Goal: Task Accomplishment & Management: Manage account settings

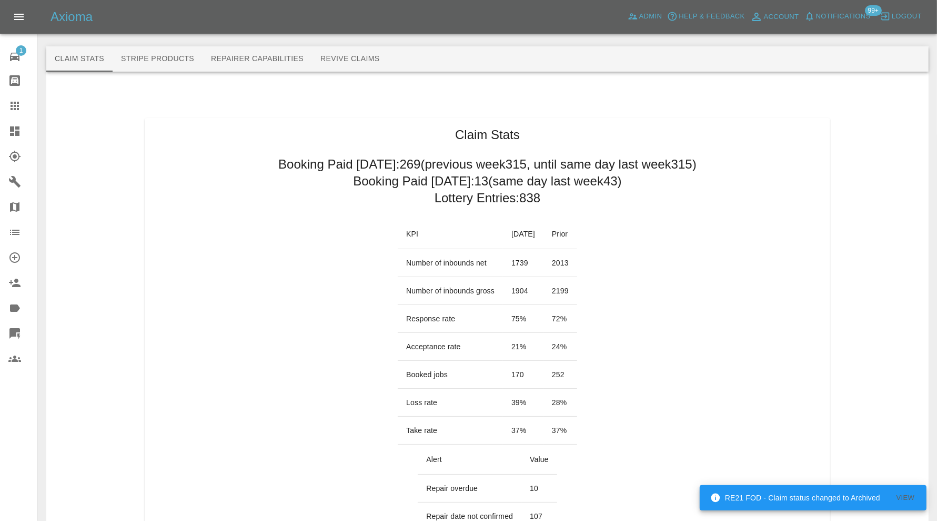
click at [16, 128] on icon at bounding box center [14, 130] width 9 height 9
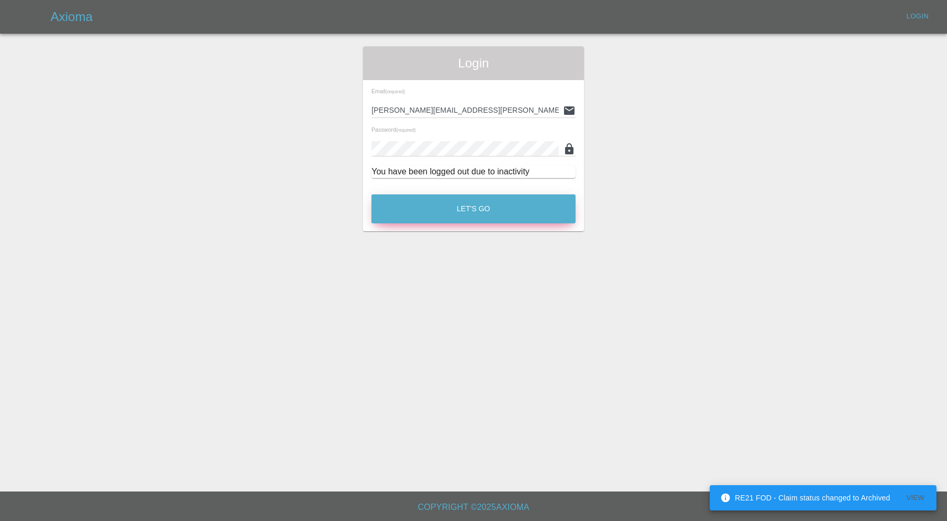
click at [455, 210] on button "Let's Go" at bounding box center [474, 208] width 204 height 29
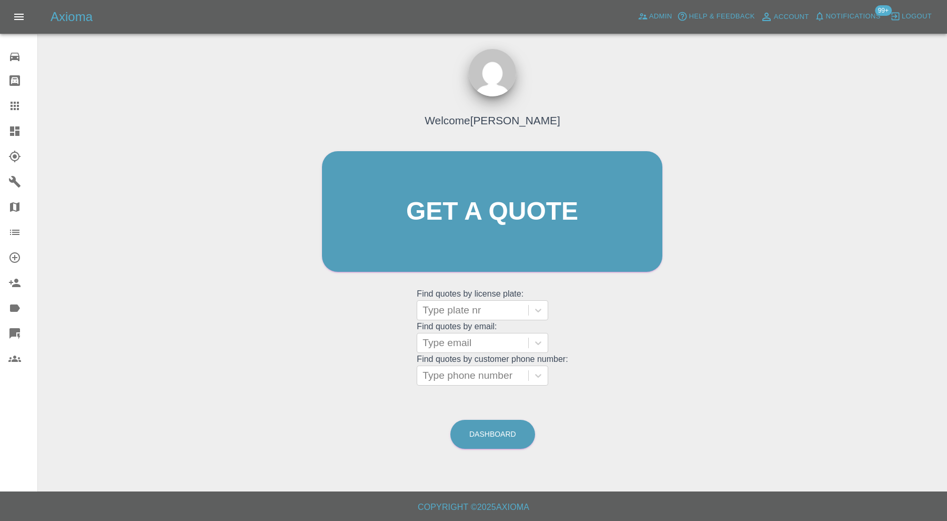
click at [16, 135] on icon at bounding box center [14, 130] width 9 height 9
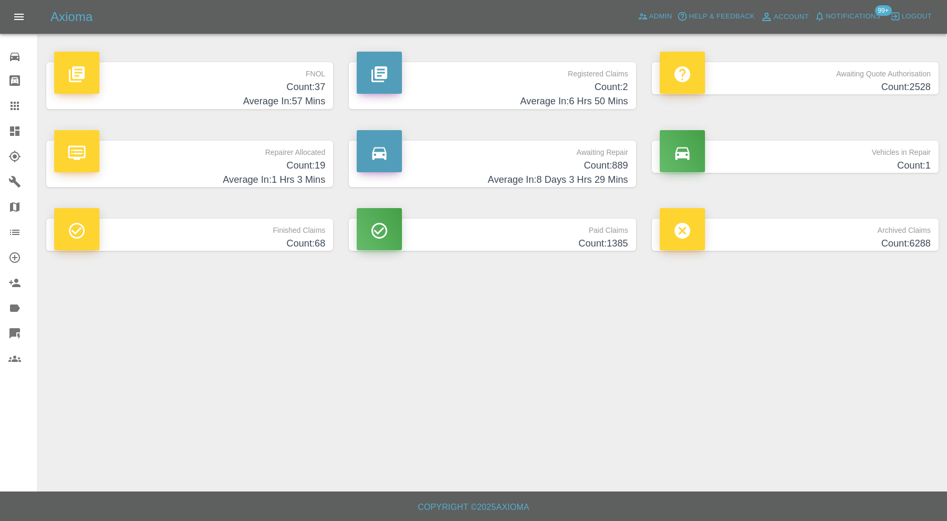
click at [545, 161] on h4 "Count: 889" at bounding box center [492, 165] width 271 height 14
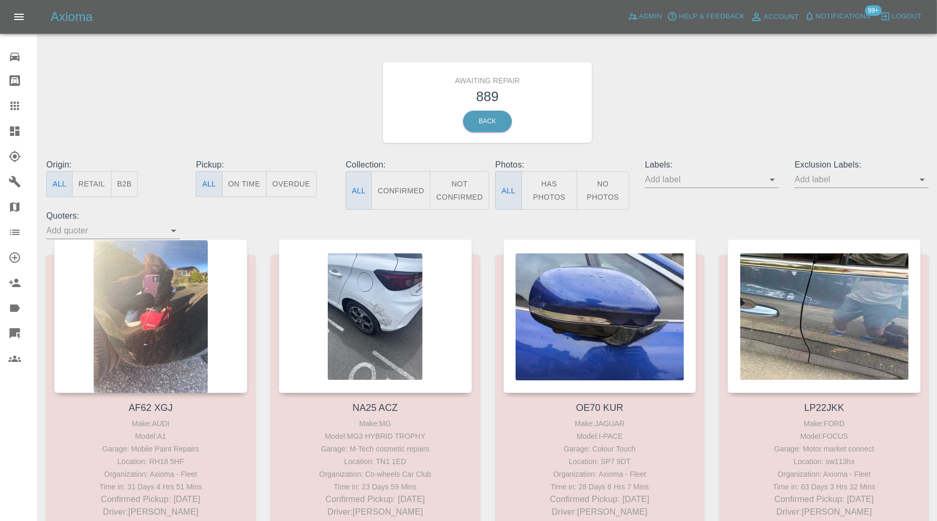
click at [15, 127] on icon at bounding box center [14, 131] width 13 height 13
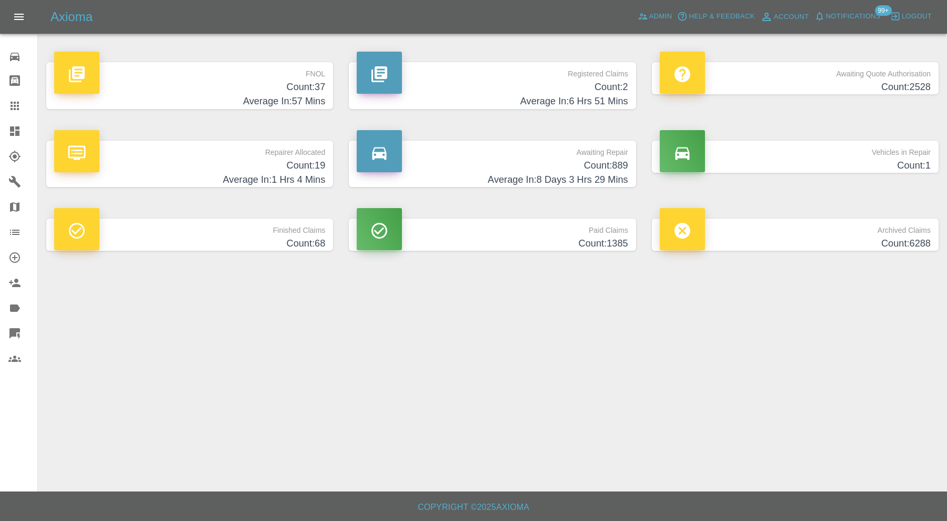
click at [212, 153] on p "Repairer Allocated" at bounding box center [189, 150] width 271 height 18
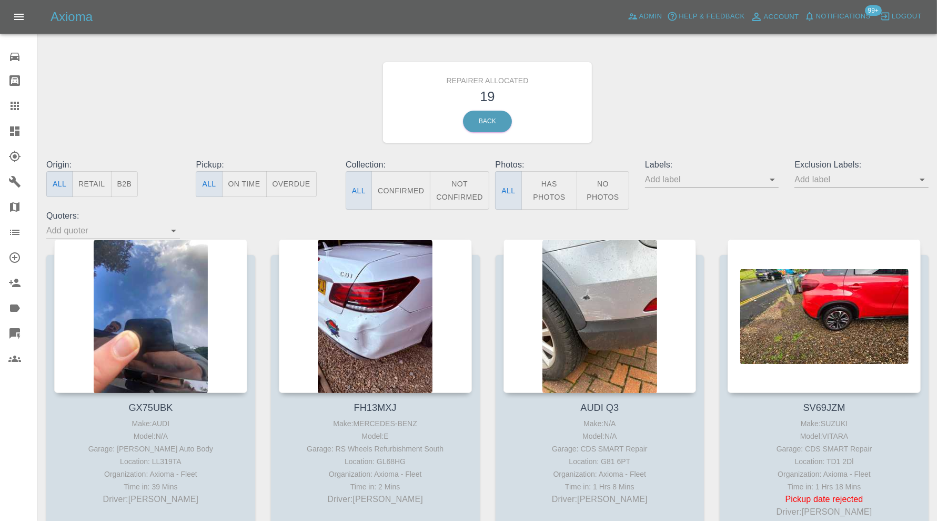
click at [120, 182] on button "B2B" at bounding box center [124, 184] width 27 height 26
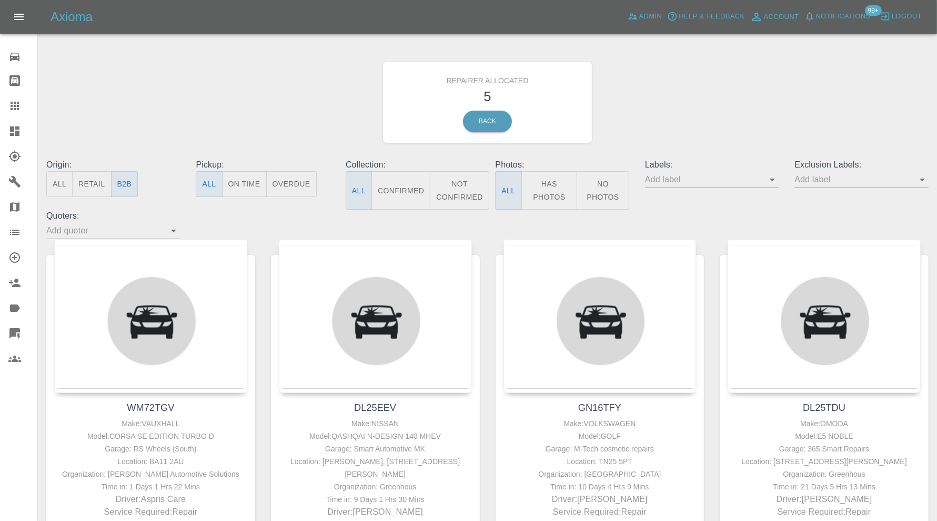
click at [96, 186] on button "Retail" at bounding box center [91, 184] width 39 height 26
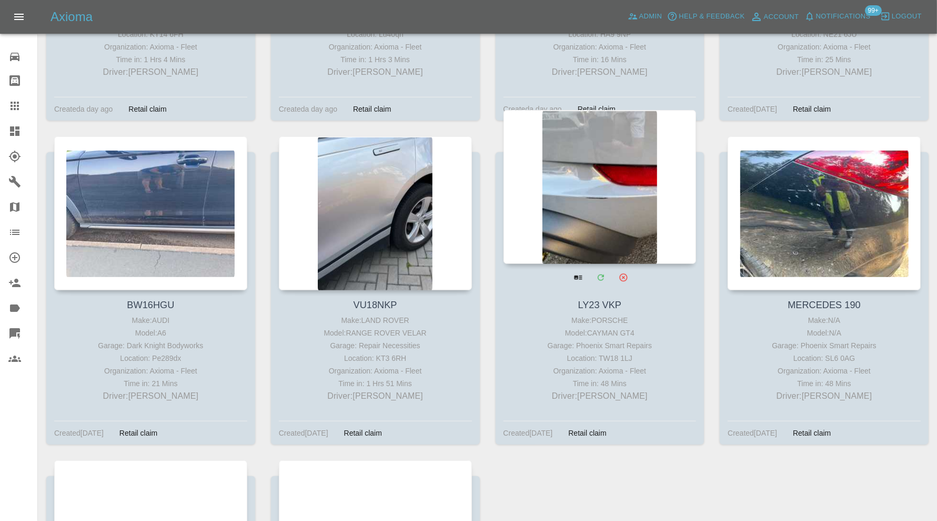
scroll to position [614, 0]
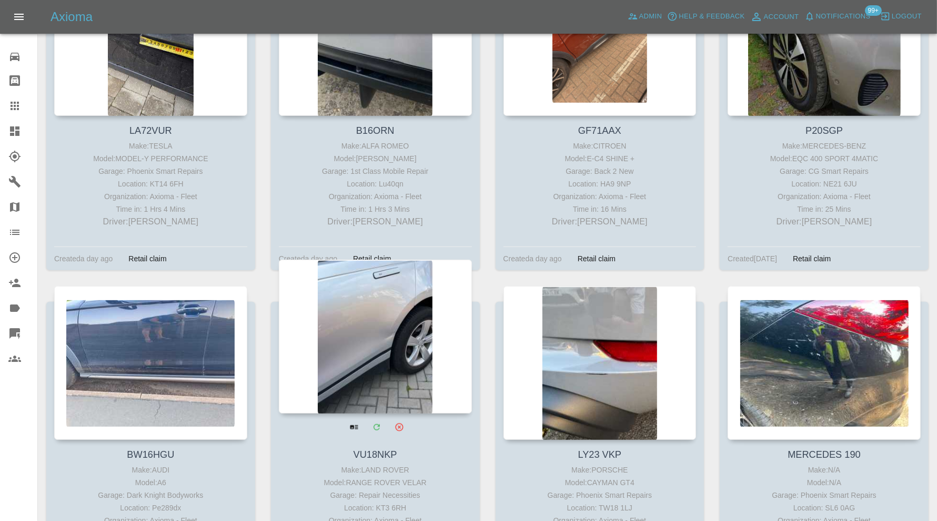
click at [378, 329] on div at bounding box center [375, 336] width 193 height 154
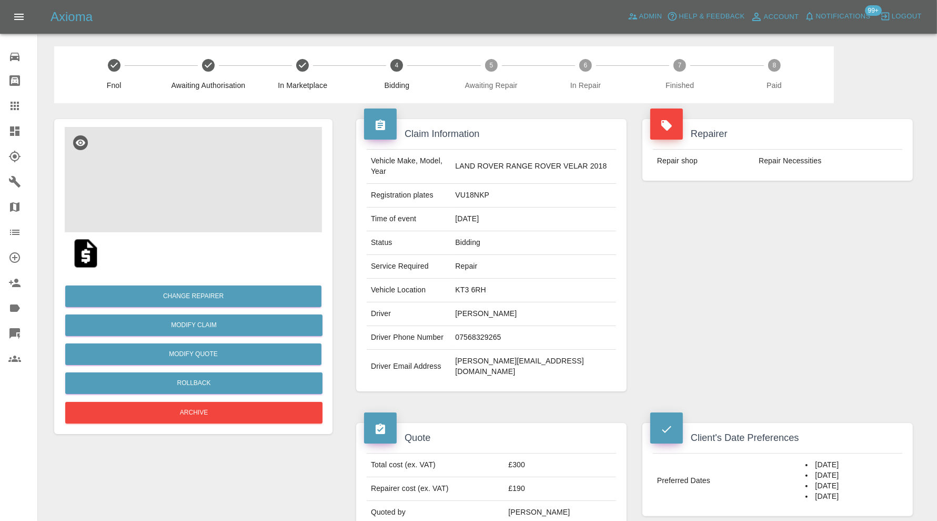
click at [208, 179] on img at bounding box center [193, 179] width 257 height 105
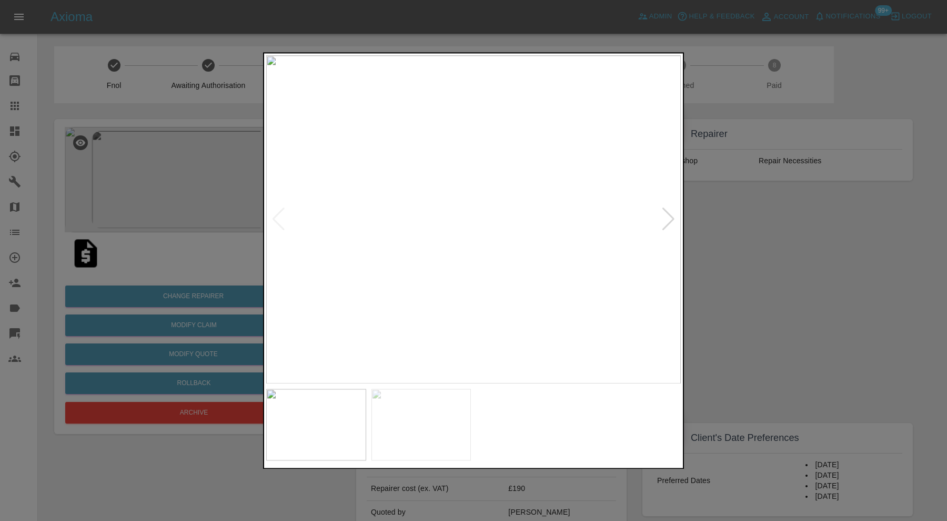
click at [720, 231] on div at bounding box center [473, 260] width 947 height 521
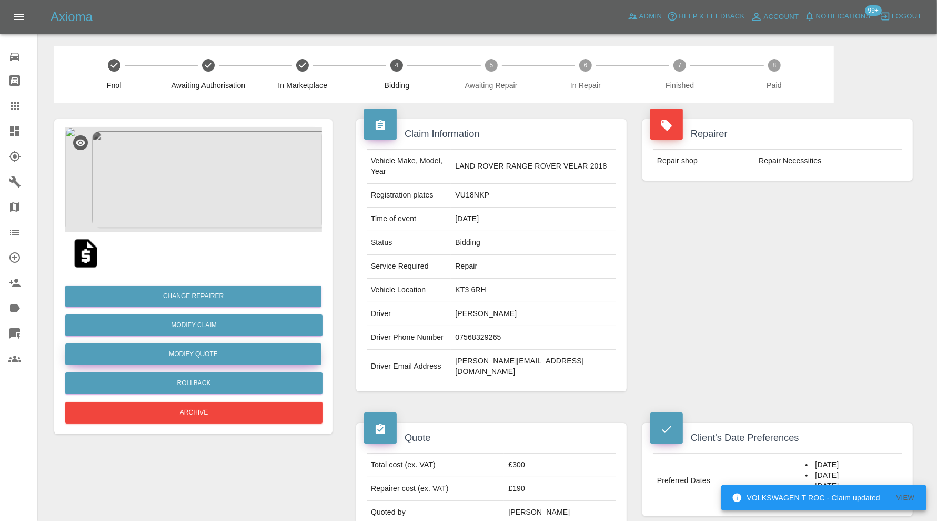
click at [245, 358] on button "Modify Quote" at bounding box center [193, 354] width 256 height 22
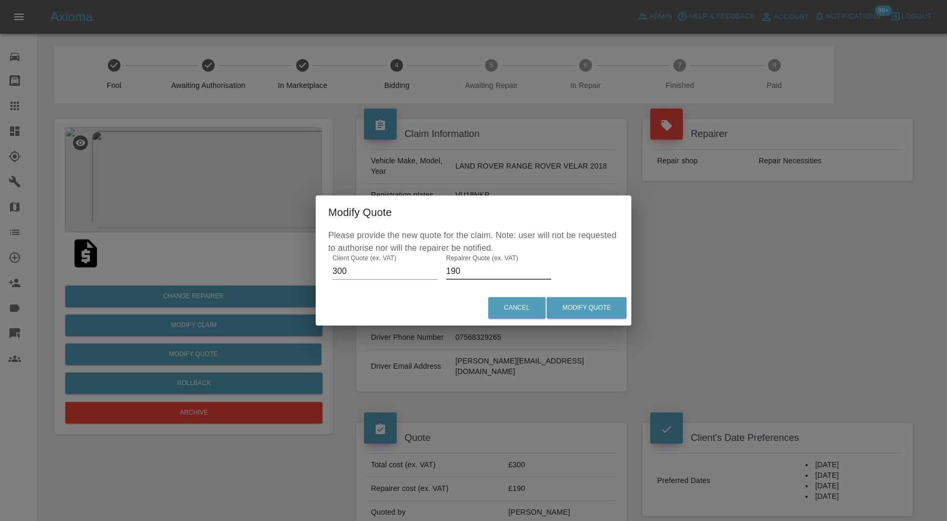
drag, startPoint x: 463, startPoint y: 266, endPoint x: 434, endPoint y: 266, distance: 29.0
click at [434, 266] on div "Please provide the new quote for the claim. Note: user will not be requested to…" at bounding box center [474, 259] width 316 height 61
type input "200"
click at [602, 303] on button "Modify Quote" at bounding box center [587, 308] width 80 height 22
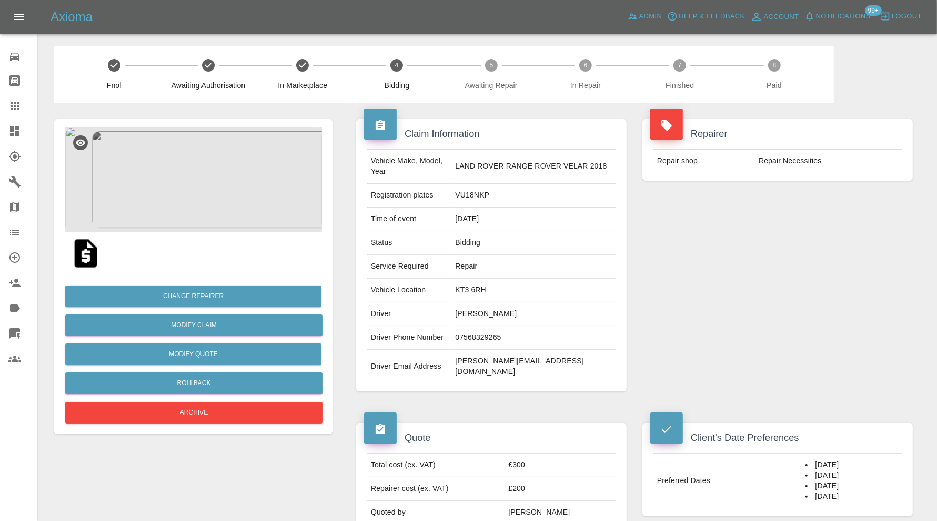
click at [196, 189] on img at bounding box center [193, 179] width 257 height 105
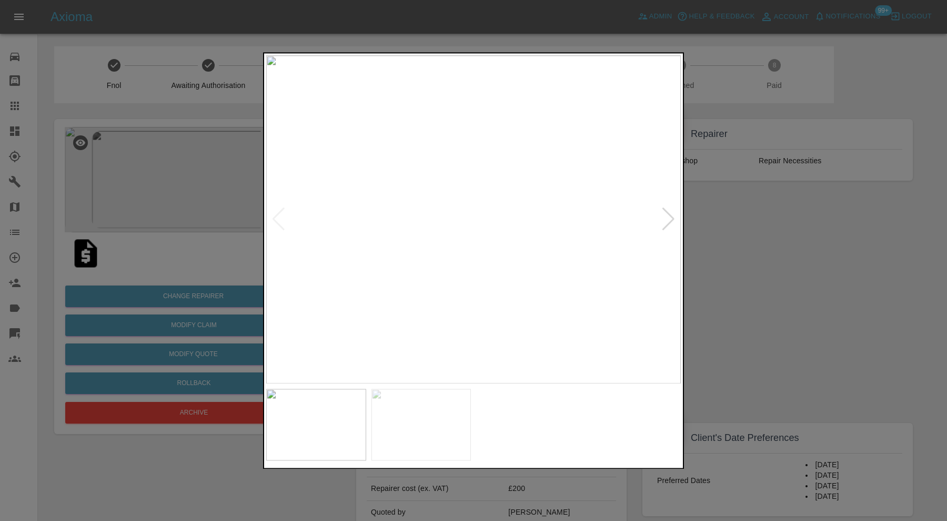
click at [668, 216] on div at bounding box center [669, 219] width 14 height 23
click at [668, 216] on img at bounding box center [473, 219] width 415 height 328
click at [278, 222] on div at bounding box center [279, 219] width 14 height 23
click at [670, 216] on div at bounding box center [669, 219] width 14 height 23
click at [668, 217] on img at bounding box center [473, 219] width 415 height 328
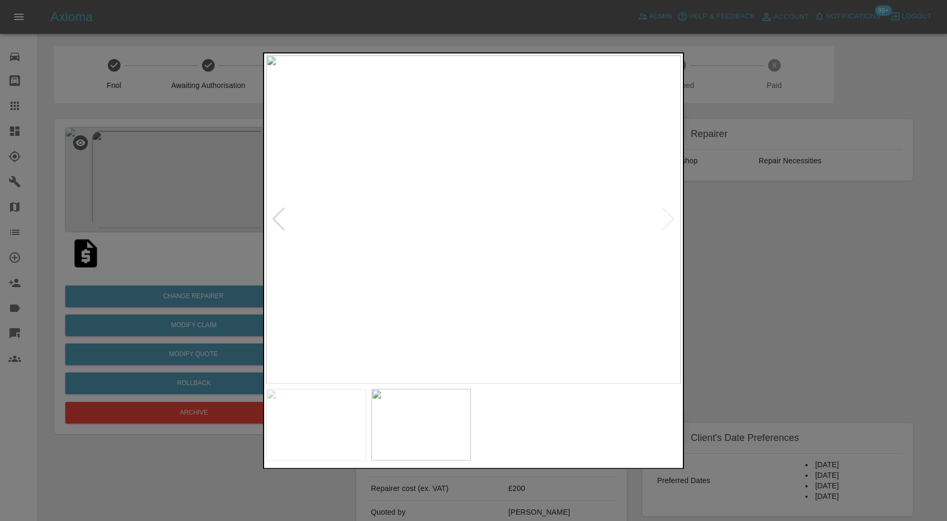
click at [274, 218] on div at bounding box center [279, 219] width 14 height 23
click at [277, 217] on img at bounding box center [473, 219] width 415 height 328
click at [778, 253] on div at bounding box center [473, 260] width 947 height 521
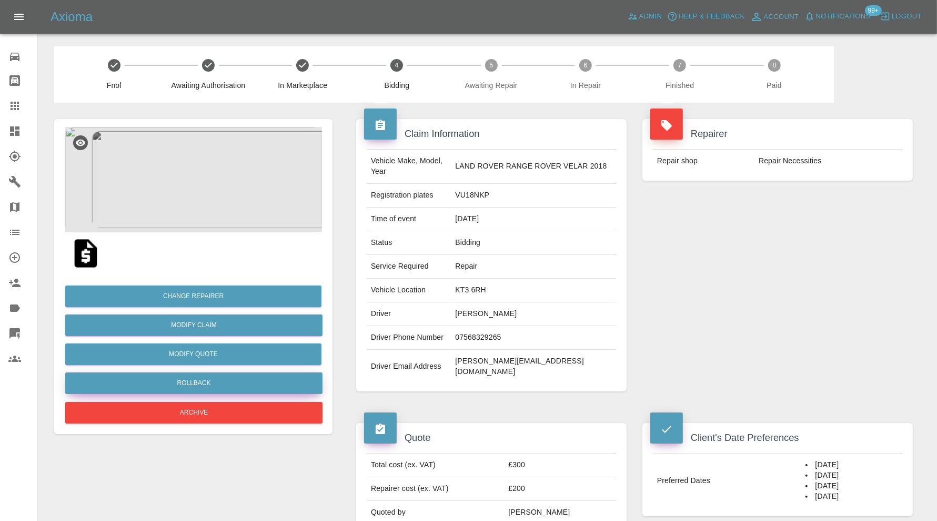
click at [231, 378] on button "Rollback" at bounding box center [193, 383] width 257 height 22
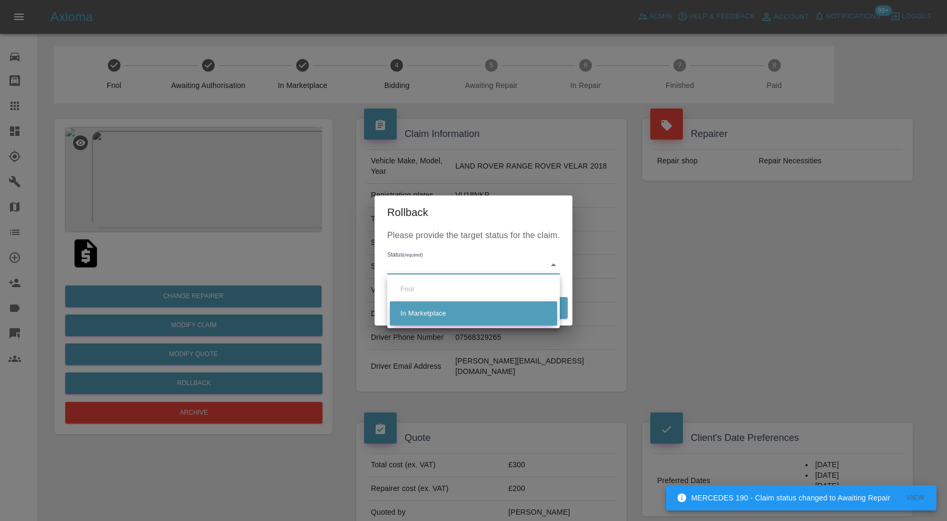
click at [429, 309] on li "In Marketplace" at bounding box center [473, 313] width 167 height 24
type input "in-marketplace"
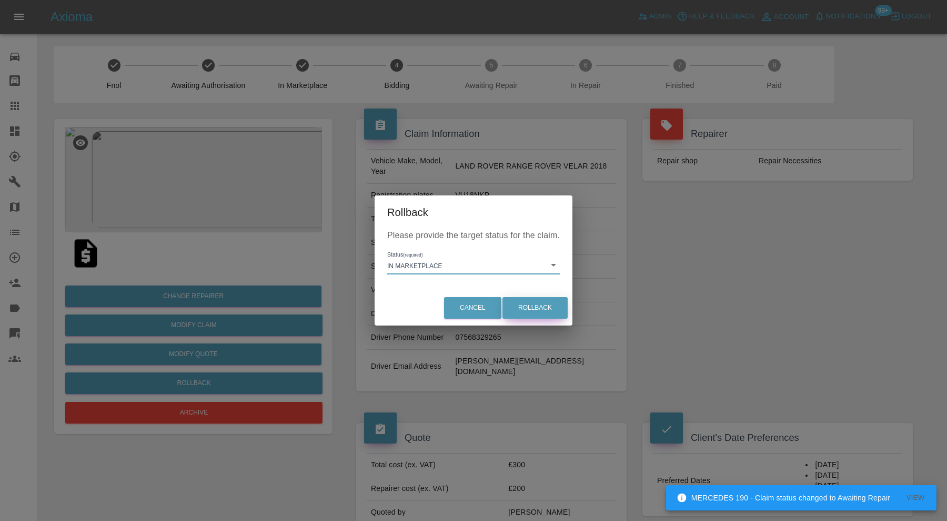
click at [540, 316] on button "Rollback" at bounding box center [535, 308] width 65 height 22
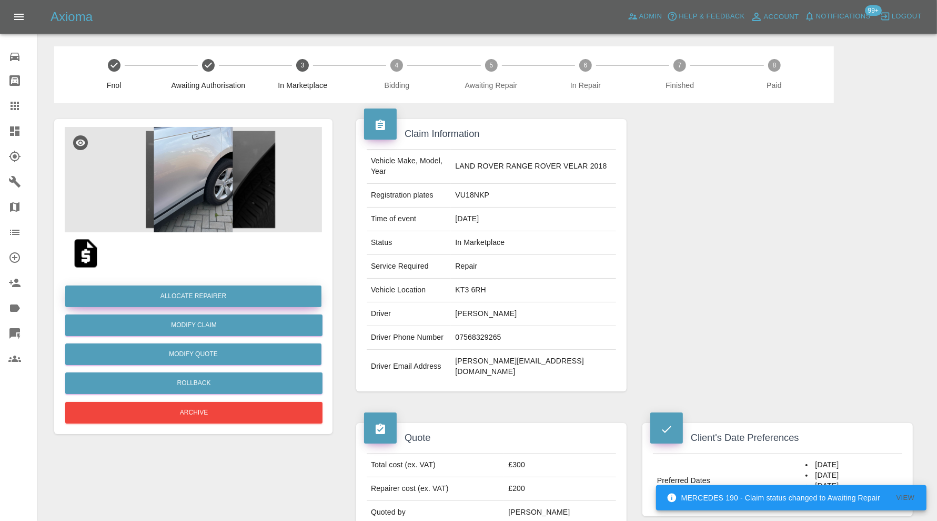
click at [249, 294] on button "Allocate Repairer" at bounding box center [193, 296] width 256 height 22
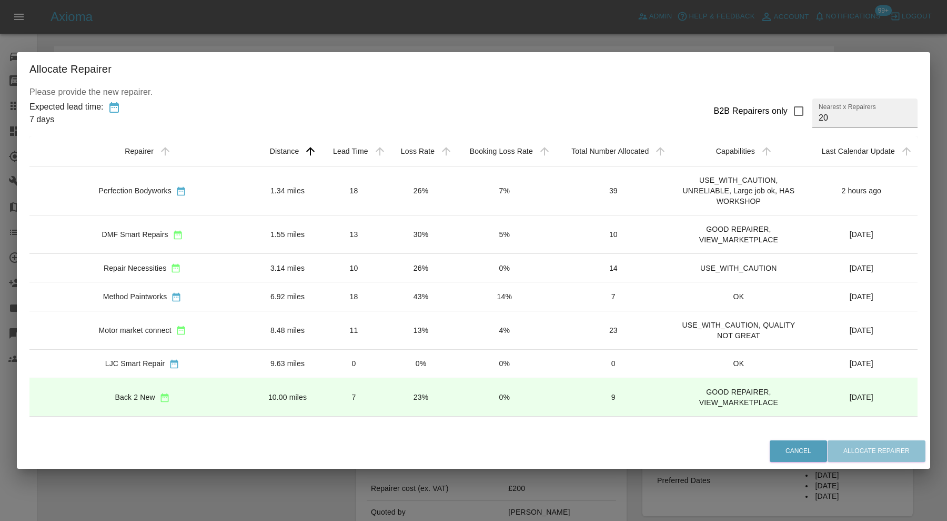
click at [255, 198] on td "1.34 miles" at bounding box center [287, 190] width 65 height 49
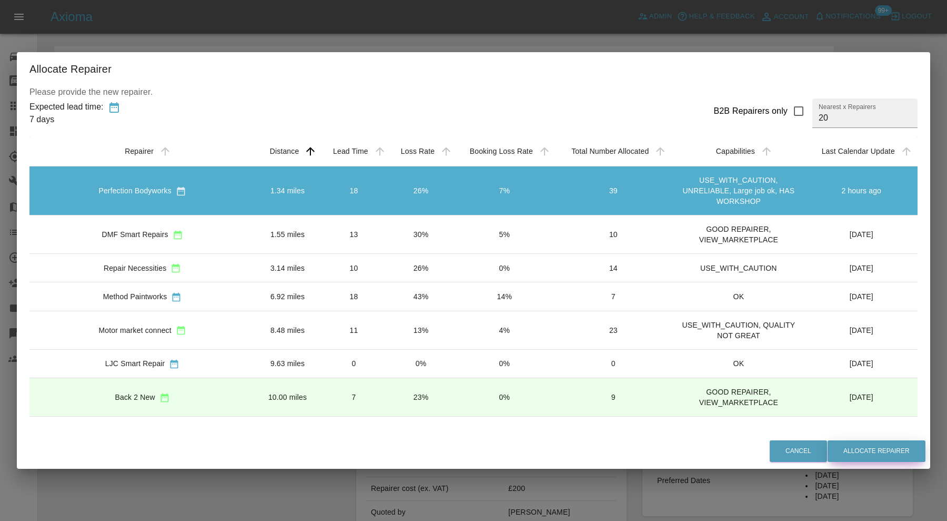
click at [878, 454] on button "Allocate Repairer" at bounding box center [877, 451] width 98 height 22
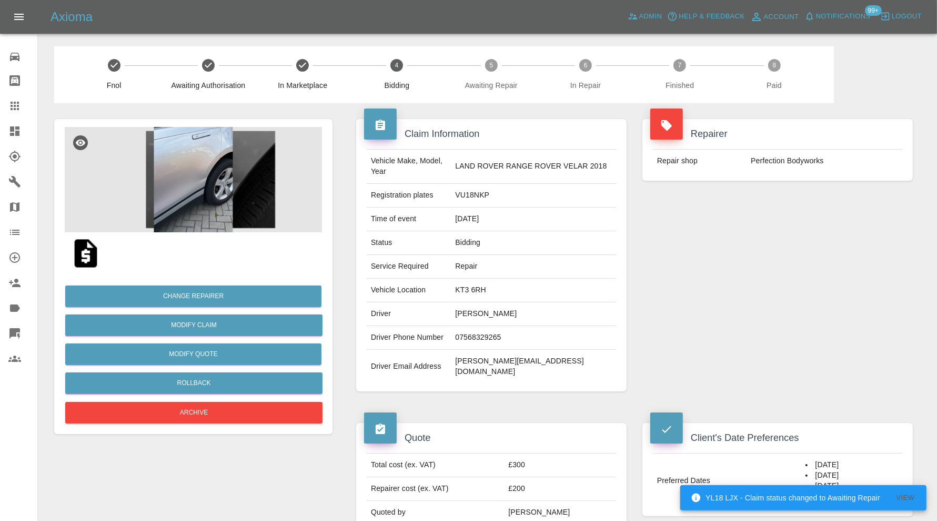
click at [18, 104] on icon at bounding box center [14, 105] width 13 height 13
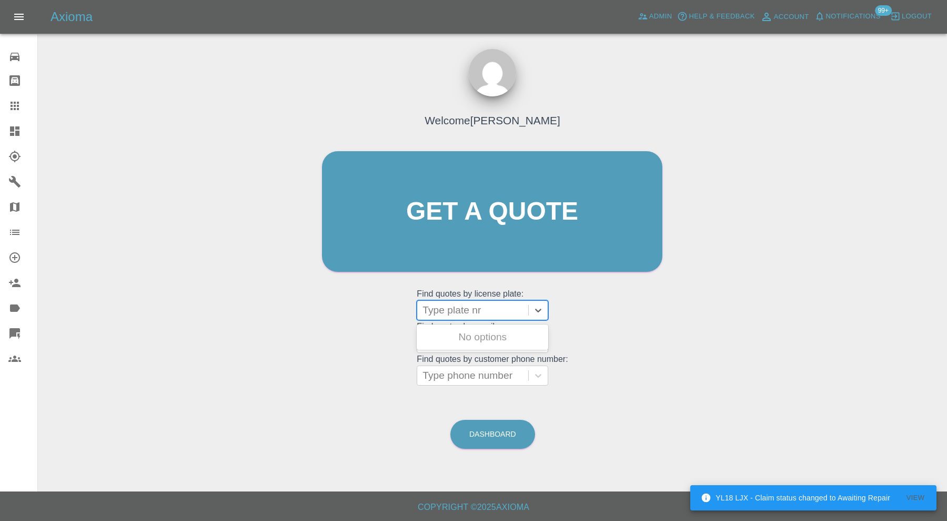
click at [501, 317] on div at bounding box center [473, 310] width 101 height 15
type input "mh18"
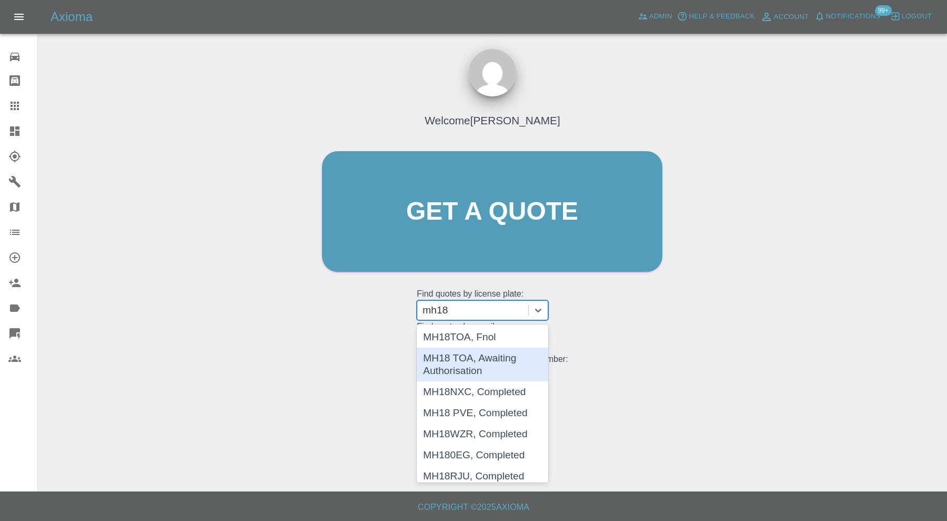
click at [496, 364] on div "MH18 TOA, Awaiting Authorisation" at bounding box center [483, 364] width 132 height 34
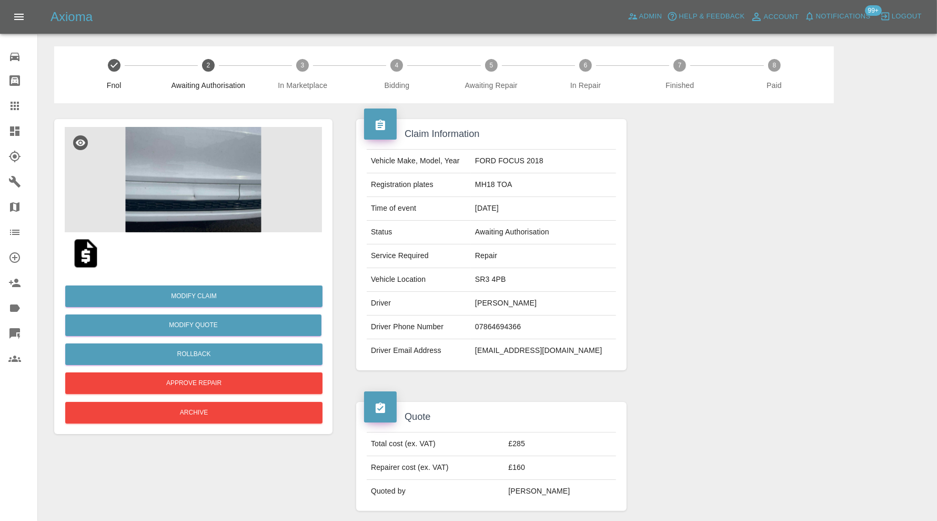
click at [182, 139] on img at bounding box center [193, 179] width 257 height 105
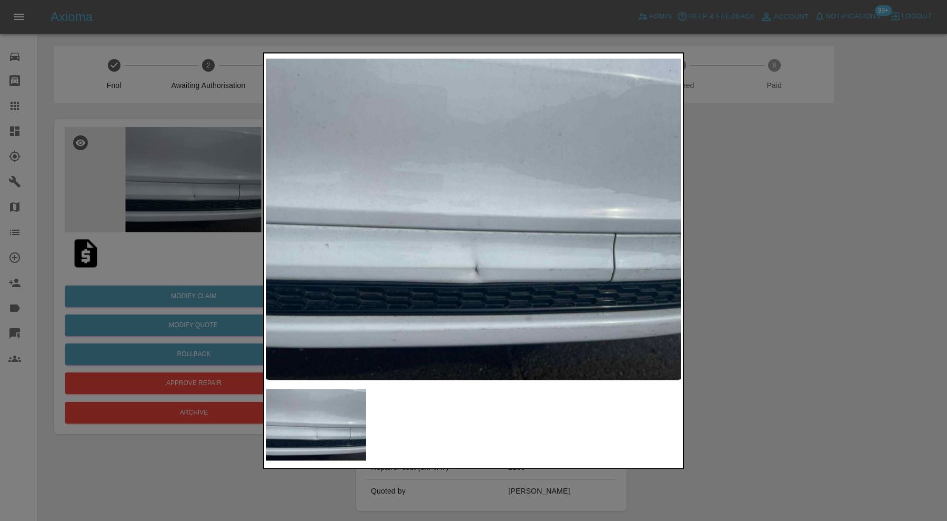
click at [798, 248] on div at bounding box center [473, 260] width 947 height 521
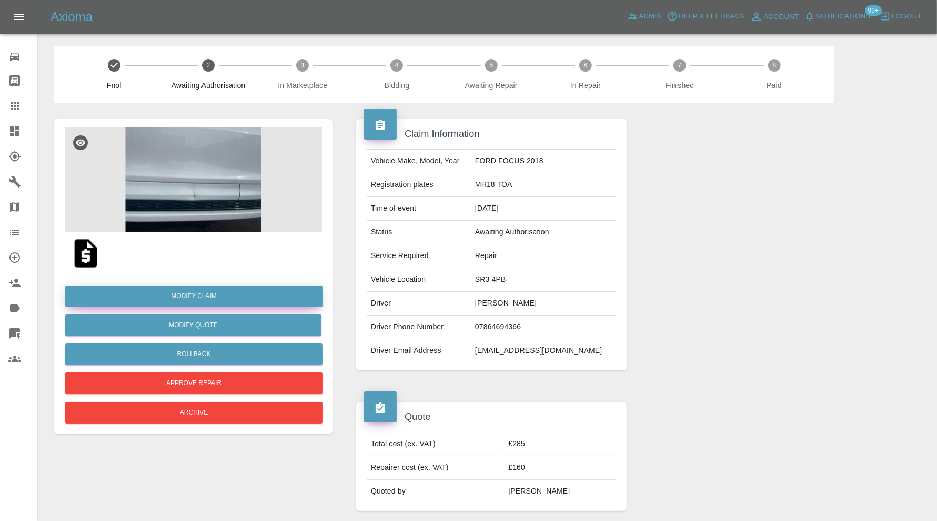
drag, startPoint x: 206, startPoint y: 295, endPoint x: 328, endPoint y: 296, distance: 122.1
click at [206, 295] on link "Modify Claim" at bounding box center [193, 296] width 257 height 22
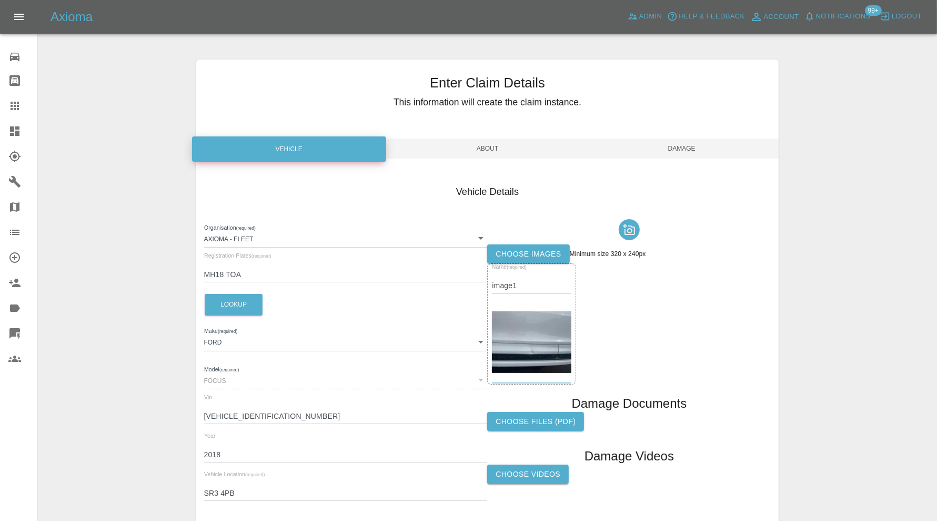
click at [564, 255] on label "Choose images" at bounding box center [528, 253] width 82 height 19
click at [0, 0] on input "Choose images" at bounding box center [0, 0] width 0 height 0
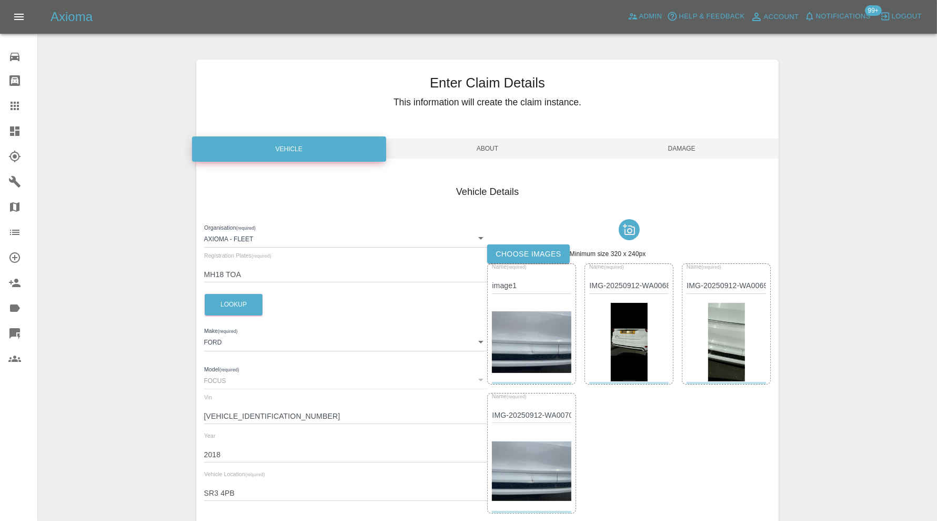
click at [534, 453] on img at bounding box center [531, 470] width 79 height 59
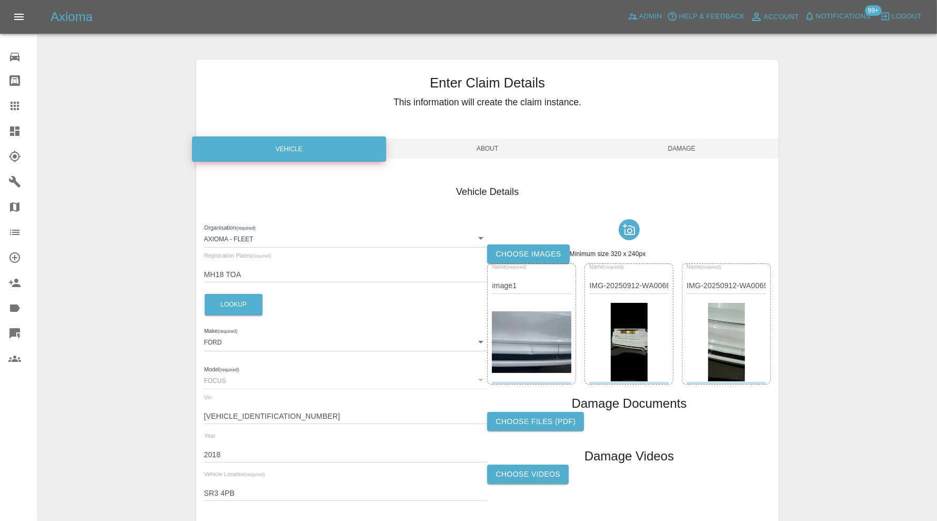
click at [697, 149] on span "Damage" at bounding box center [682, 148] width 194 height 20
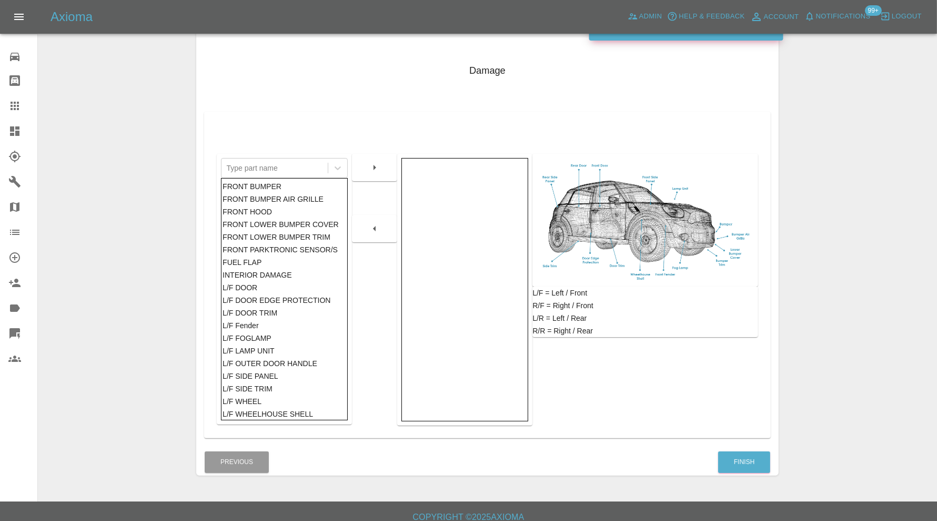
scroll to position [131, 0]
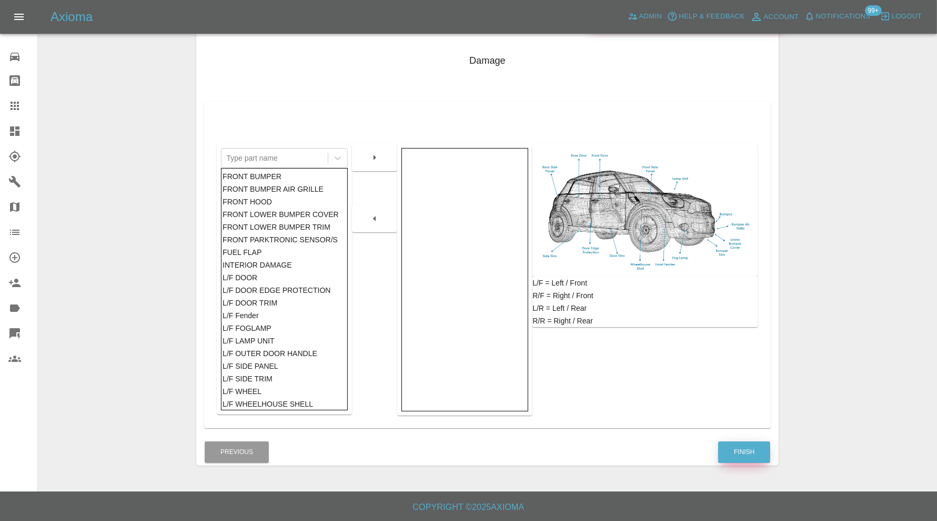
click at [750, 452] on button "Finish" at bounding box center [744, 452] width 52 height 22
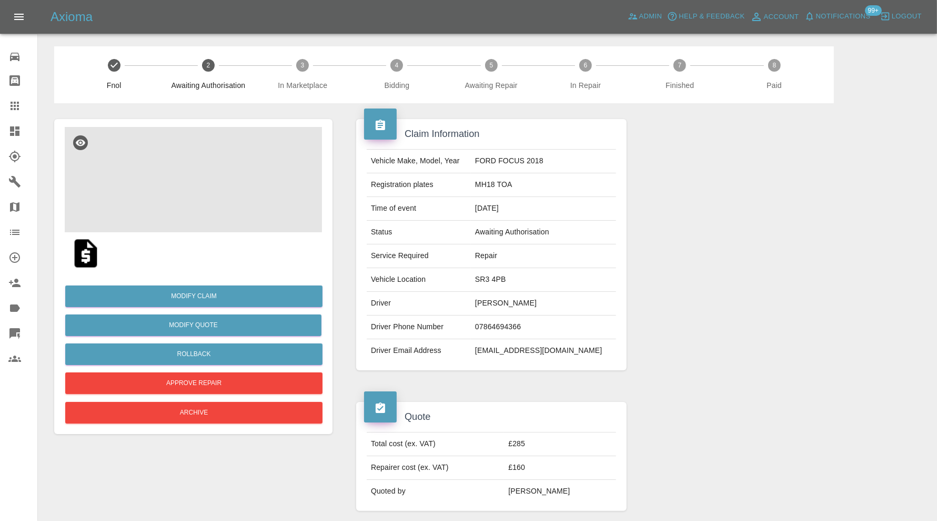
click at [192, 188] on img at bounding box center [193, 179] width 257 height 105
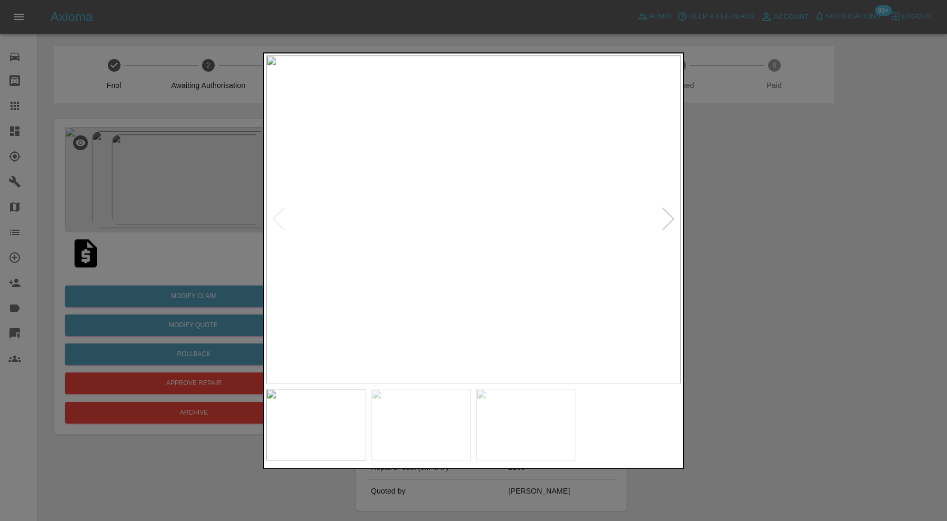
click at [421, 424] on img at bounding box center [422, 424] width 100 height 72
click at [468, 243] on img at bounding box center [473, 219] width 415 height 328
click at [671, 217] on div at bounding box center [669, 219] width 14 height 23
click at [724, 213] on div at bounding box center [473, 260] width 947 height 521
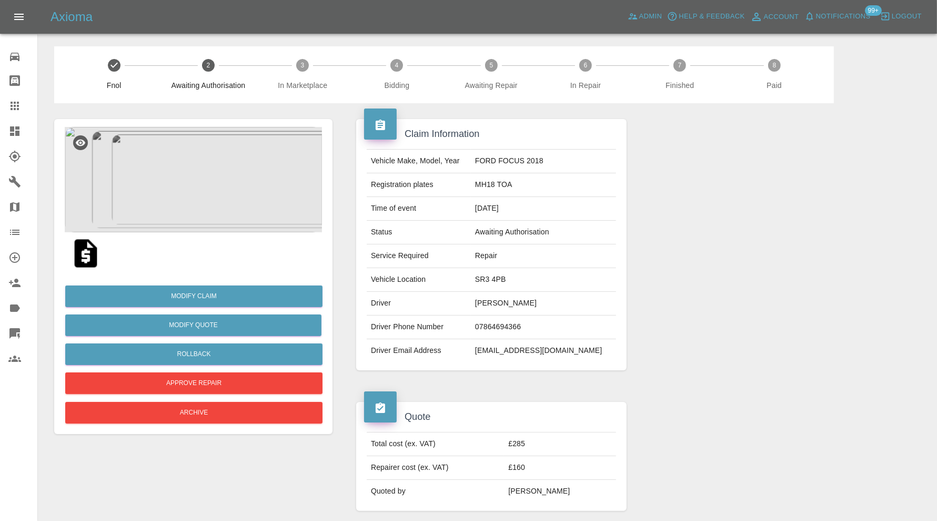
scroll to position [638, 0]
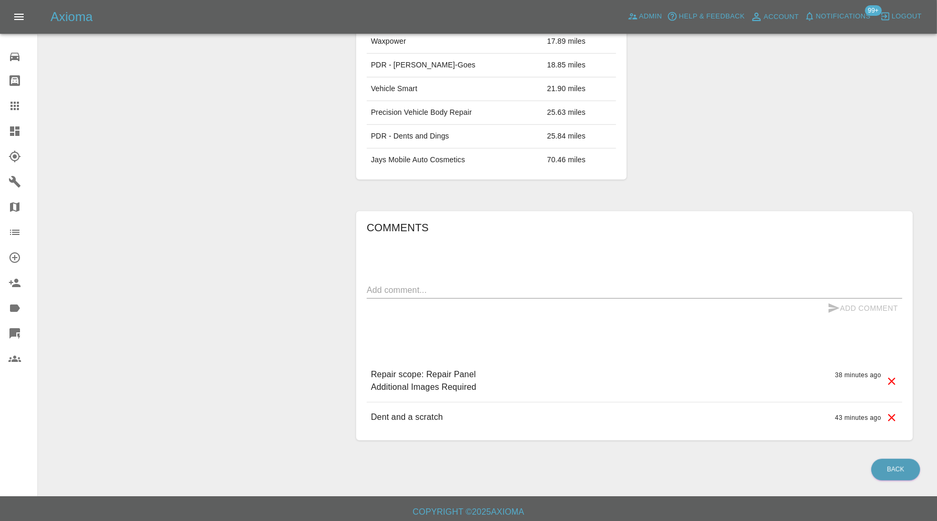
click at [451, 284] on textarea at bounding box center [635, 290] width 536 height 12
type textarea "images added"
click at [849, 302] on button "Add Comment" at bounding box center [863, 307] width 79 height 19
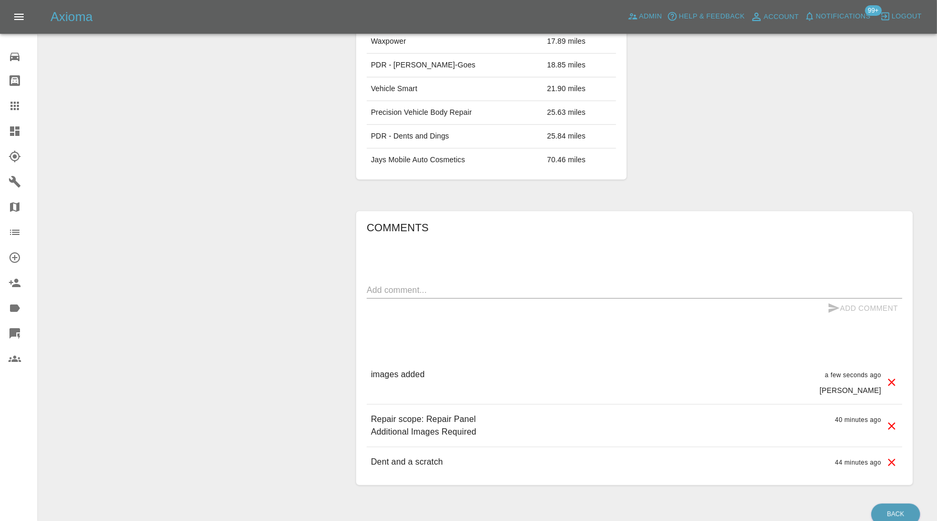
click at [888, 421] on icon at bounding box center [892, 425] width 13 height 13
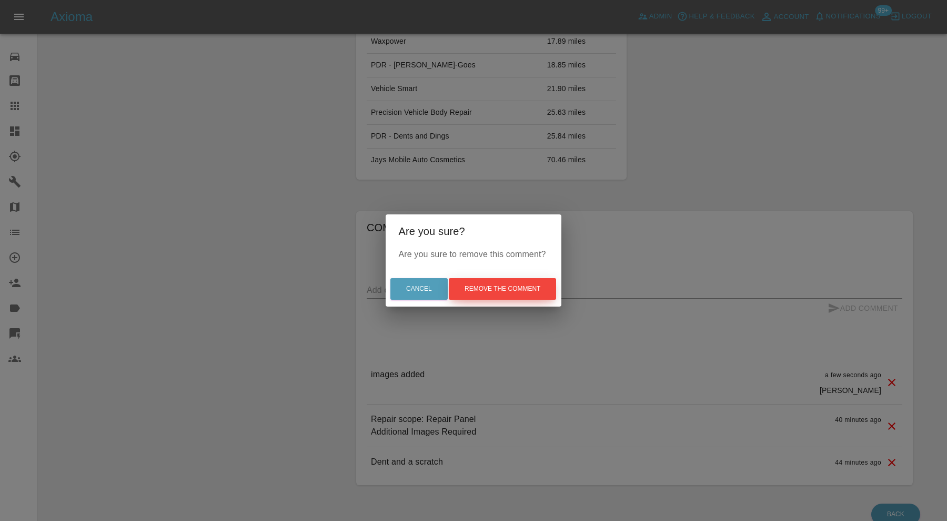
click at [501, 289] on button "Remove the comment" at bounding box center [502, 289] width 107 height 22
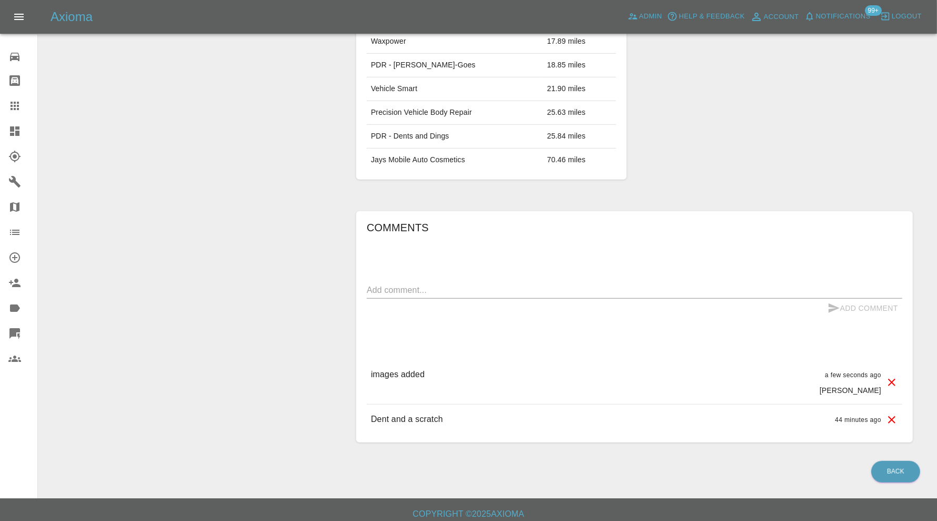
click at [432, 287] on textarea at bounding box center [635, 290] width 536 height 12
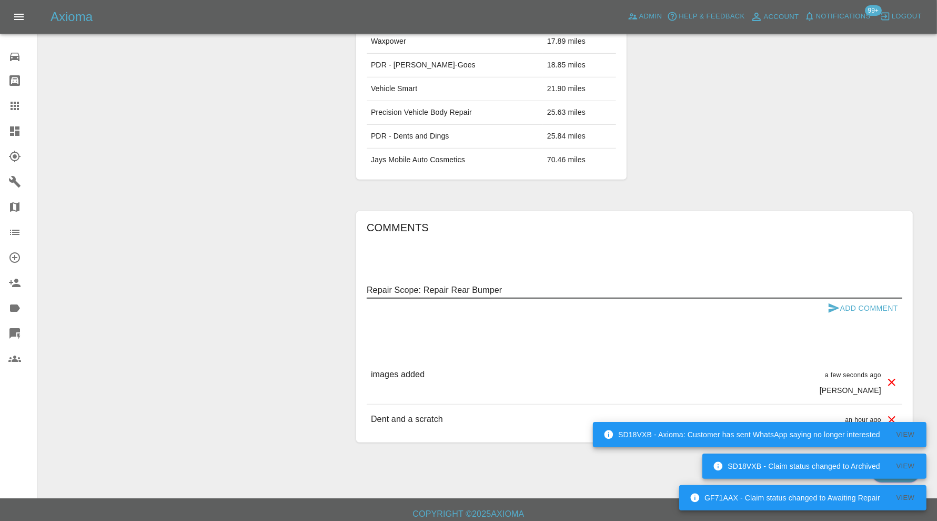
type textarea "Repair Scope: Repair Rear Bumper"
click at [876, 302] on button "Add Comment" at bounding box center [863, 307] width 79 height 19
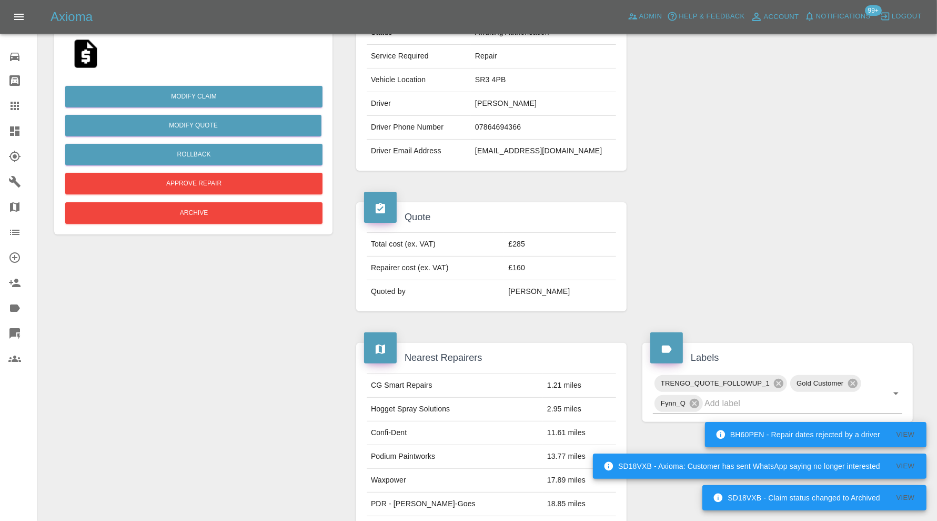
scroll to position [0, 0]
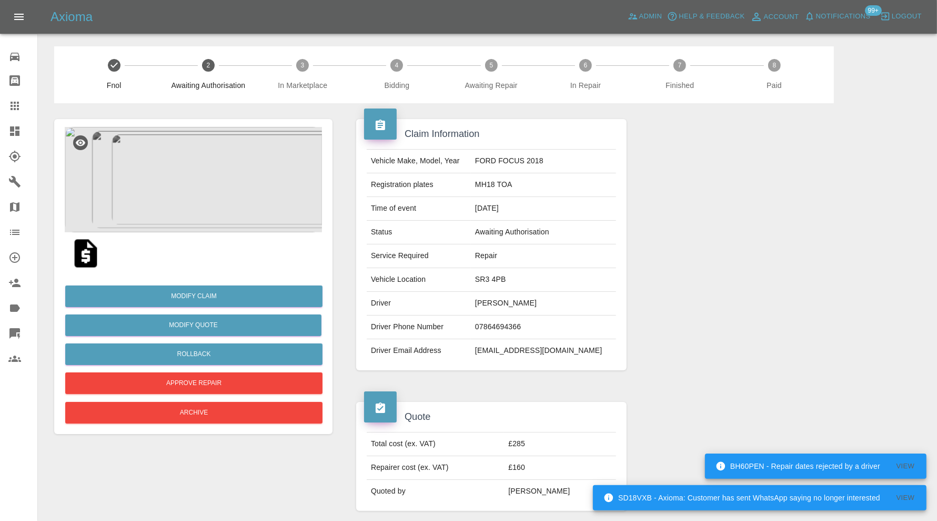
click at [234, 197] on img at bounding box center [193, 179] width 257 height 105
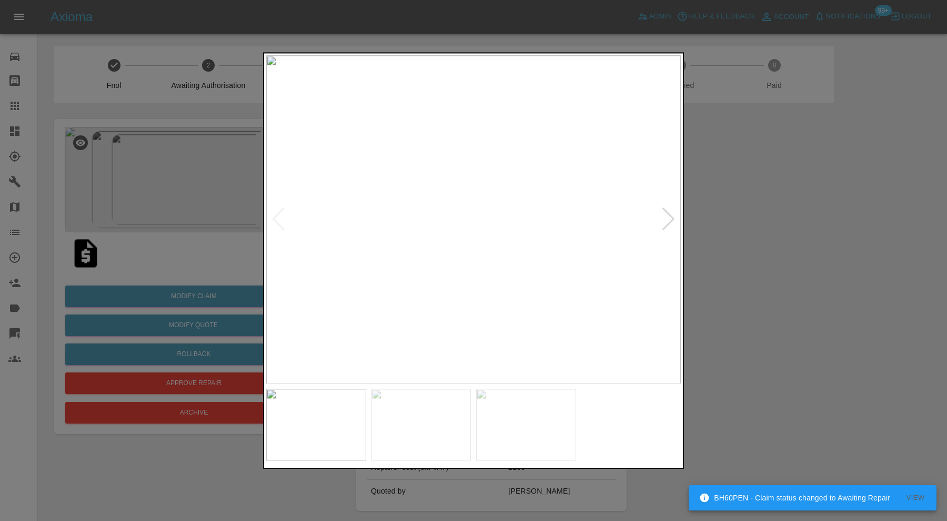
click at [777, 235] on div at bounding box center [473, 260] width 947 height 521
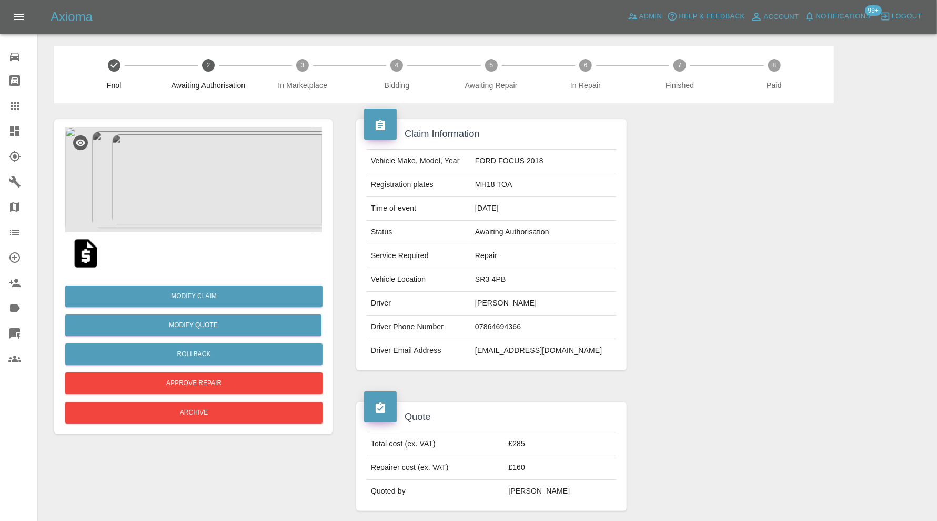
click at [12, 131] on icon at bounding box center [14, 130] width 9 height 9
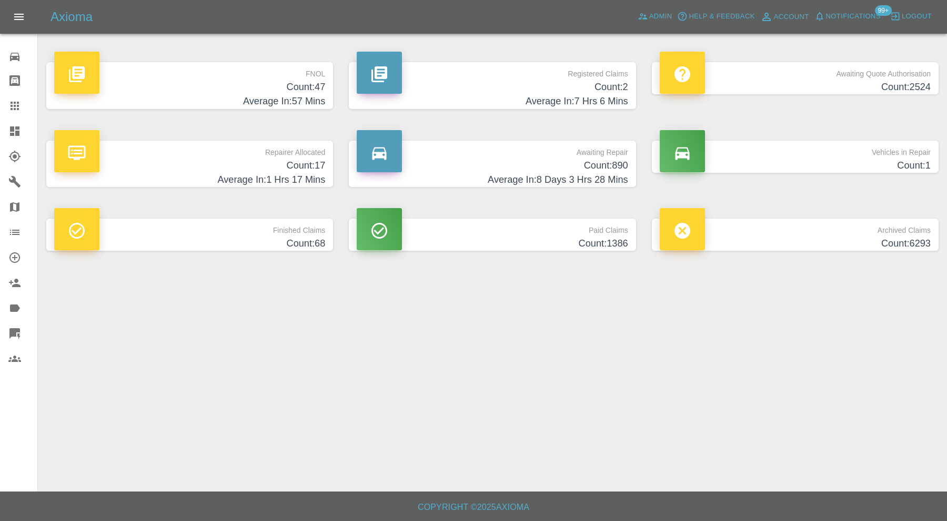
click at [278, 235] on p "Finished Claims" at bounding box center [189, 227] width 271 height 18
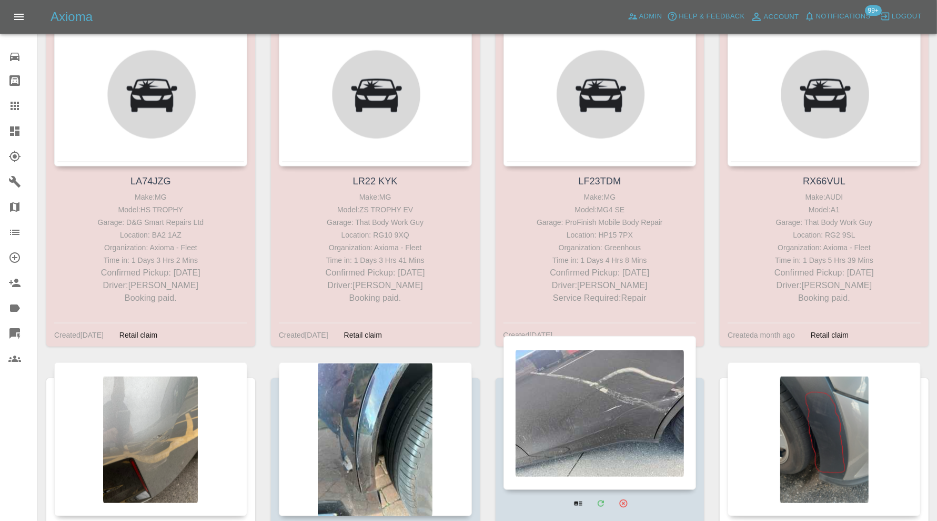
scroll to position [4734, 0]
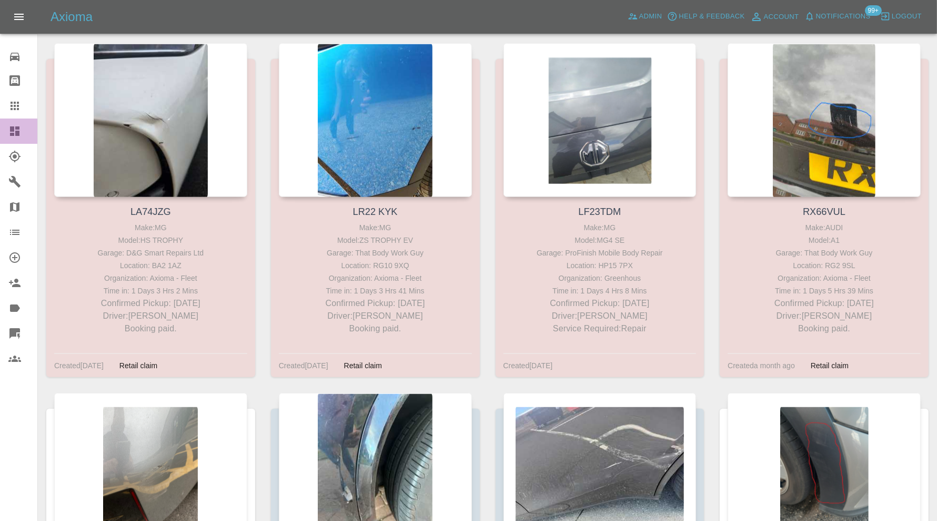
click at [17, 131] on icon at bounding box center [14, 130] width 9 height 9
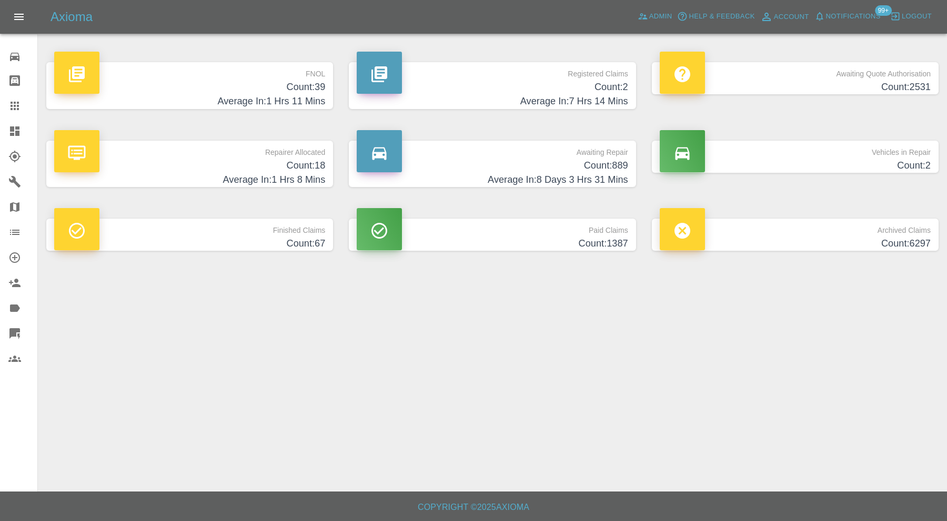
click at [17, 93] on link "Claims" at bounding box center [18, 105] width 37 height 25
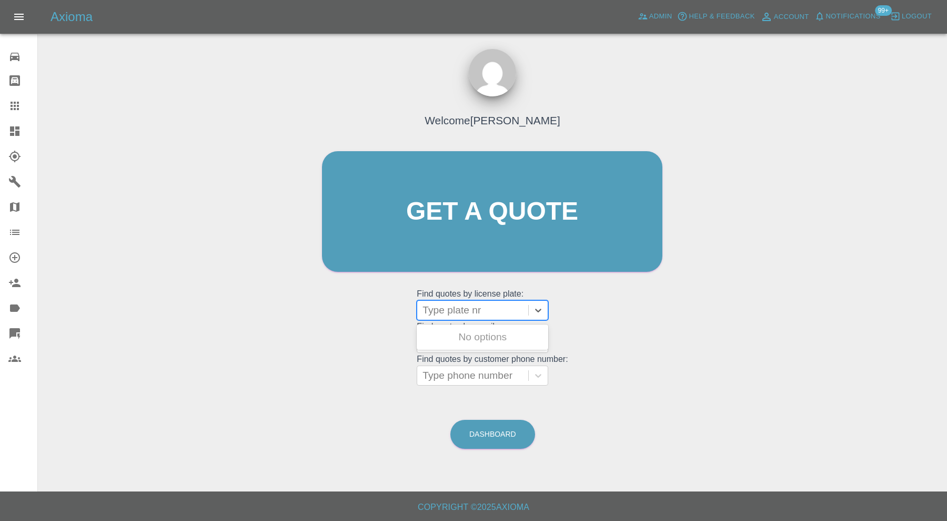
click at [477, 307] on div at bounding box center [473, 310] width 101 height 15
type input "ru55"
click at [504, 333] on div "RU55CHW, Paid" at bounding box center [483, 336] width 132 height 21
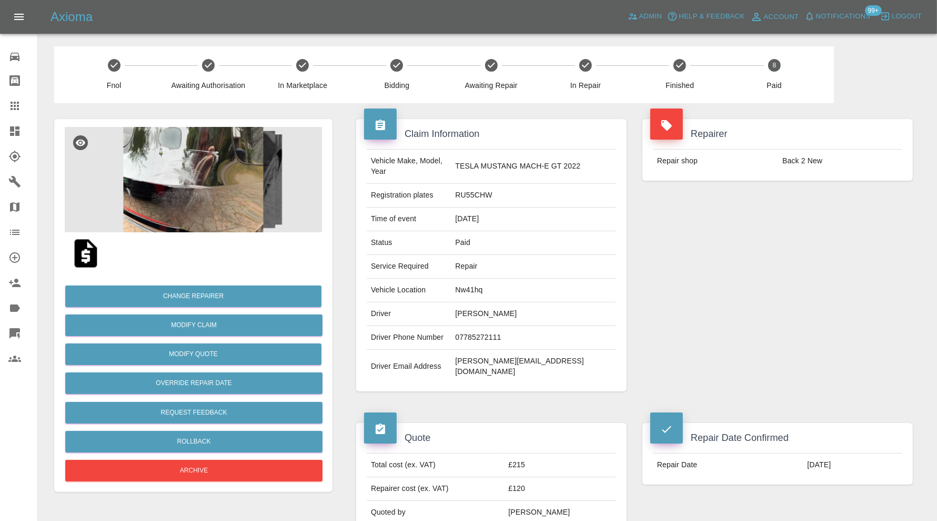
click at [214, 195] on img at bounding box center [193, 179] width 257 height 105
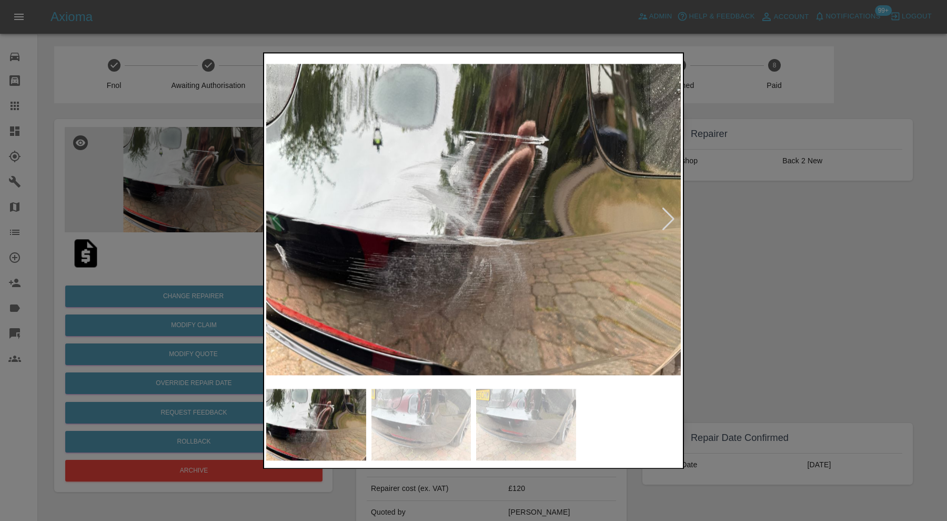
click at [414, 425] on img at bounding box center [422, 424] width 100 height 72
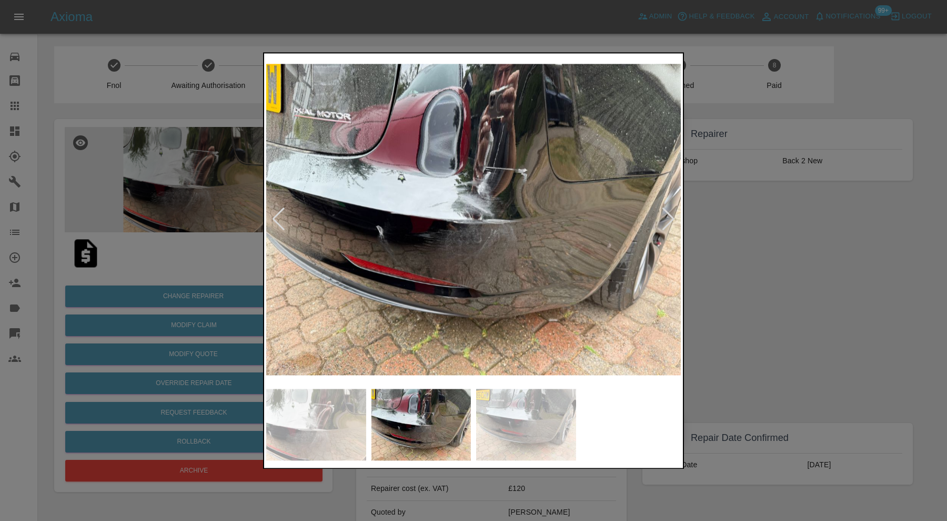
click at [489, 408] on img at bounding box center [526, 424] width 100 height 72
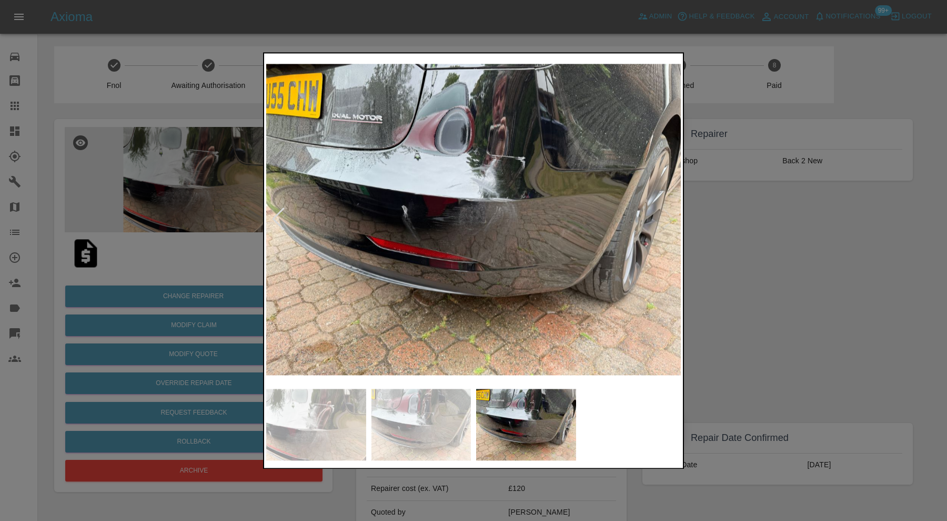
click at [764, 293] on div at bounding box center [473, 260] width 947 height 521
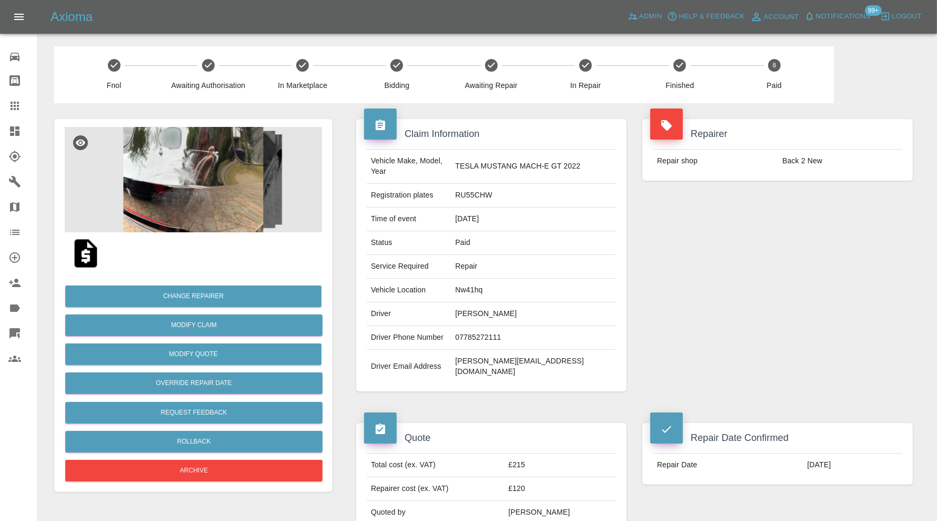
click at [226, 183] on img at bounding box center [193, 179] width 257 height 105
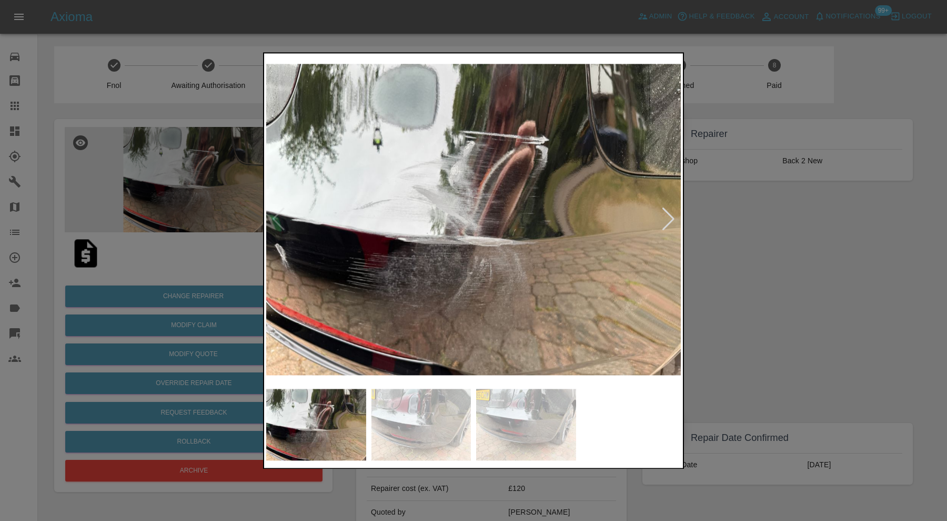
click at [278, 214] on img at bounding box center [473, 219] width 415 height 328
click at [665, 215] on div at bounding box center [669, 219] width 14 height 23
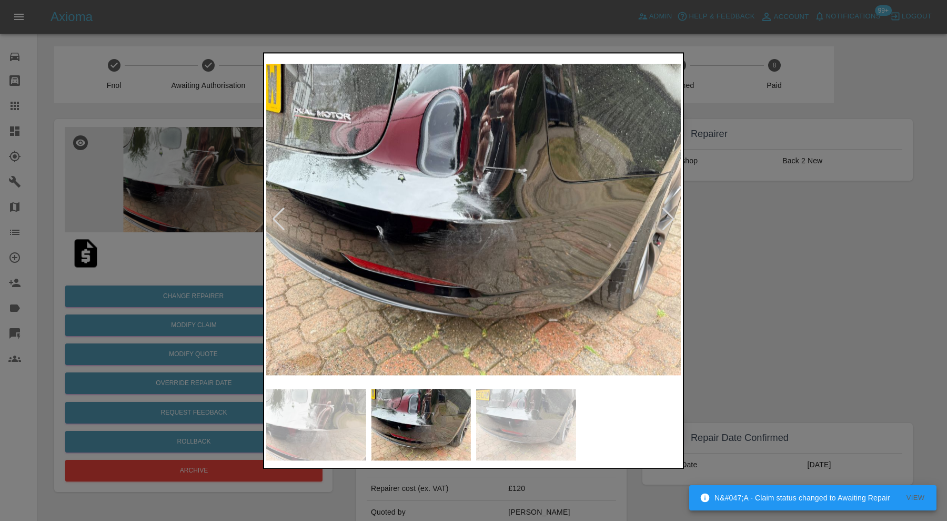
click at [666, 213] on div at bounding box center [669, 219] width 14 height 23
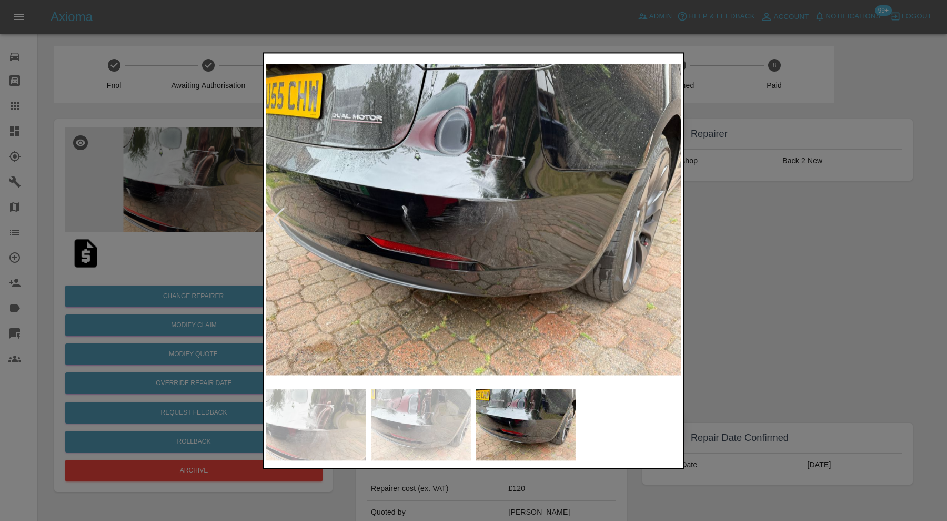
click at [458, 193] on img at bounding box center [473, 219] width 415 height 328
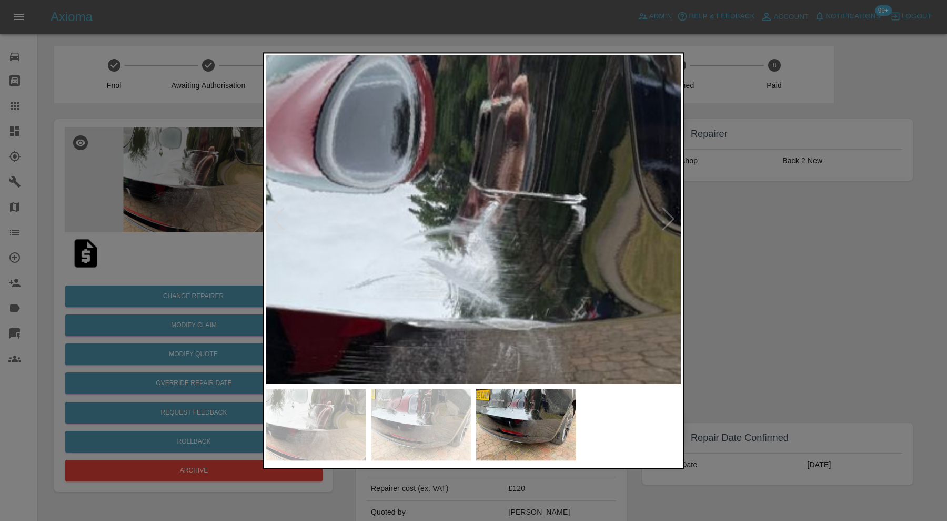
click at [451, 280] on img at bounding box center [430, 383] width 1244 height 984
click at [483, 247] on img at bounding box center [430, 383] width 1244 height 984
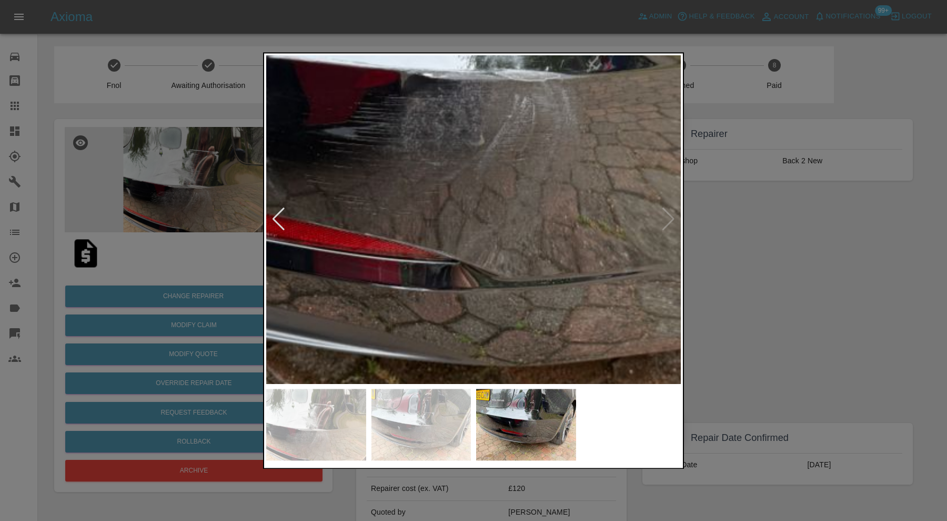
click at [483, 247] on img at bounding box center [446, 134] width 1244 height 984
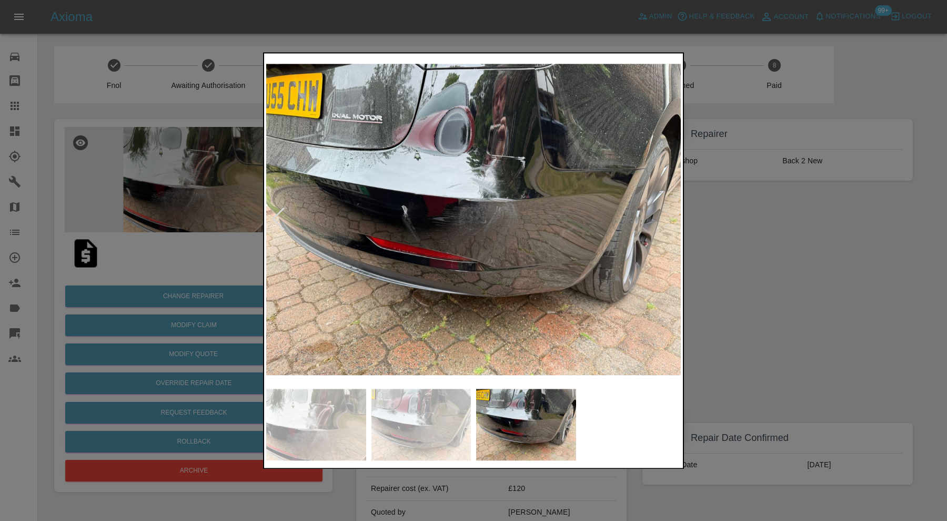
click at [798, 250] on div at bounding box center [473, 260] width 947 height 521
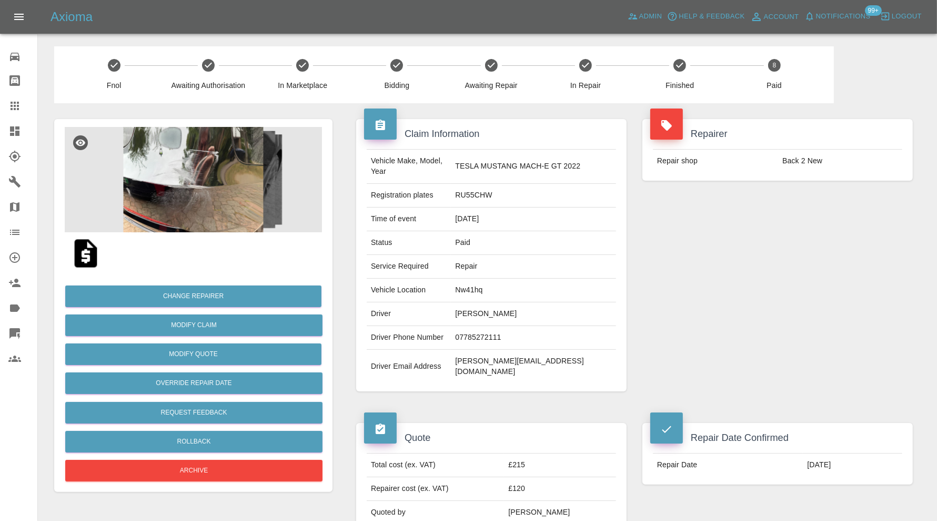
click at [204, 191] on img at bounding box center [193, 179] width 257 height 105
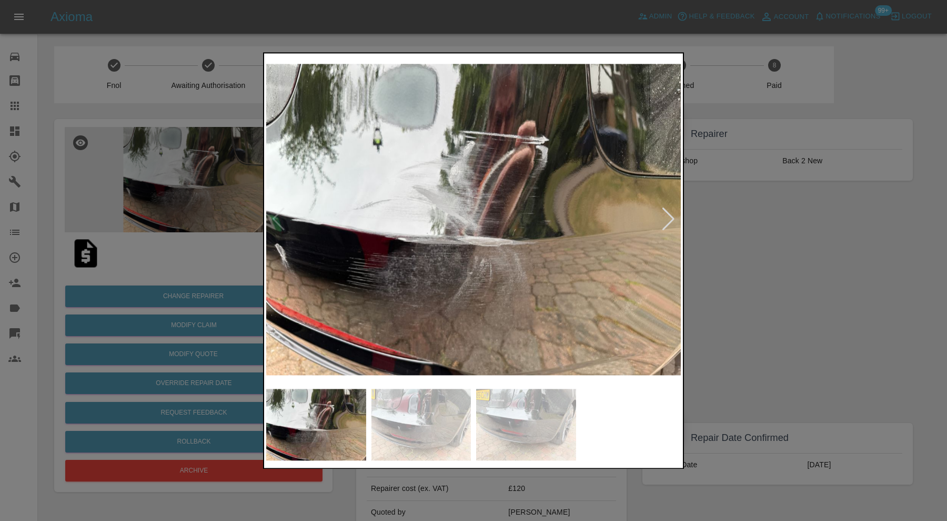
click at [669, 218] on div at bounding box center [669, 219] width 14 height 23
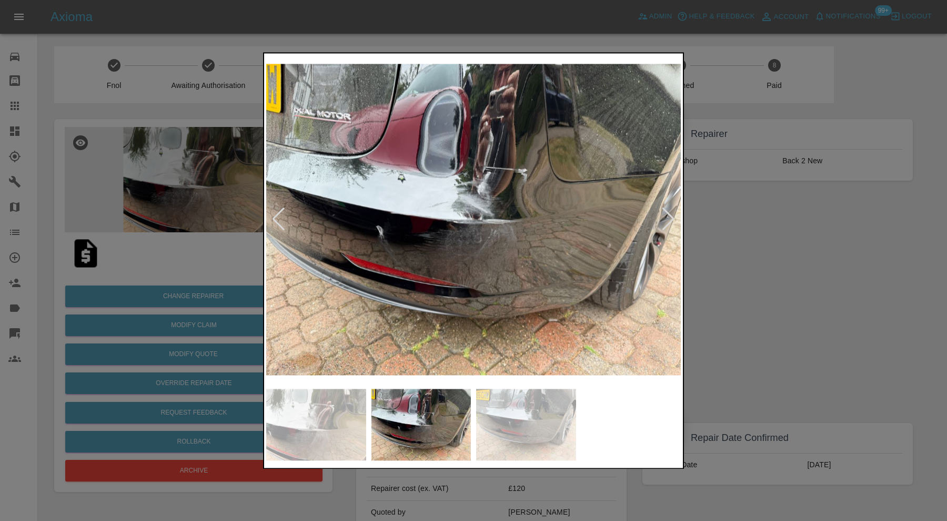
click at [669, 218] on div at bounding box center [669, 219] width 14 height 23
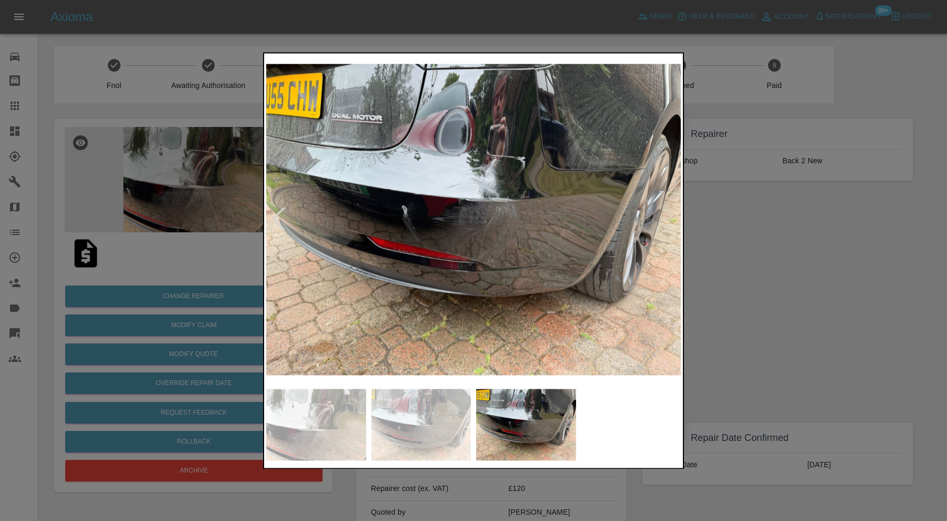
click at [723, 264] on div at bounding box center [473, 260] width 947 height 521
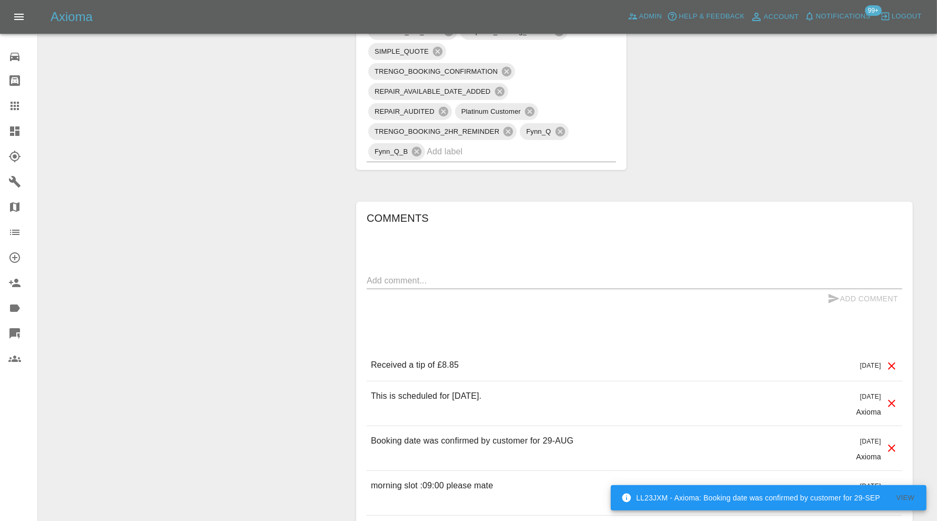
scroll to position [702, 0]
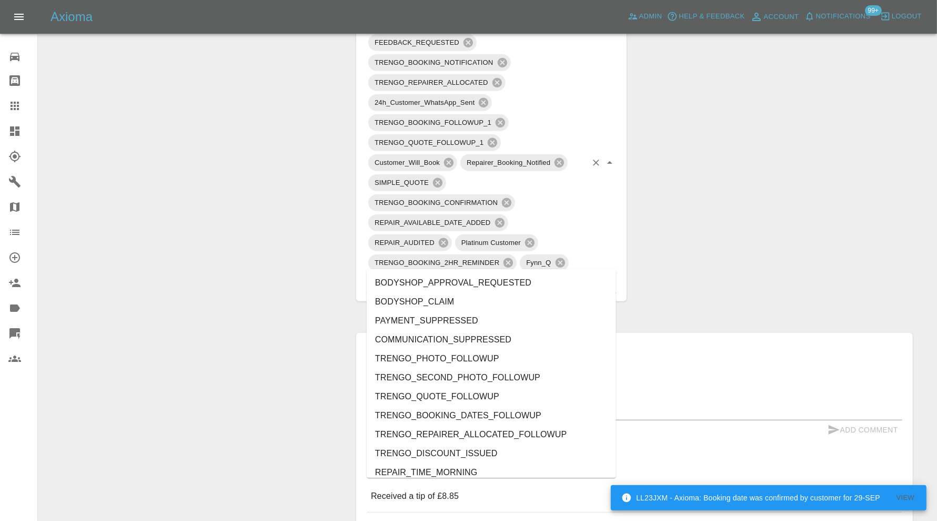
click at [529, 274] on input "text" at bounding box center [507, 282] width 160 height 16
type input "rec"
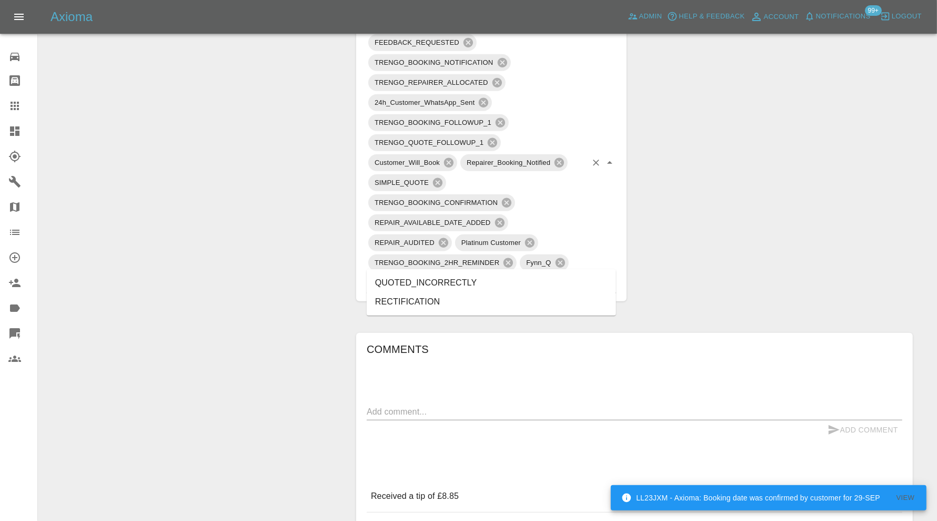
click at [474, 293] on li "RECTIFICATION" at bounding box center [491, 301] width 249 height 19
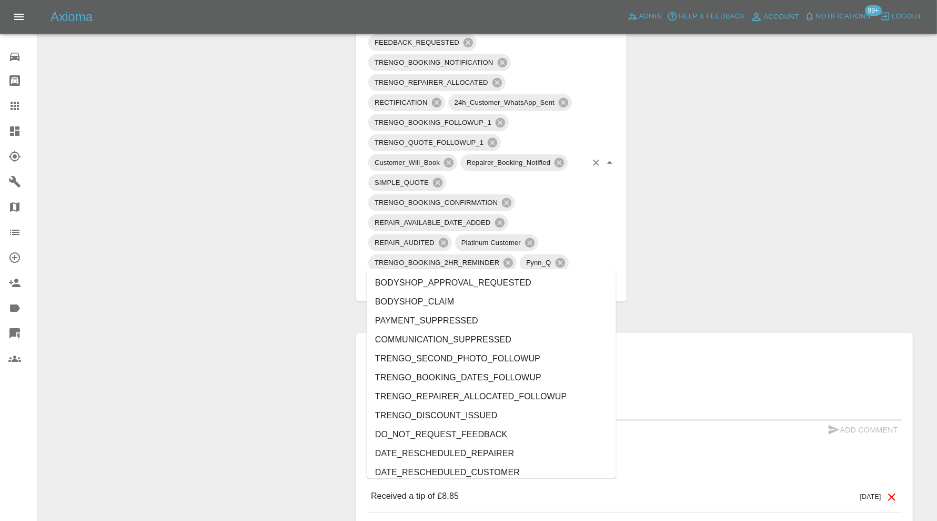
type input "do"
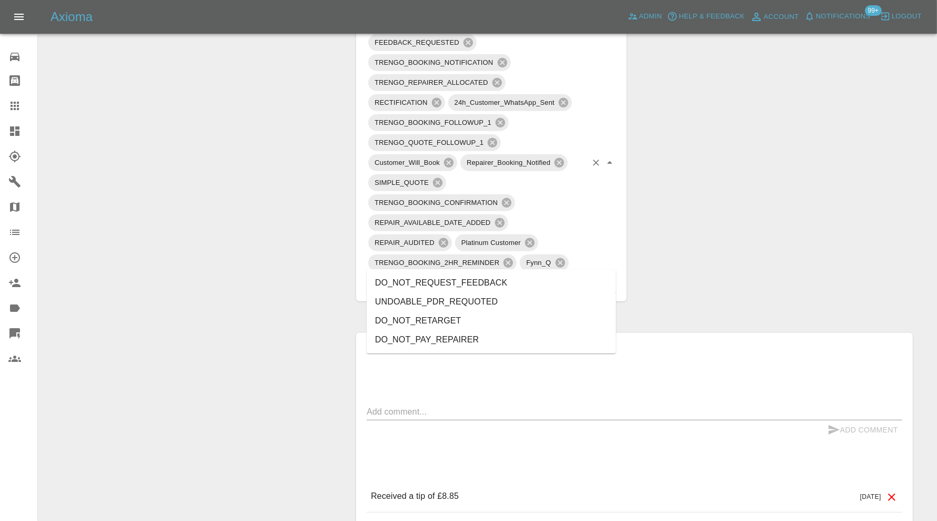
click at [452, 284] on li "DO_NOT_REQUEST_FEEDBACK" at bounding box center [491, 282] width 249 height 19
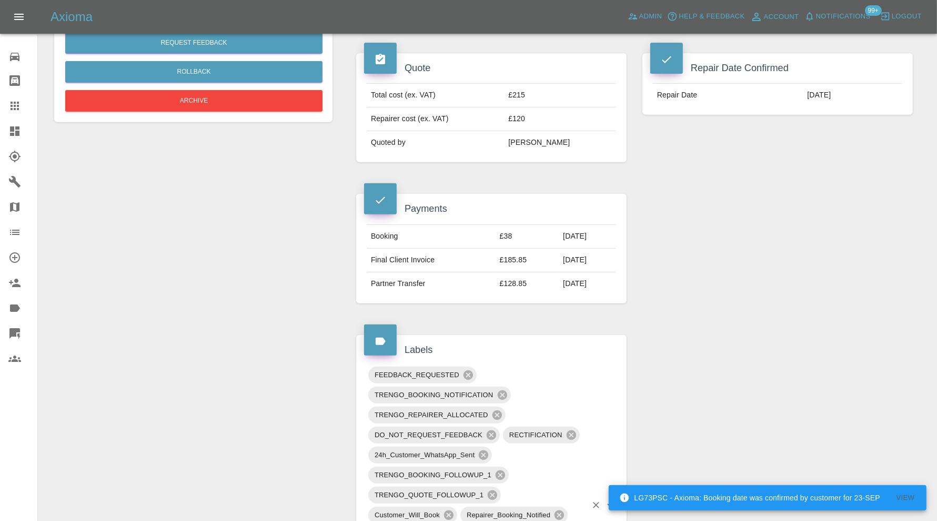
scroll to position [0, 0]
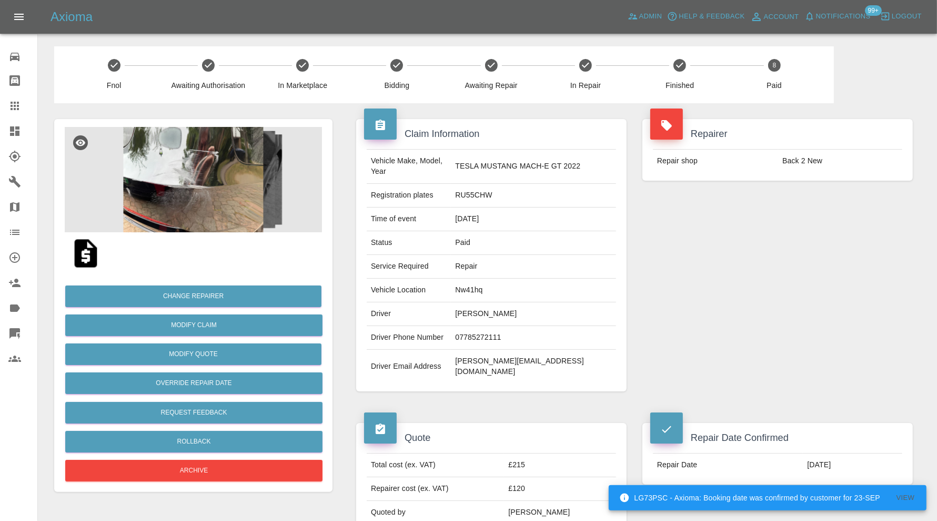
click at [20, 128] on icon at bounding box center [14, 131] width 13 height 13
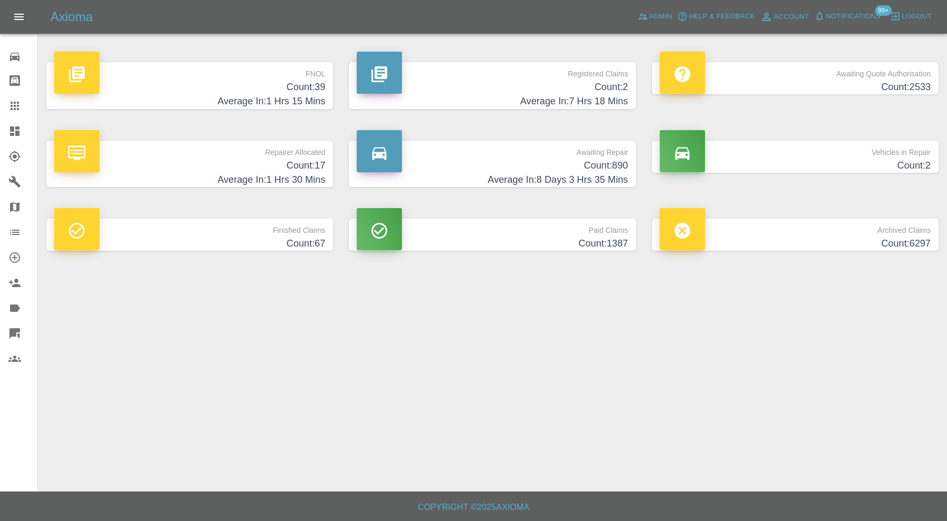
click at [551, 94] on h4 "Average In: 7 Hrs 18 Mins" at bounding box center [492, 101] width 271 height 14
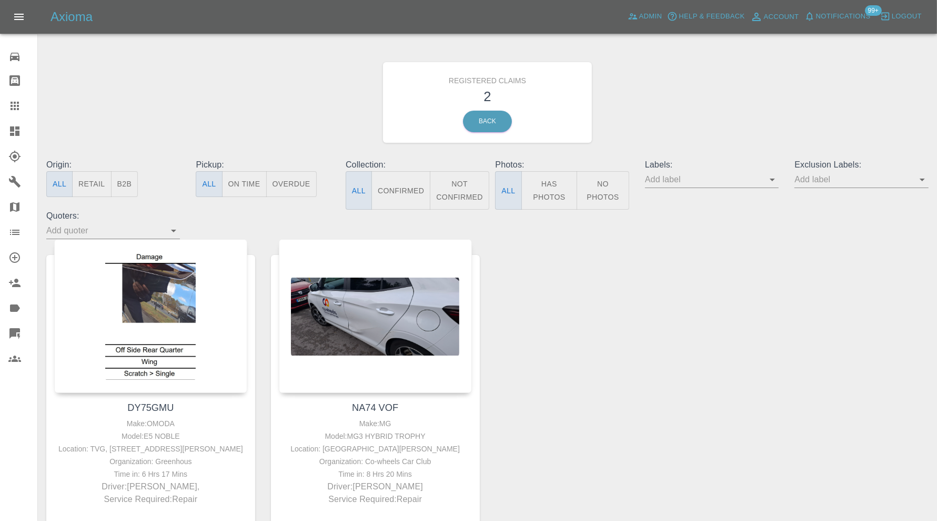
click at [9, 137] on icon at bounding box center [14, 131] width 13 height 13
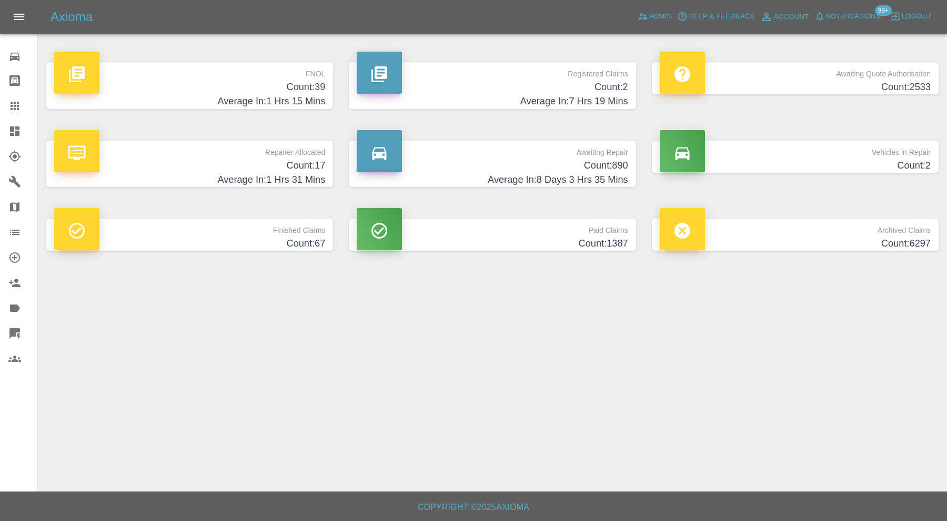
click at [313, 87] on h4 "Count: 39" at bounding box center [189, 87] width 271 height 14
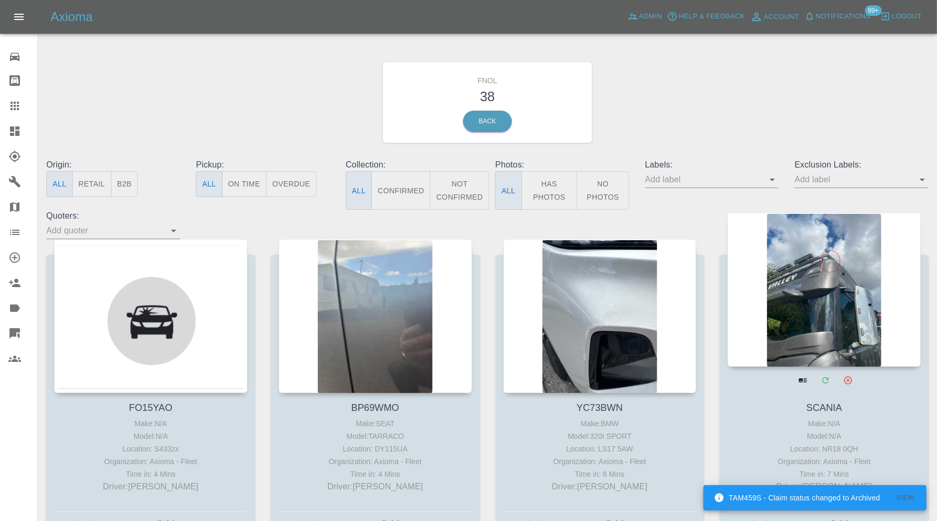
click at [784, 267] on div at bounding box center [824, 290] width 193 height 154
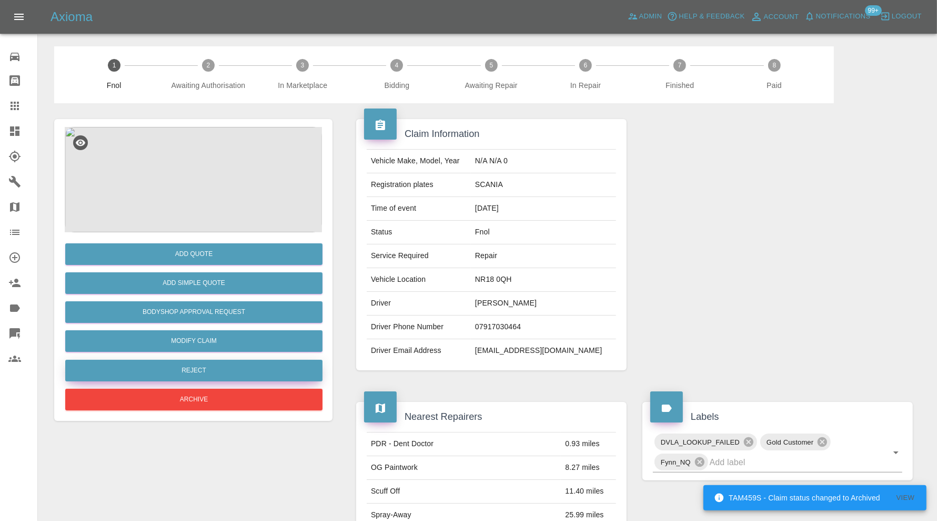
click at [252, 370] on button "Reject" at bounding box center [193, 370] width 257 height 22
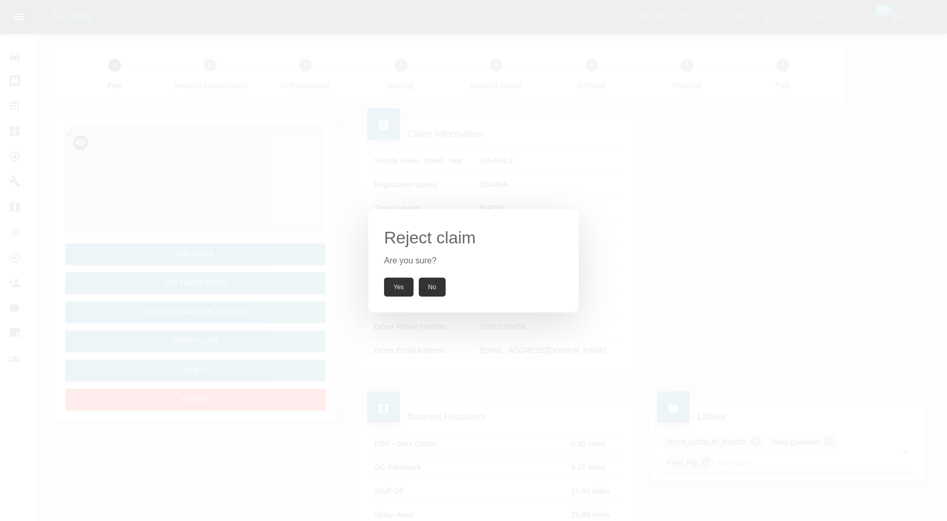
click at [395, 292] on button "Yes" at bounding box center [398, 286] width 29 height 19
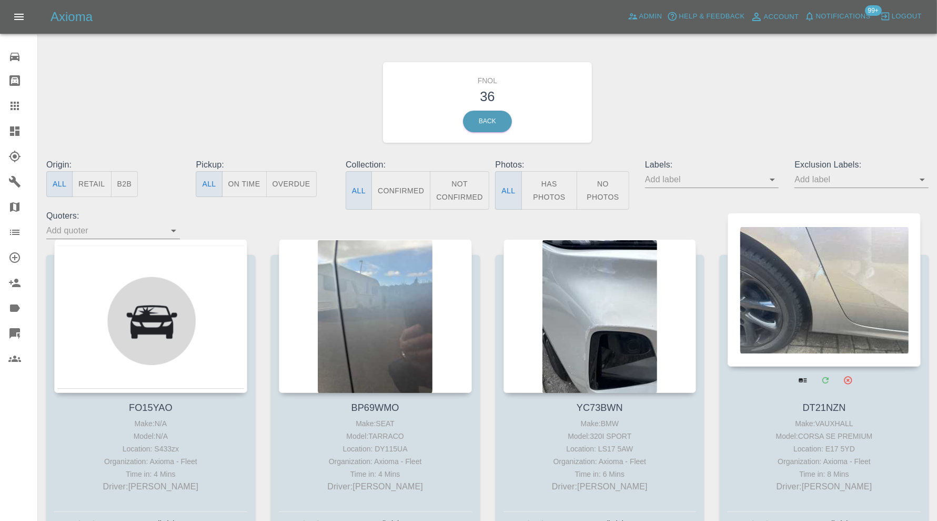
click at [795, 289] on div at bounding box center [824, 290] width 193 height 154
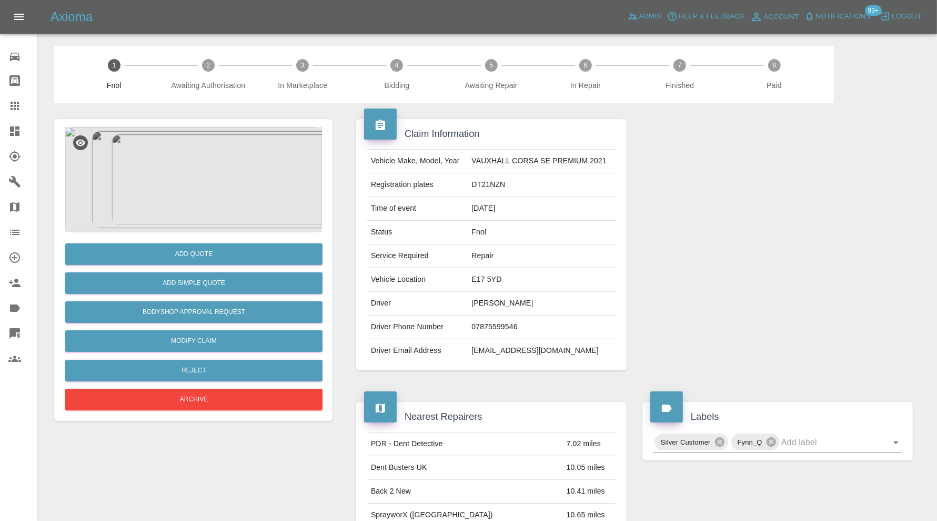
click at [166, 166] on img at bounding box center [193, 179] width 257 height 105
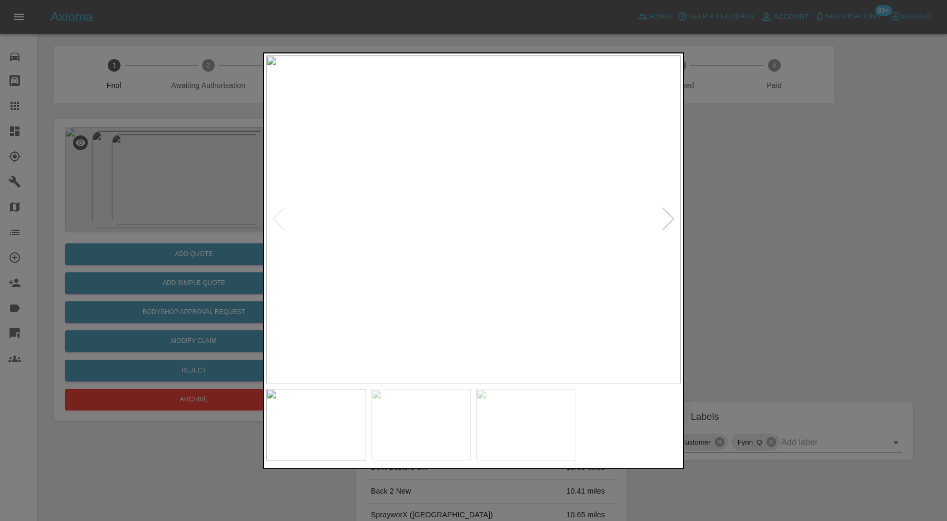
click at [668, 211] on div at bounding box center [669, 219] width 14 height 23
click at [668, 211] on img at bounding box center [473, 219] width 415 height 328
click at [281, 220] on div at bounding box center [279, 219] width 14 height 23
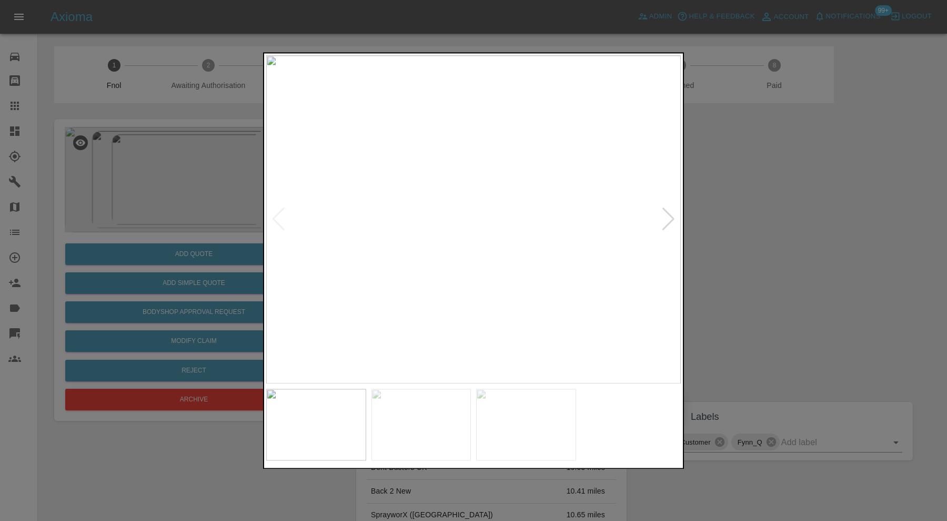
click at [281, 220] on img at bounding box center [473, 219] width 415 height 328
click at [833, 226] on div at bounding box center [473, 260] width 947 height 521
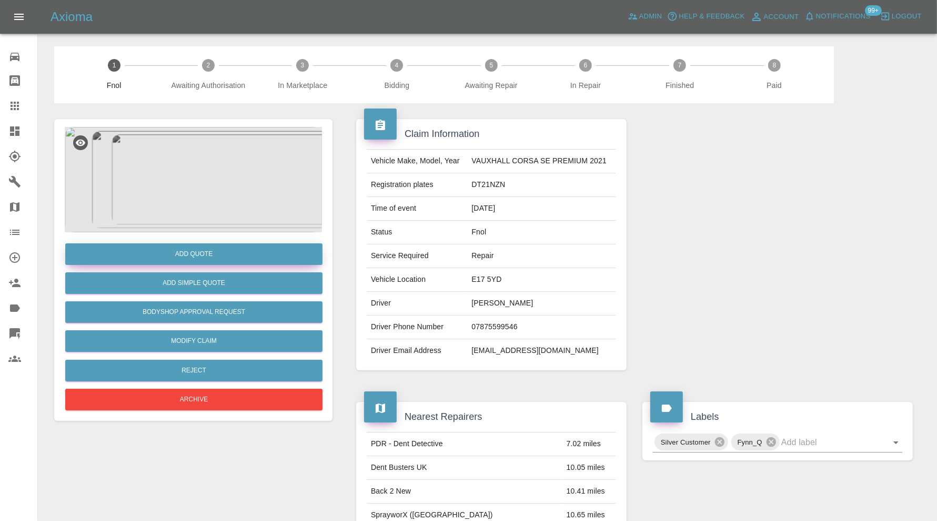
click at [284, 250] on button "Add Quote" at bounding box center [193, 254] width 257 height 22
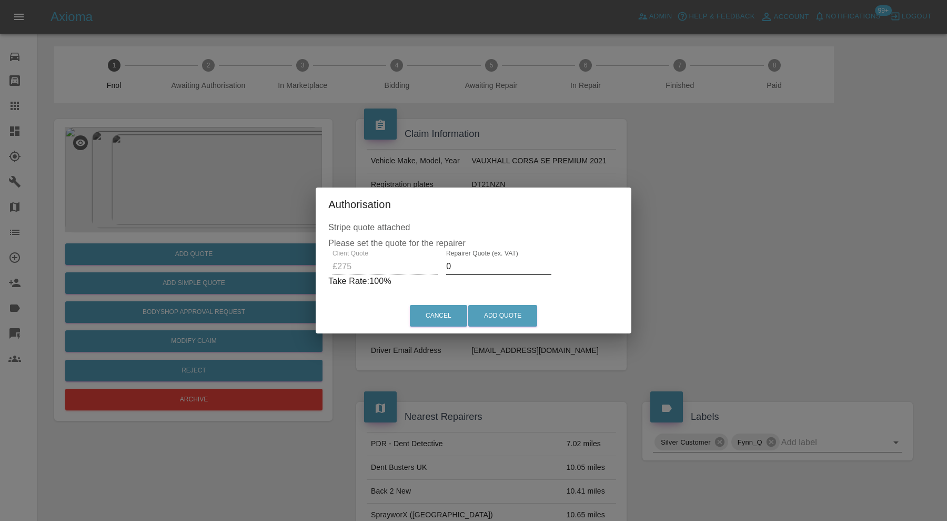
click at [478, 263] on input "0" at bounding box center [498, 266] width 105 height 17
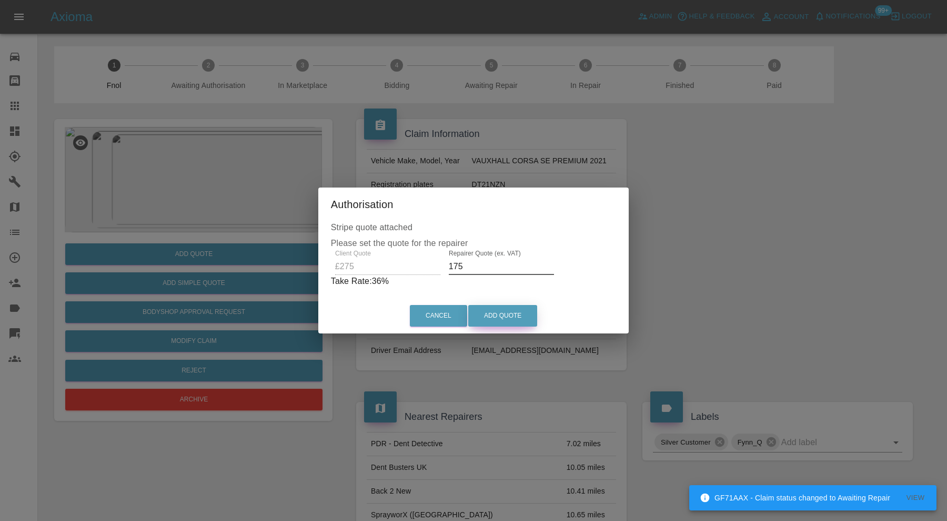
type input "175"
click at [504, 316] on button "Add Quote" at bounding box center [502, 316] width 69 height 22
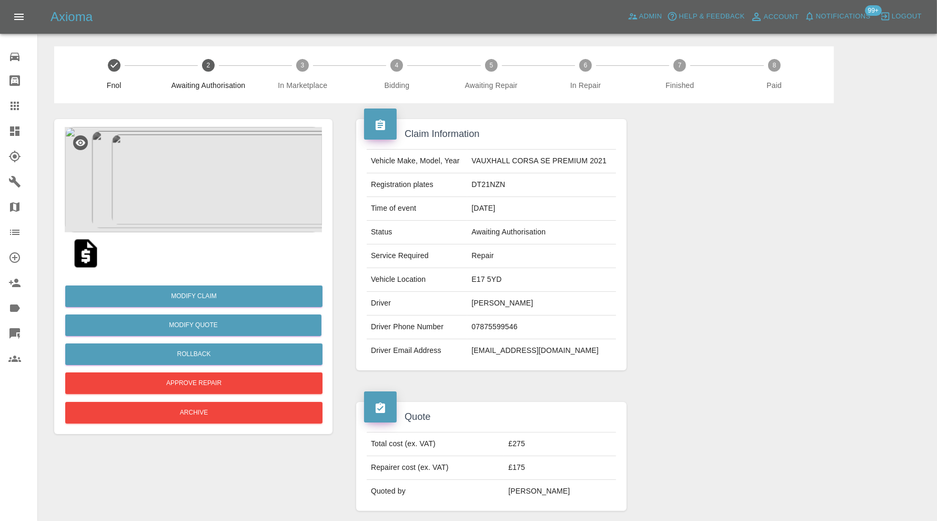
click at [17, 129] on icon at bounding box center [14, 131] width 13 height 13
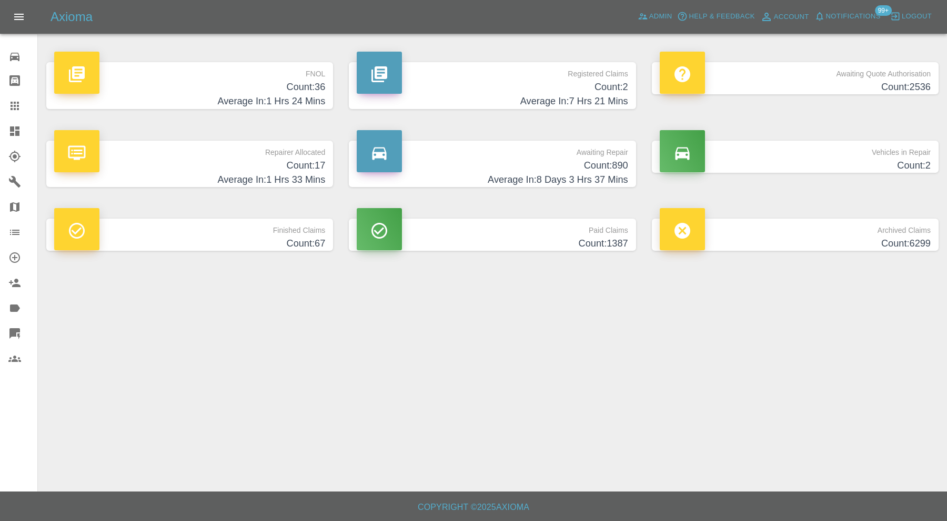
click at [497, 162] on h4 "Count: 890" at bounding box center [492, 165] width 271 height 14
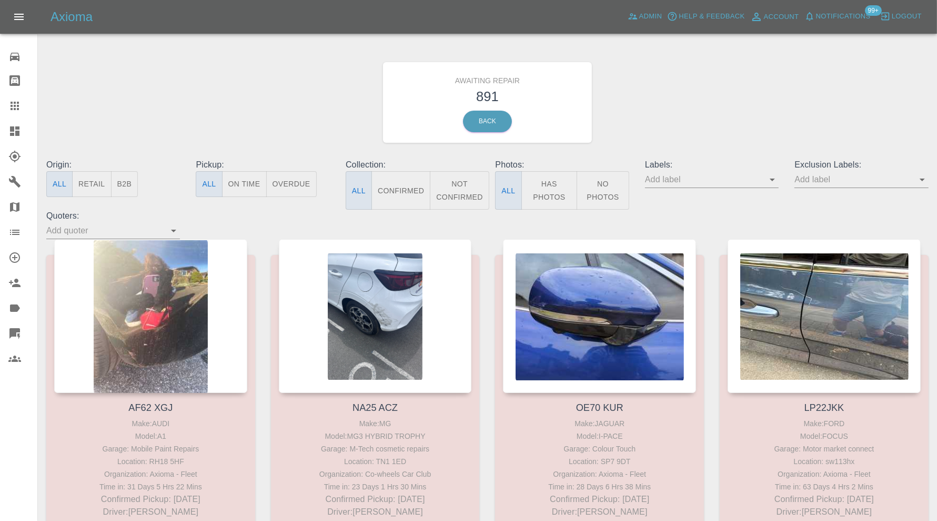
click at [411, 191] on button "Confirmed" at bounding box center [401, 190] width 59 height 38
click at [854, 183] on input "text" at bounding box center [854, 179] width 118 height 16
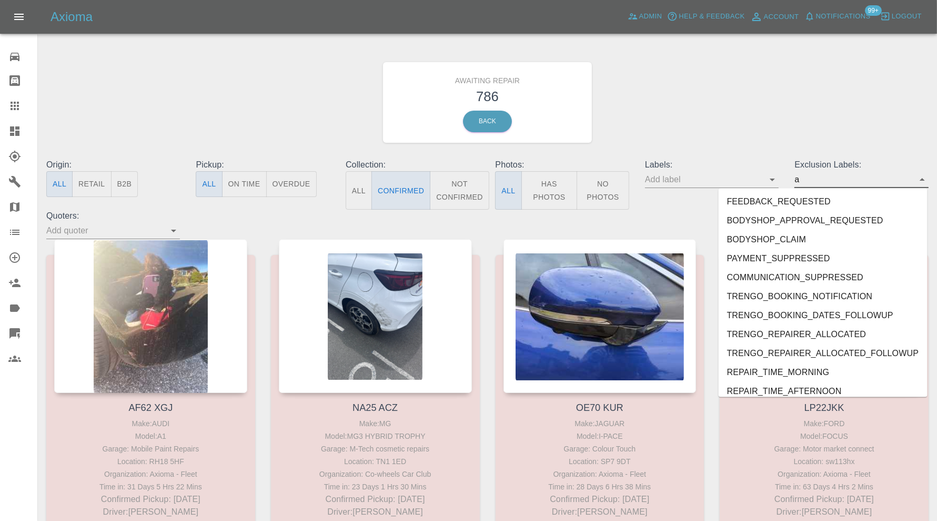
type input "au"
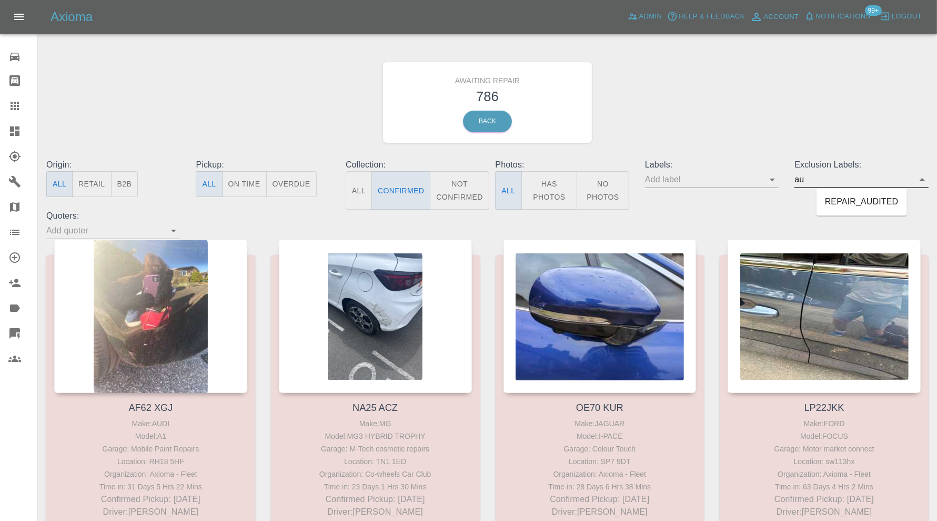
click at [845, 198] on li "REPAIR_AUDITED" at bounding box center [862, 202] width 91 height 19
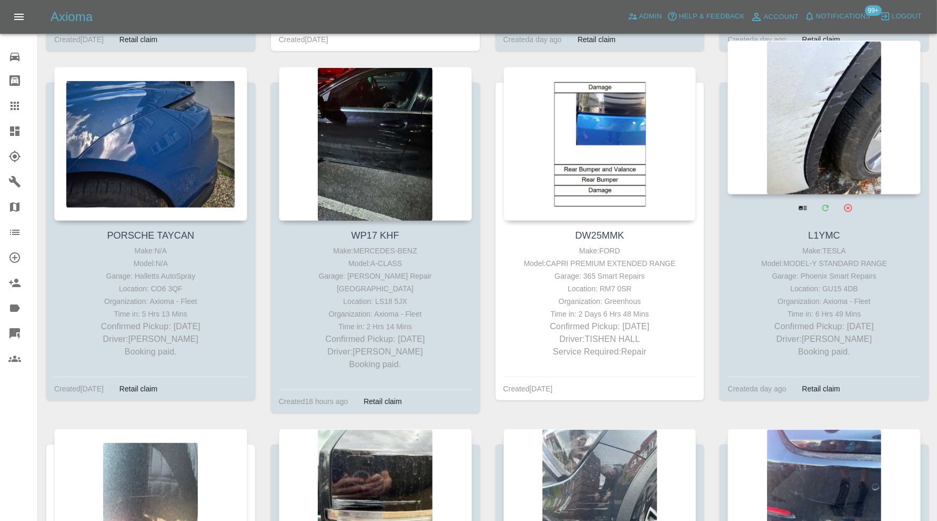
scroll to position [873, 0]
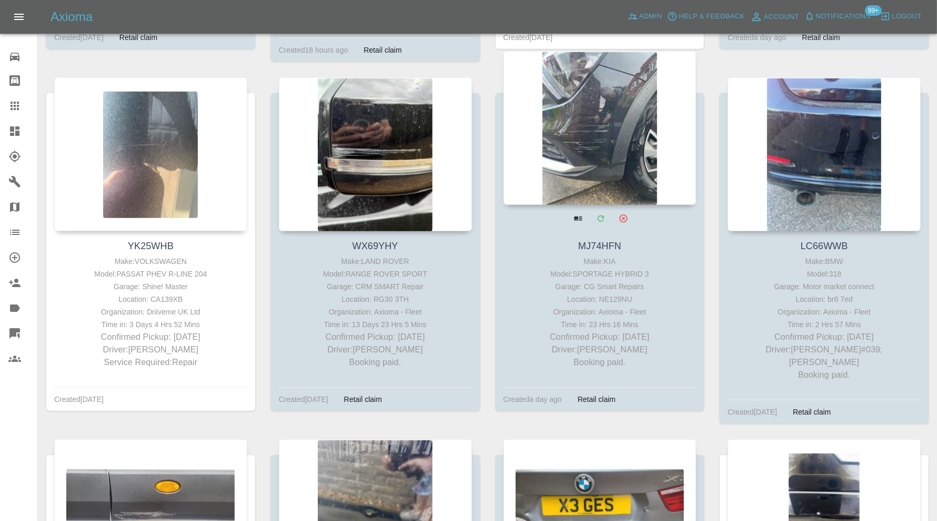
drag, startPoint x: 406, startPoint y: 144, endPoint x: 589, endPoint y: 127, distance: 184.0
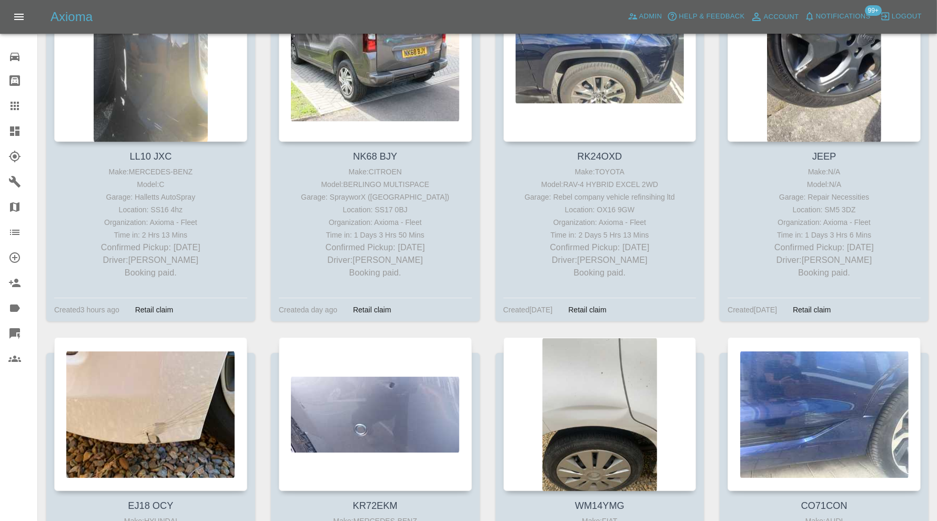
scroll to position [3232, 0]
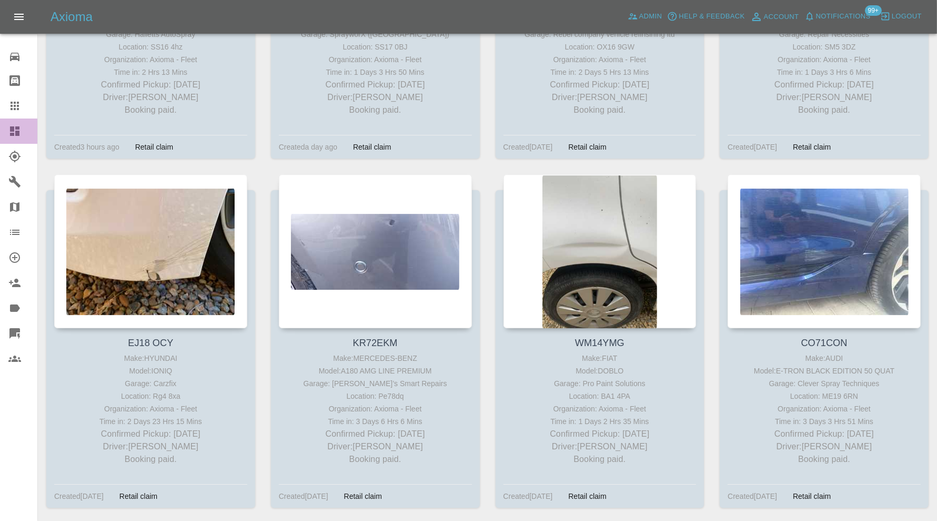
click at [12, 127] on icon at bounding box center [14, 130] width 9 height 9
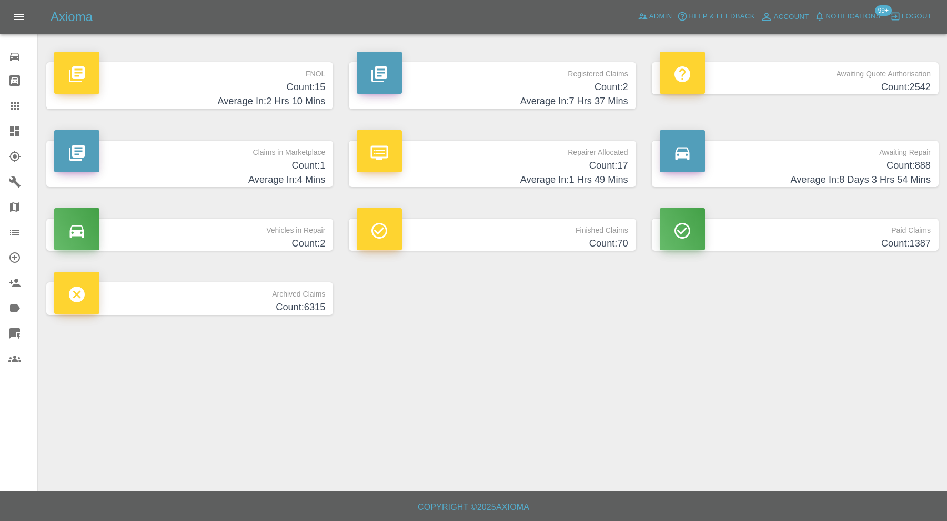
click at [251, 150] on p "Claims in Marketplace" at bounding box center [189, 150] width 271 height 18
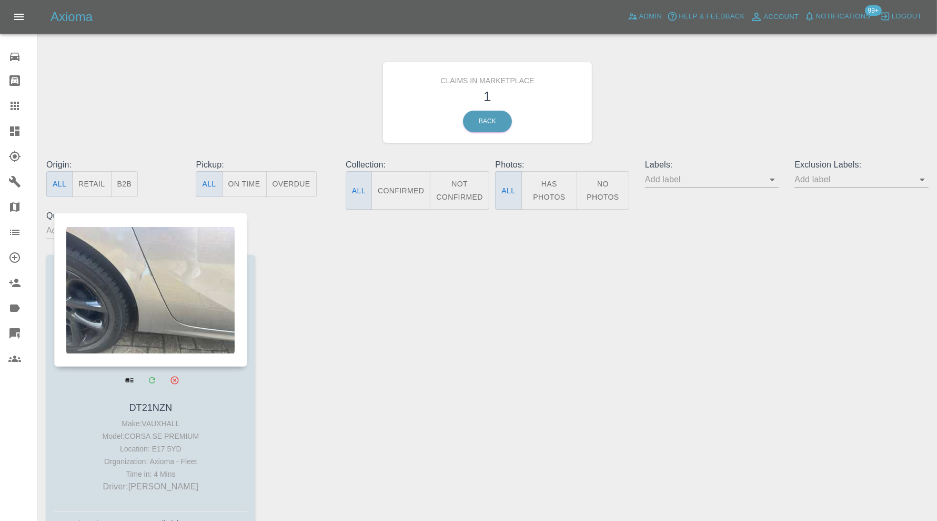
click at [182, 295] on div at bounding box center [150, 290] width 193 height 154
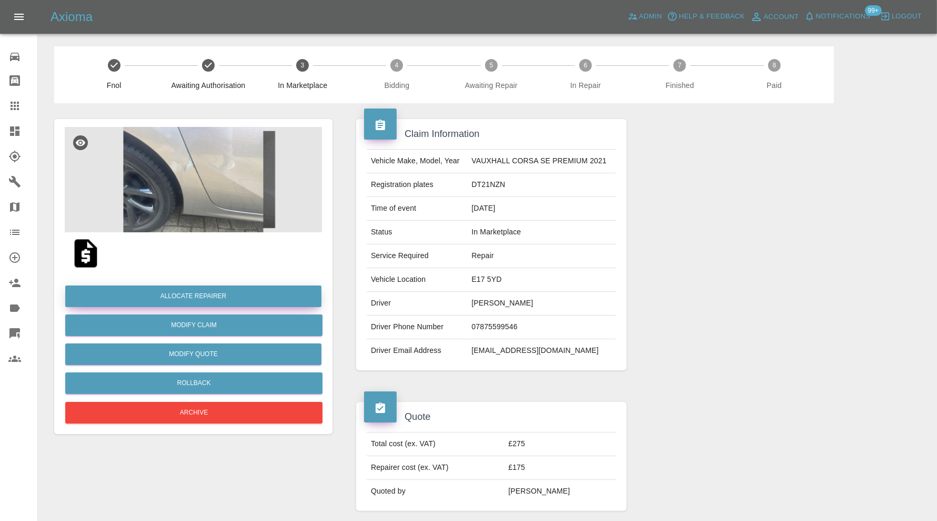
click at [263, 294] on button "Allocate Repairer" at bounding box center [193, 296] width 256 height 22
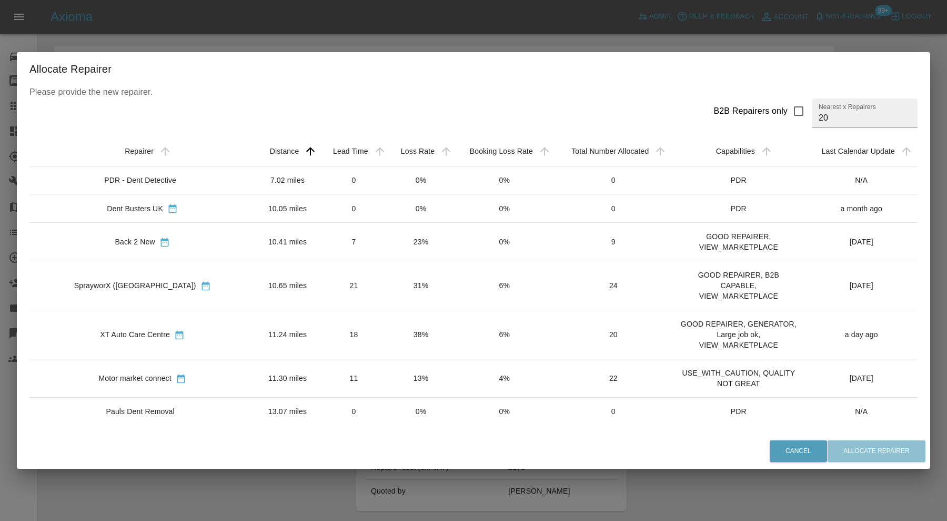
click at [329, 237] on td "7" at bounding box center [354, 242] width 68 height 38
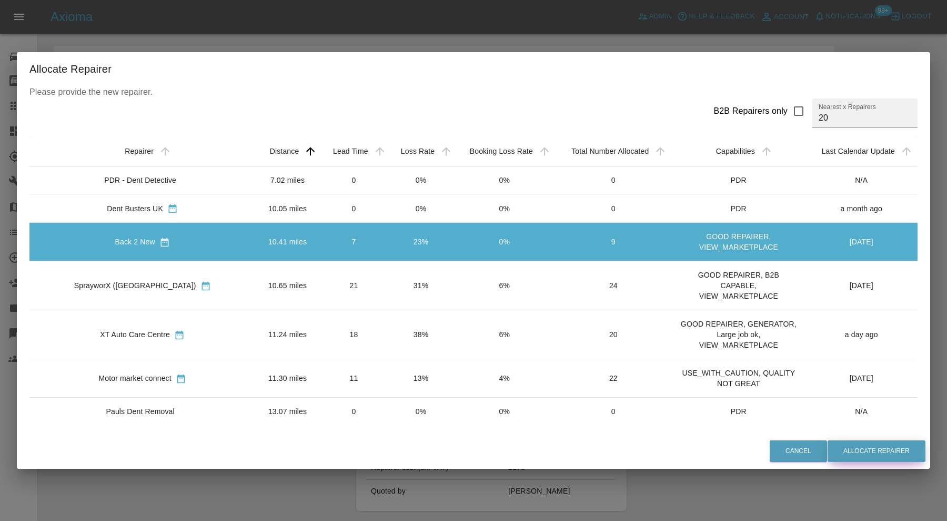
click at [840, 446] on button "Allocate Repairer" at bounding box center [877, 451] width 98 height 22
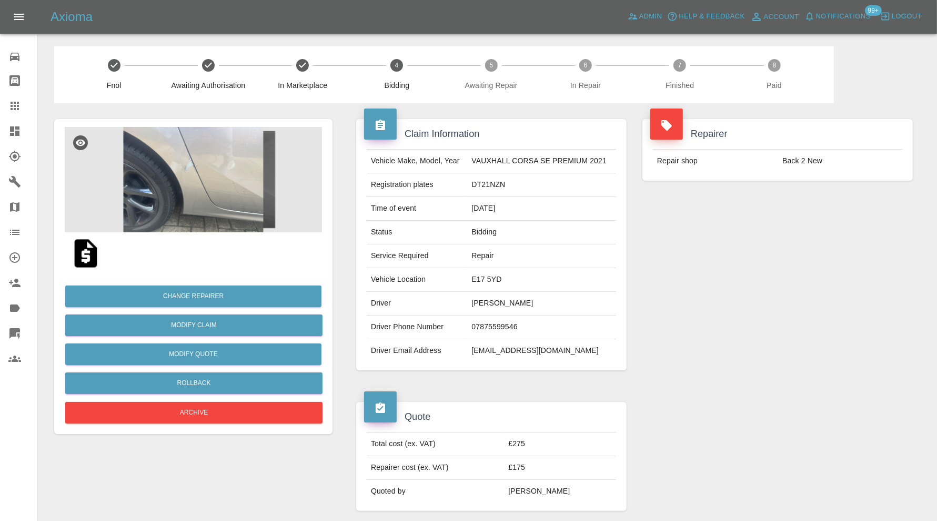
click at [20, 130] on icon at bounding box center [14, 131] width 13 height 13
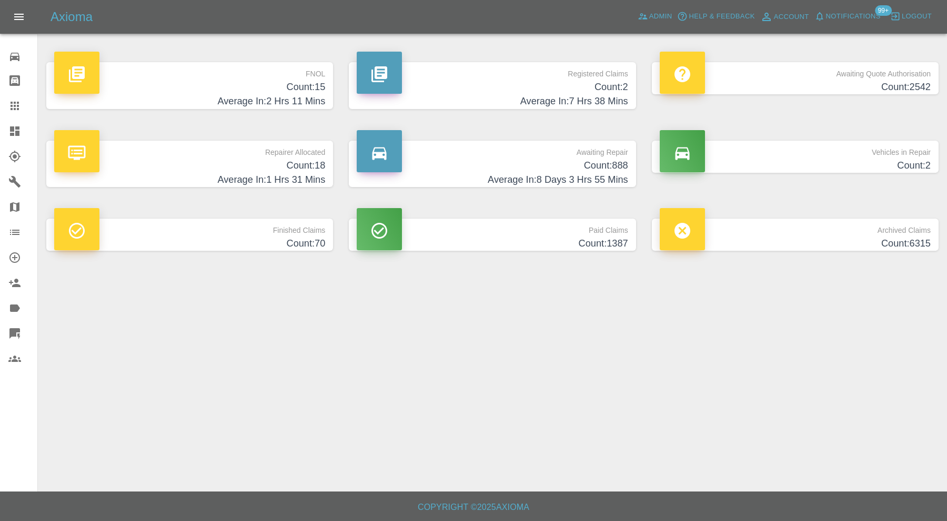
click at [25, 127] on div at bounding box center [22, 131] width 29 height 13
click at [277, 89] on h4 "Count: 15" at bounding box center [189, 87] width 271 height 14
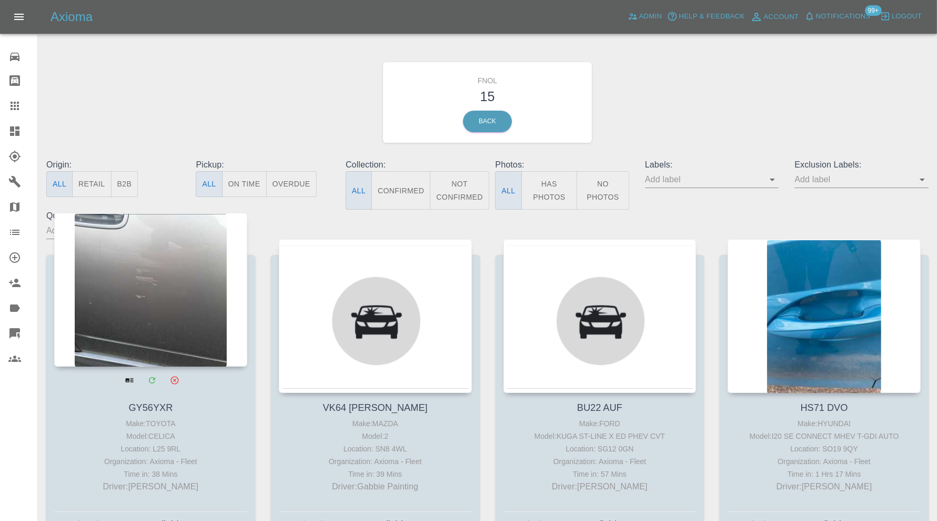
click at [179, 297] on div at bounding box center [150, 290] width 193 height 154
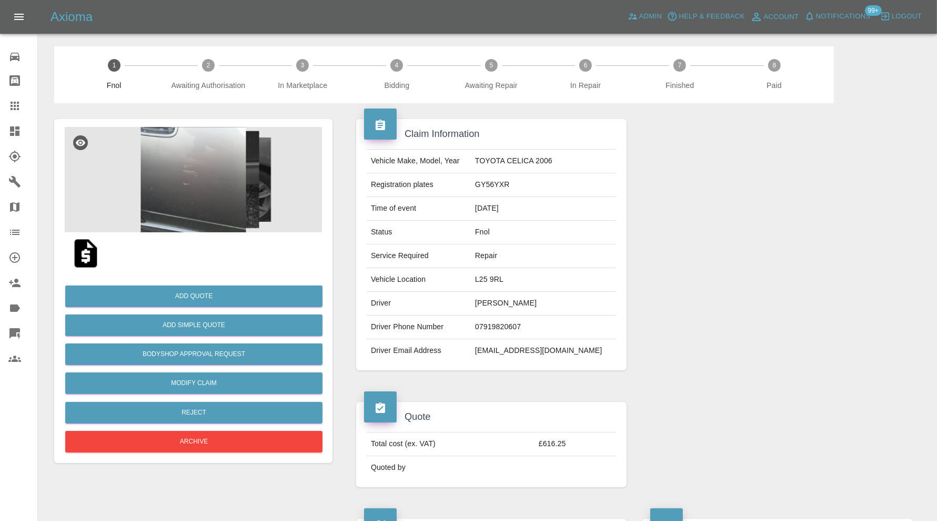
click at [205, 200] on img at bounding box center [193, 179] width 257 height 105
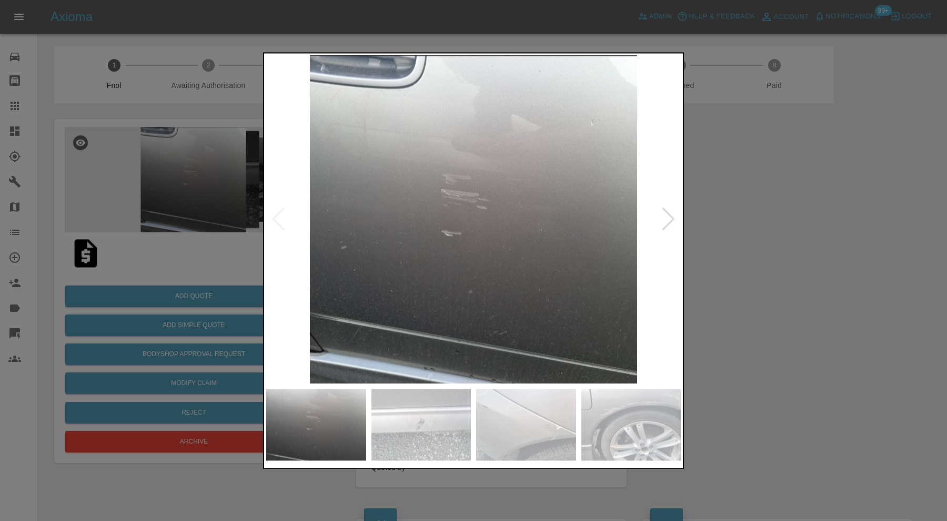
click at [670, 215] on div at bounding box center [669, 219] width 14 height 23
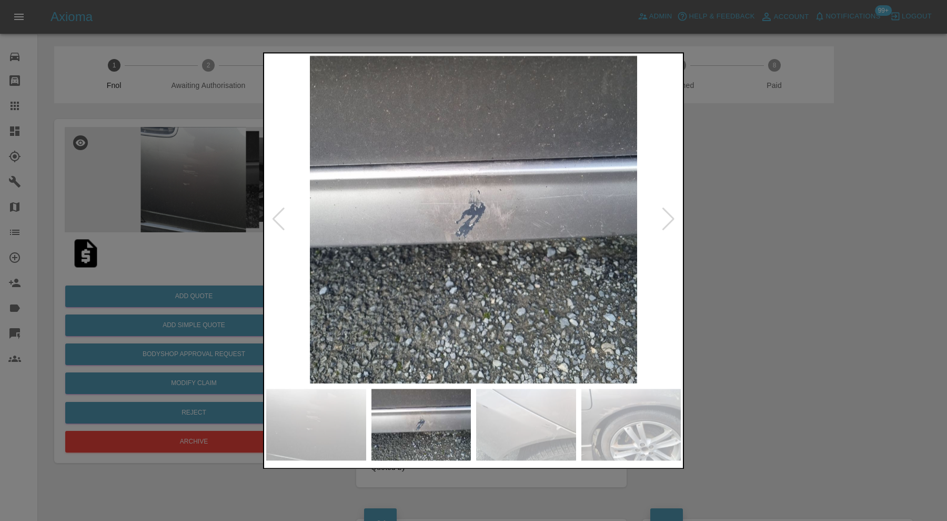
click at [670, 215] on div at bounding box center [669, 219] width 14 height 23
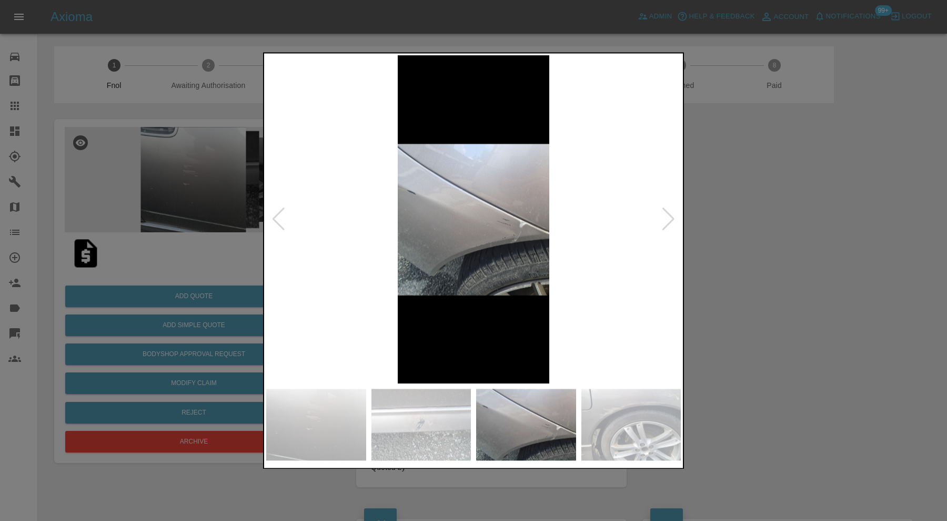
click at [670, 215] on div at bounding box center [669, 219] width 14 height 23
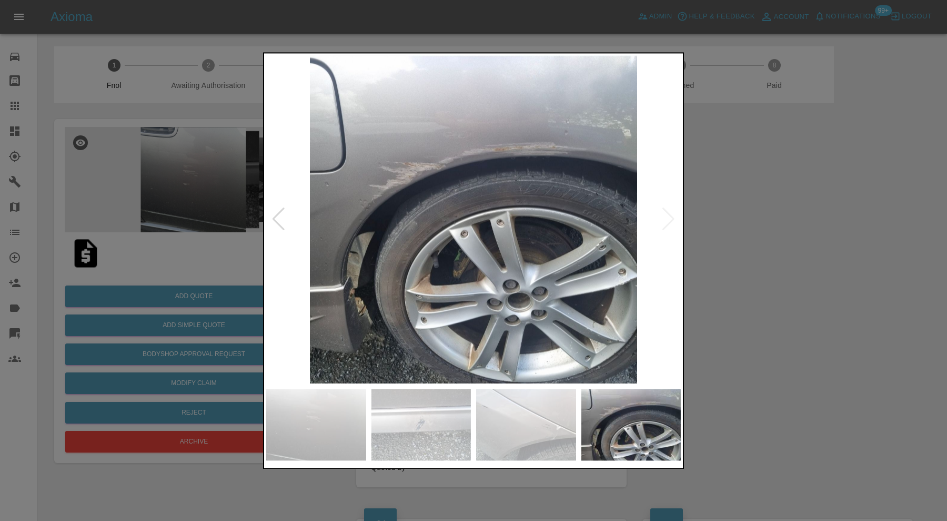
click at [670, 215] on img at bounding box center [473, 219] width 415 height 328
click at [846, 219] on div at bounding box center [473, 260] width 947 height 521
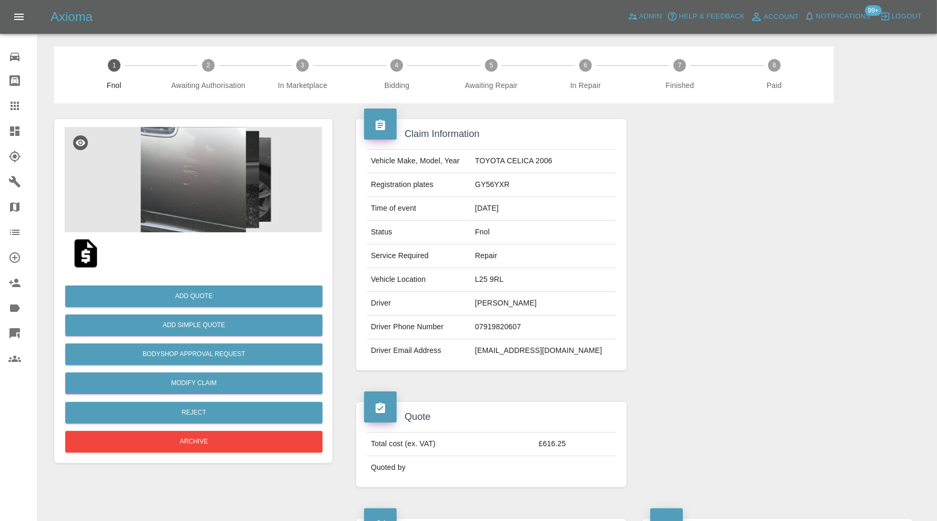
click at [14, 104] on icon at bounding box center [14, 105] width 13 height 13
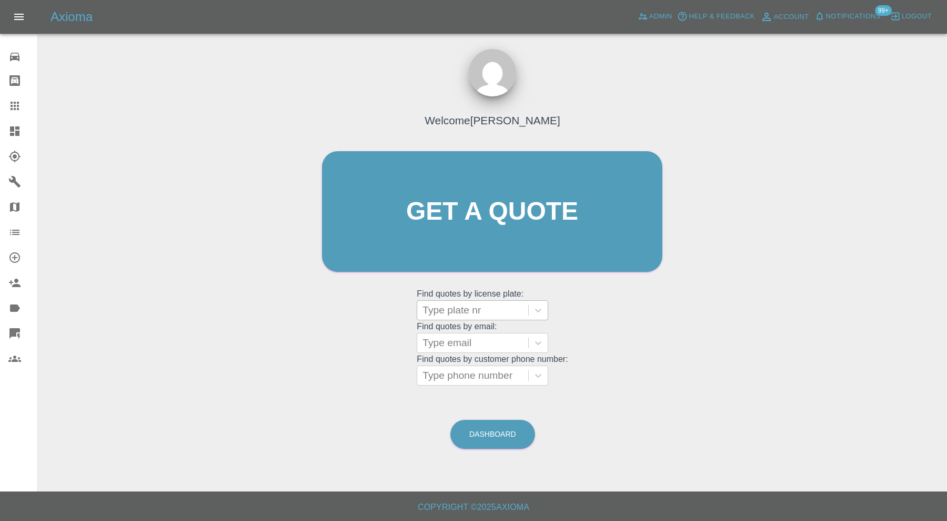
click at [476, 307] on div at bounding box center [473, 310] width 101 height 15
type input "bw25"
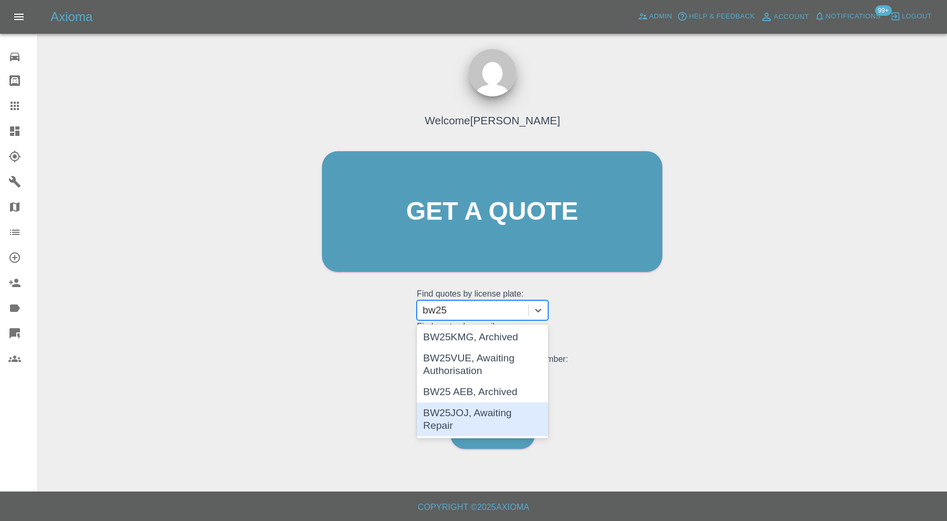
click at [499, 411] on div "BW25JOJ, Awaiting Repair" at bounding box center [483, 419] width 132 height 34
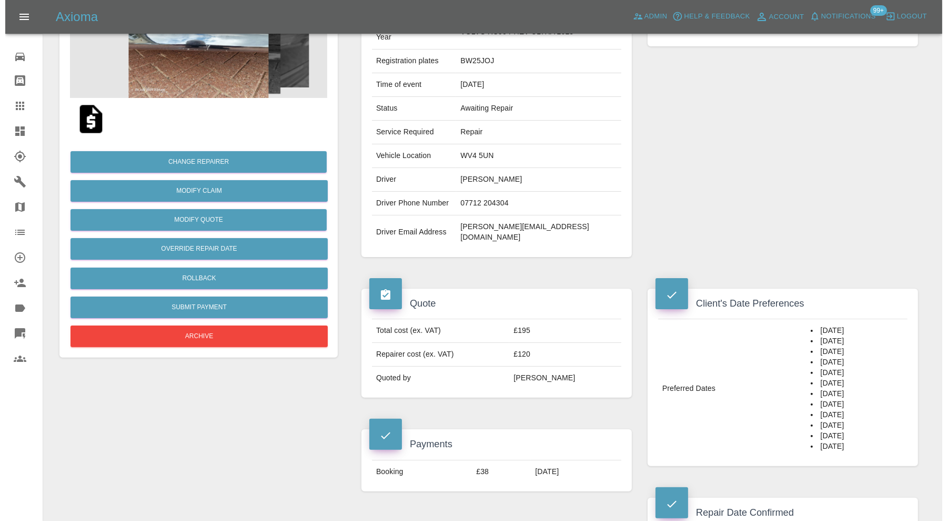
scroll to position [92, 0]
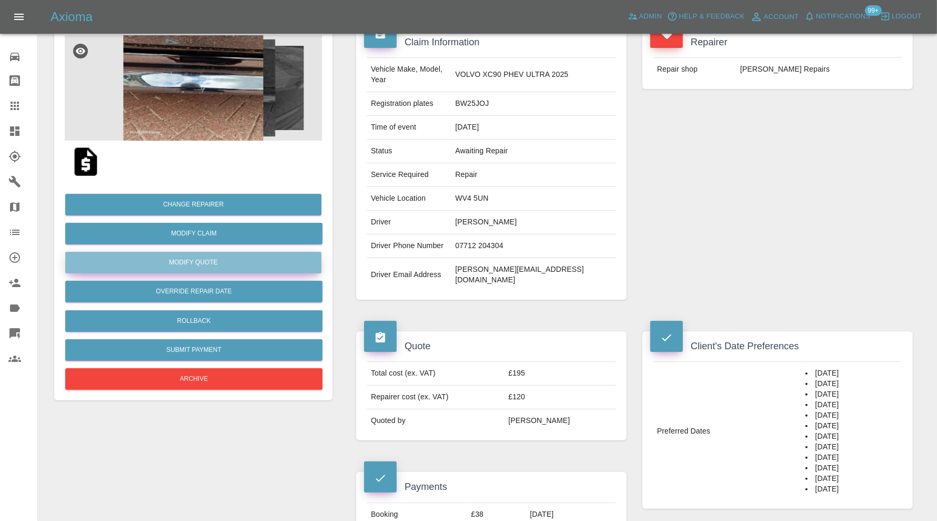
click at [225, 262] on button "Modify Quote" at bounding box center [193, 263] width 256 height 22
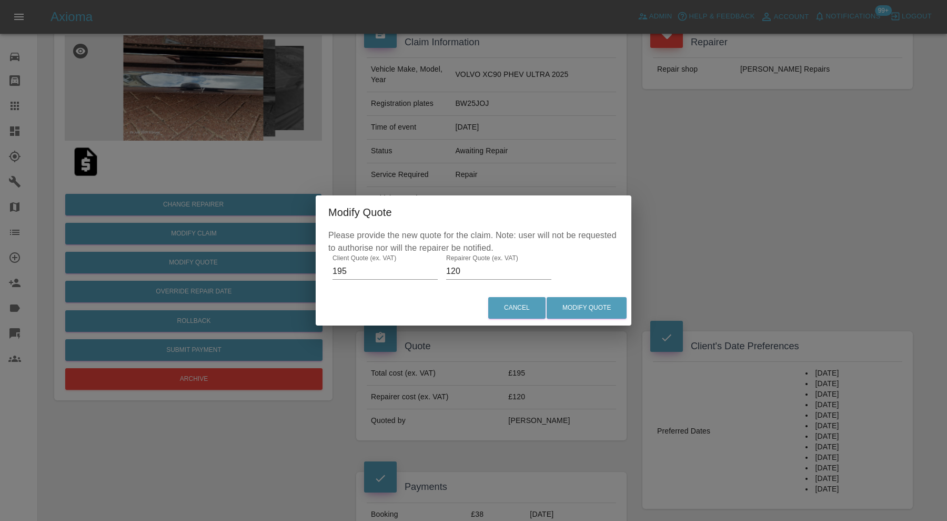
click at [481, 274] on input "120" at bounding box center [498, 271] width 105 height 17
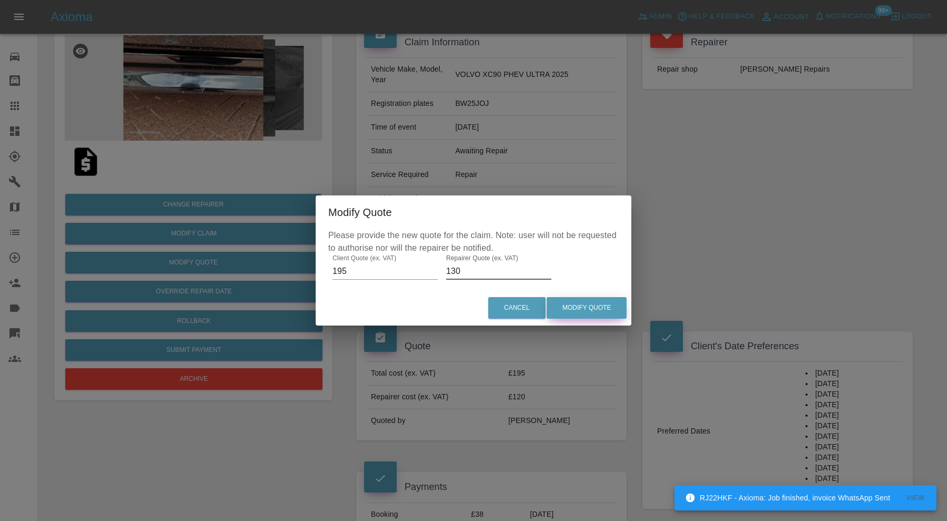
type input "130"
click at [592, 314] on button "Modify Quote" at bounding box center [587, 308] width 80 height 22
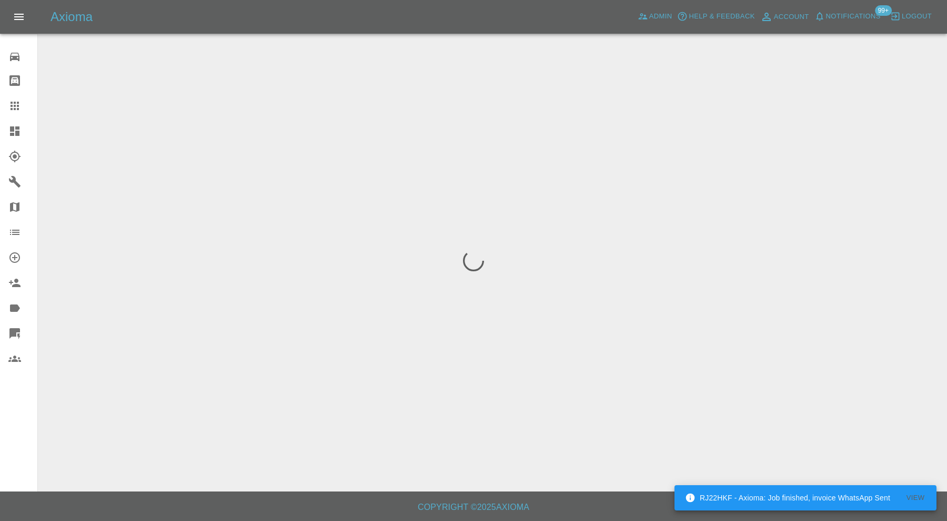
scroll to position [0, 0]
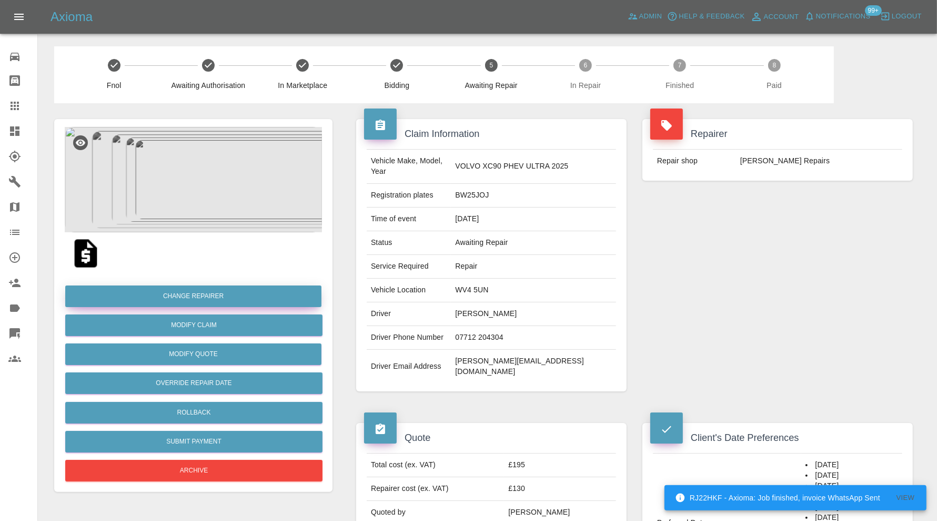
click at [215, 288] on button "Change Repairer" at bounding box center [193, 296] width 256 height 22
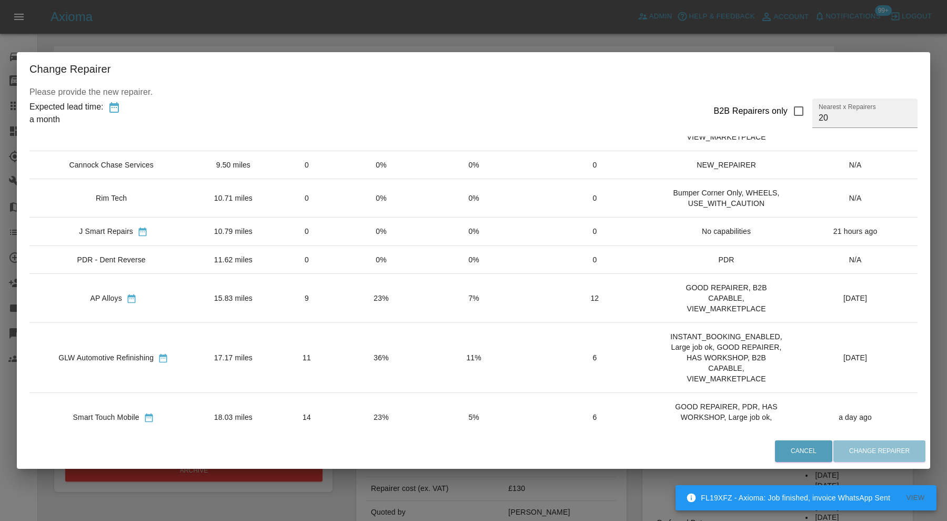
scroll to position [351, 0]
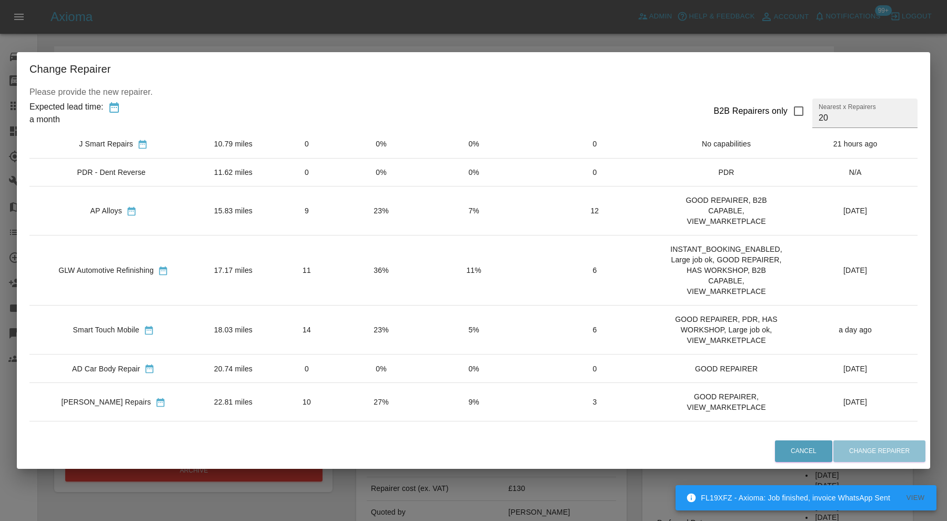
click at [277, 261] on td "11" at bounding box center [306, 270] width 75 height 70
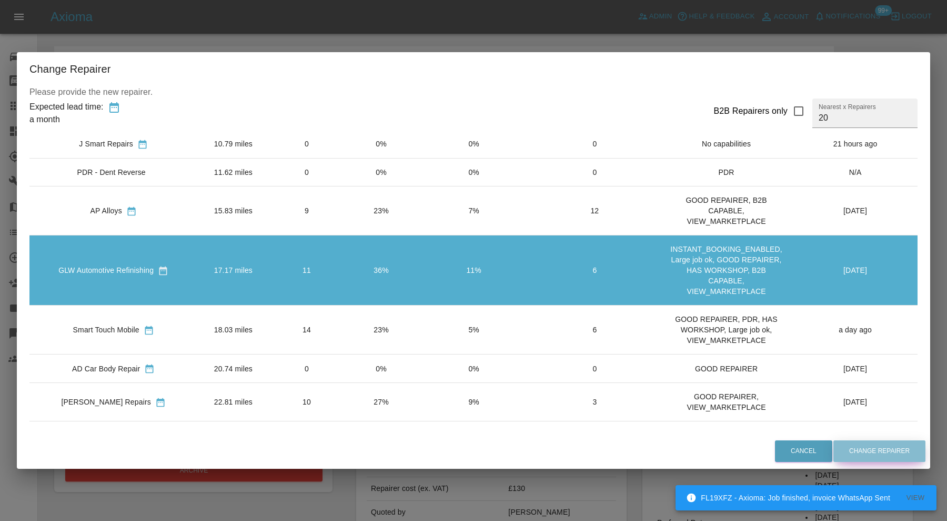
click at [887, 448] on button "Change Repairer" at bounding box center [880, 451] width 92 height 22
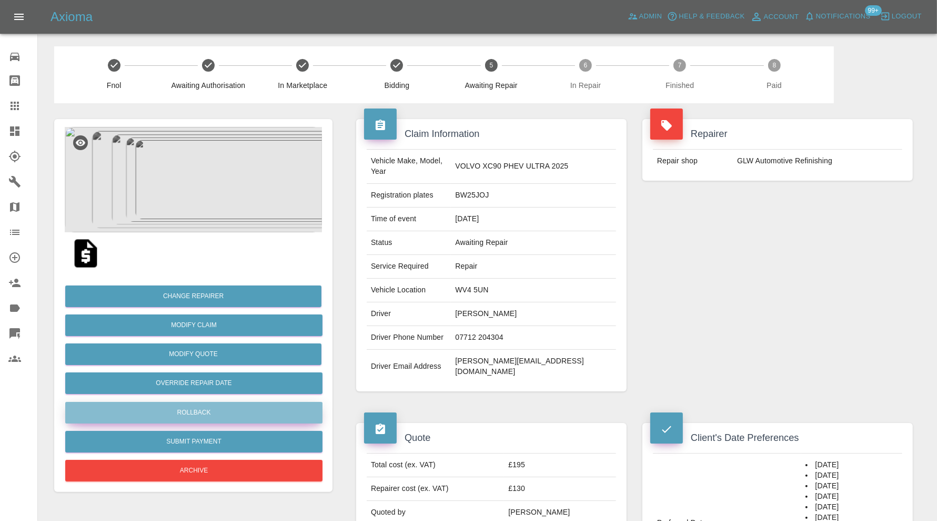
click at [254, 411] on button "Rollback" at bounding box center [193, 413] width 257 height 22
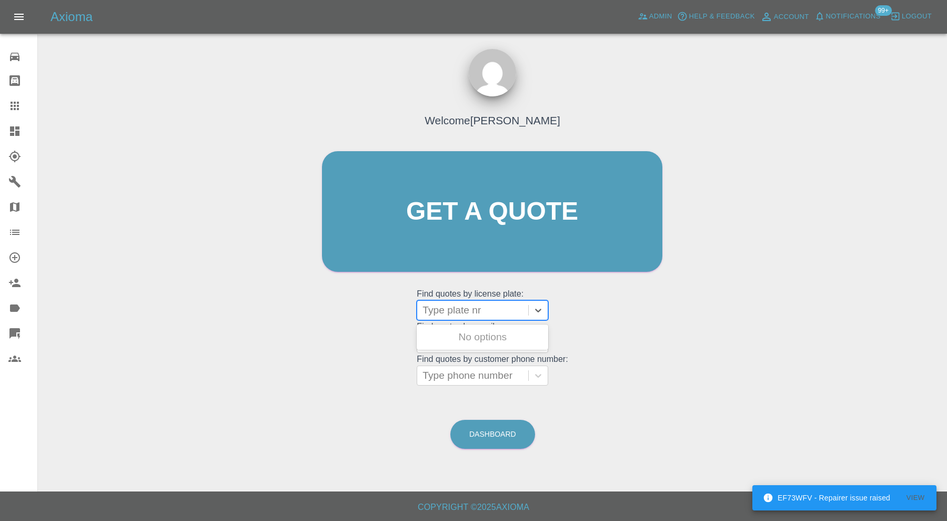
click at [479, 305] on div at bounding box center [473, 310] width 101 height 15
type input "mh18"
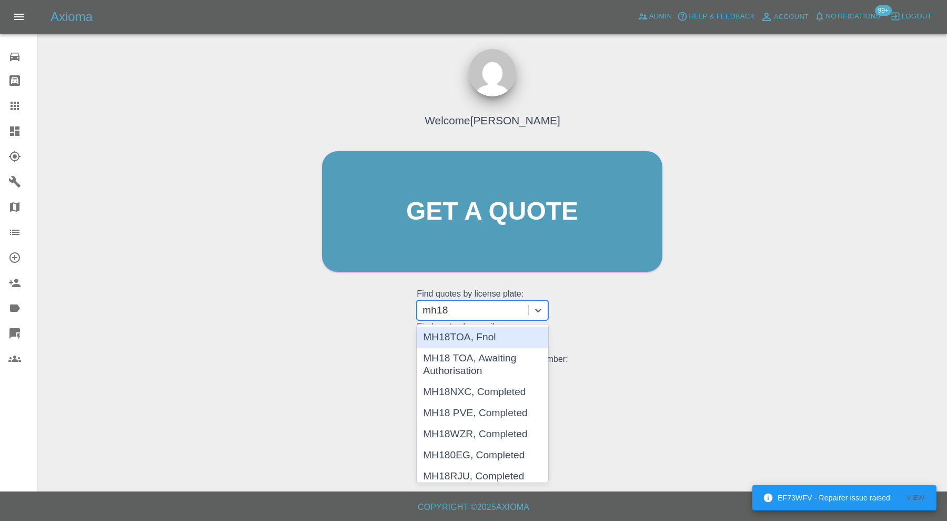
click at [483, 332] on div "MH18TOA, Fnol" at bounding box center [483, 336] width 132 height 21
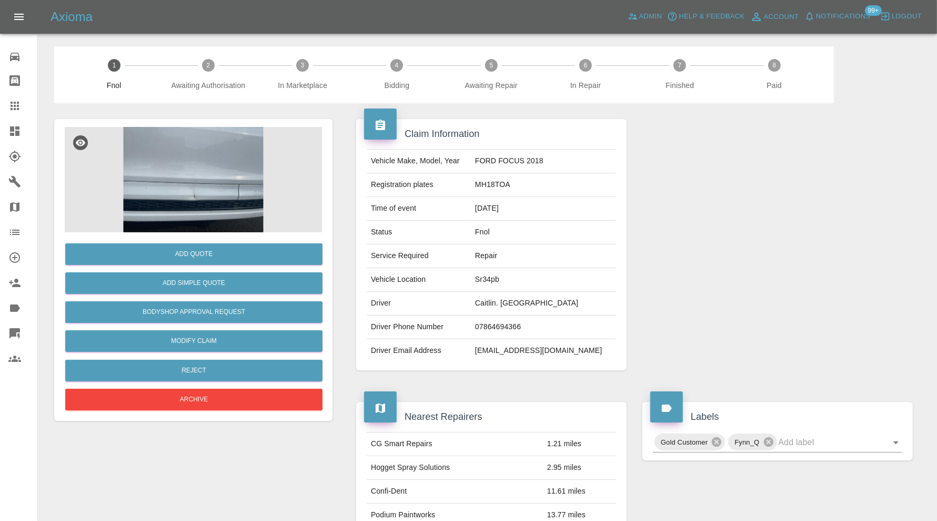
click at [211, 183] on img at bounding box center [193, 179] width 257 height 105
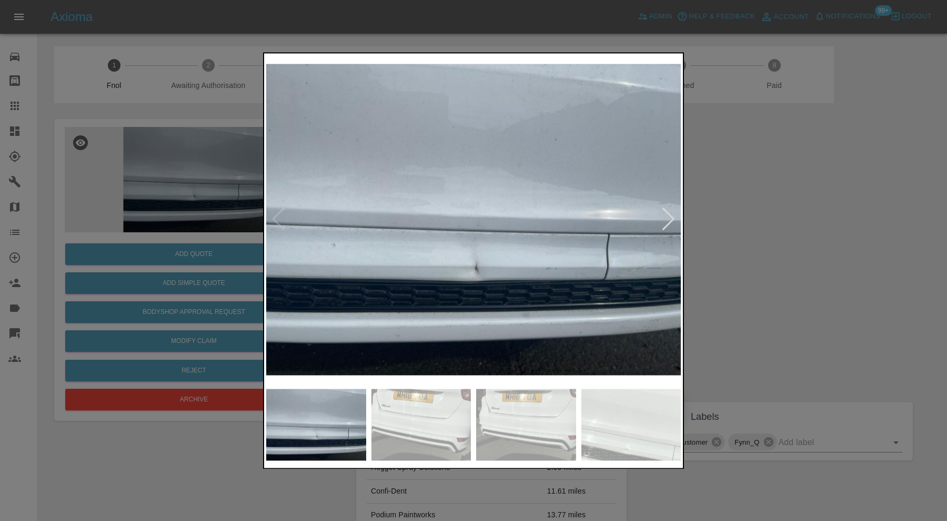
click at [387, 407] on img at bounding box center [422, 424] width 100 height 72
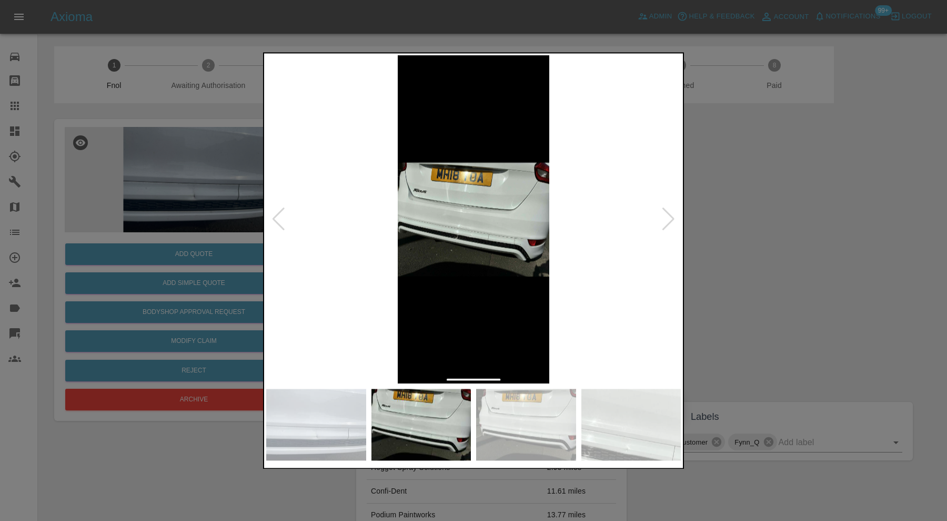
click at [511, 418] on img at bounding box center [526, 424] width 100 height 72
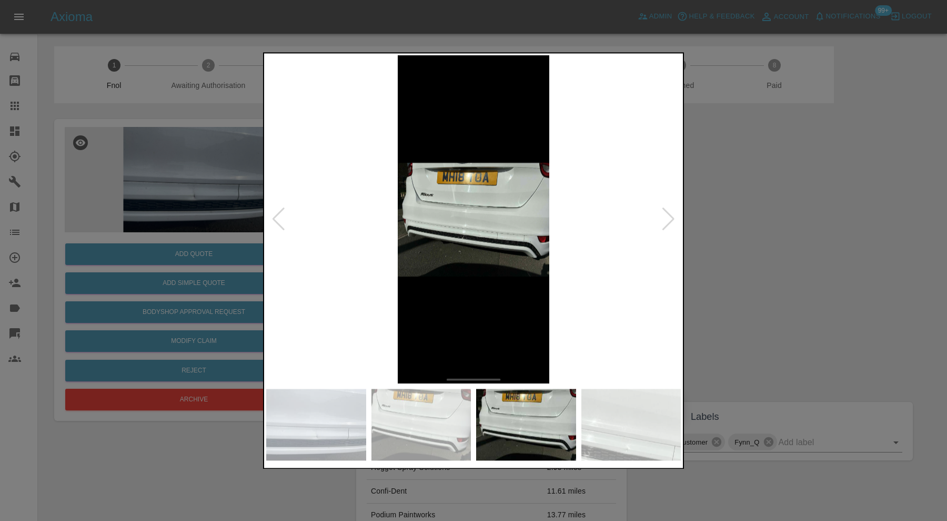
click at [603, 421] on img at bounding box center [632, 424] width 100 height 72
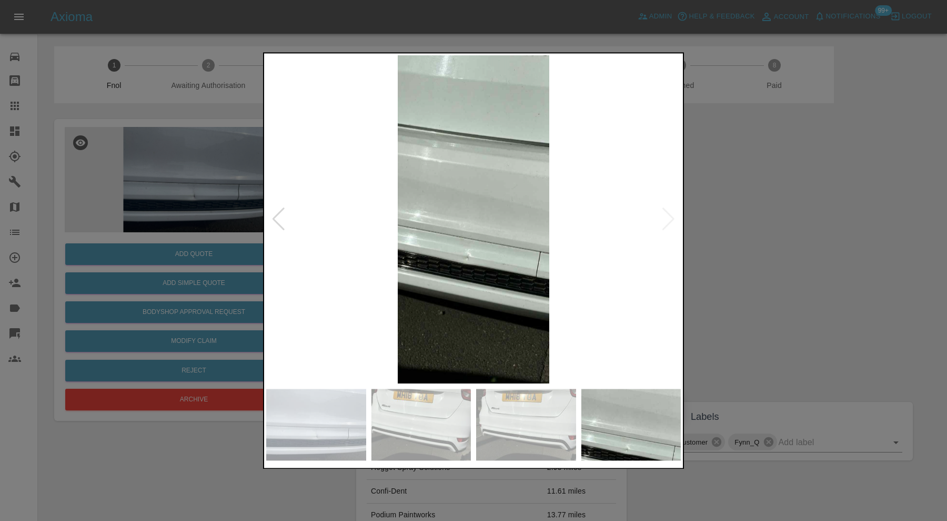
click at [672, 216] on img at bounding box center [473, 219] width 415 height 328
click at [772, 275] on div at bounding box center [473, 260] width 947 height 521
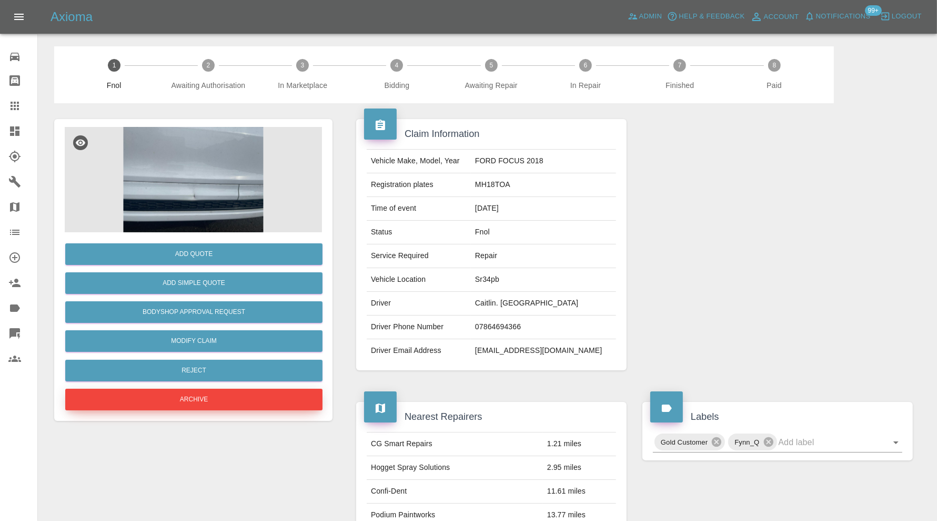
click at [215, 394] on button "Archive" at bounding box center [193, 399] width 257 height 22
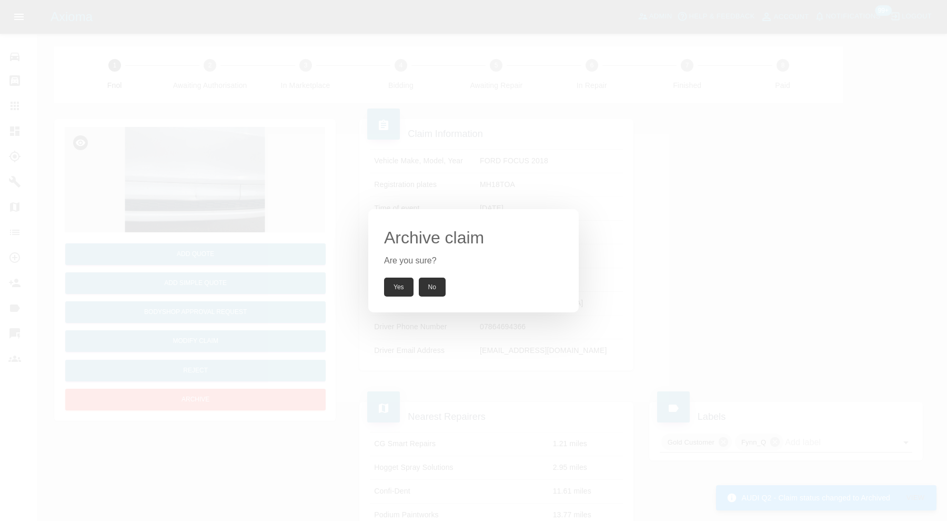
click at [403, 287] on button "Yes" at bounding box center [398, 286] width 29 height 19
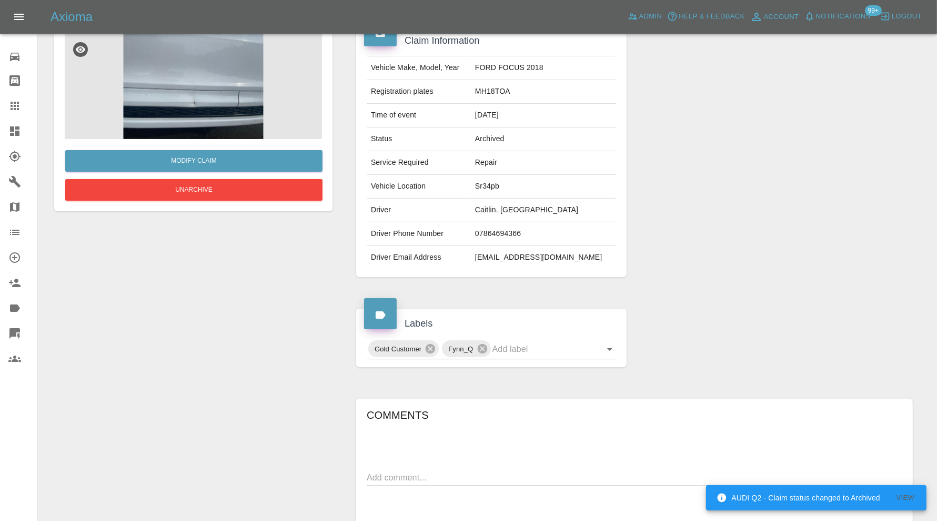
scroll to position [241, 0]
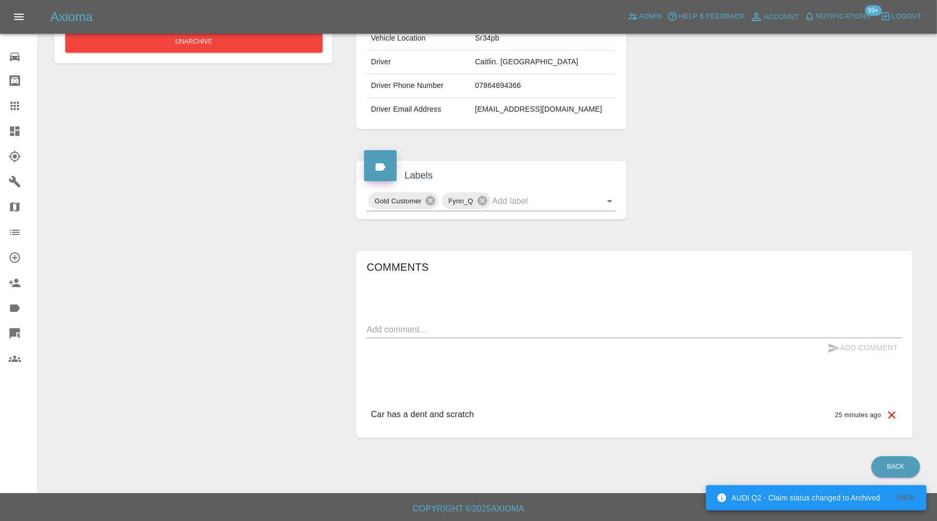
click at [433, 331] on textarea at bounding box center [635, 329] width 536 height 12
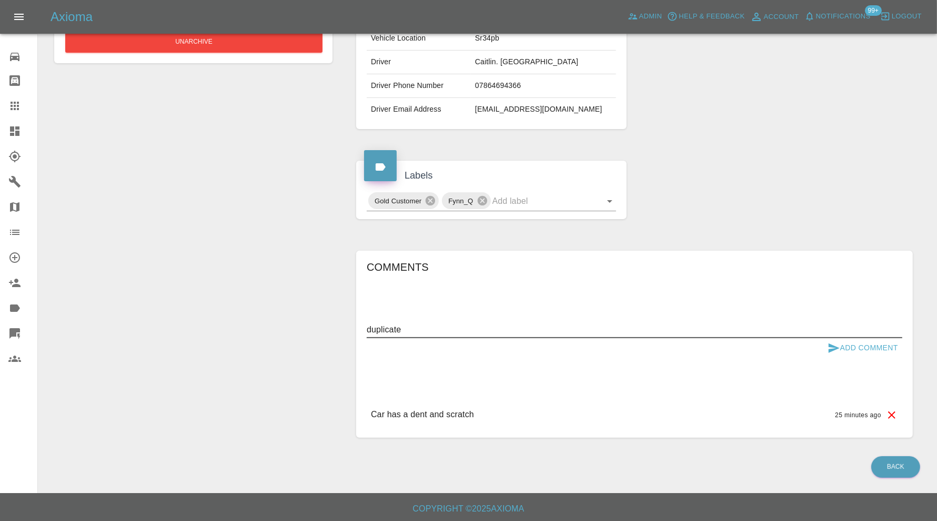
type textarea "duplicate"
click at [871, 351] on button "Add Comment" at bounding box center [863, 347] width 79 height 19
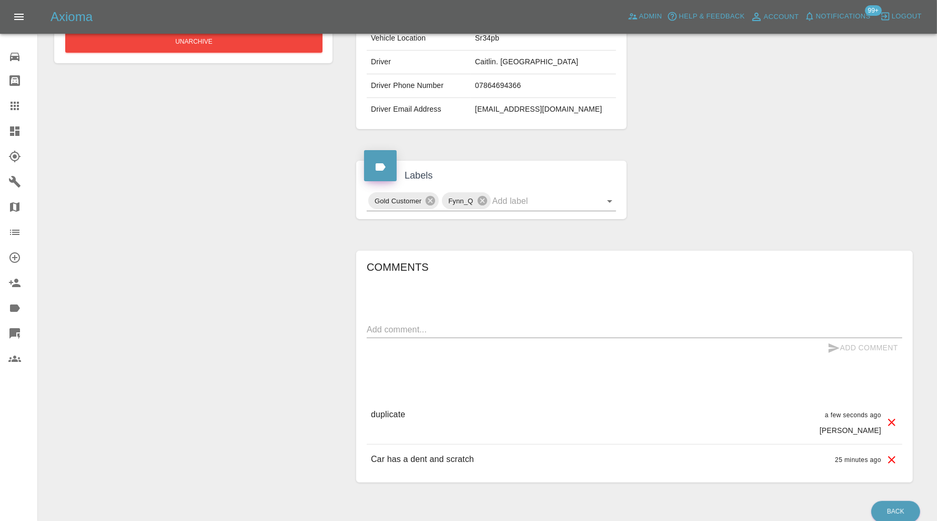
scroll to position [0, 0]
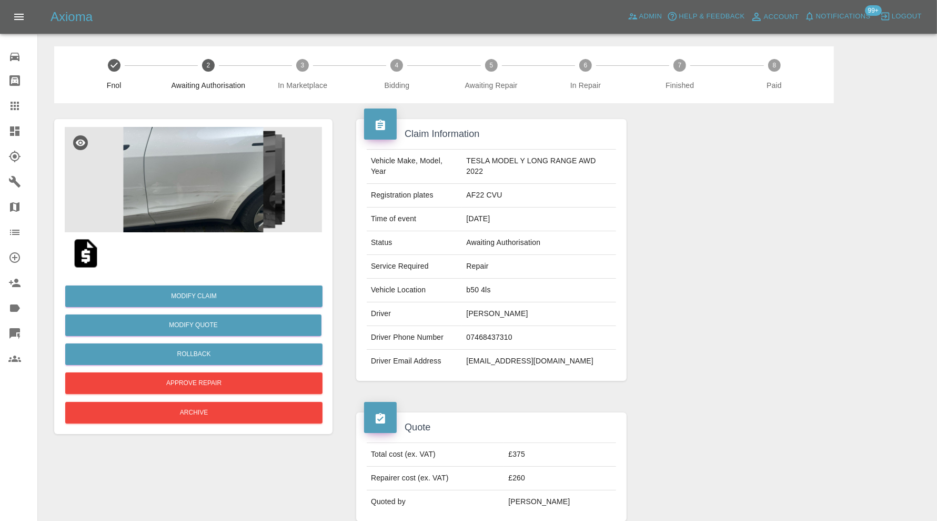
click at [231, 184] on img at bounding box center [193, 179] width 257 height 105
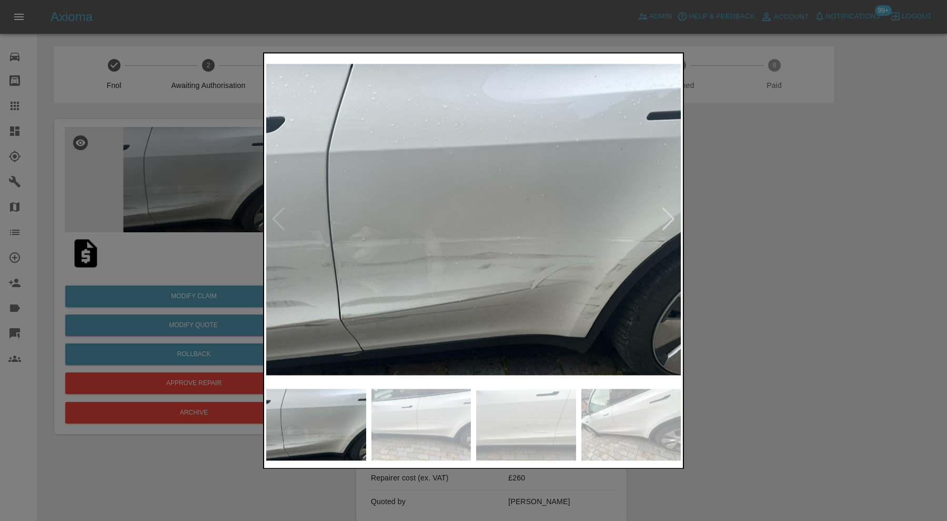
click at [664, 219] on div at bounding box center [669, 219] width 14 height 23
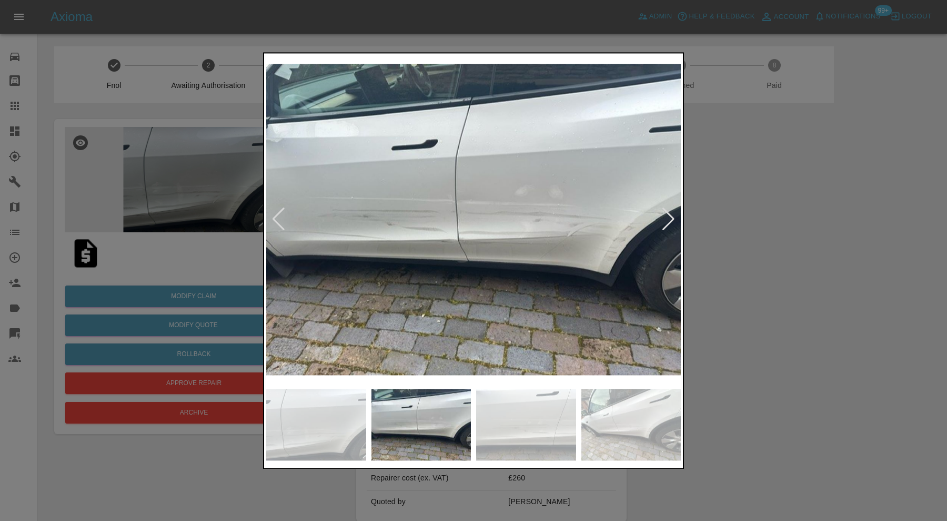
click at [666, 219] on div at bounding box center [669, 219] width 14 height 23
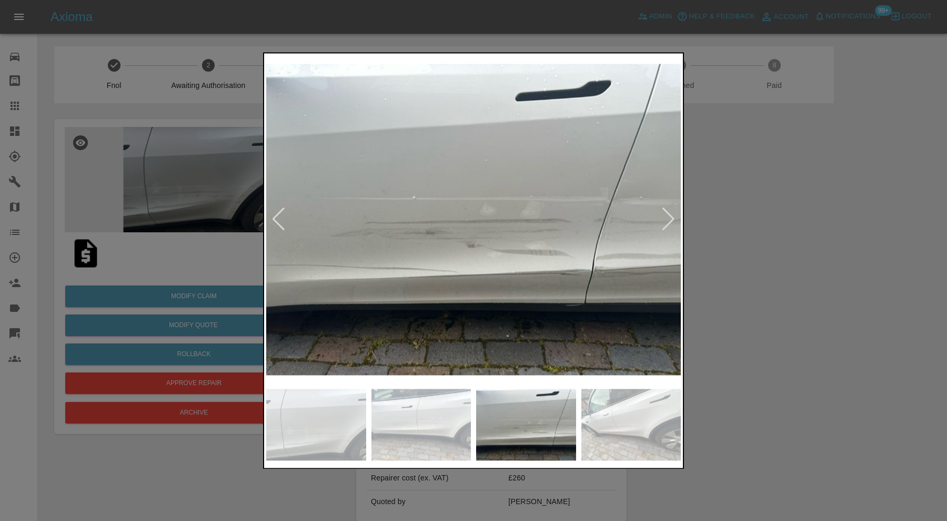
click at [668, 219] on div at bounding box center [669, 219] width 14 height 23
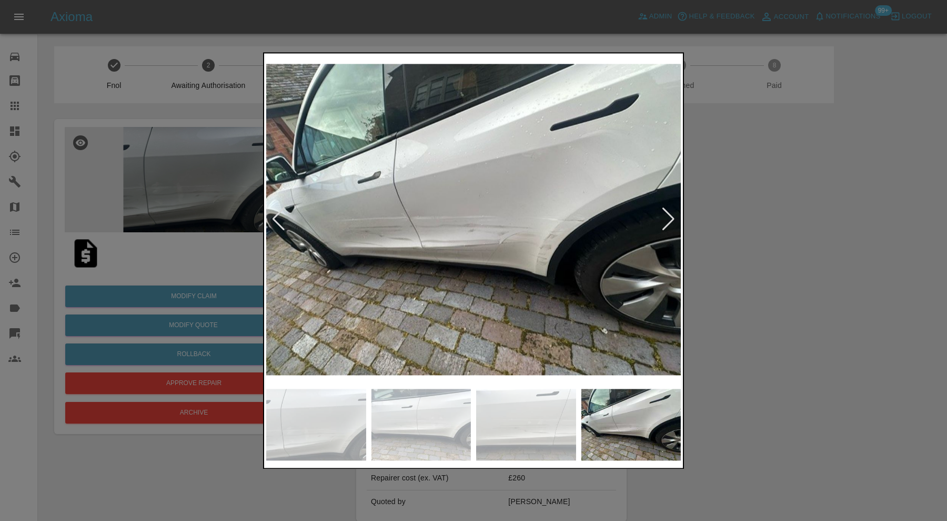
click at [670, 219] on div at bounding box center [669, 219] width 14 height 23
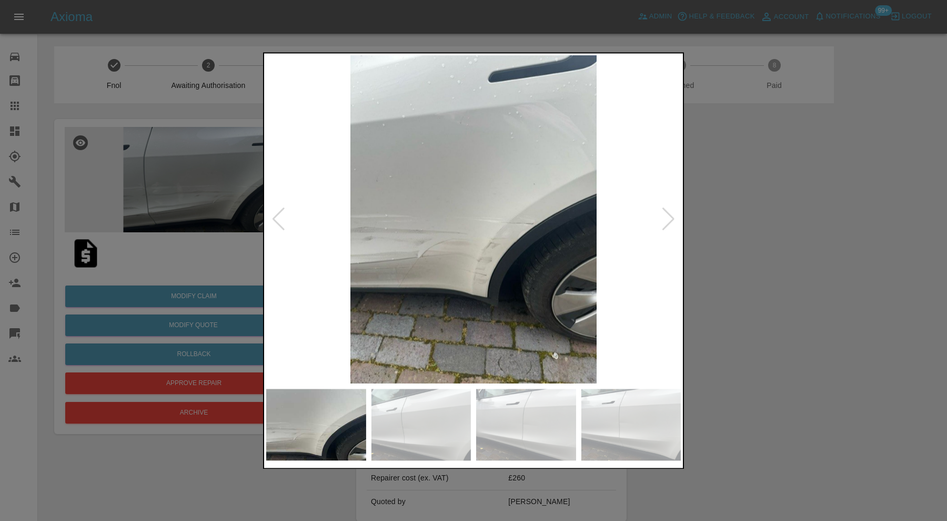
click at [670, 219] on div at bounding box center [669, 219] width 14 height 23
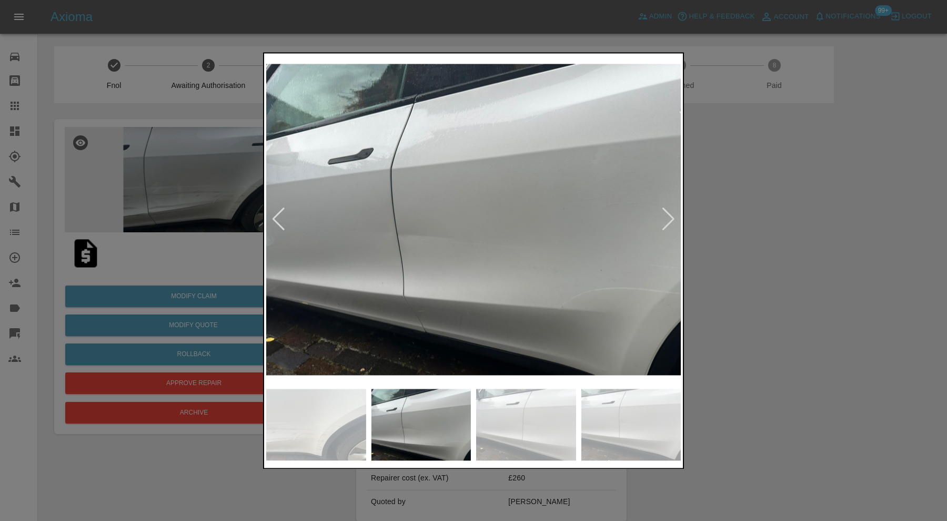
click at [673, 216] on div at bounding box center [669, 219] width 14 height 23
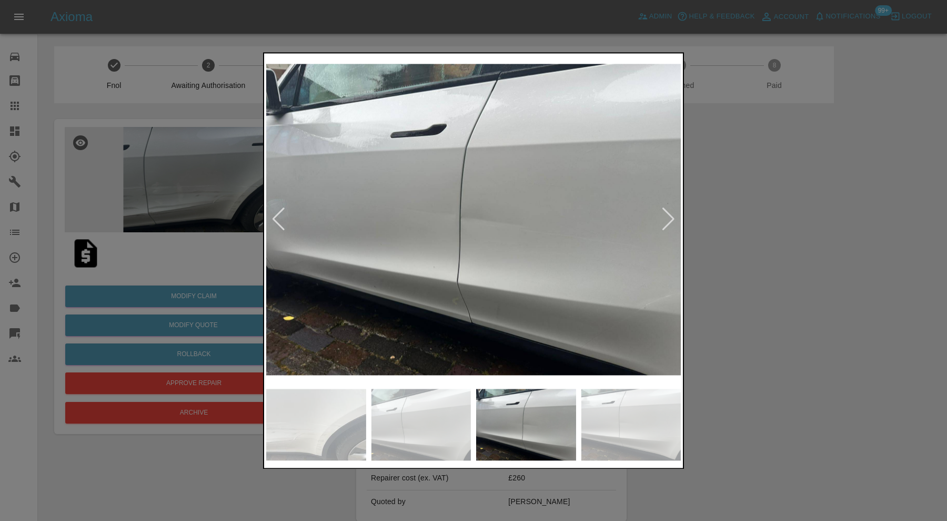
click at [673, 216] on div at bounding box center [669, 219] width 14 height 23
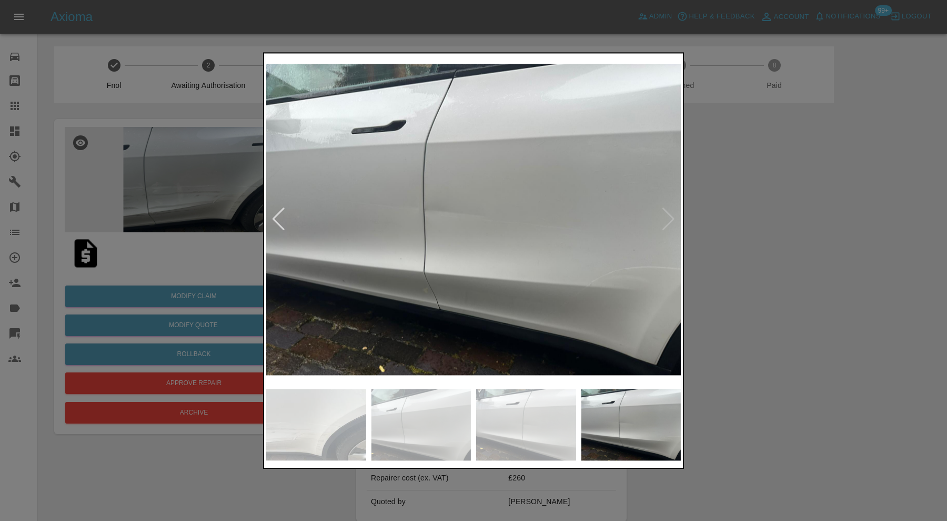
click at [673, 216] on img at bounding box center [473, 219] width 415 height 328
click at [767, 239] on div at bounding box center [473, 260] width 947 height 521
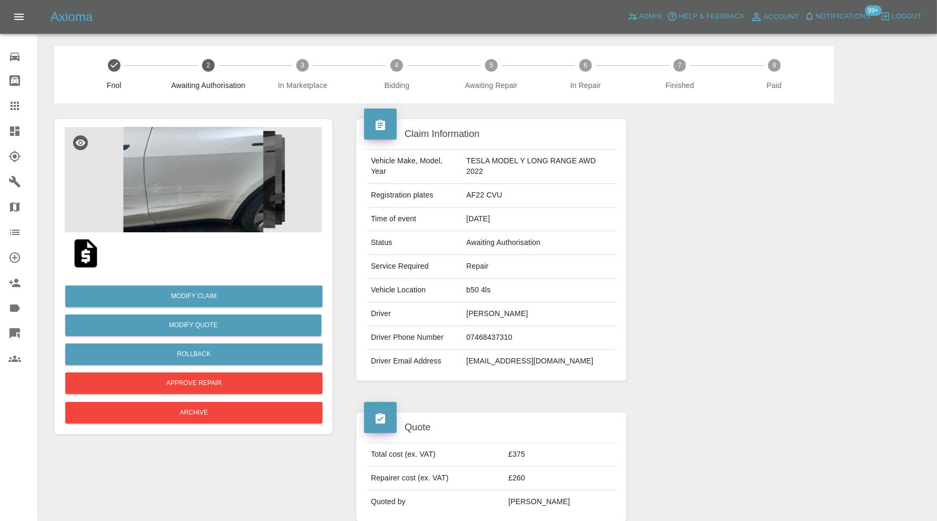
click at [176, 215] on img at bounding box center [193, 179] width 257 height 105
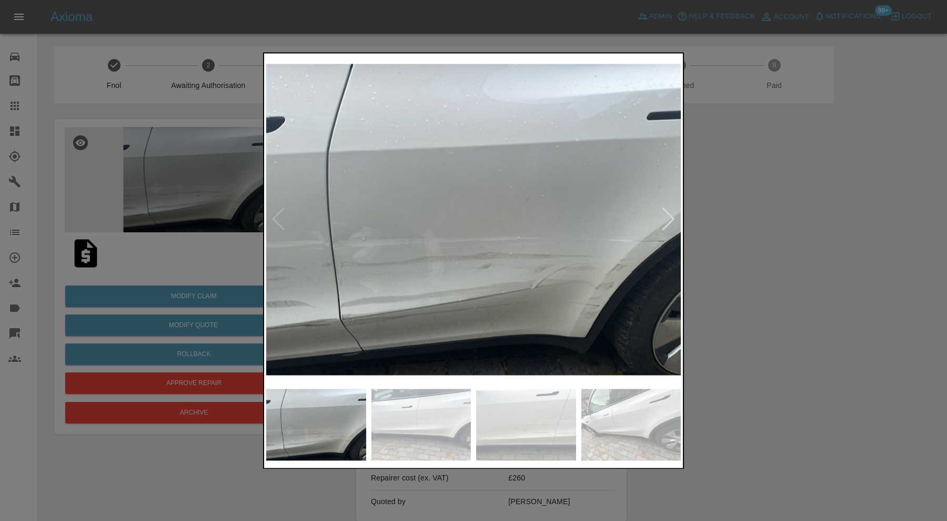
click at [456, 407] on img at bounding box center [422, 424] width 100 height 72
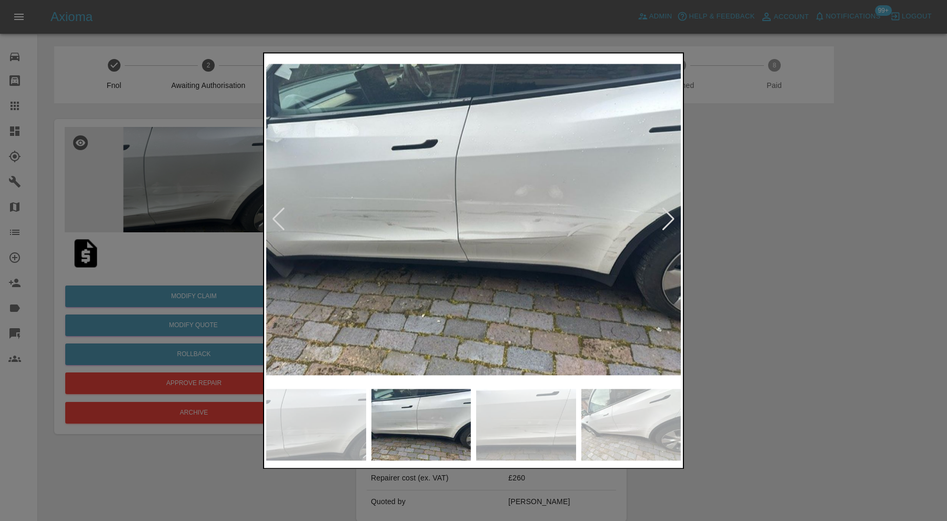
click at [529, 411] on img at bounding box center [526, 424] width 100 height 72
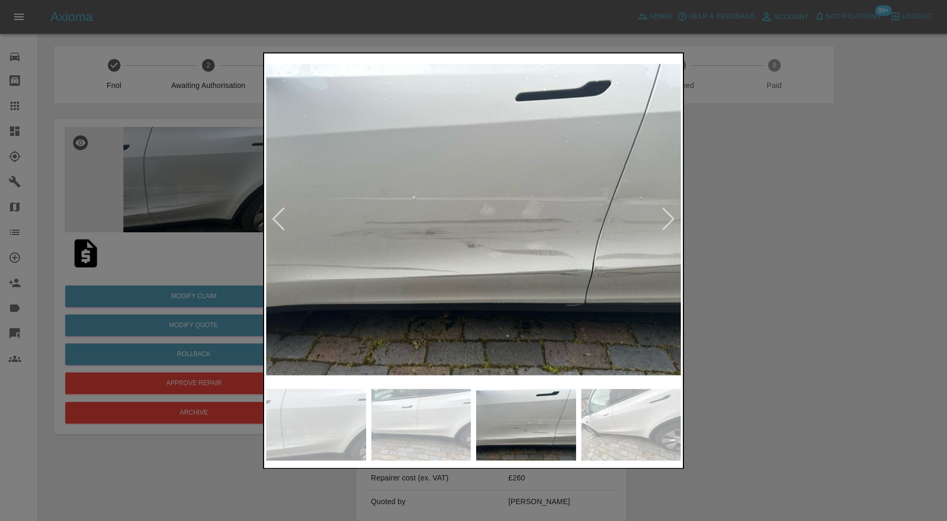
click at [629, 417] on img at bounding box center [632, 424] width 100 height 72
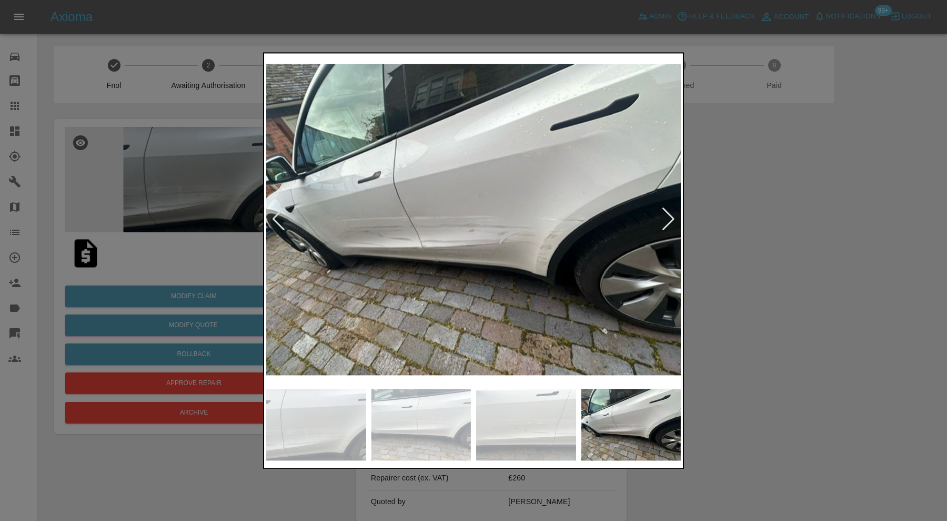
click at [668, 209] on div at bounding box center [669, 219] width 14 height 23
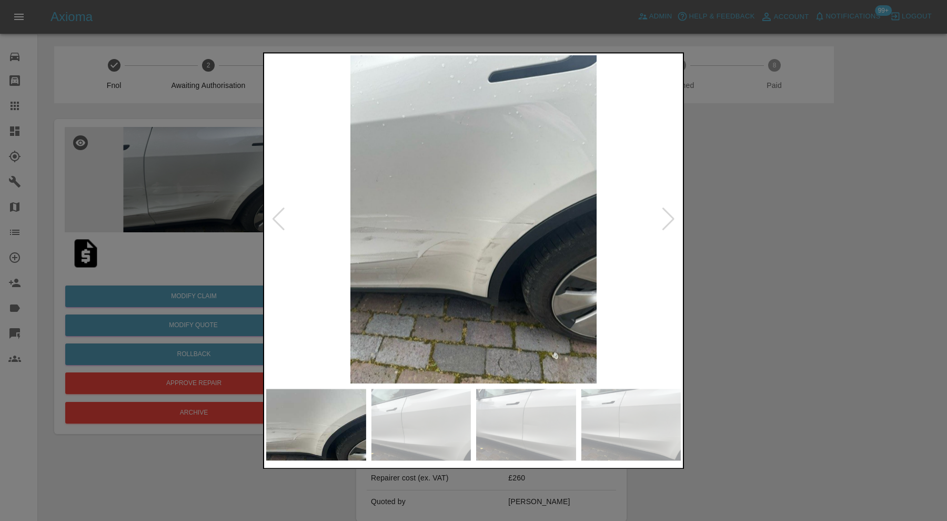
click at [668, 209] on div at bounding box center [669, 219] width 14 height 23
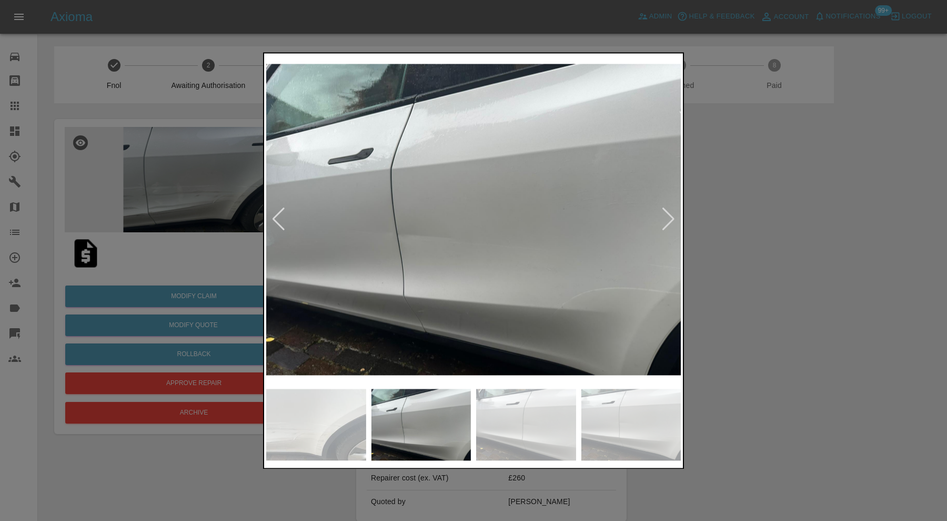
click at [811, 213] on div at bounding box center [473, 260] width 947 height 521
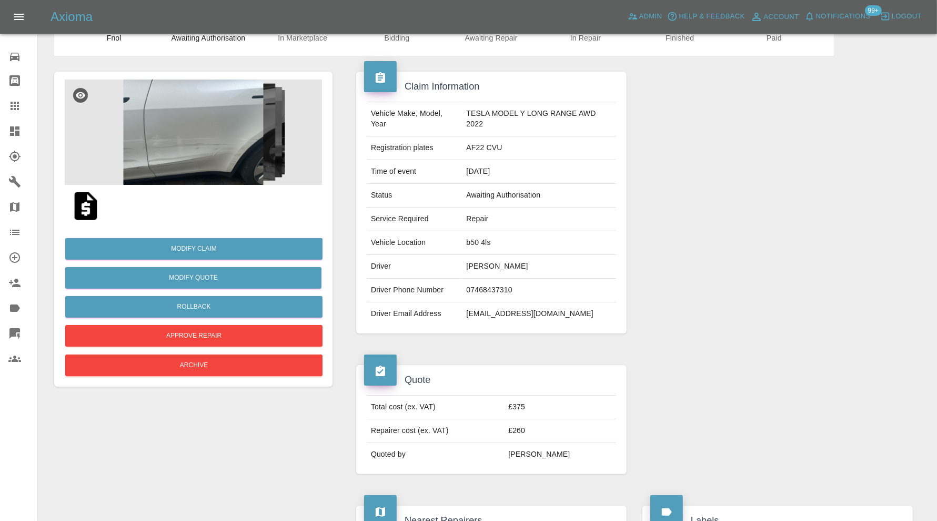
scroll to position [23, 0]
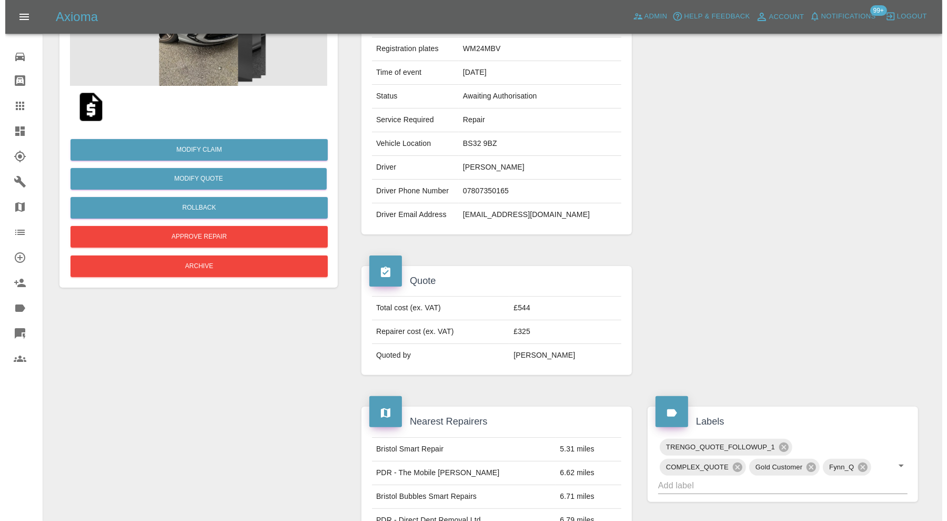
scroll to position [58, 0]
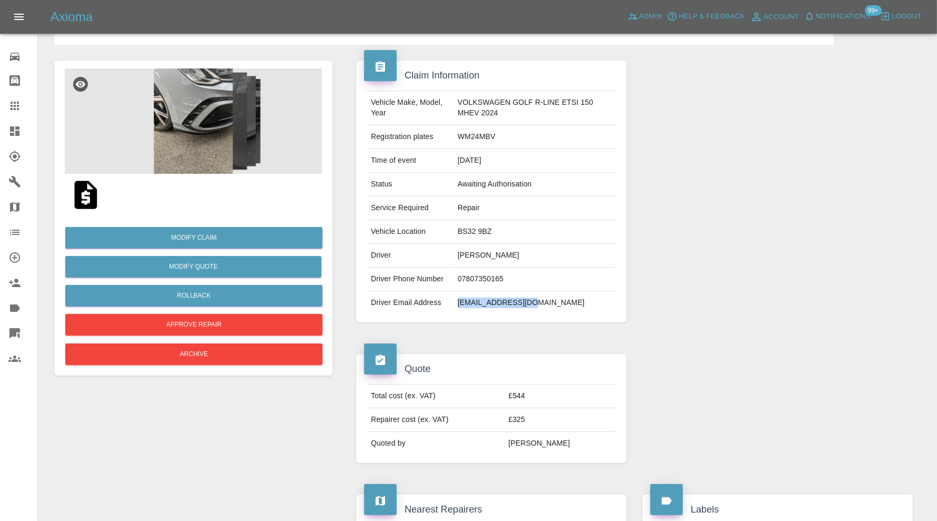
drag, startPoint x: 544, startPoint y: 300, endPoint x: 458, endPoint y: 306, distance: 86.0
click at [458, 306] on td "[EMAIL_ADDRESS][DOMAIN_NAME]" at bounding box center [535, 302] width 163 height 23
copy td "[EMAIL_ADDRESS][DOMAIN_NAME]"
click at [219, 119] on img at bounding box center [193, 120] width 257 height 105
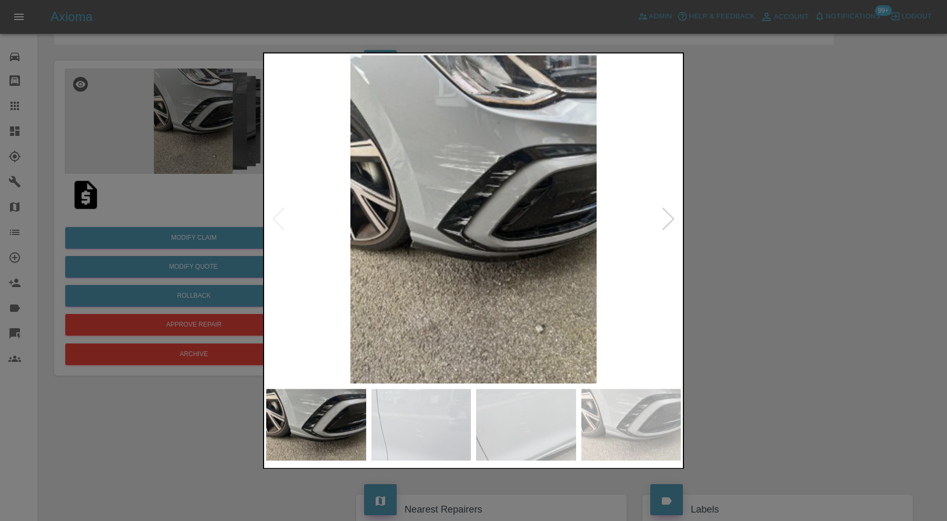
click at [674, 217] on div at bounding box center [669, 219] width 14 height 23
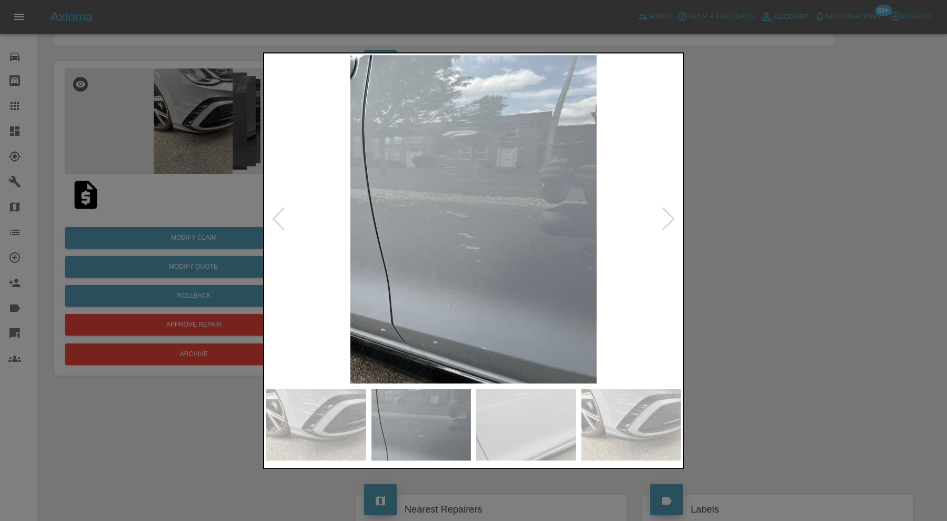
click at [671, 217] on div at bounding box center [669, 219] width 14 height 23
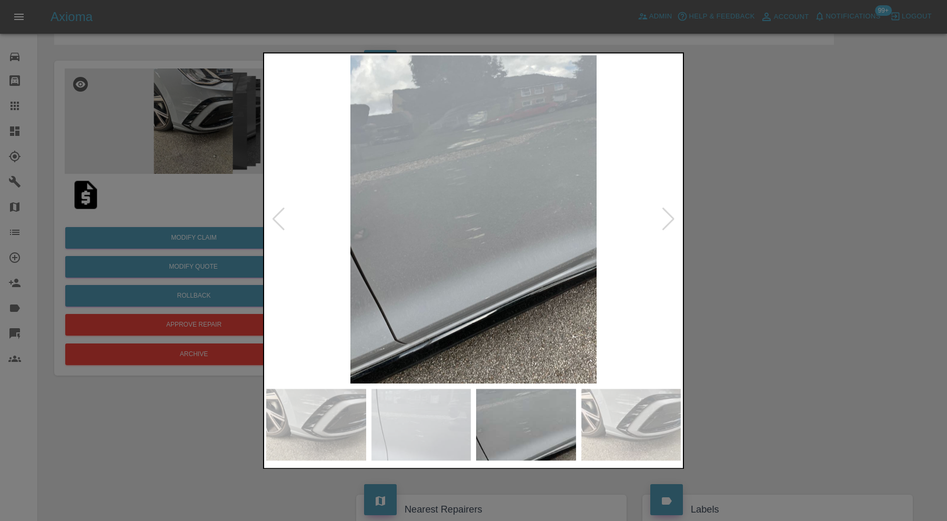
click at [671, 217] on div at bounding box center [669, 219] width 14 height 23
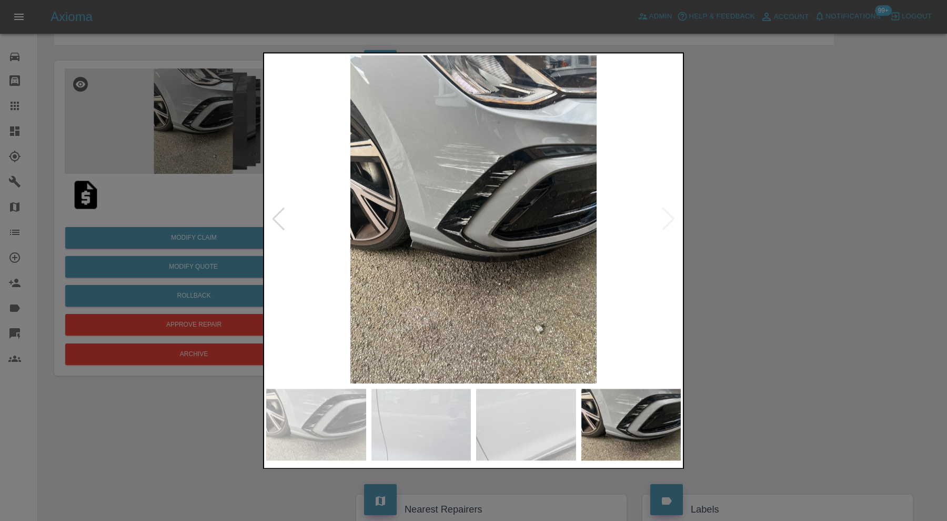
click at [280, 218] on div at bounding box center [279, 219] width 14 height 23
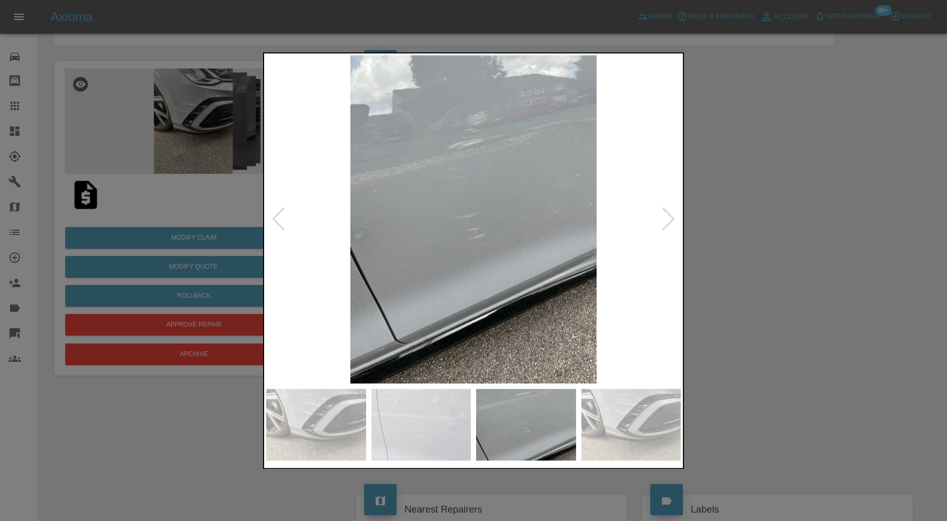
click at [669, 212] on div at bounding box center [669, 219] width 14 height 23
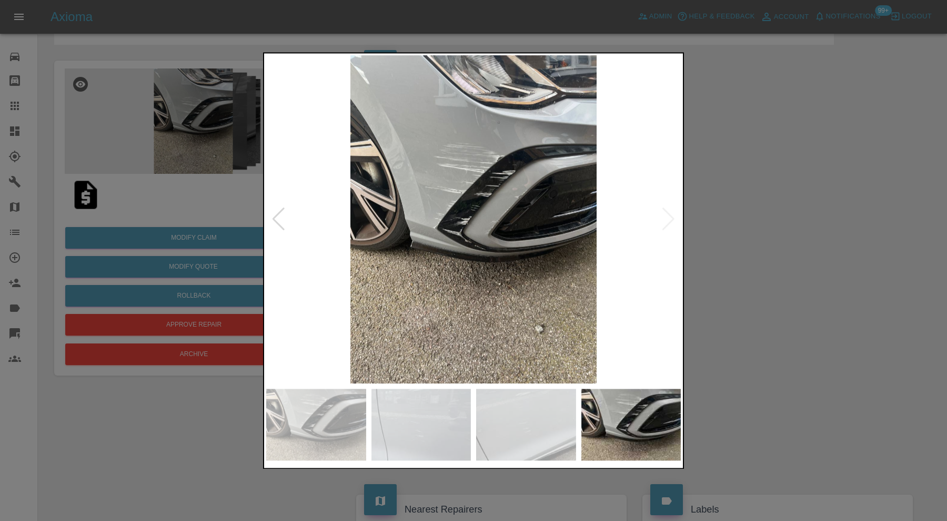
click at [669, 212] on img at bounding box center [473, 219] width 415 height 328
click at [787, 252] on div at bounding box center [473, 260] width 947 height 521
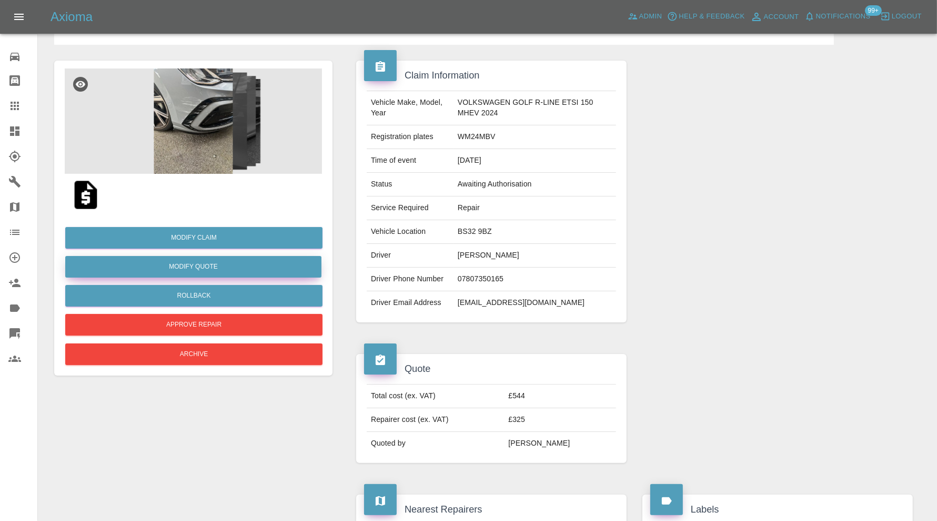
click at [255, 264] on button "Modify Quote" at bounding box center [193, 267] width 256 height 22
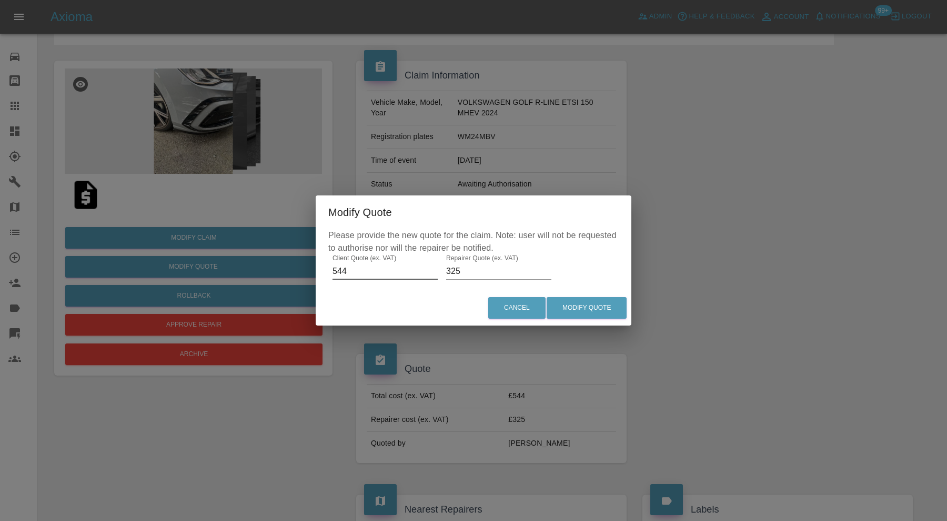
drag, startPoint x: 359, startPoint y: 270, endPoint x: 324, endPoint y: 277, distance: 35.4
click at [324, 277] on div "Please provide the new quote for the claim. Note: user will not be requested to…" at bounding box center [474, 259] width 316 height 61
type input "490"
click at [464, 269] on input "325" at bounding box center [498, 271] width 105 height 17
type input "330"
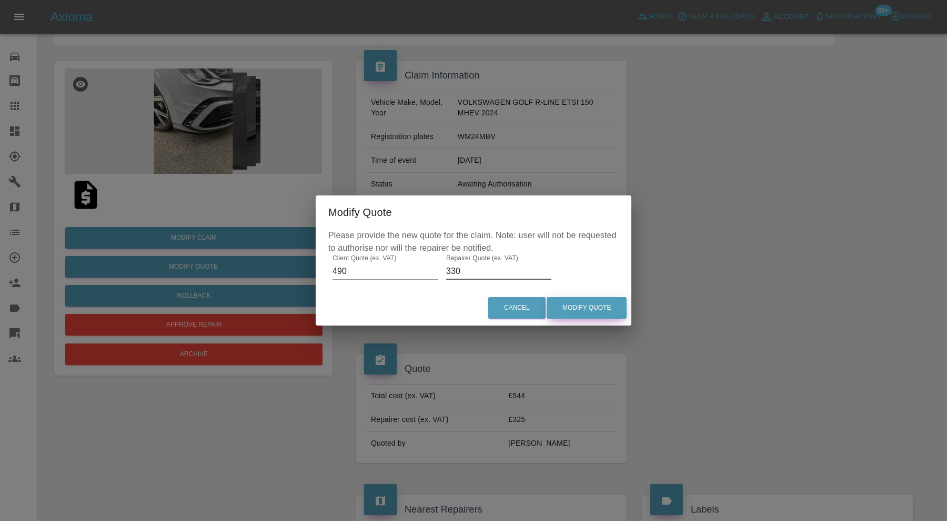
click at [618, 312] on button "Modify Quote" at bounding box center [587, 308] width 80 height 22
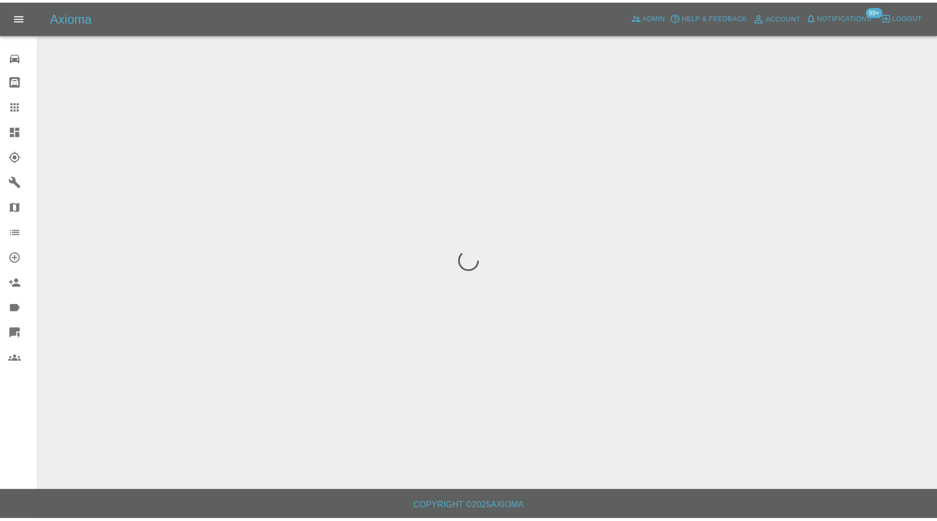
scroll to position [0, 0]
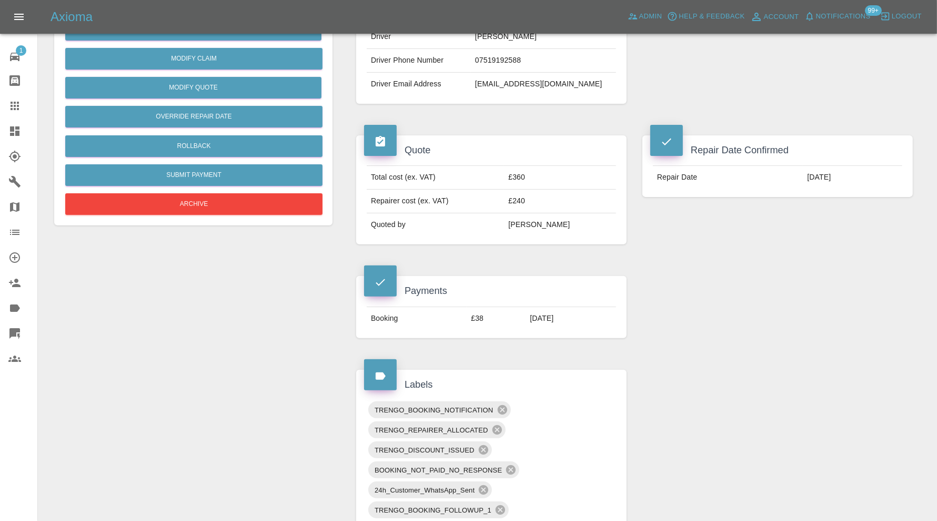
scroll to position [263, 0]
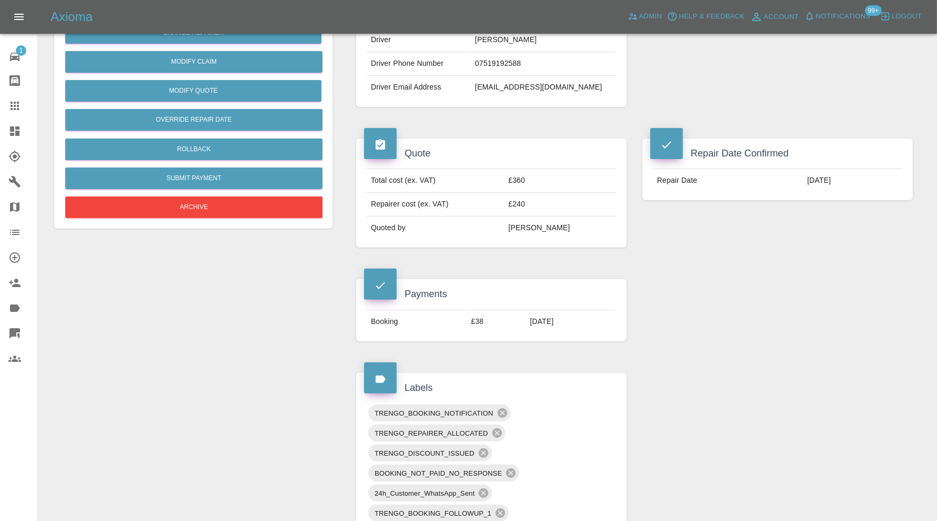
click at [508, 87] on td "mmcdowell2002@gmail.com" at bounding box center [543, 87] width 145 height 23
copy div "mmcdowell2002@gmail.com"
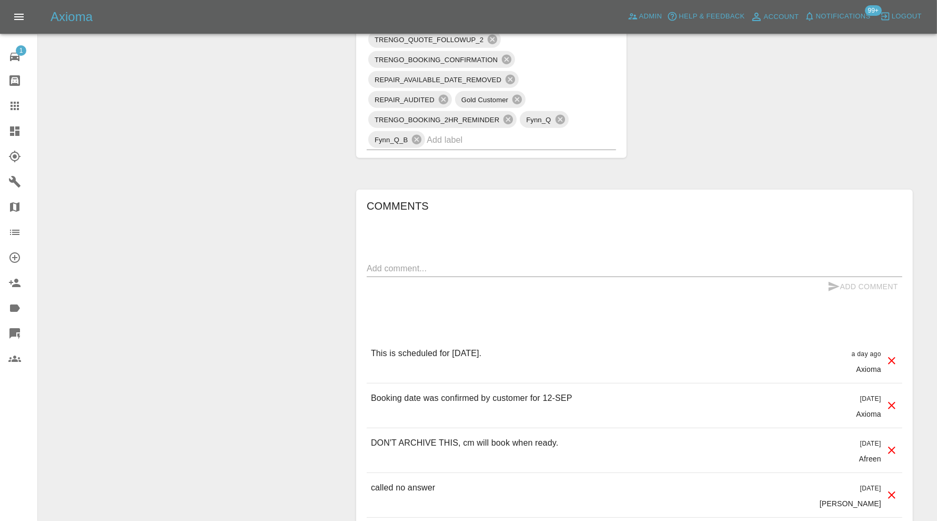
scroll to position [877, 0]
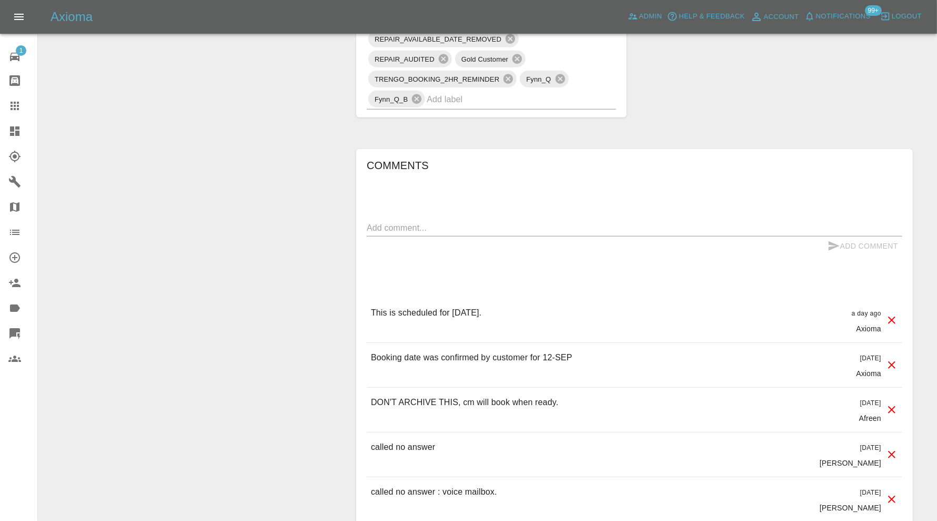
click at [521, 224] on textarea at bounding box center [635, 228] width 536 height 12
type textarea "please rebook"
click at [855, 238] on button "Add Comment" at bounding box center [863, 245] width 79 height 19
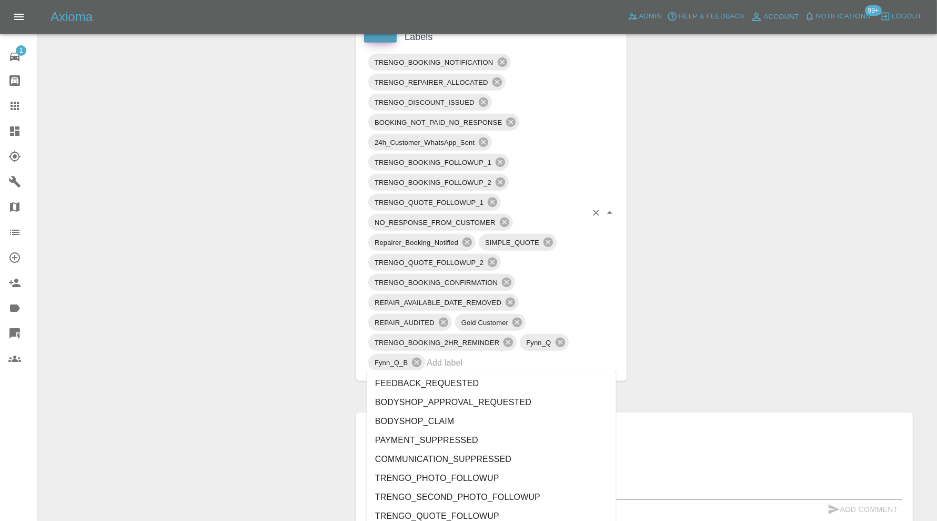
click at [496, 358] on input "text" at bounding box center [507, 362] width 160 height 16
type input "do"
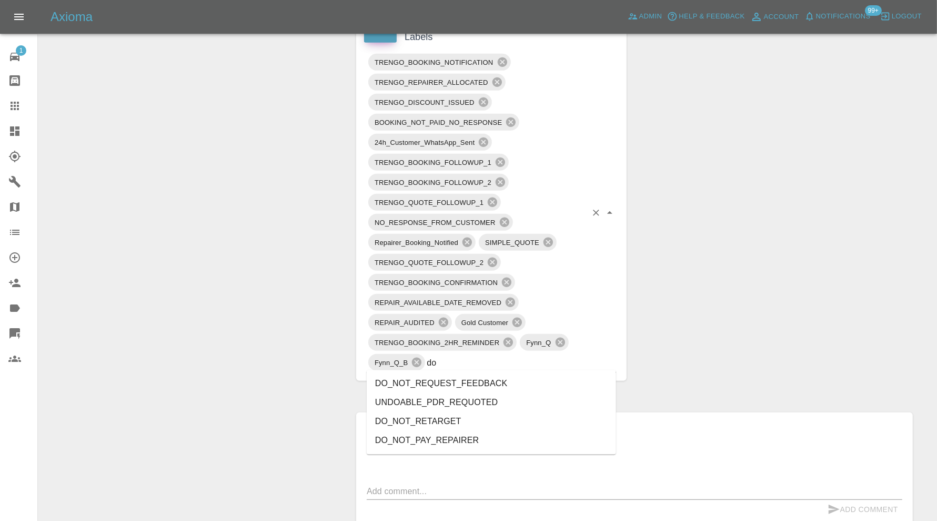
click at [463, 379] on li "DO_NOT_REQUEST_FEEDBACK" at bounding box center [491, 383] width 249 height 19
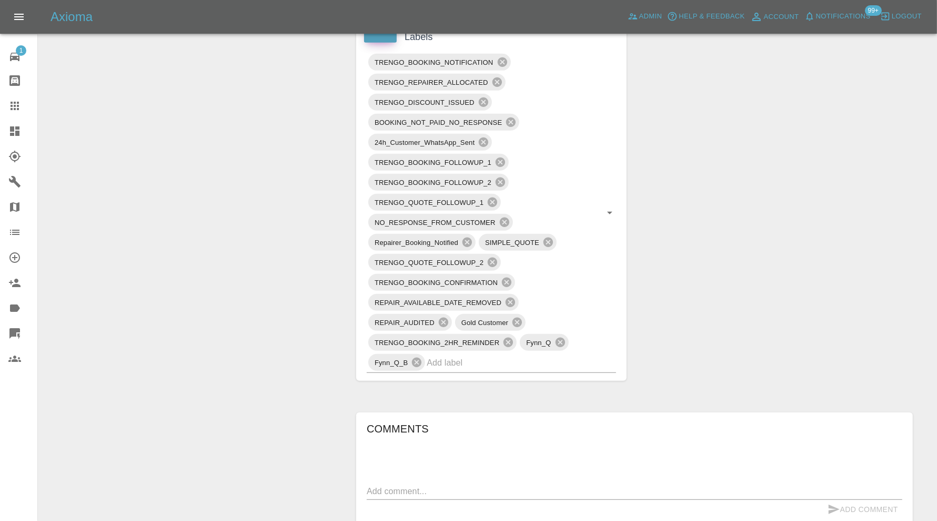
click at [875, 257] on div "Claim Information Vehicle Make, Model, Year VOLKSWAGEN GOLF LIFE TSI 2021 Regis…" at bounding box center [634, 268] width 573 height 1558
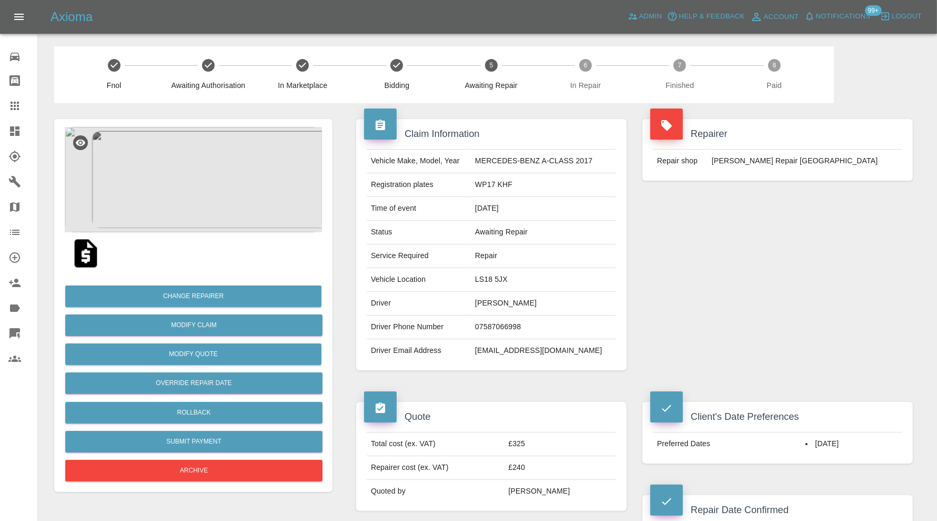
click at [218, 187] on img at bounding box center [193, 179] width 257 height 105
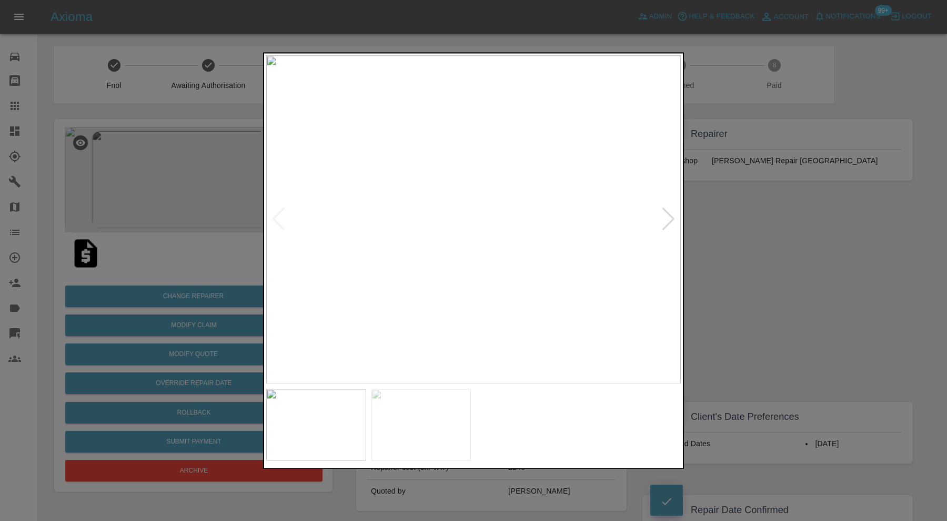
click at [666, 218] on div at bounding box center [669, 219] width 14 height 23
click at [666, 218] on img at bounding box center [473, 219] width 415 height 328
click at [750, 219] on div at bounding box center [473, 260] width 947 height 521
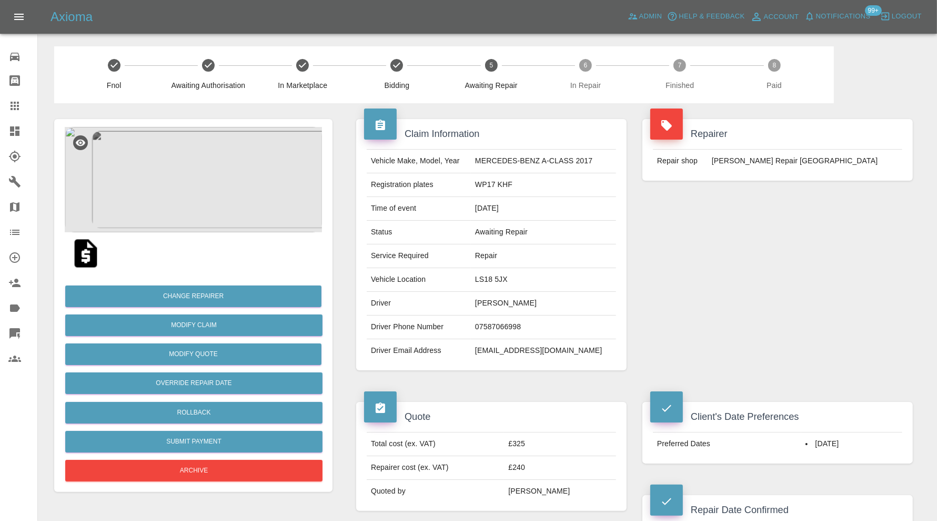
click at [504, 279] on td "LS18 5JX" at bounding box center [543, 280] width 145 height 24
copy td "LS18 5JX"
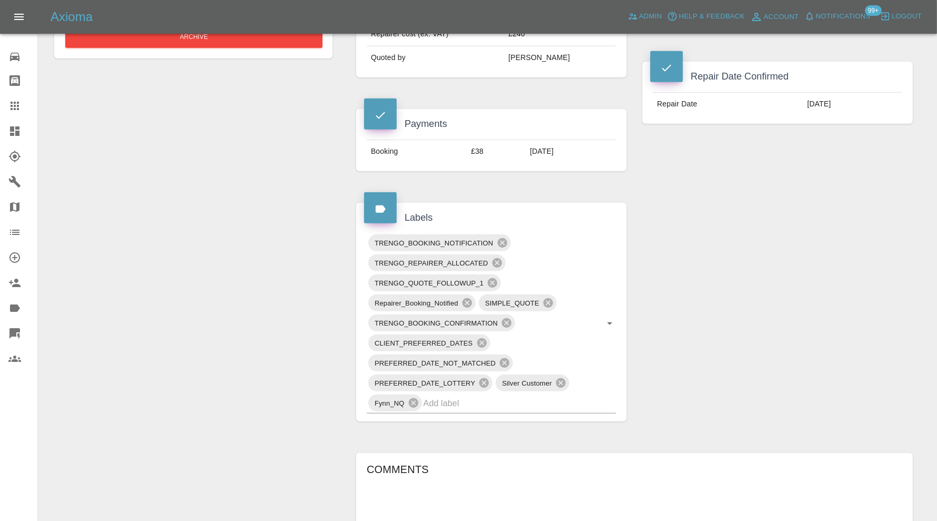
scroll to position [438, 0]
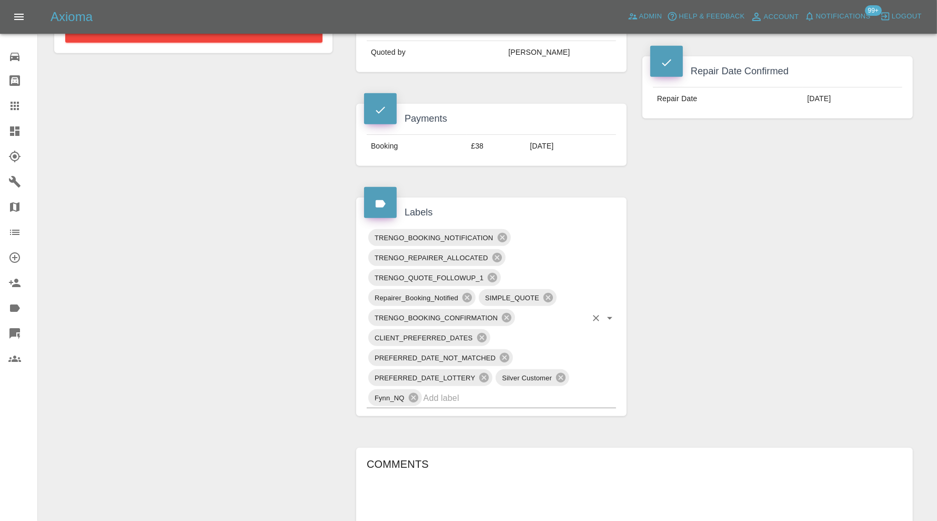
click at [492, 397] on input "text" at bounding box center [505, 397] width 163 height 16
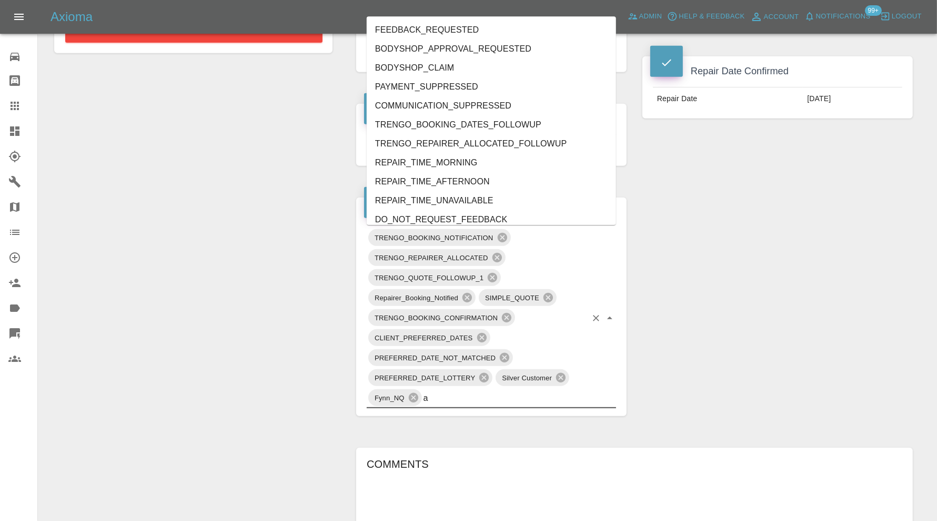
type input "au"
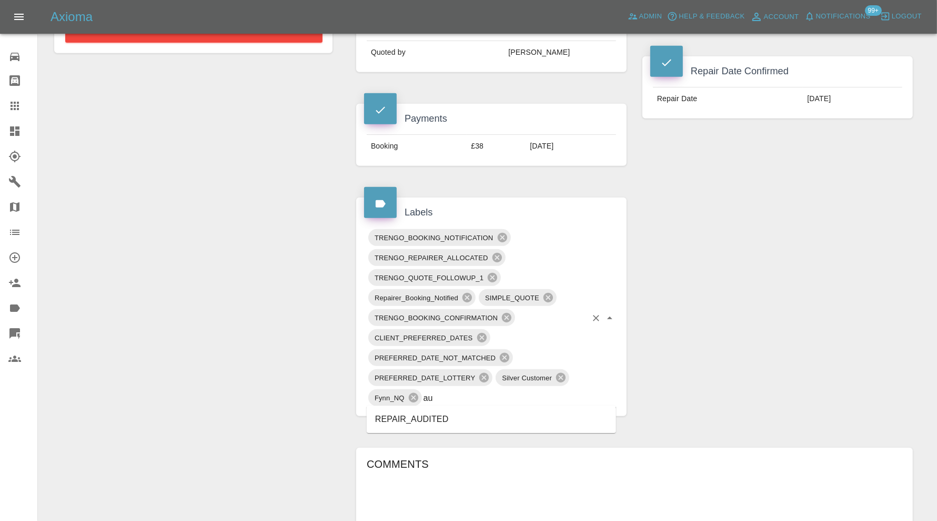
click at [414, 414] on li "REPAIR_AUDITED" at bounding box center [491, 418] width 249 height 19
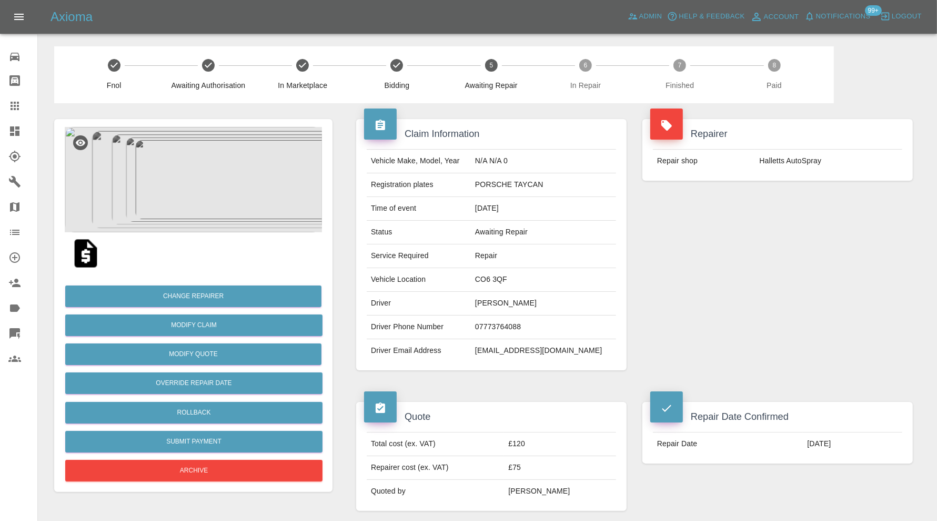
click at [237, 155] on img at bounding box center [193, 179] width 257 height 105
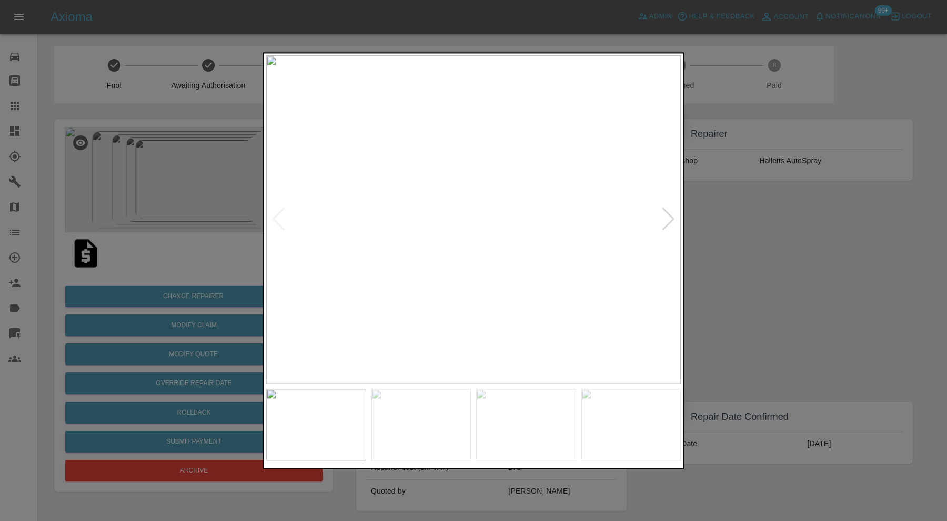
click at [672, 214] on div at bounding box center [669, 219] width 14 height 23
click at [720, 219] on div at bounding box center [473, 260] width 947 height 521
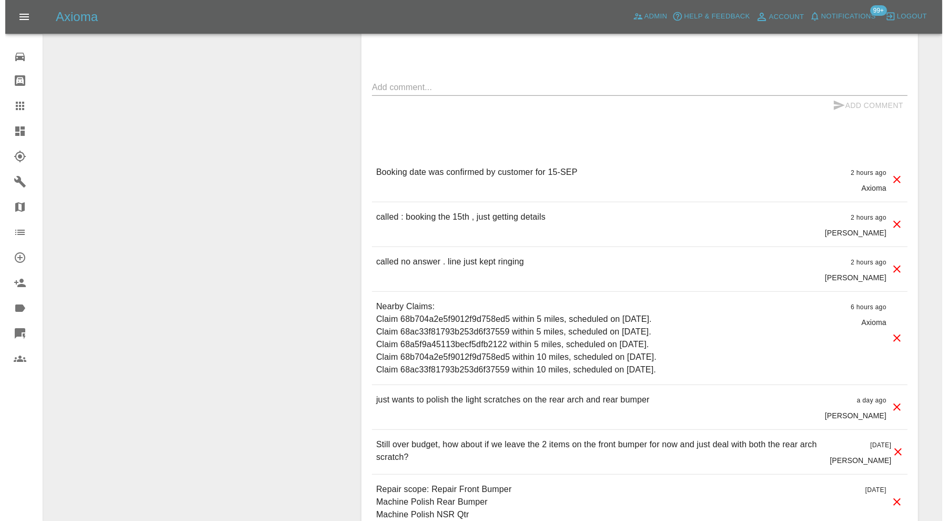
scroll to position [965, 0]
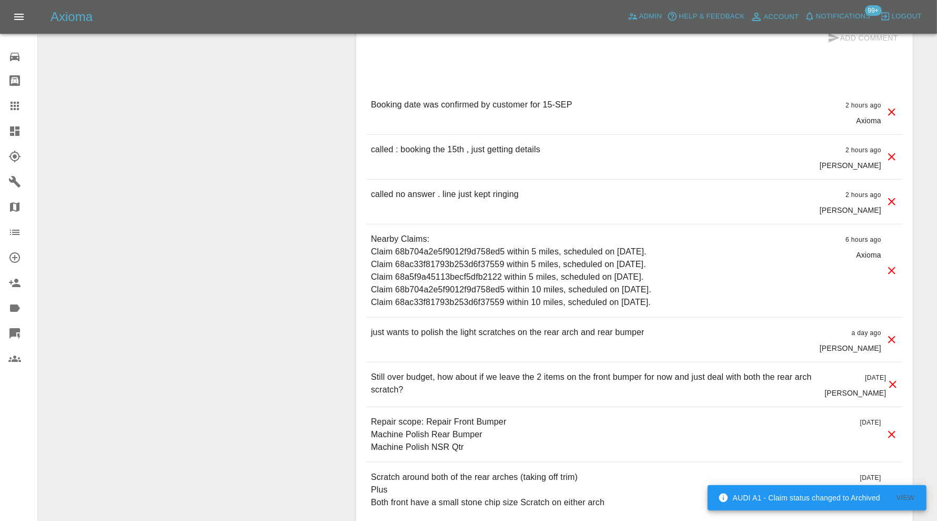
click at [893, 429] on icon at bounding box center [892, 434] width 13 height 13
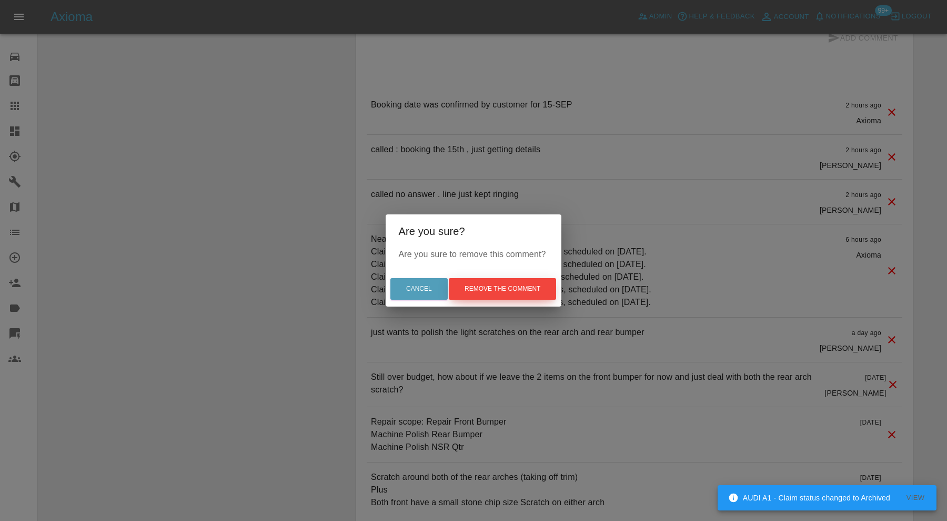
click at [536, 282] on button "Remove the comment" at bounding box center [502, 289] width 107 height 22
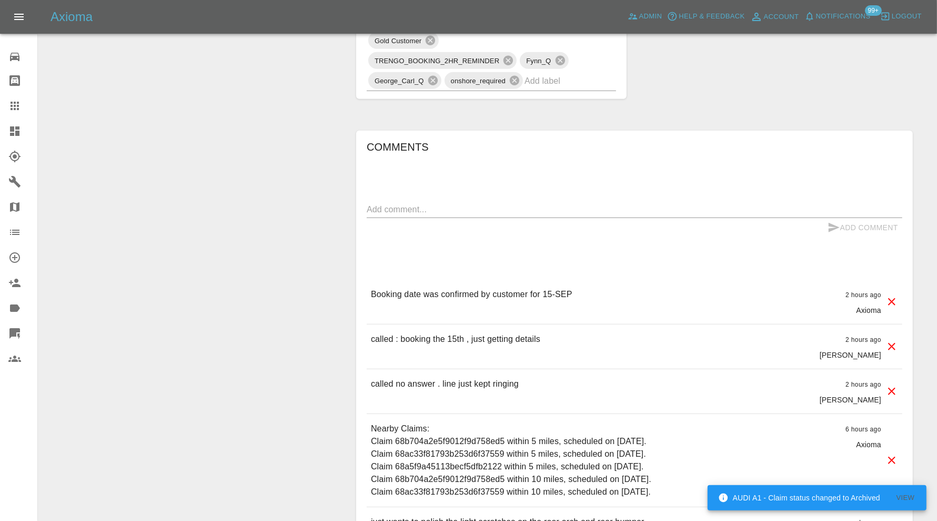
scroll to position [614, 0]
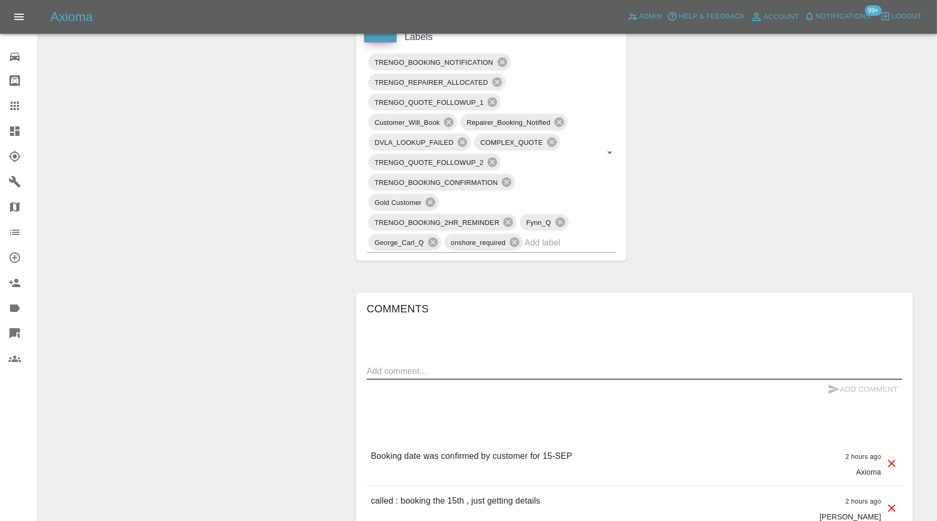
click at [503, 365] on textarea at bounding box center [635, 371] width 536 height 12
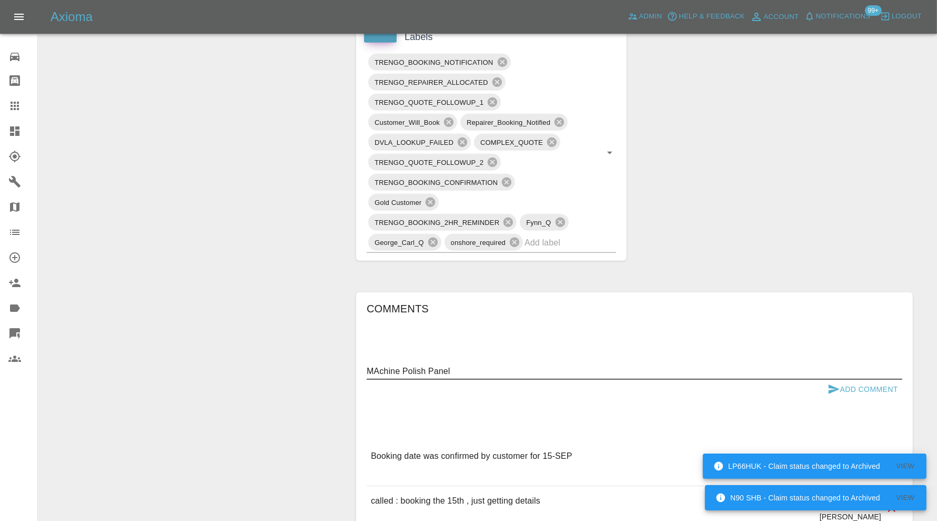
drag, startPoint x: 377, startPoint y: 366, endPoint x: 412, endPoint y: 367, distance: 34.7
click at [378, 367] on textarea "MAchine Polish Panel" at bounding box center [635, 371] width 536 height 12
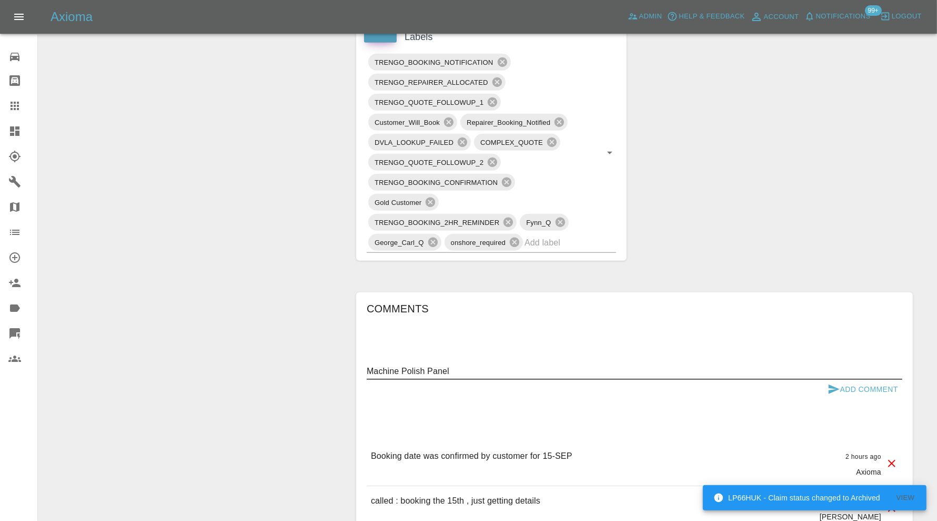
click at [427, 367] on textarea "Machine Polish Panel" at bounding box center [635, 371] width 536 height 12
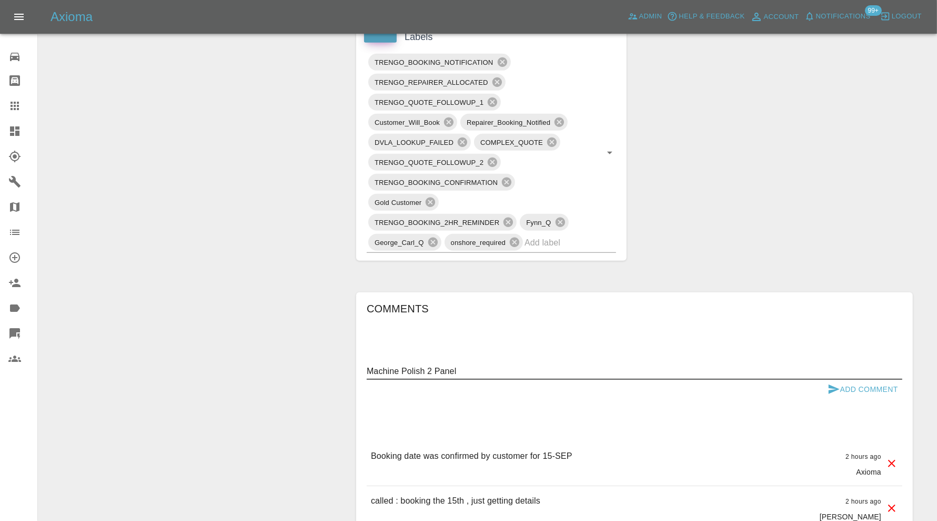
click at [532, 366] on textarea "Machine Polish 2 Panel" at bounding box center [635, 371] width 536 height 12
type textarea "Machine Polish 2 Panels"
click at [844, 381] on button "Add Comment" at bounding box center [863, 388] width 79 height 19
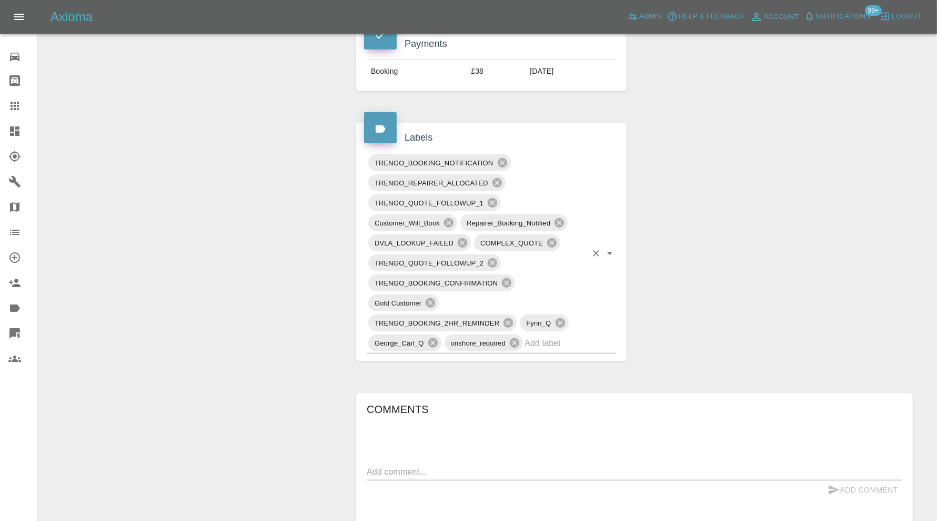
scroll to position [526, 0]
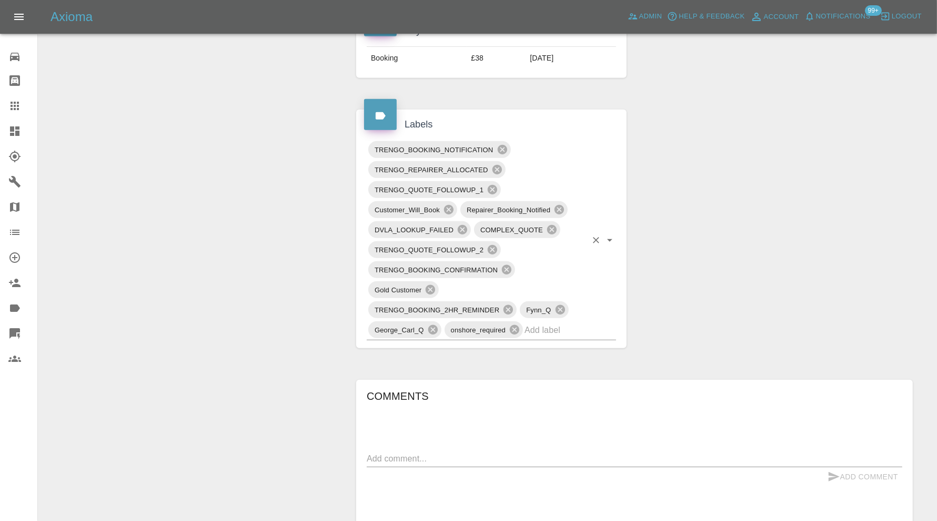
click at [556, 329] on input "text" at bounding box center [556, 330] width 62 height 16
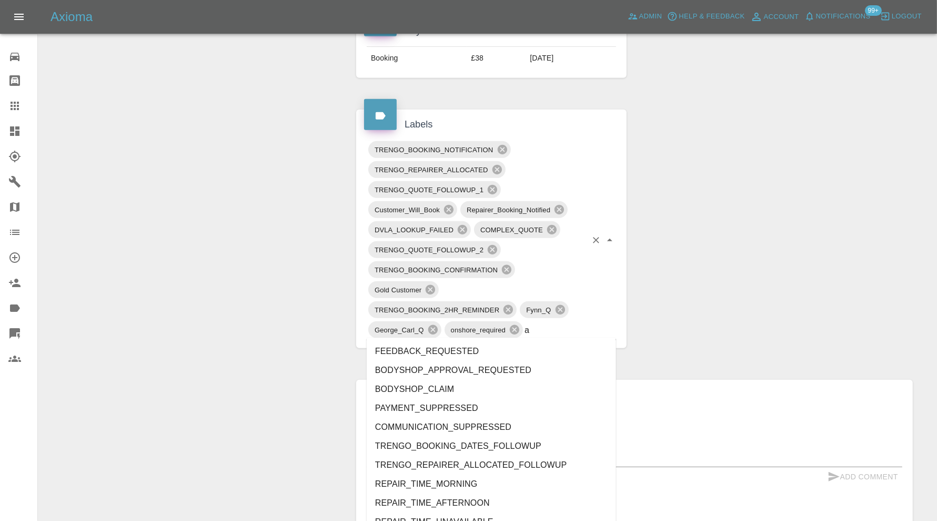
type input "au"
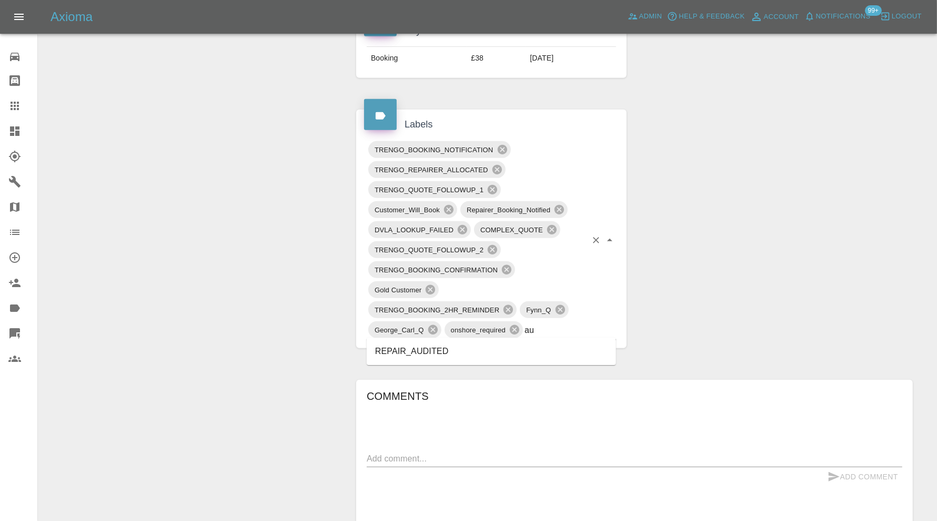
click at [441, 342] on li "REPAIR_AUDITED" at bounding box center [491, 351] width 249 height 19
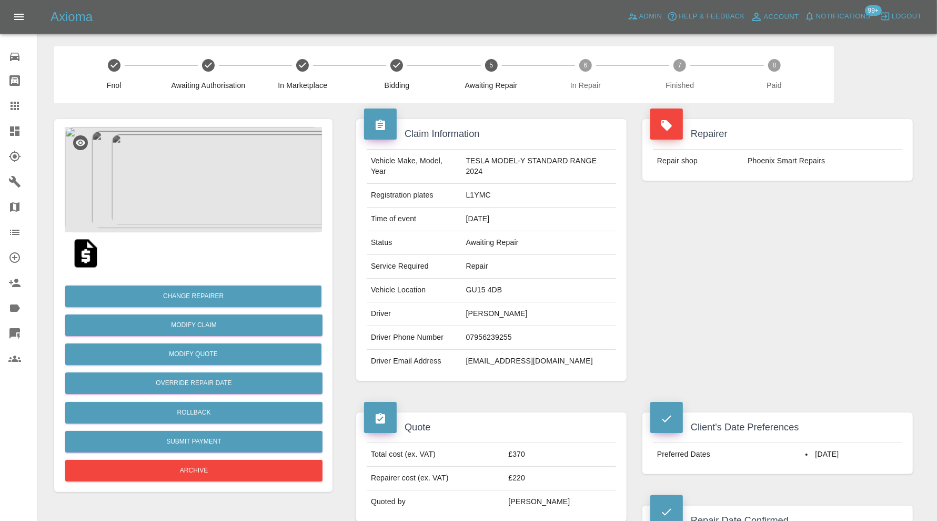
click at [215, 184] on img at bounding box center [193, 179] width 257 height 105
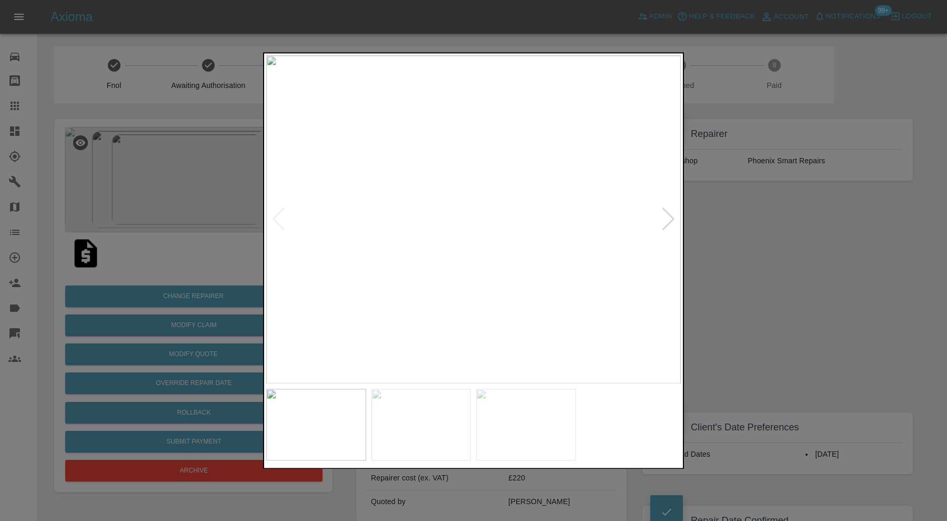
click at [408, 414] on img at bounding box center [422, 424] width 100 height 72
click at [503, 423] on img at bounding box center [526, 424] width 100 height 72
click at [795, 261] on div at bounding box center [473, 260] width 947 height 521
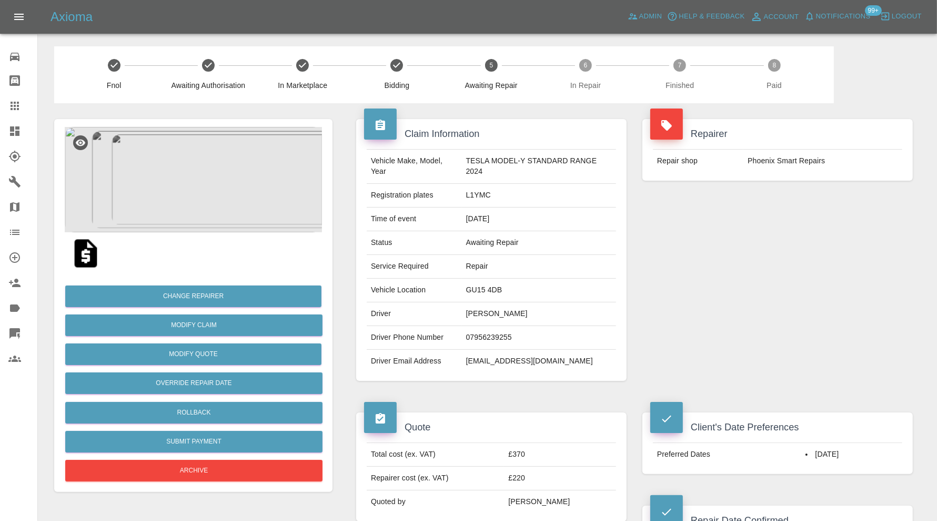
click at [480, 288] on td "GU15 4DB" at bounding box center [539, 290] width 154 height 24
copy td "GU15 4DB"
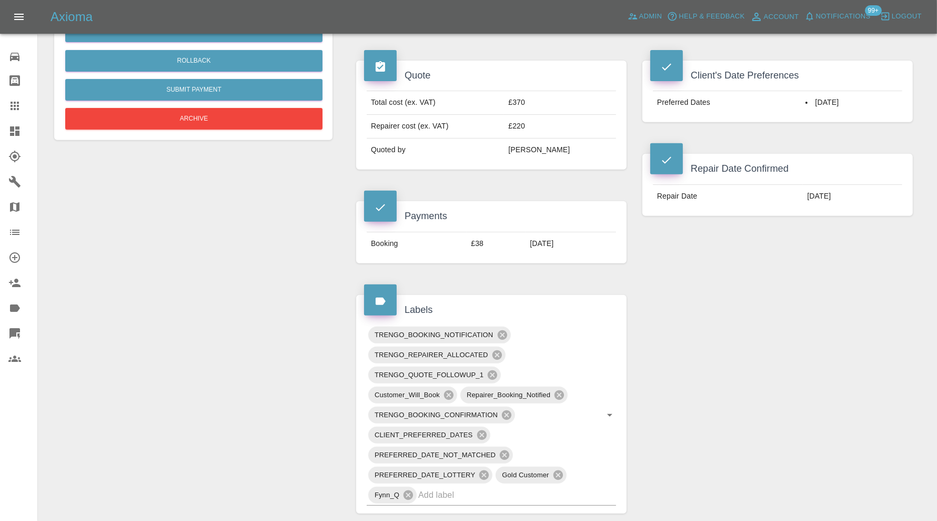
scroll to position [438, 0]
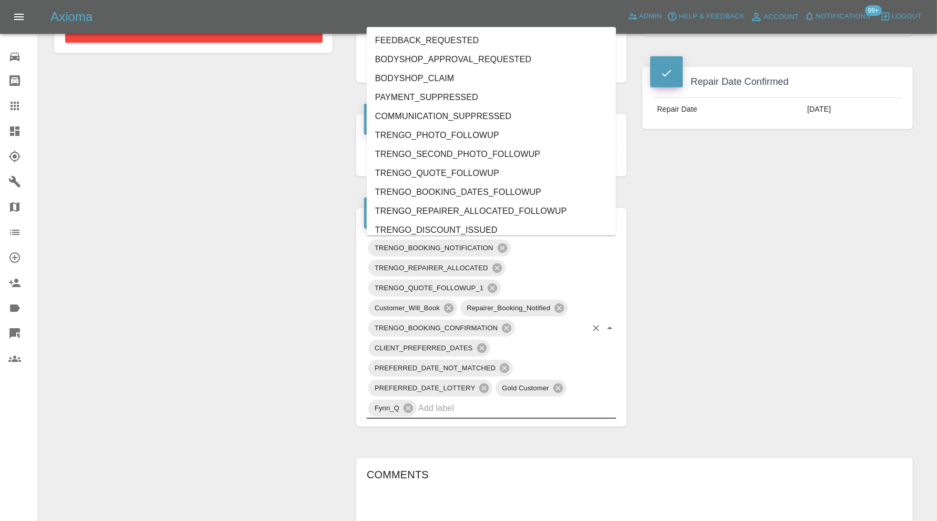
click at [502, 407] on input "text" at bounding box center [502, 407] width 168 height 16
type input "au"
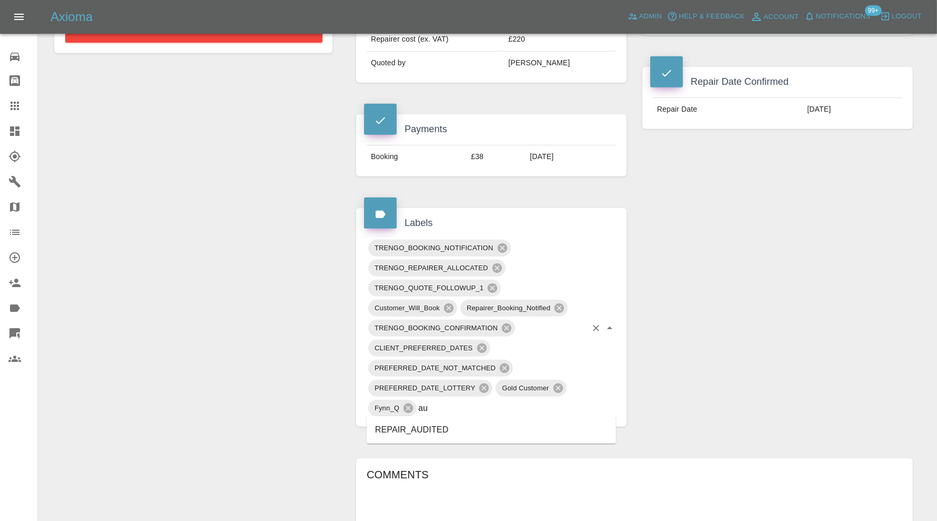
click at [433, 421] on li "REPAIR_AUDITED" at bounding box center [491, 429] width 249 height 19
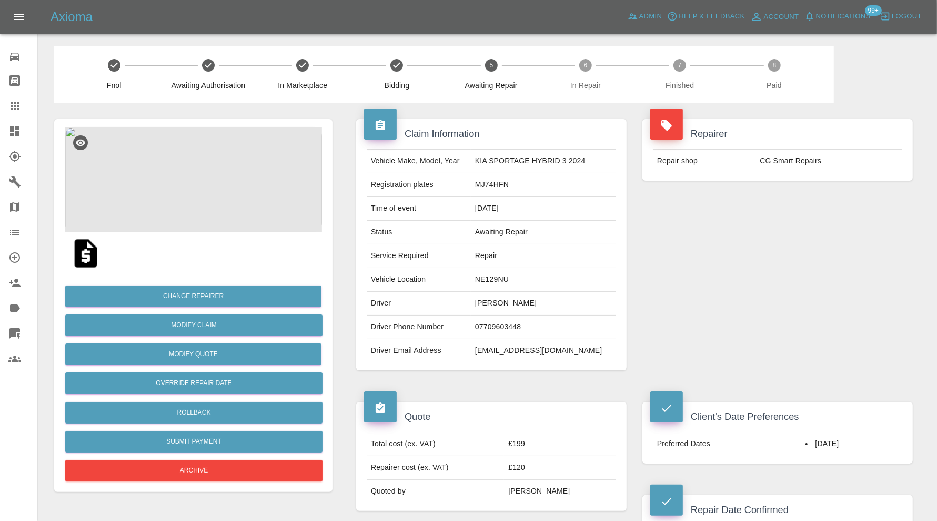
click at [198, 174] on img at bounding box center [193, 179] width 257 height 105
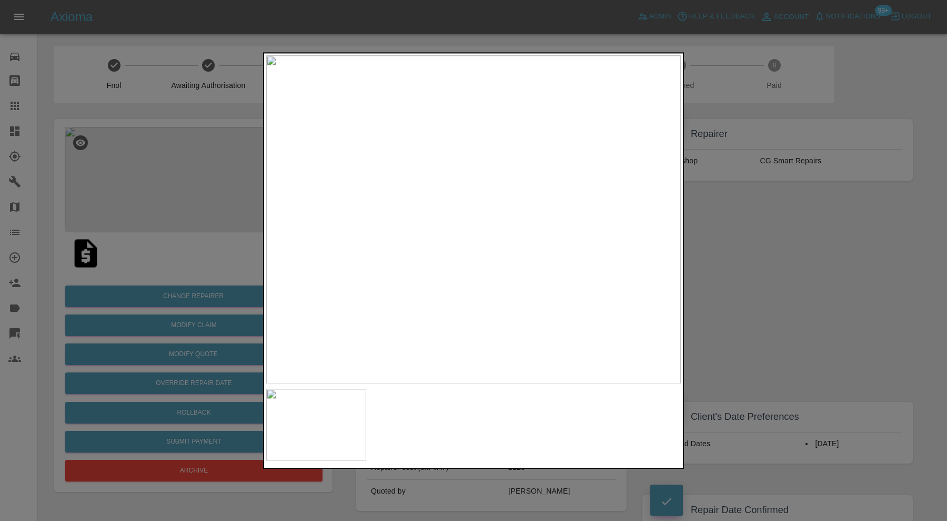
click at [742, 231] on div at bounding box center [473, 260] width 947 height 521
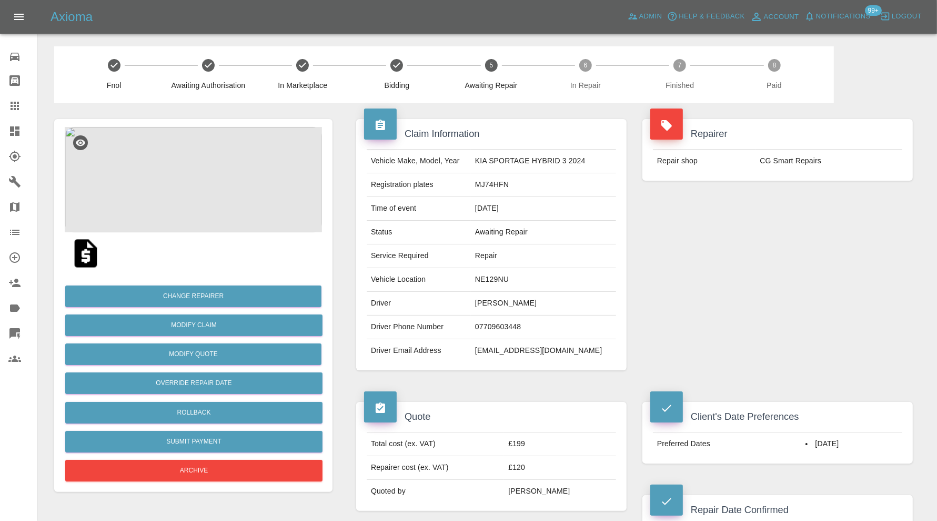
click at [507, 278] on td "NE129NU" at bounding box center [543, 280] width 145 height 24
copy td "NE129NU"
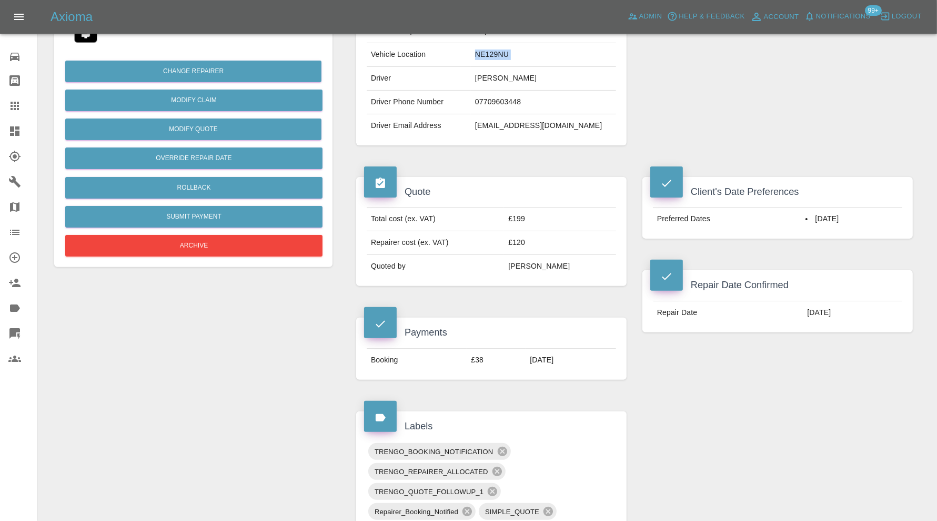
scroll to position [438, 0]
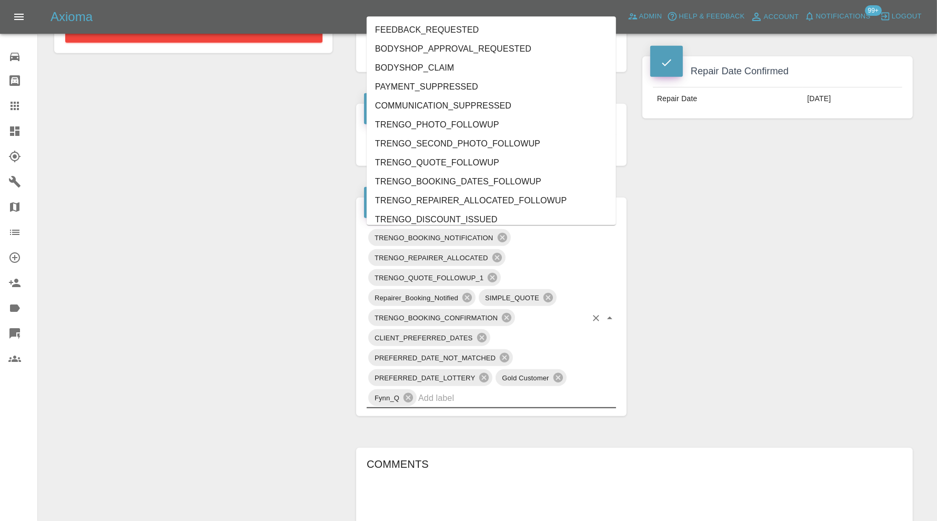
click at [494, 395] on input "text" at bounding box center [502, 397] width 168 height 16
type input "au"
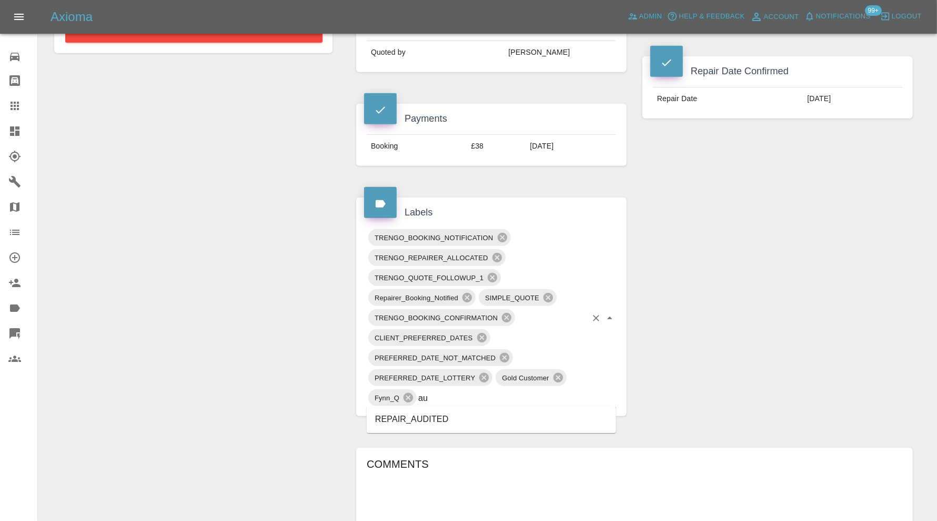
click at [432, 421] on li "REPAIR_AUDITED" at bounding box center [491, 418] width 249 height 19
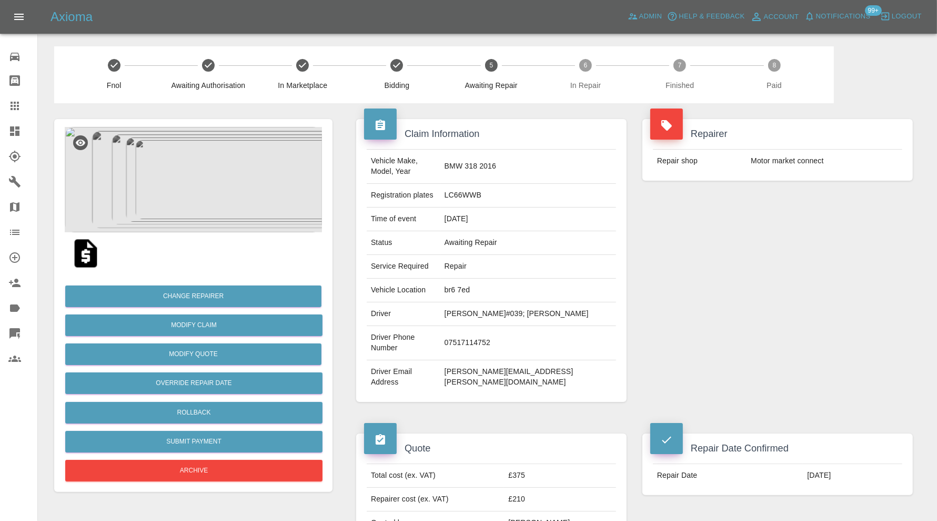
click at [209, 208] on img at bounding box center [193, 179] width 257 height 105
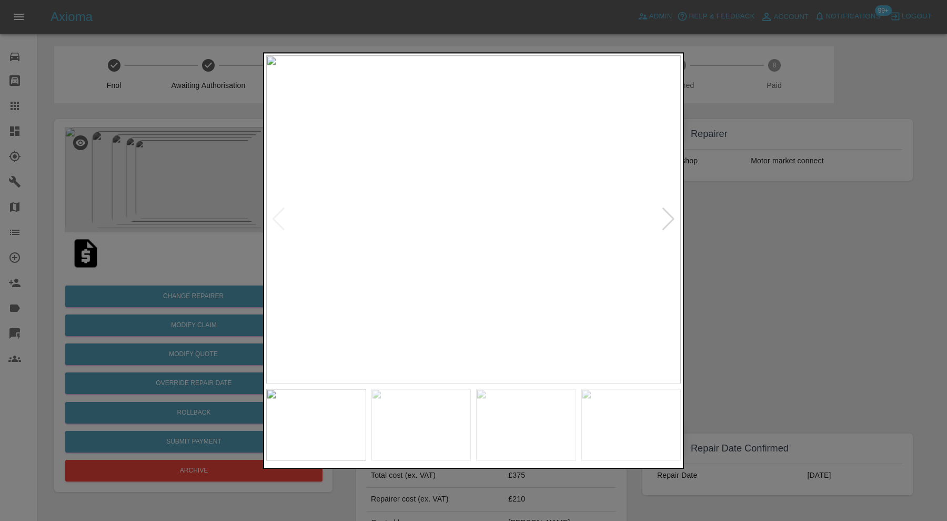
click at [674, 213] on div at bounding box center [669, 219] width 14 height 23
click at [674, 213] on img at bounding box center [473, 219] width 415 height 328
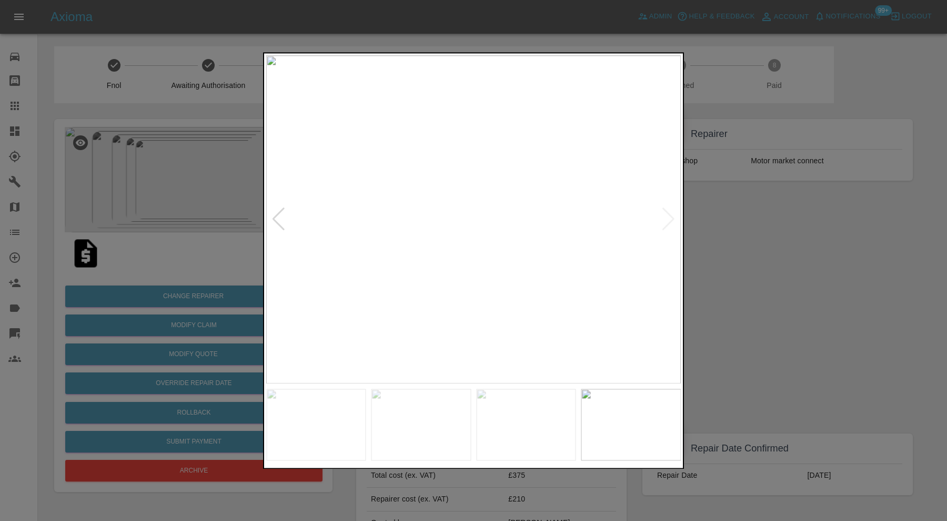
click at [759, 227] on div at bounding box center [473, 260] width 947 height 521
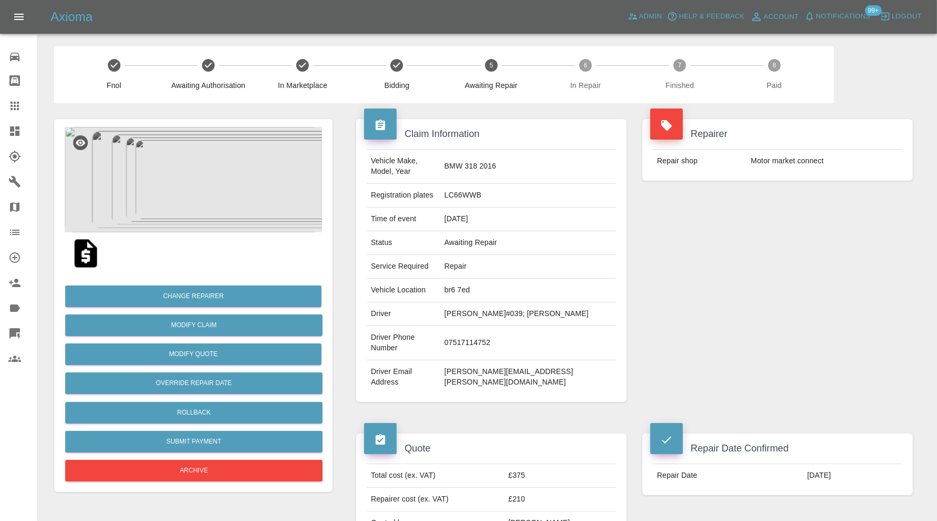
click at [509, 278] on td "br6 7ed" at bounding box center [529, 290] width 176 height 24
copy td "br6 7ed"
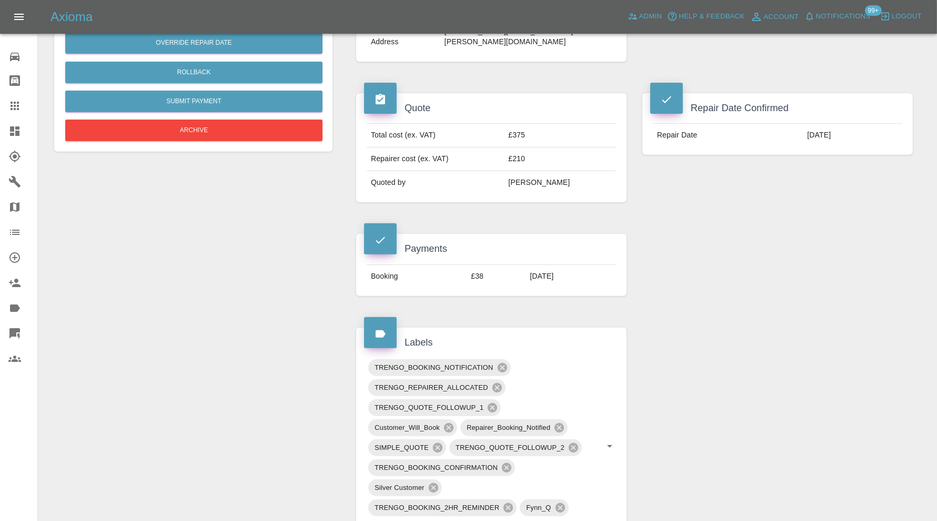
scroll to position [526, 0]
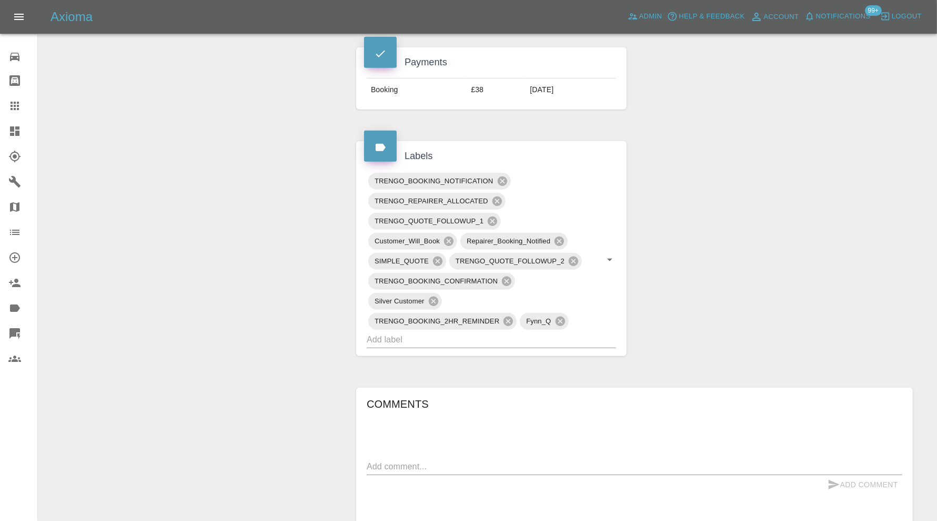
click at [437, 460] on textarea at bounding box center [635, 466] width 536 height 12
type textarea "checking space"
click at [858, 475] on button "Add Comment" at bounding box center [863, 484] width 79 height 19
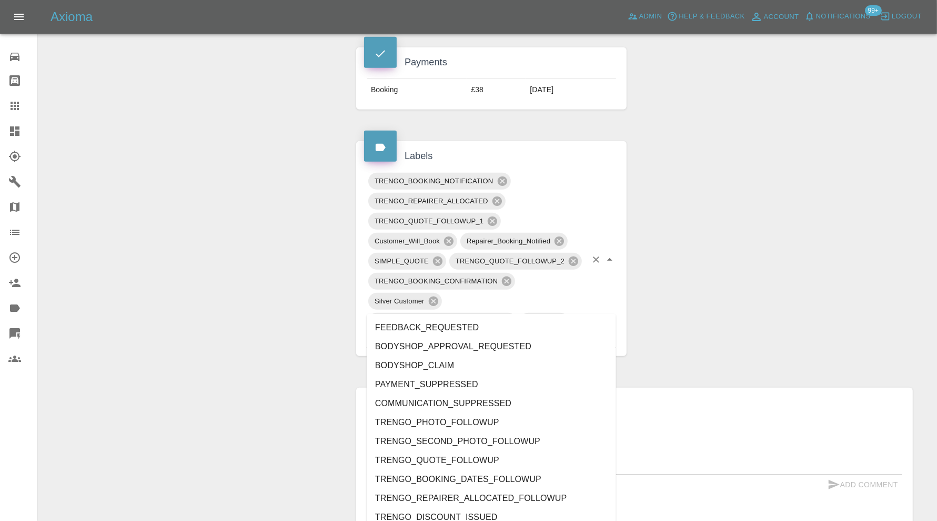
click at [532, 331] on input "text" at bounding box center [477, 339] width 220 height 16
type input "au"
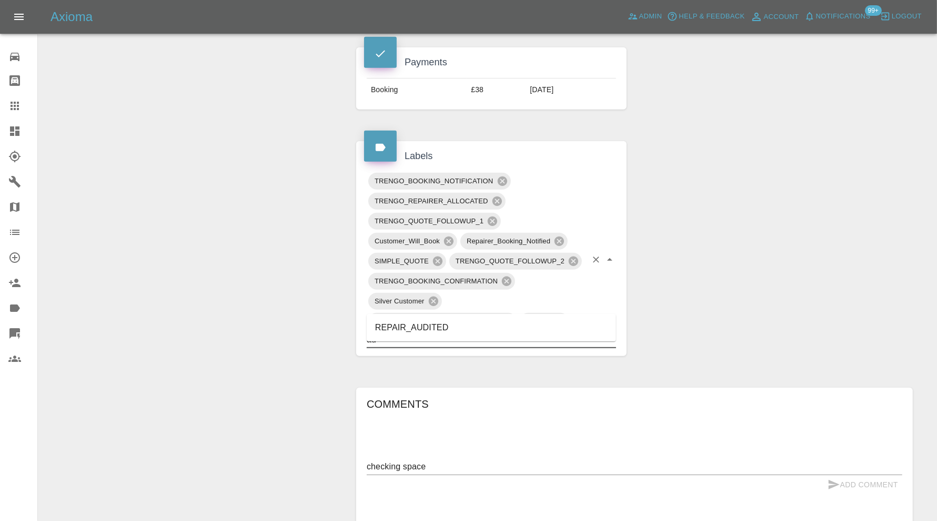
click at [447, 322] on li "REPAIR_AUDITED" at bounding box center [491, 327] width 249 height 19
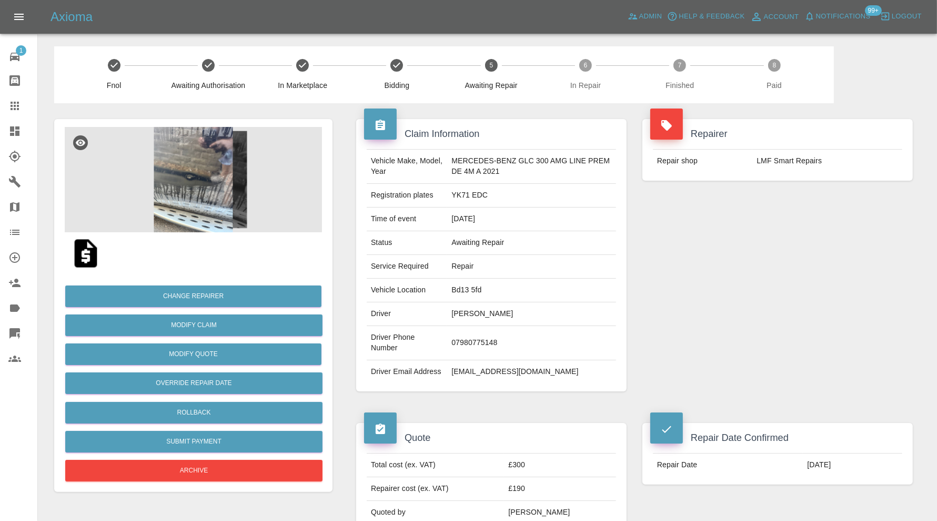
click at [217, 182] on img at bounding box center [193, 179] width 257 height 105
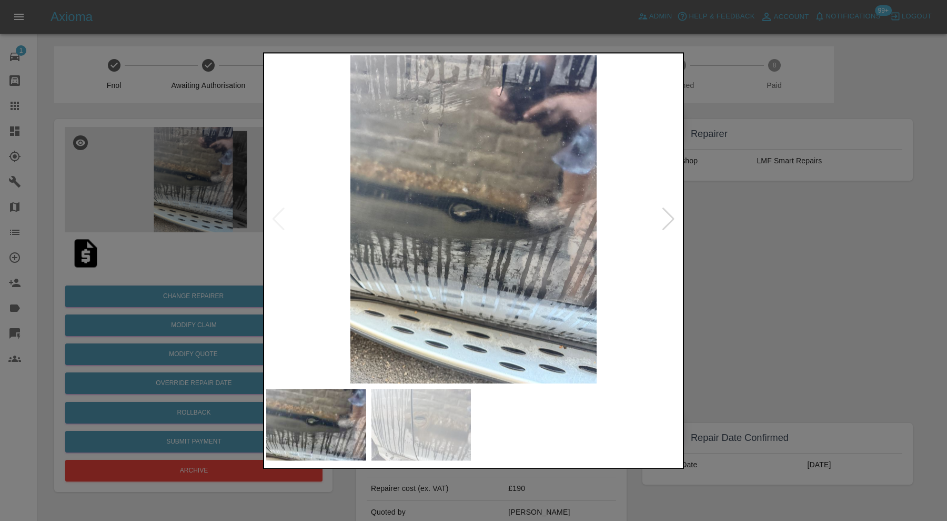
click at [670, 212] on div at bounding box center [669, 219] width 14 height 23
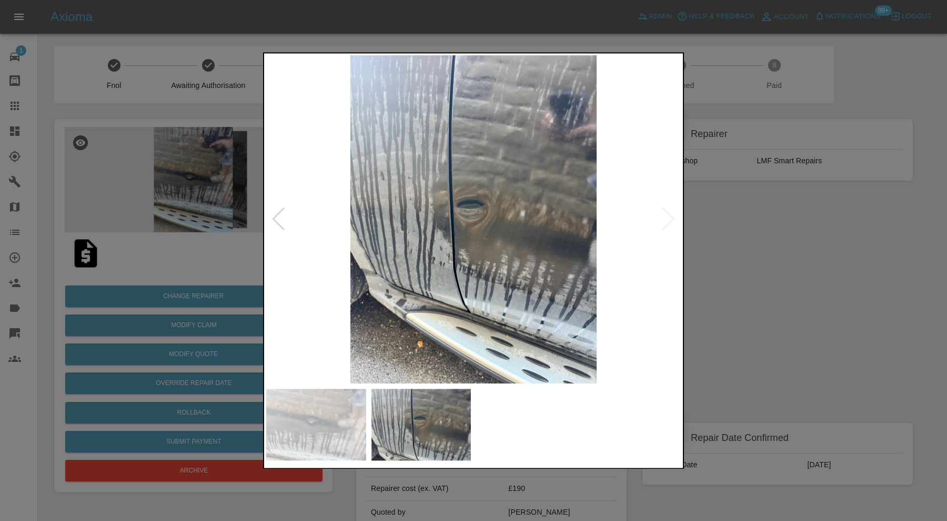
click at [747, 216] on div at bounding box center [473, 260] width 947 height 521
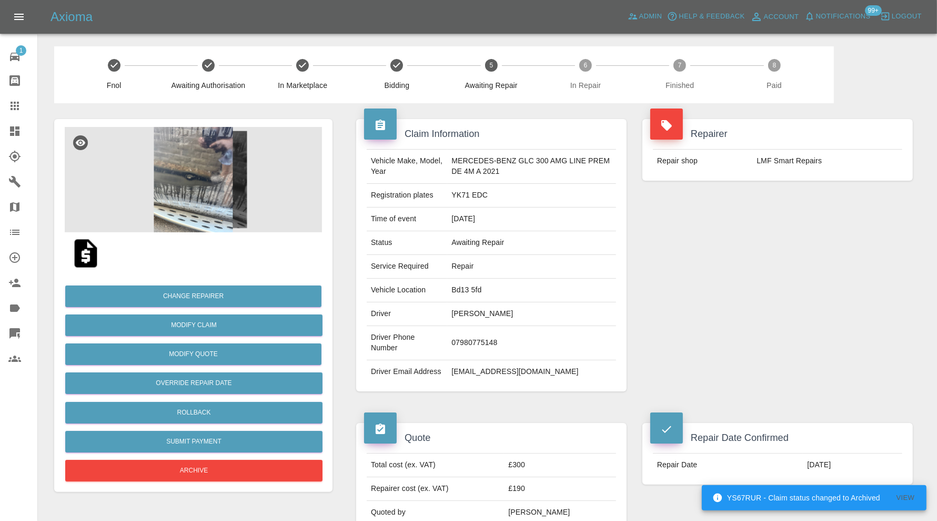
click at [474, 291] on td "Bd13 5fd" at bounding box center [531, 290] width 169 height 24
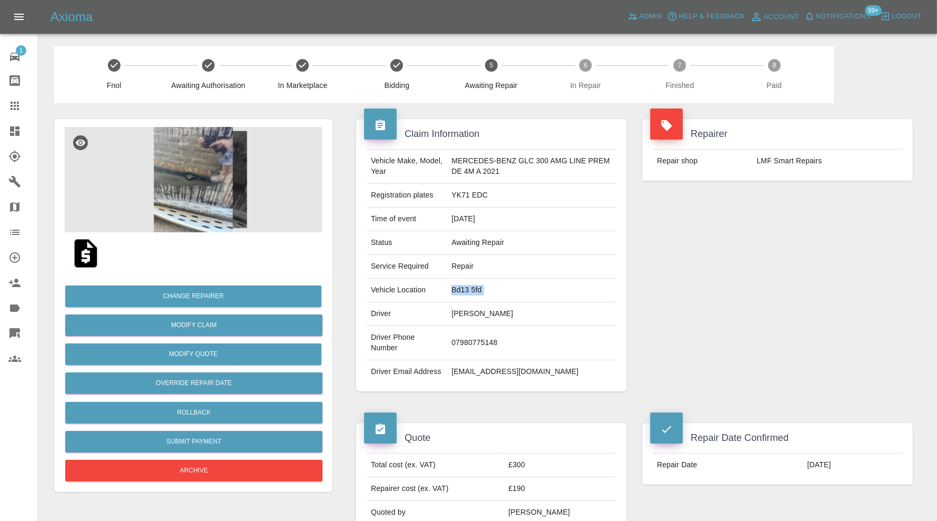
copy td "Bd13 5fd"
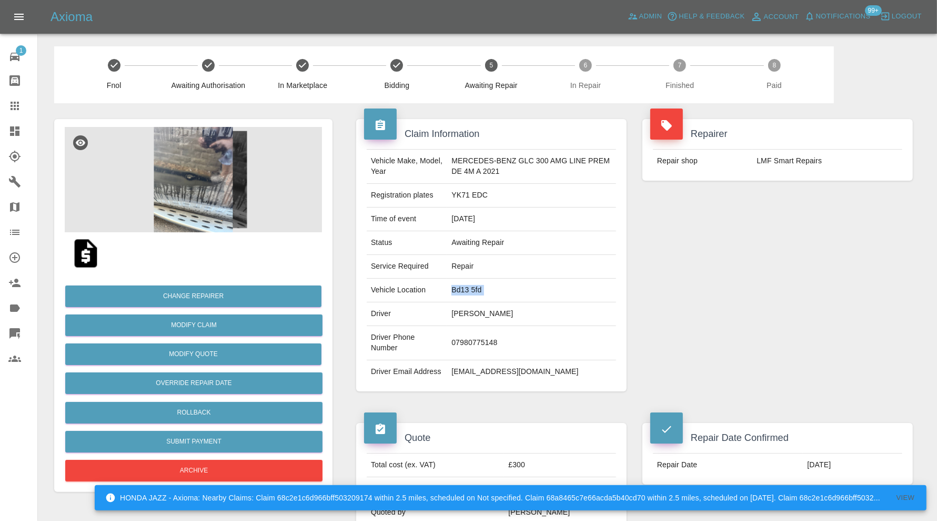
scroll to position [526, 0]
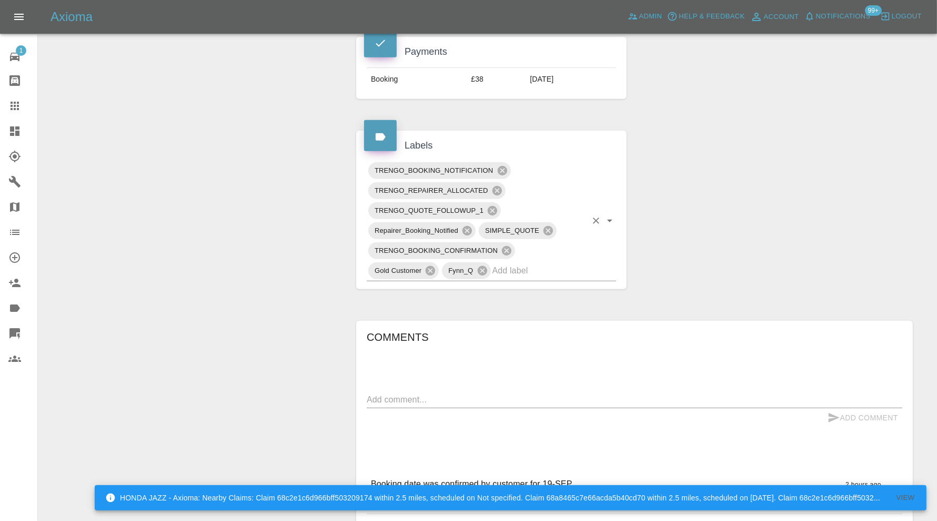
click at [517, 278] on input "text" at bounding box center [540, 270] width 94 height 16
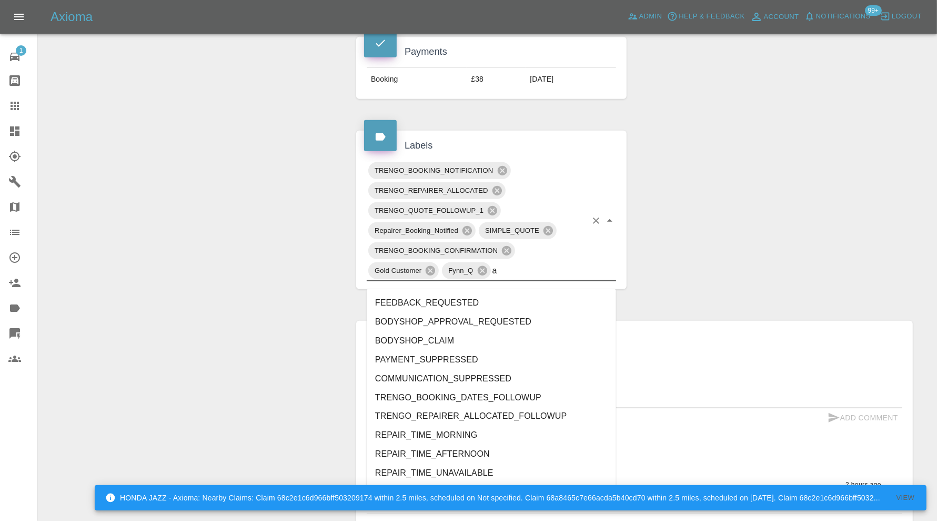
type input "au"
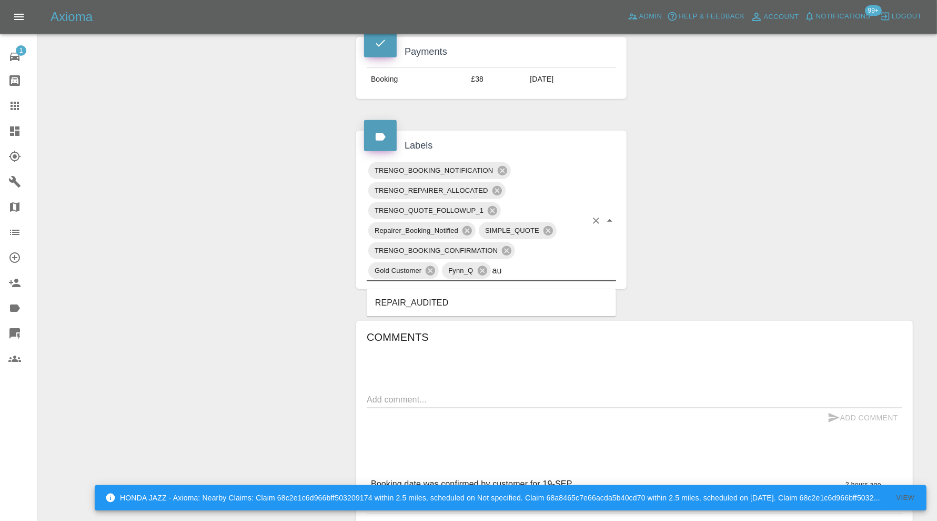
click at [469, 304] on li "REPAIR_AUDITED" at bounding box center [491, 302] width 249 height 19
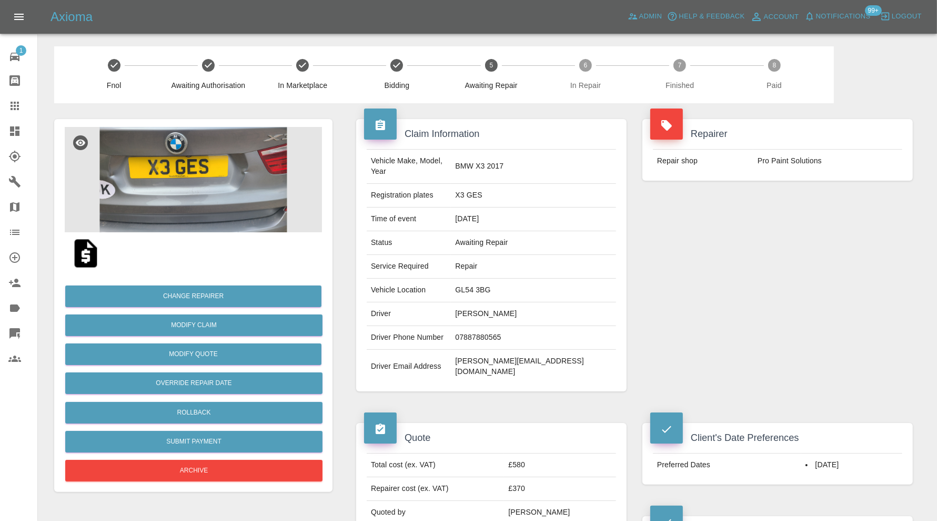
click at [203, 198] on img at bounding box center [193, 179] width 257 height 105
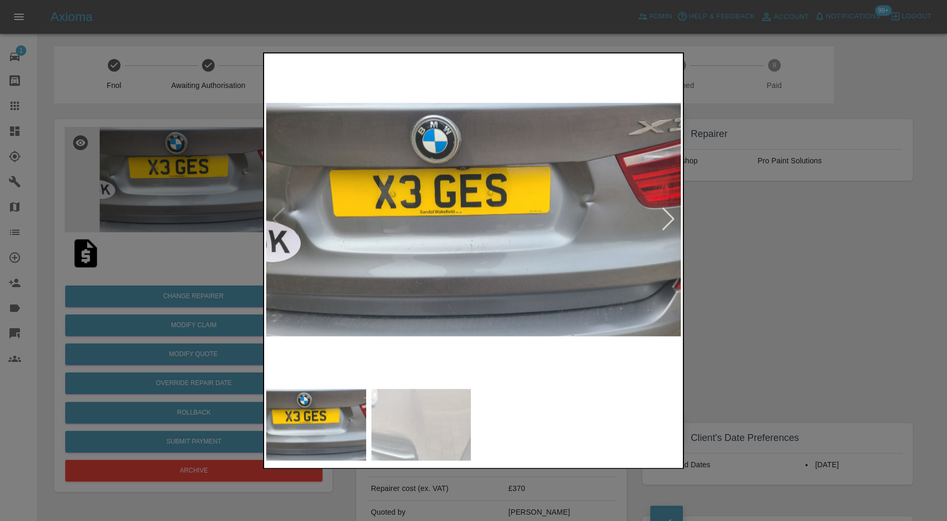
click at [794, 235] on div at bounding box center [473, 260] width 947 height 521
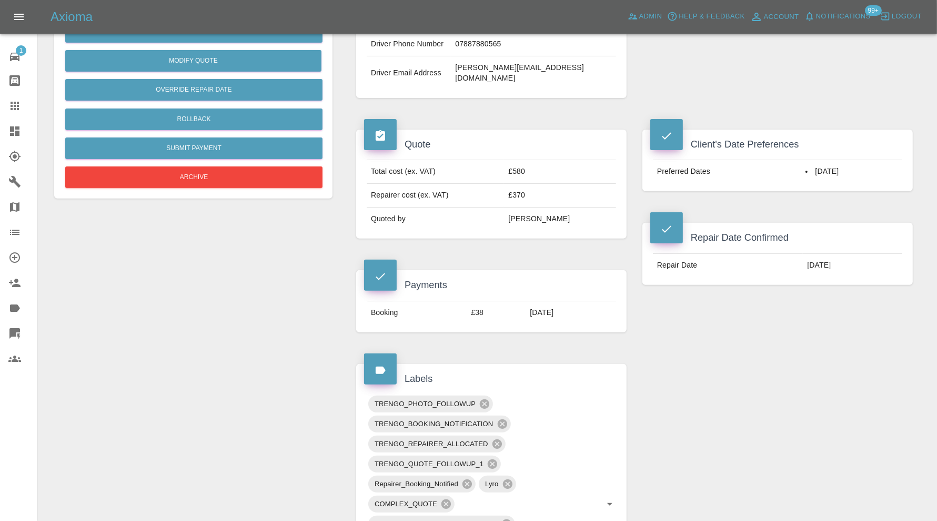
scroll to position [87, 0]
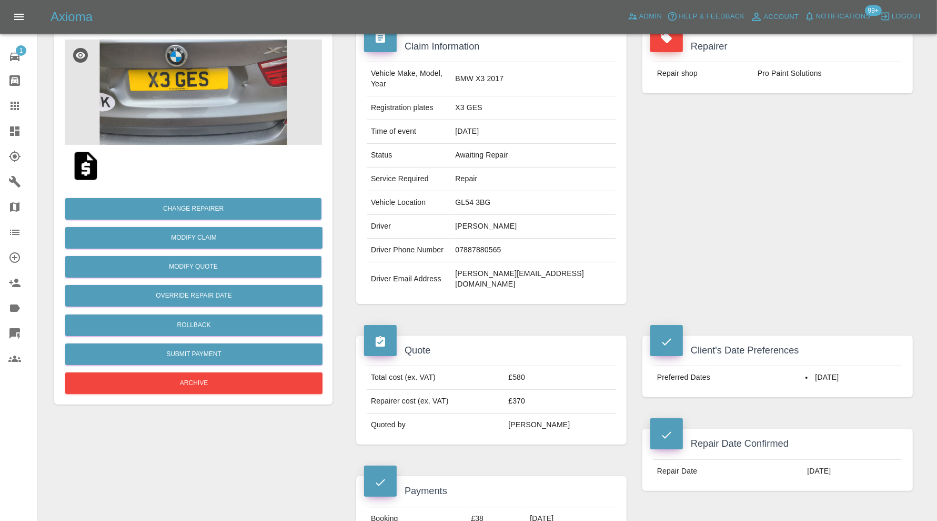
click at [523, 192] on td "GL54 3BG" at bounding box center [533, 203] width 165 height 24
copy td "GL54 3BG"
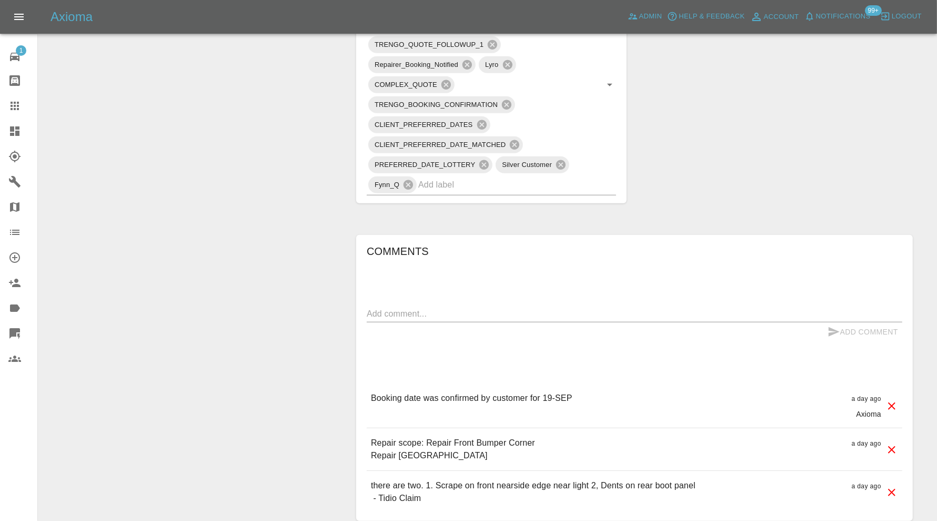
scroll to position [773, 0]
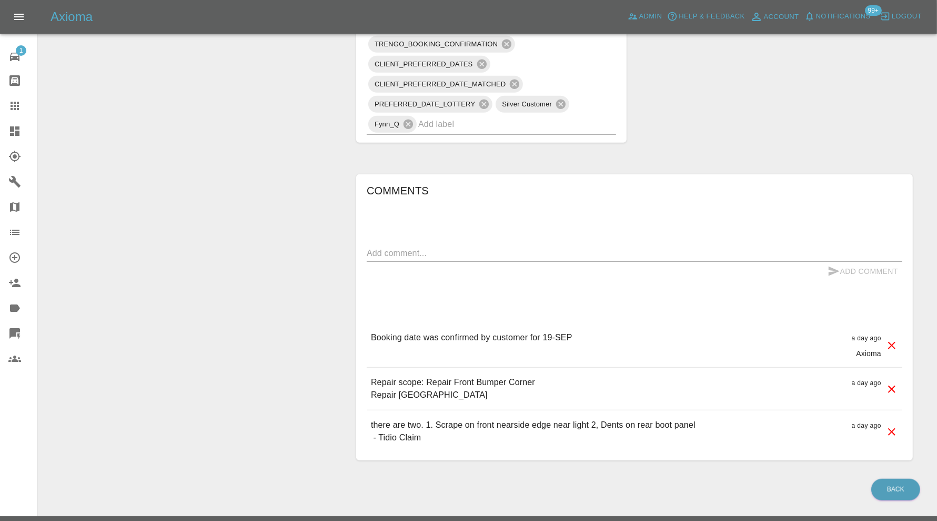
click at [511, 116] on input "text" at bounding box center [502, 124] width 168 height 16
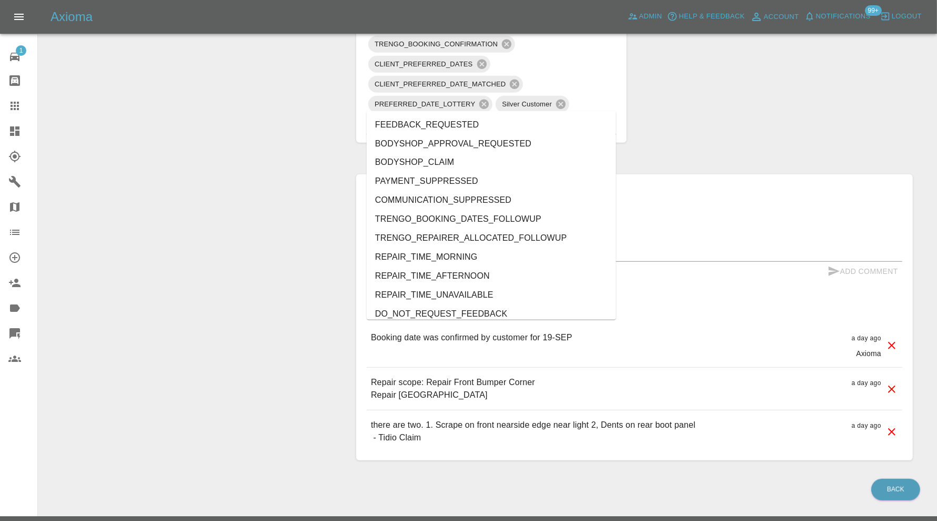
type input "au"
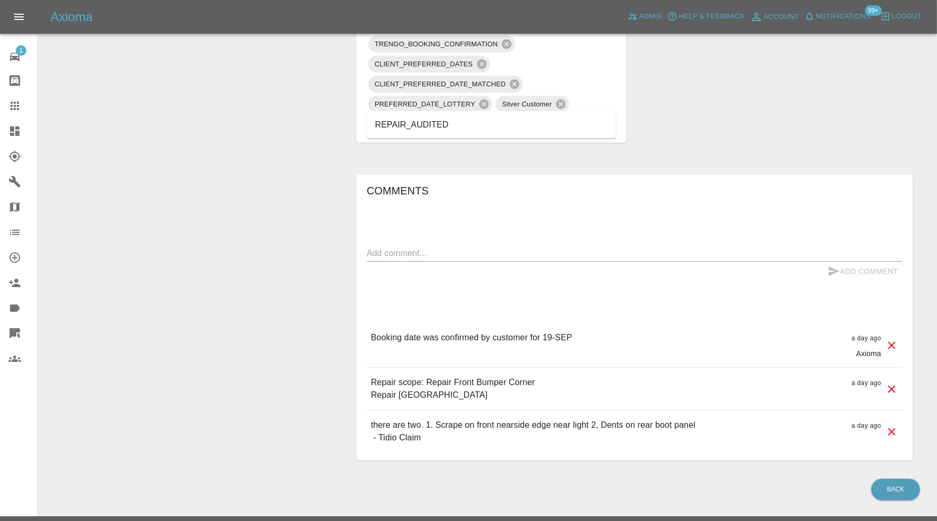
click at [402, 128] on li "REPAIR_AUDITED" at bounding box center [491, 124] width 249 height 19
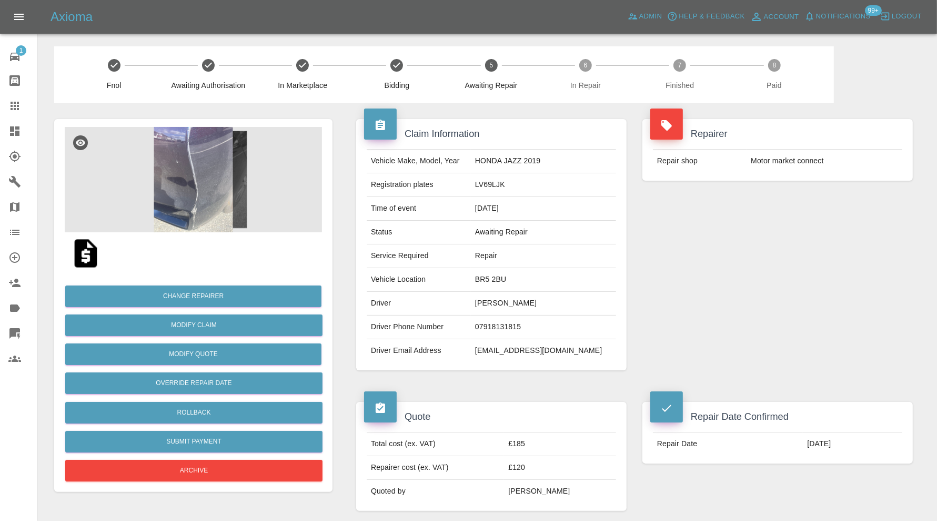
click at [224, 200] on img at bounding box center [193, 179] width 257 height 105
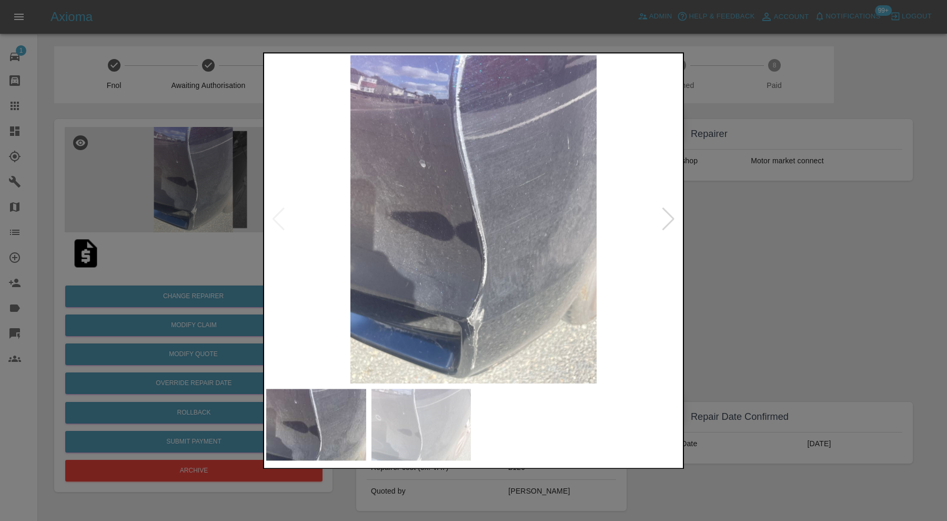
click at [744, 245] on div at bounding box center [473, 260] width 947 height 521
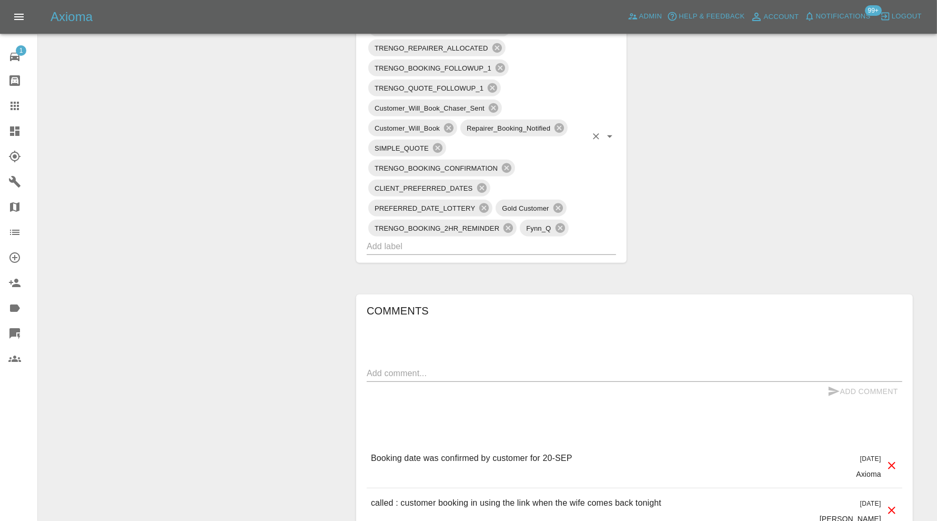
scroll to position [702, 0]
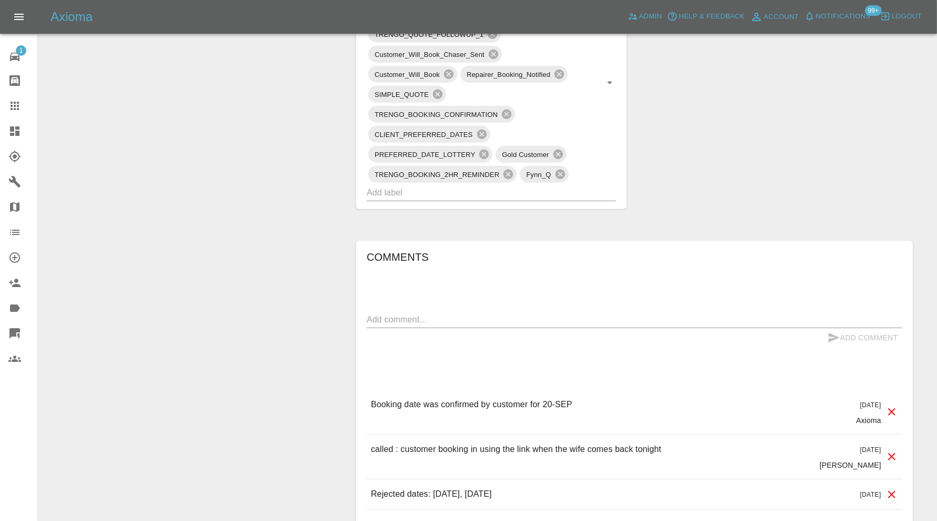
click at [546, 319] on textarea at bounding box center [635, 319] width 536 height 12
type textarea "a"
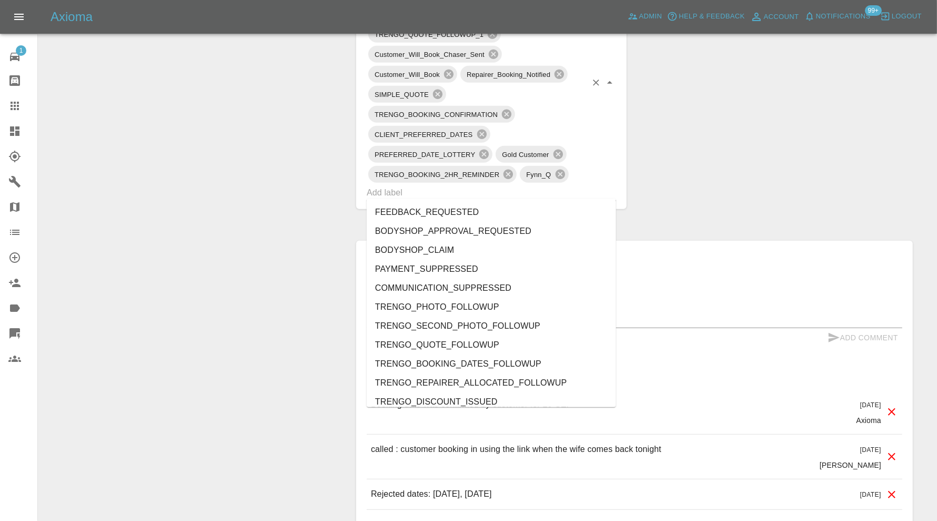
click at [557, 189] on input "text" at bounding box center [477, 192] width 220 height 16
type input "au"
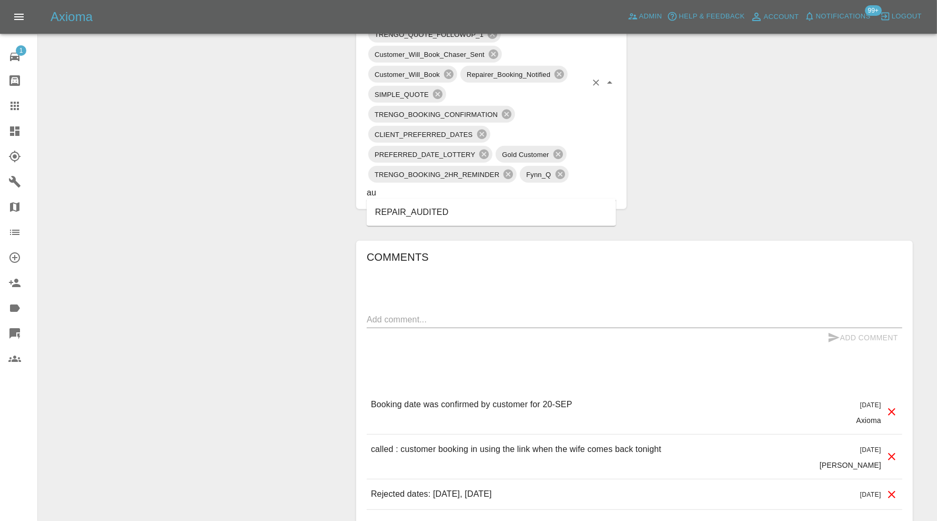
click at [466, 215] on li "REPAIR_AUDITED" at bounding box center [491, 212] width 249 height 19
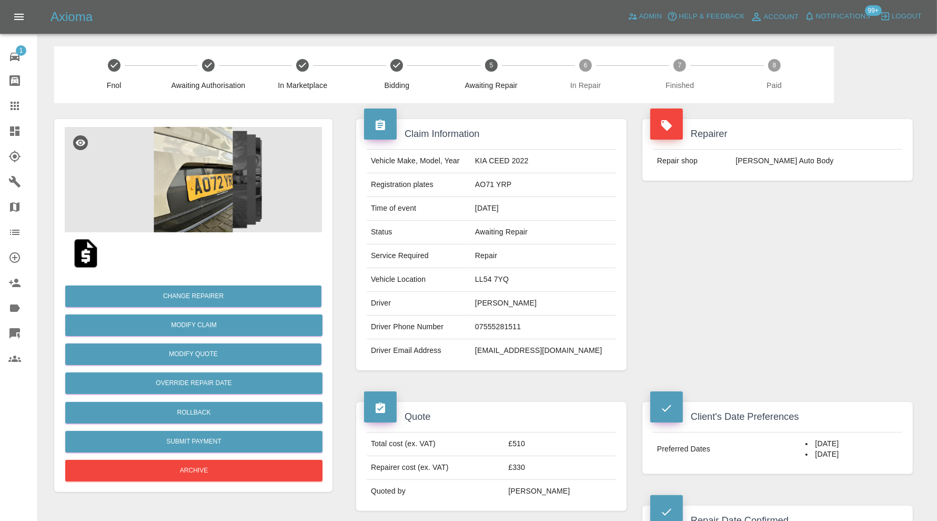
click at [218, 207] on img at bounding box center [193, 179] width 257 height 105
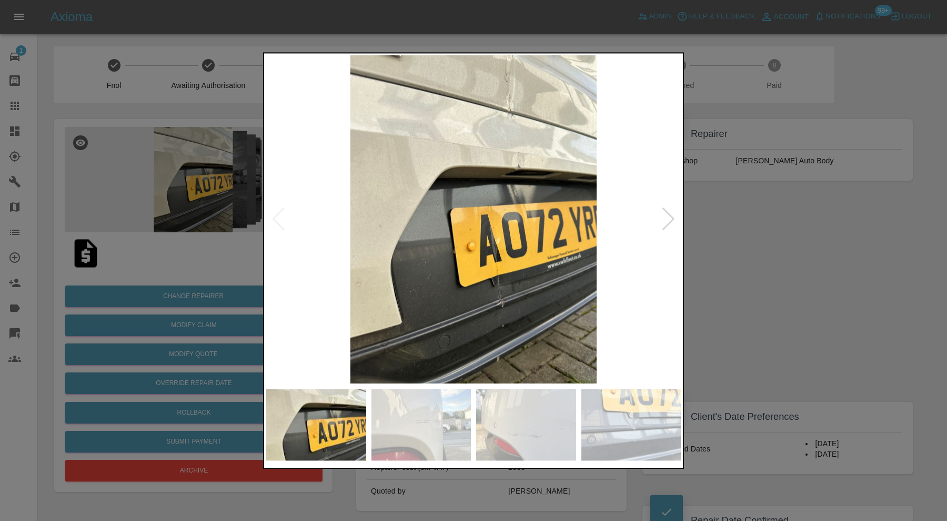
click at [454, 432] on img at bounding box center [422, 424] width 100 height 72
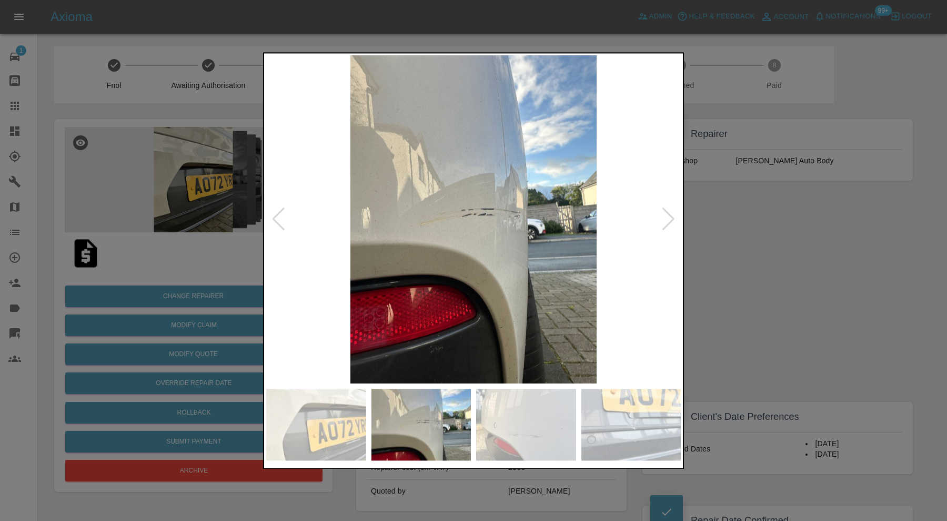
click at [546, 418] on img at bounding box center [526, 424] width 100 height 72
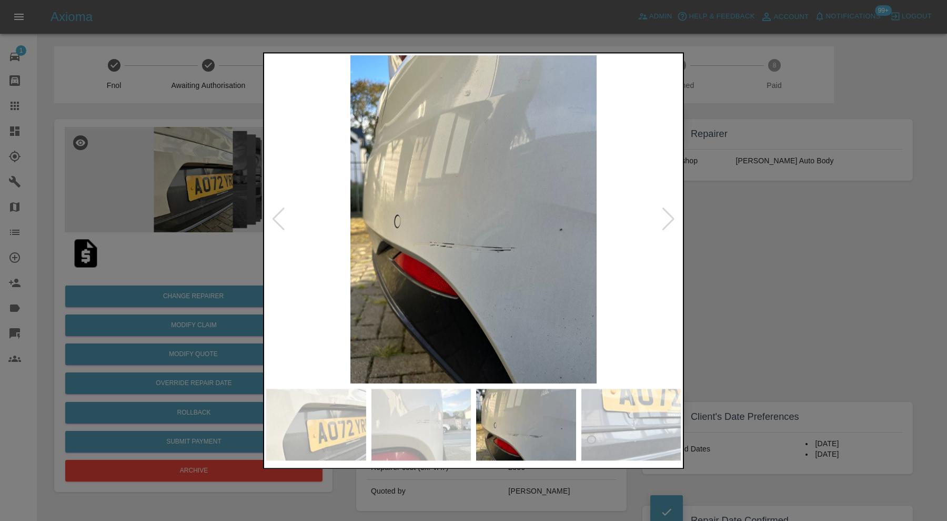
click at [777, 290] on div at bounding box center [473, 260] width 947 height 521
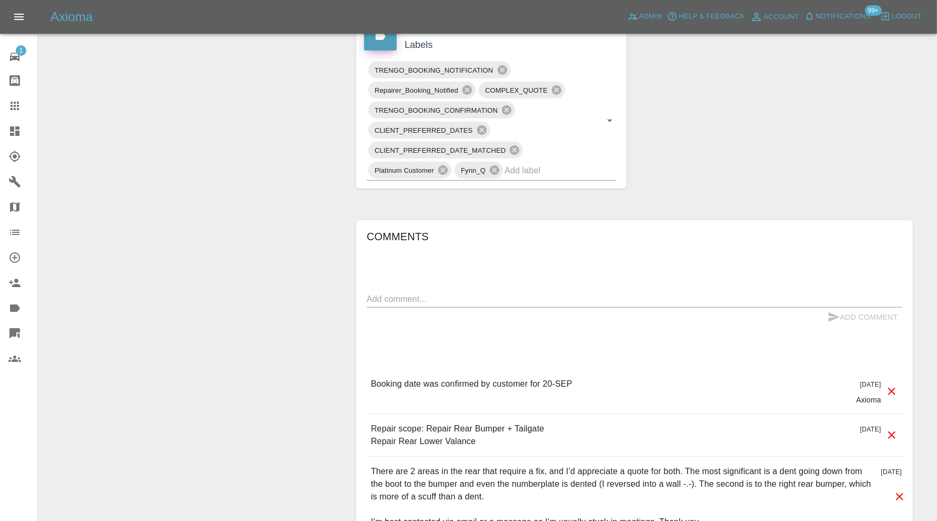
scroll to position [614, 0]
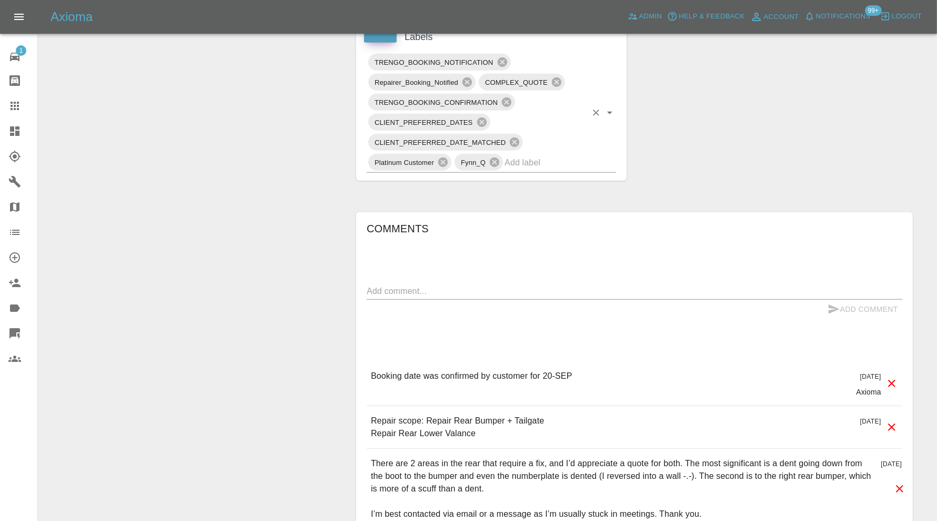
click at [532, 163] on input "text" at bounding box center [546, 162] width 82 height 16
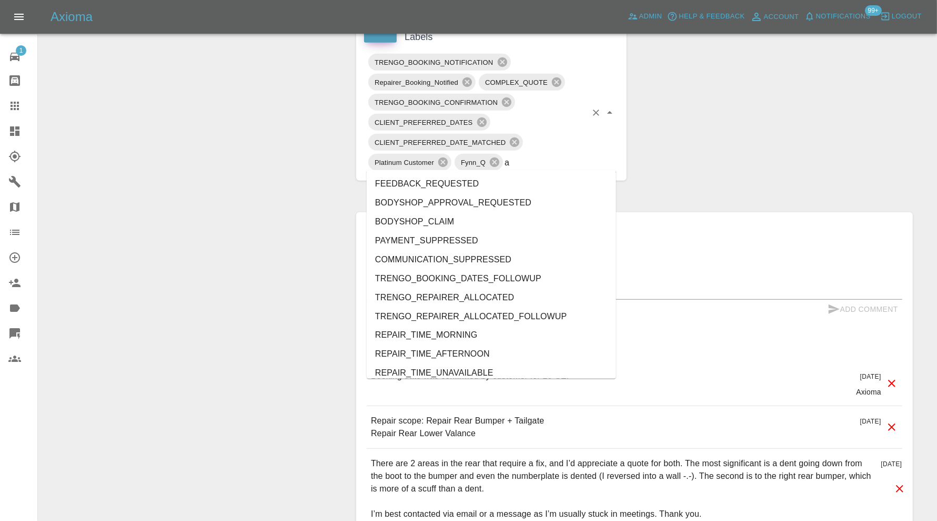
type input "au"
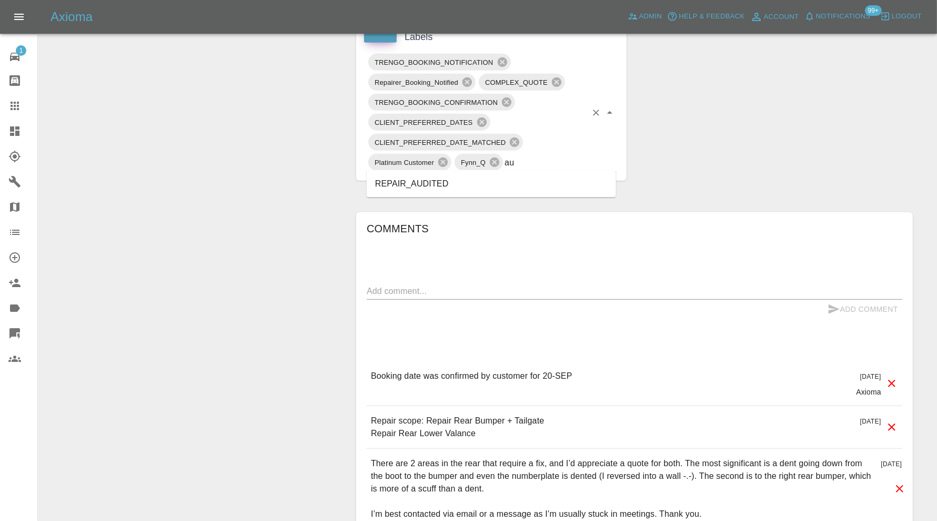
click at [451, 186] on li "REPAIR_AUDITED" at bounding box center [491, 183] width 249 height 19
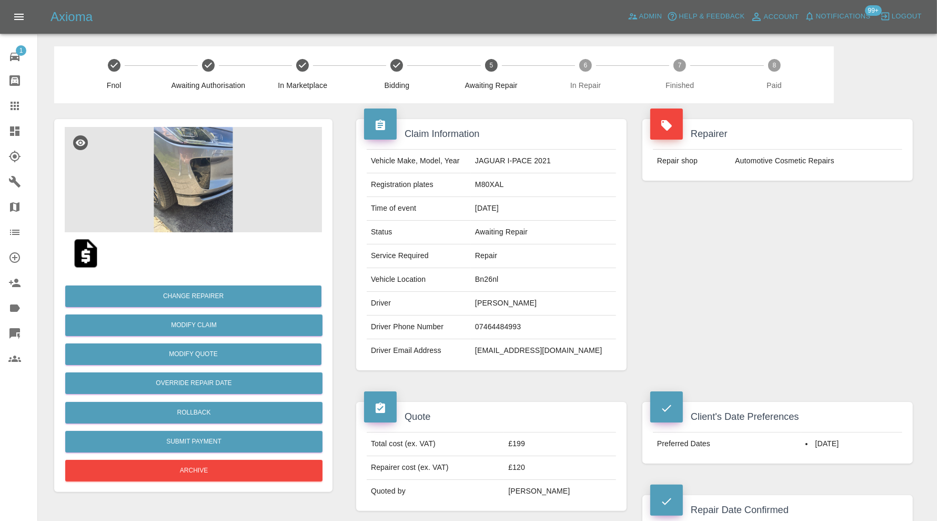
click at [182, 183] on img at bounding box center [193, 179] width 257 height 105
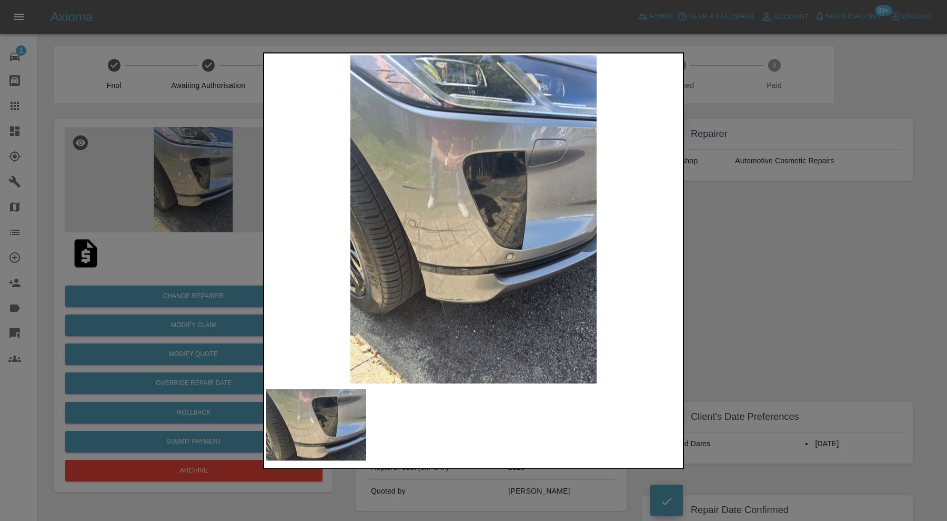
click at [775, 269] on div at bounding box center [473, 260] width 947 height 521
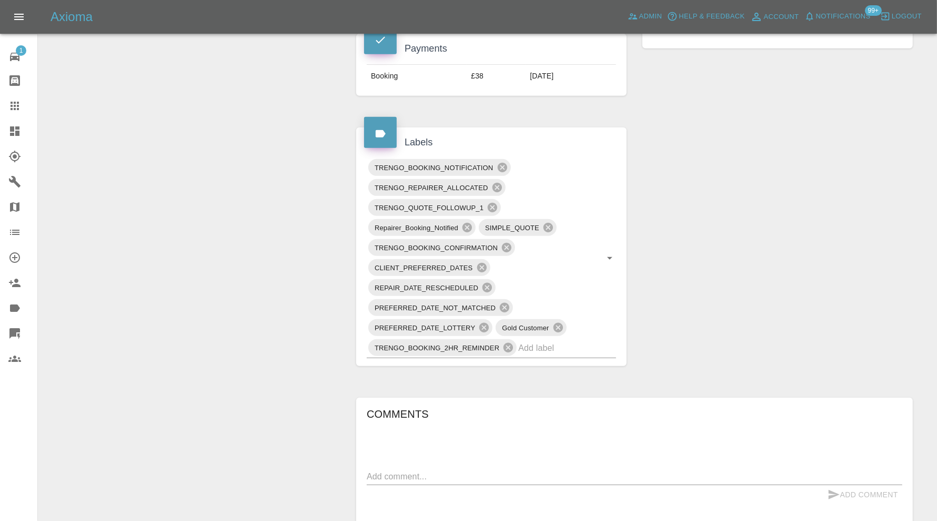
scroll to position [526, 0]
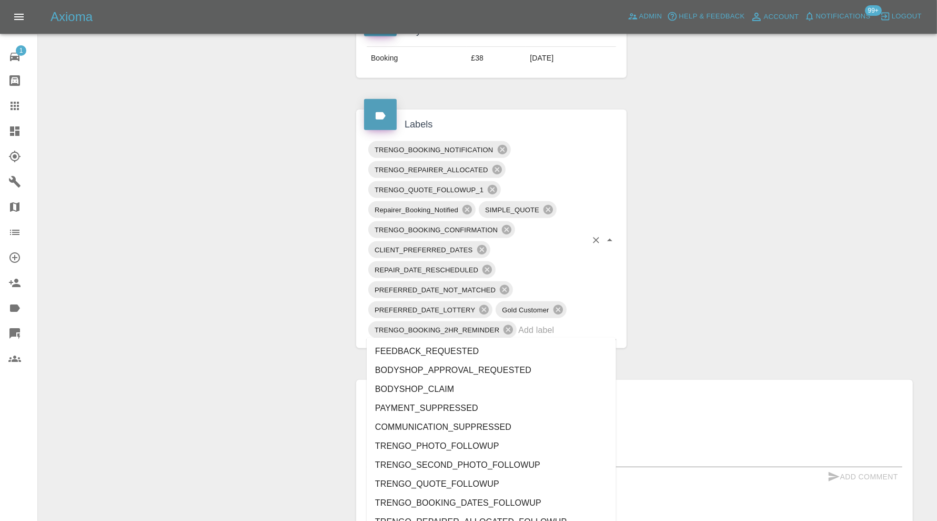
click at [563, 334] on input "text" at bounding box center [552, 330] width 68 height 16
type input "au"
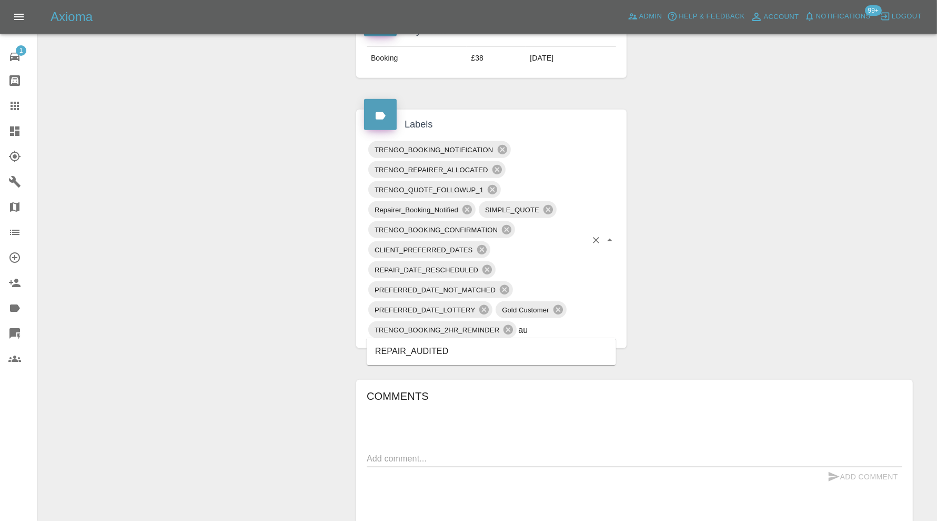
click at [454, 346] on li "REPAIR_AUDITED" at bounding box center [491, 351] width 249 height 19
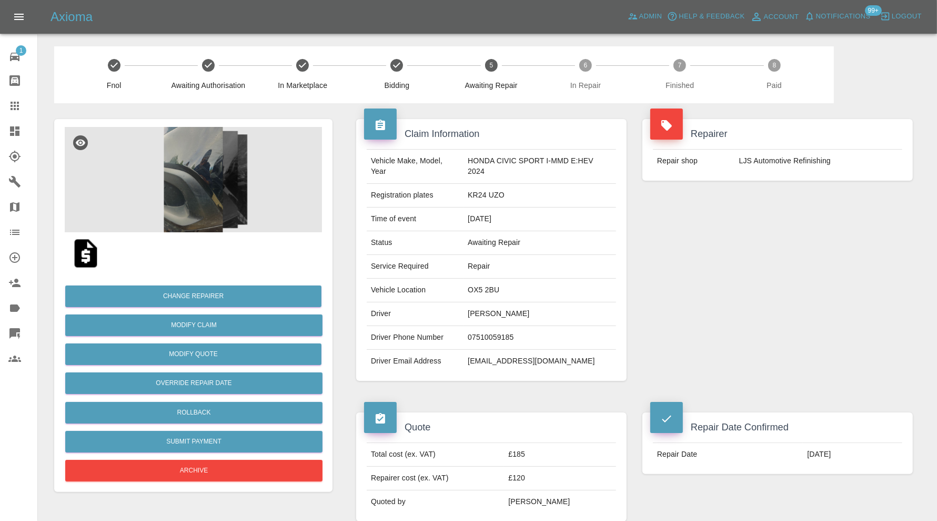
click at [195, 202] on img at bounding box center [193, 179] width 257 height 105
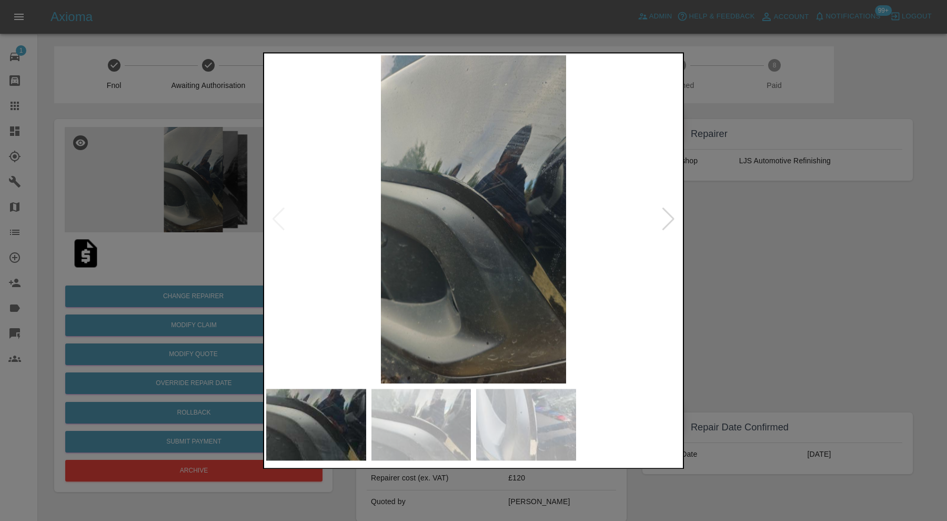
click at [664, 217] on div at bounding box center [669, 219] width 14 height 23
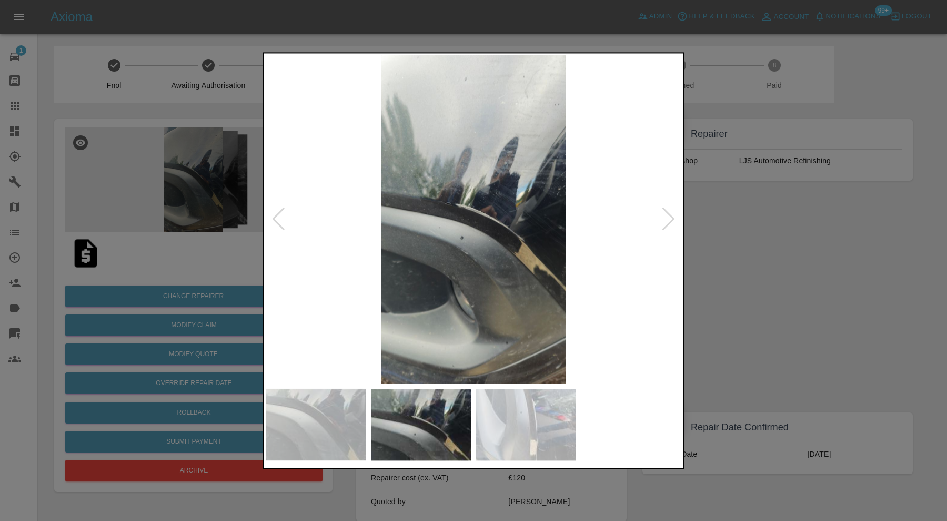
click at [665, 217] on div at bounding box center [669, 219] width 14 height 23
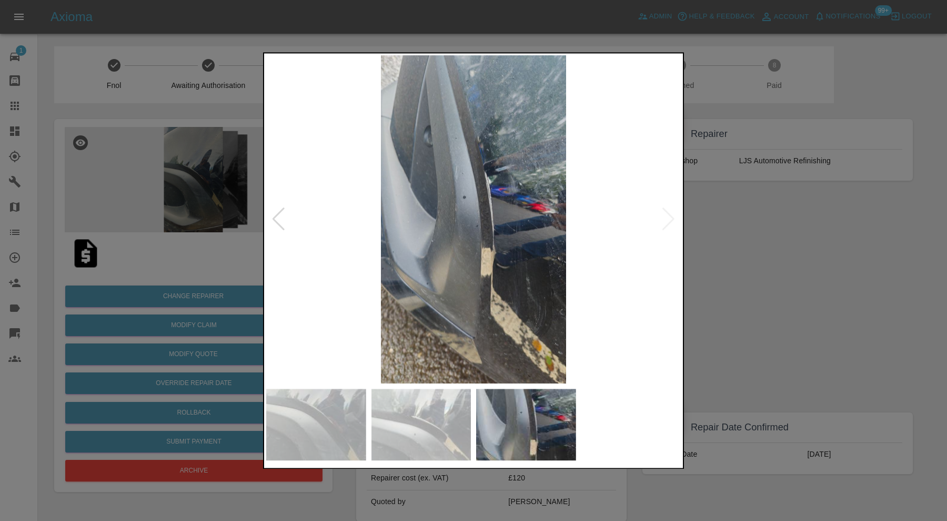
click at [706, 214] on div at bounding box center [473, 260] width 947 height 521
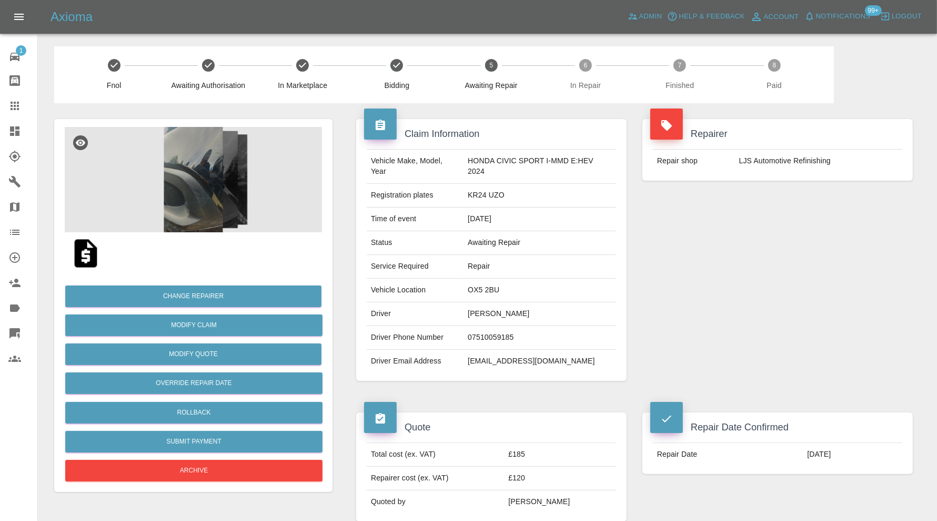
click at [221, 223] on img at bounding box center [193, 179] width 257 height 105
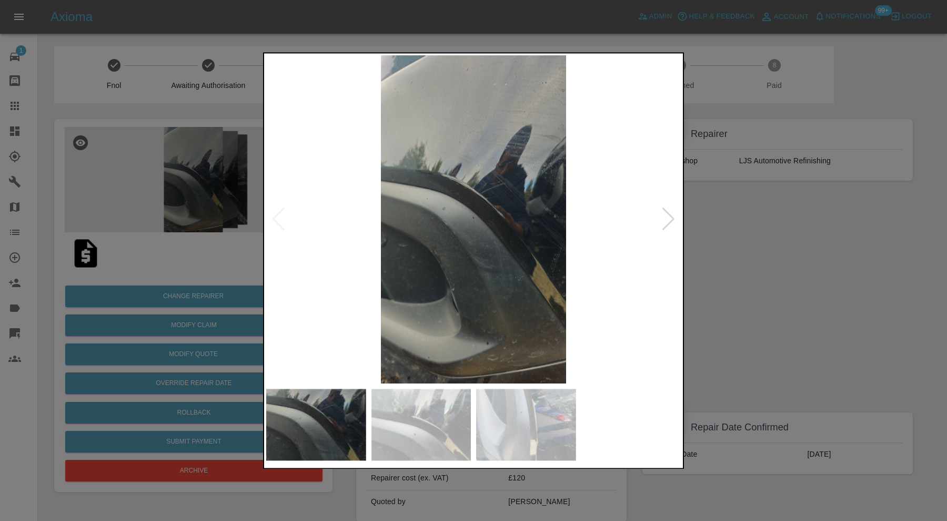
click at [446, 426] on img at bounding box center [422, 424] width 100 height 72
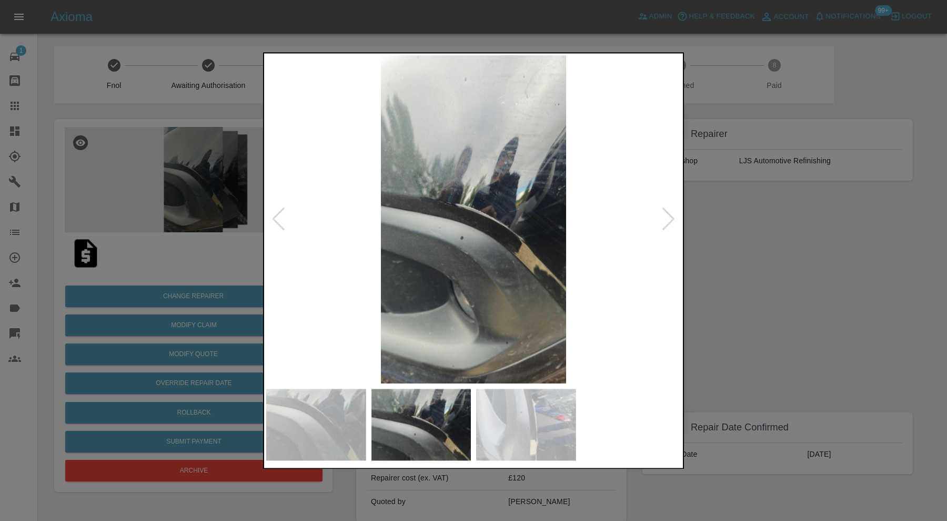
click at [514, 424] on img at bounding box center [526, 424] width 100 height 72
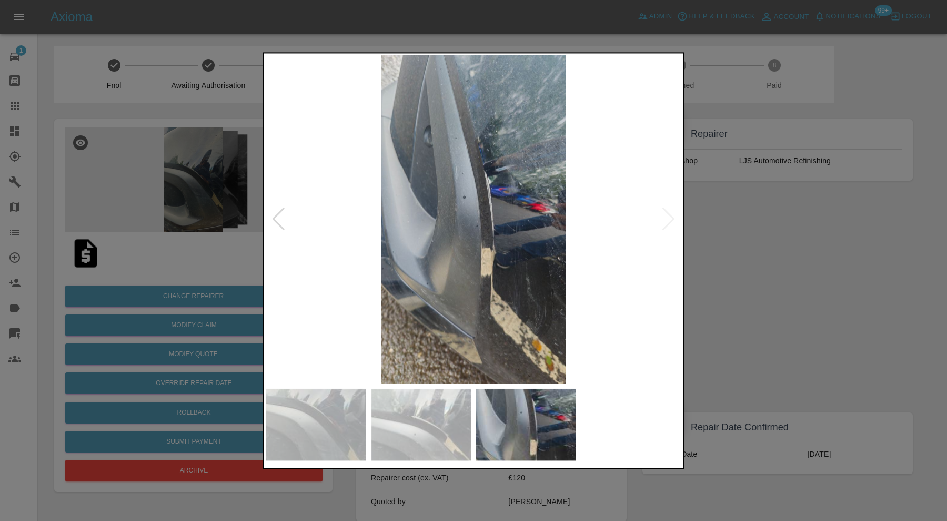
click at [792, 282] on div at bounding box center [473, 260] width 947 height 521
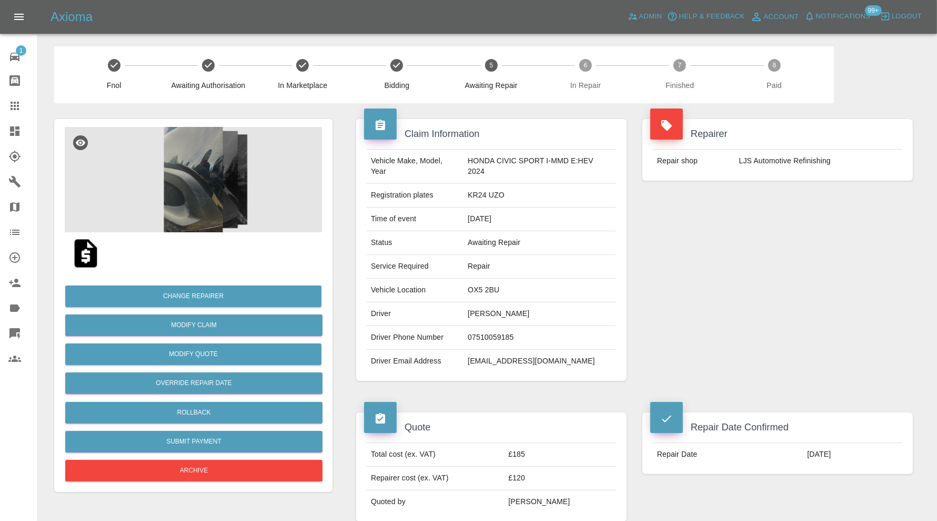
click at [484, 288] on td "OX5 2BU" at bounding box center [540, 290] width 153 height 24
copy td "OX5 2BU"
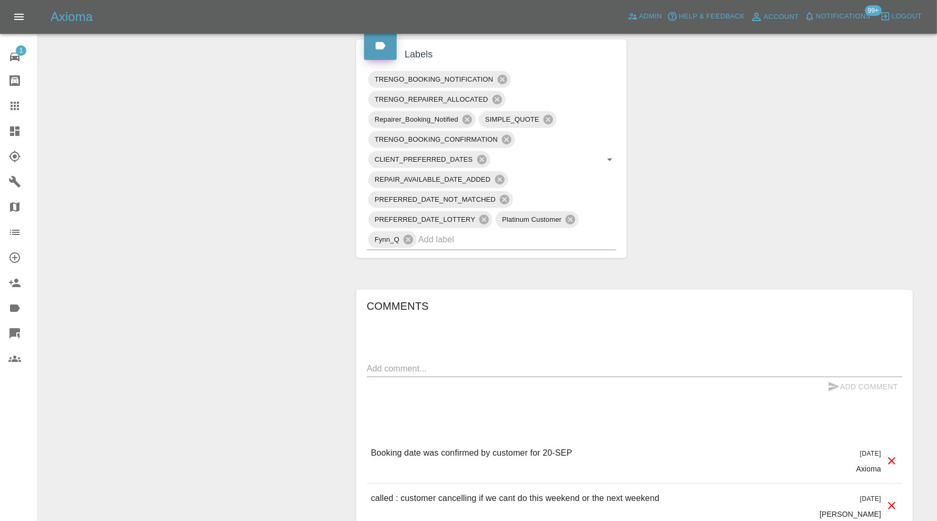
scroll to position [614, 0]
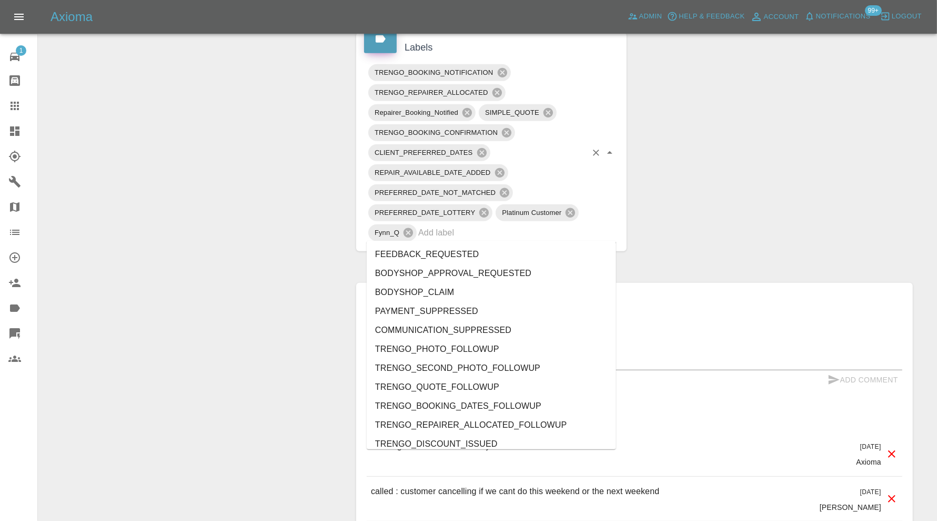
click at [512, 233] on input "text" at bounding box center [502, 232] width 168 height 16
type input "au"
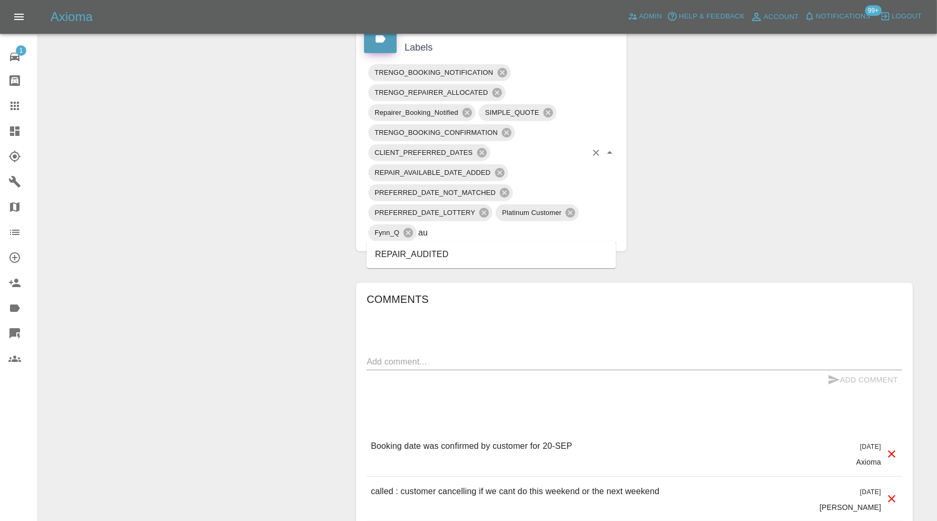
click at [410, 256] on li "REPAIR_AUDITED" at bounding box center [491, 254] width 249 height 19
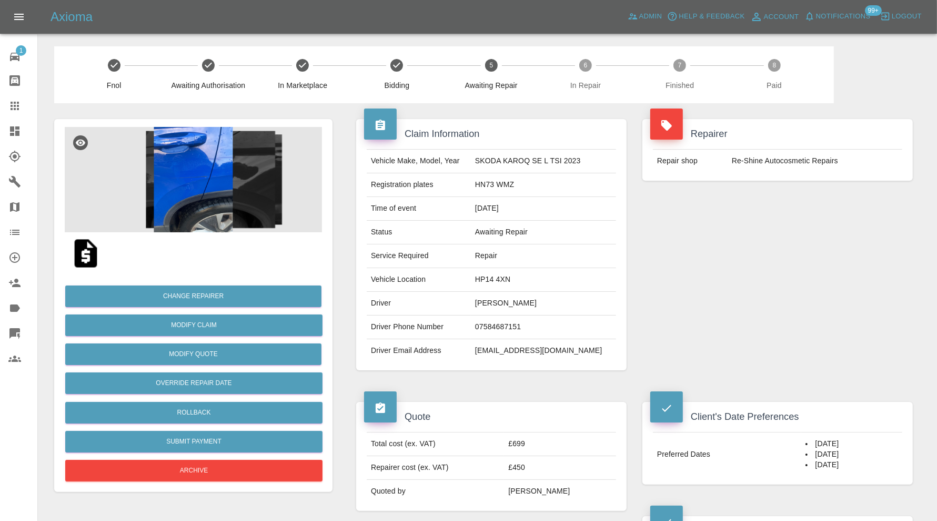
click at [212, 161] on img at bounding box center [193, 179] width 257 height 105
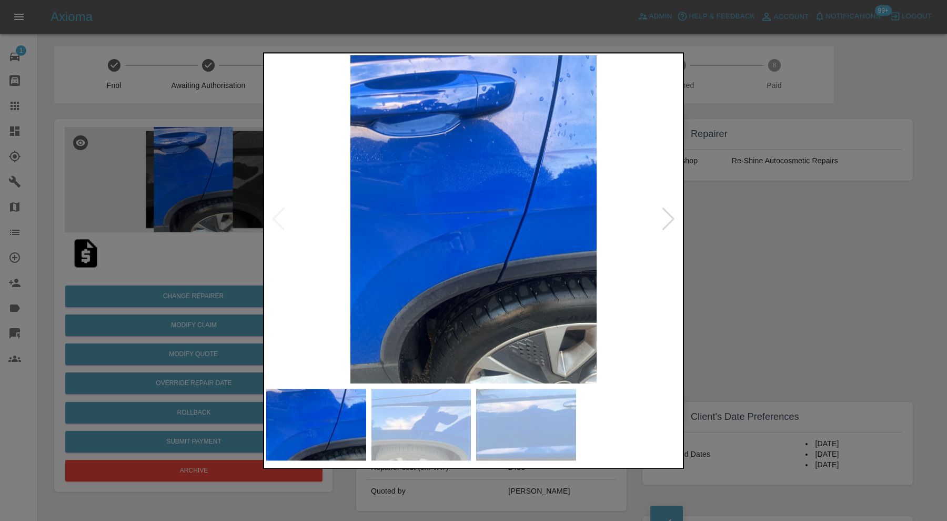
click at [670, 220] on div at bounding box center [669, 219] width 14 height 23
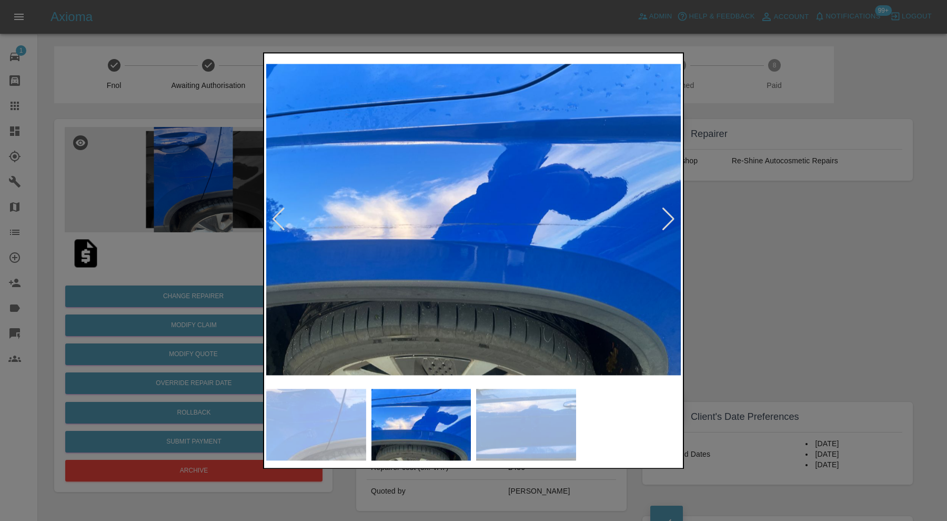
click at [670, 220] on div at bounding box center [669, 219] width 14 height 23
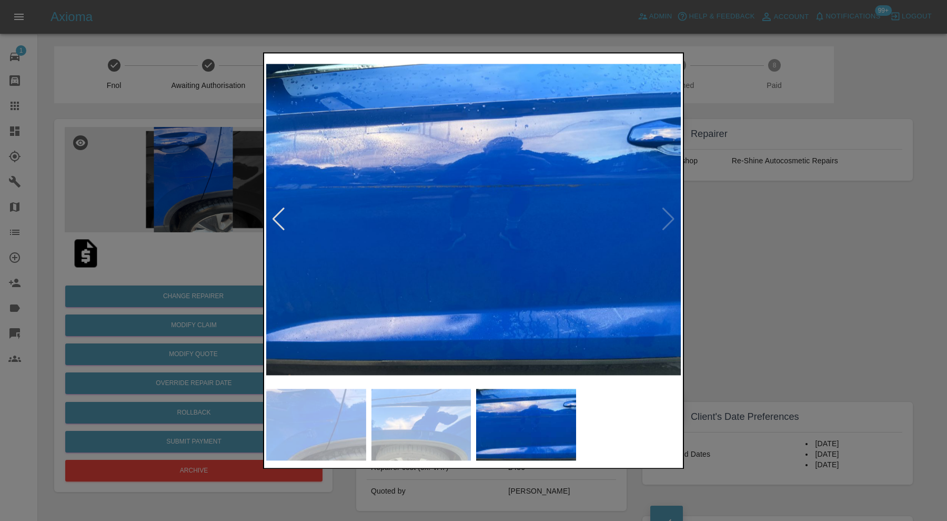
click at [670, 220] on img at bounding box center [473, 219] width 415 height 328
click at [747, 216] on div at bounding box center [473, 260] width 947 height 521
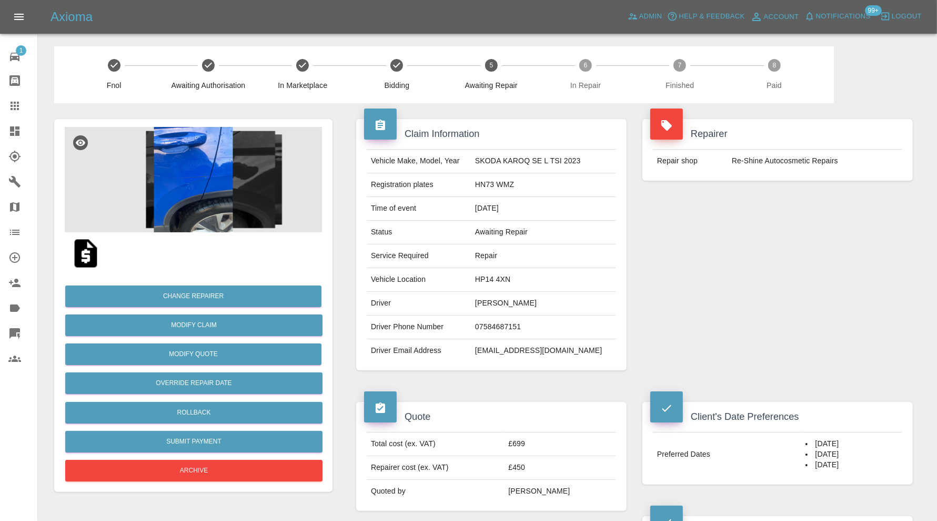
click at [514, 281] on td "HP14 4XN" at bounding box center [543, 280] width 145 height 24
copy td "HP14 4XN"
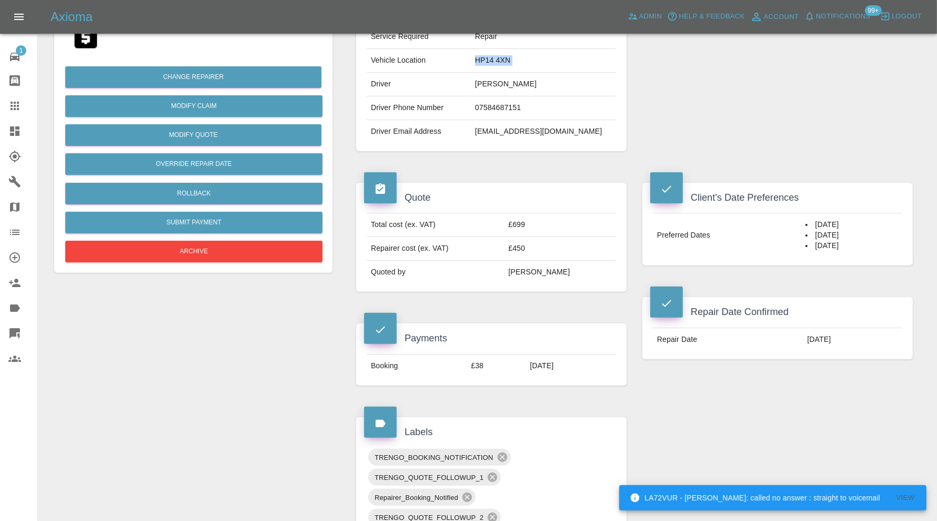
scroll to position [438, 0]
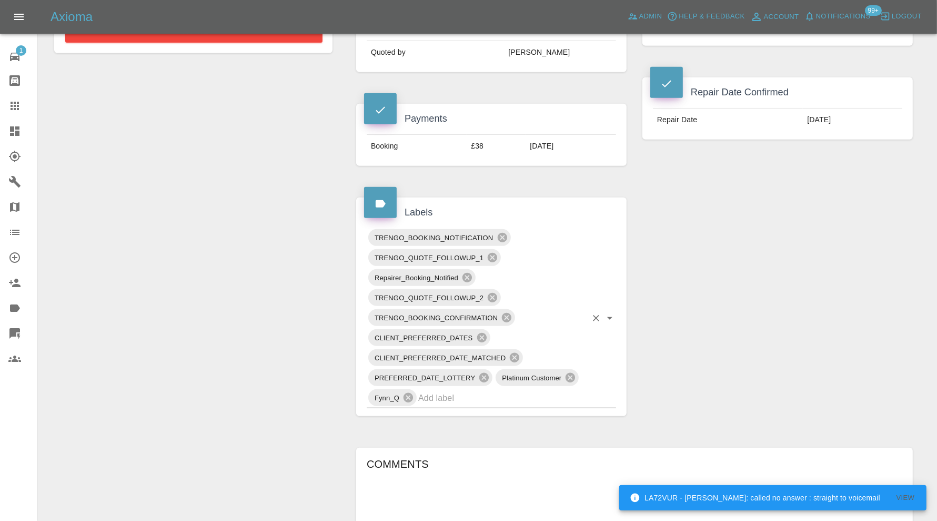
click at [562, 390] on input "text" at bounding box center [502, 397] width 168 height 16
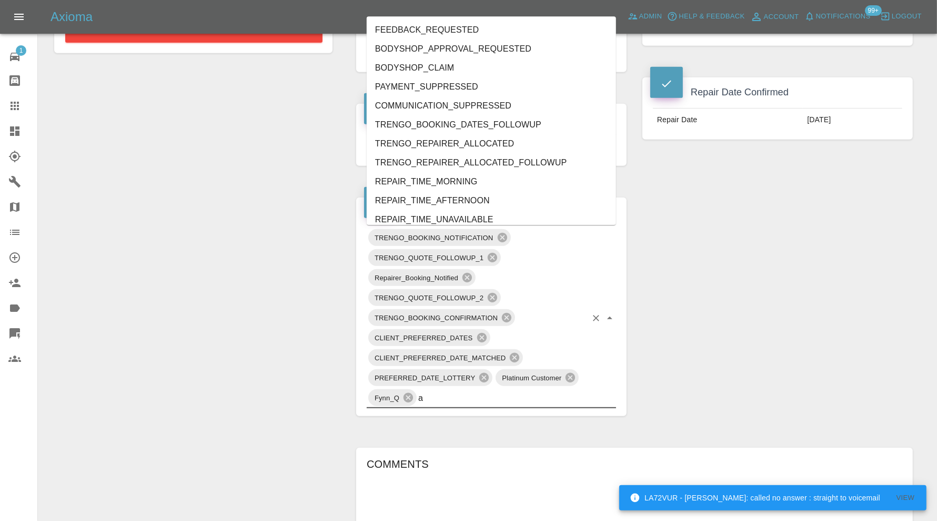
type input "au"
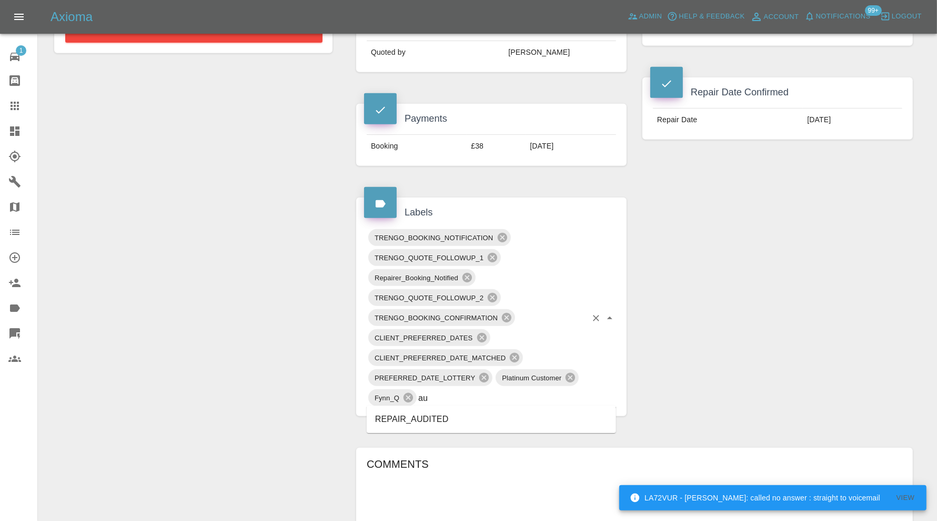
click at [412, 414] on li "REPAIR_AUDITED" at bounding box center [491, 418] width 249 height 19
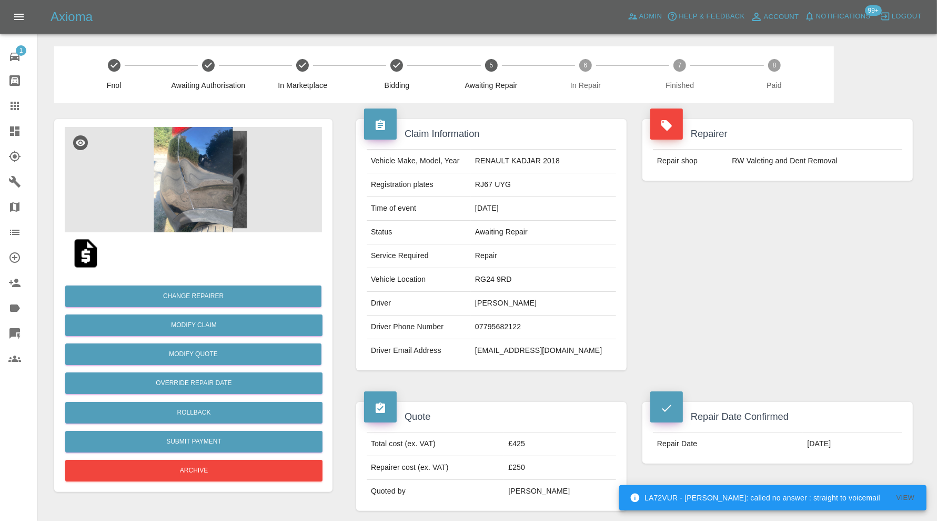
click at [204, 162] on img at bounding box center [193, 179] width 257 height 105
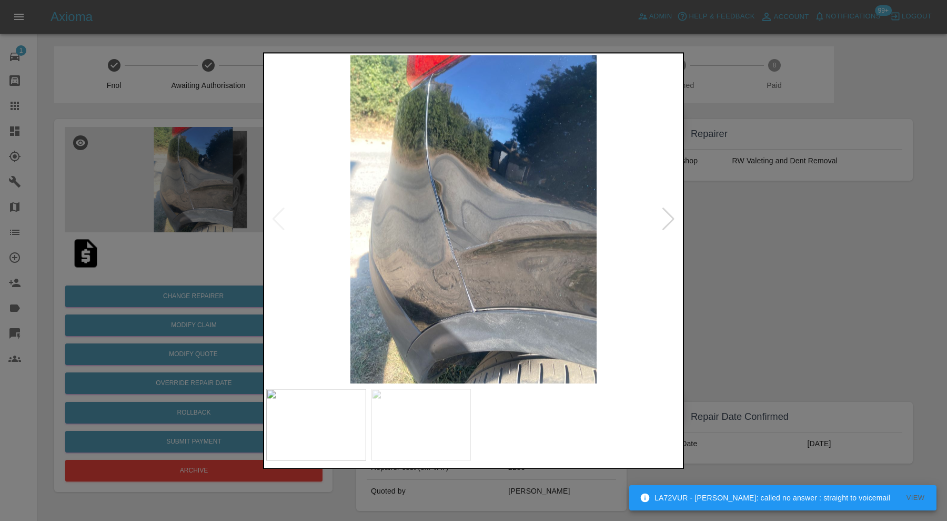
click at [669, 218] on div at bounding box center [669, 219] width 14 height 23
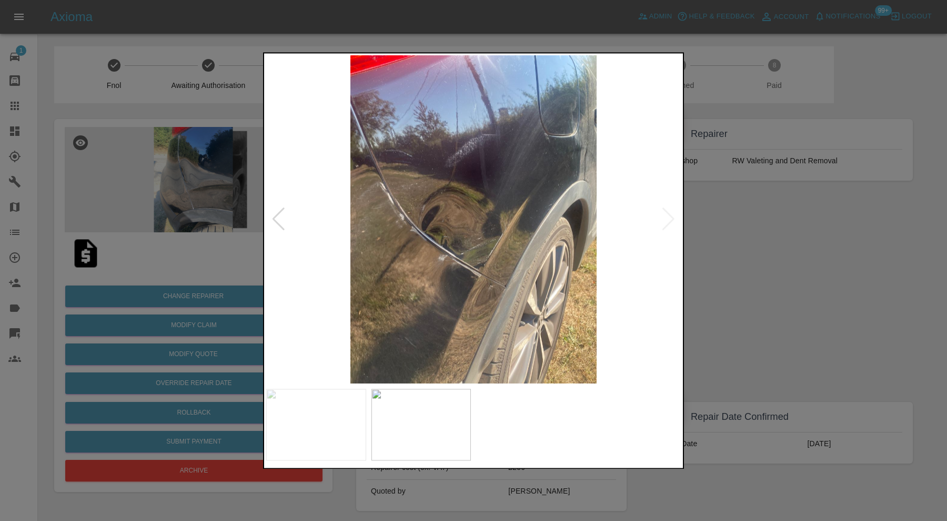
click at [500, 198] on img at bounding box center [473, 219] width 415 height 328
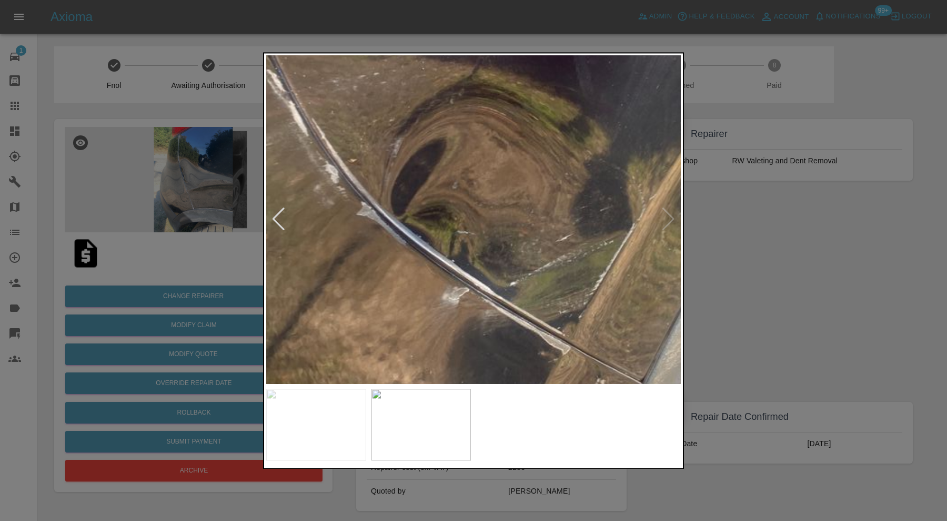
click at [612, 156] on img at bounding box center [547, 181] width 1244 height 984
click at [769, 241] on div at bounding box center [473, 260] width 947 height 521
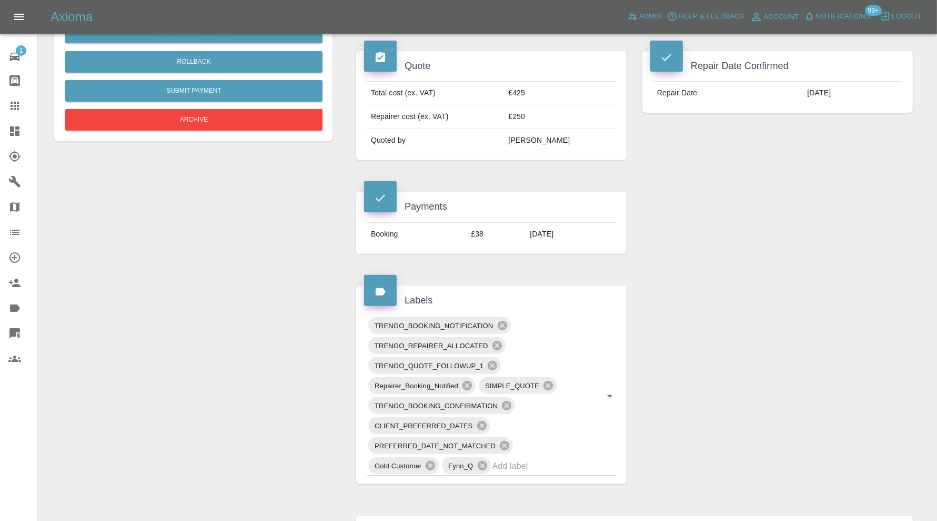
scroll to position [351, 0]
click at [550, 468] on input "text" at bounding box center [540, 465] width 94 height 16
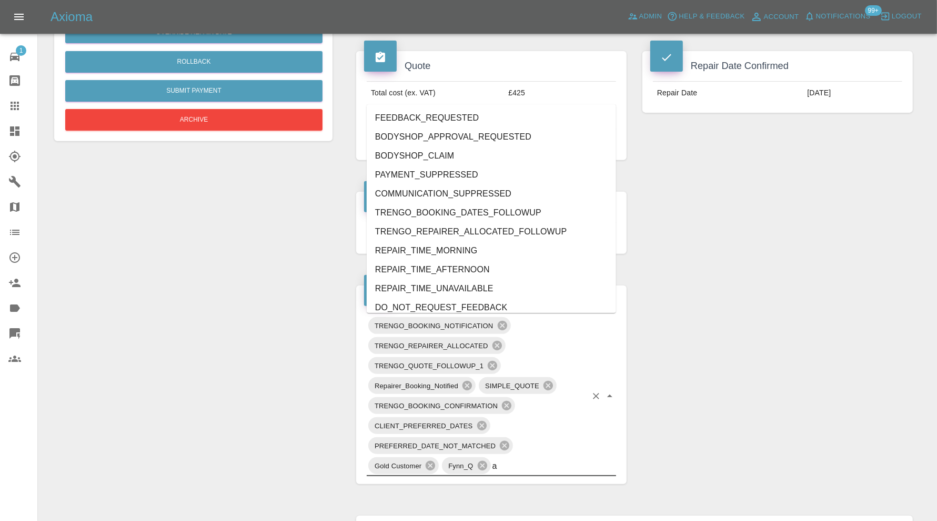
type input "au"
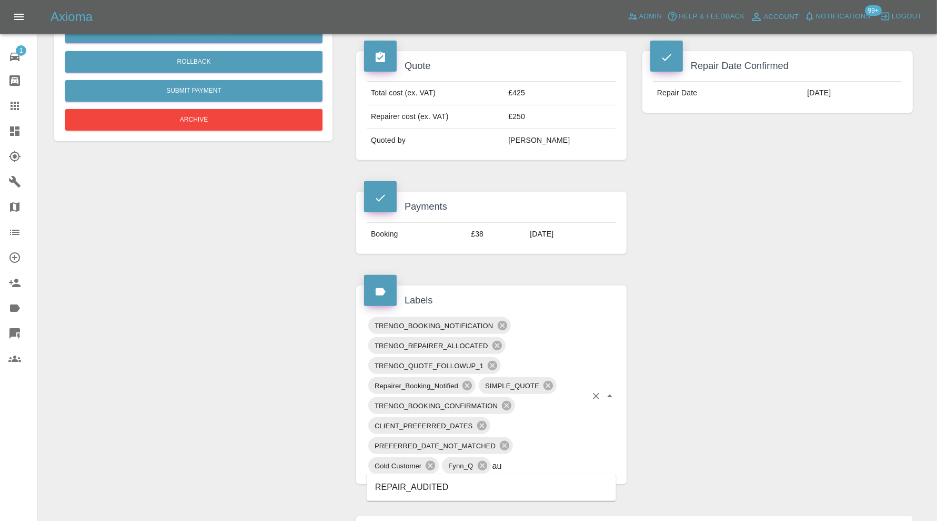
click at [444, 479] on li "REPAIR_AUDITED" at bounding box center [491, 486] width 249 height 19
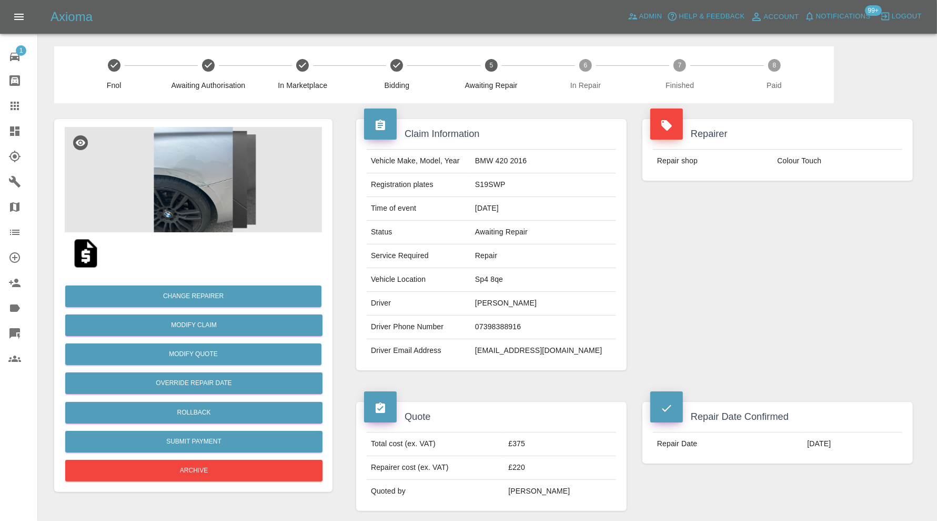
click at [203, 184] on img at bounding box center [193, 179] width 257 height 105
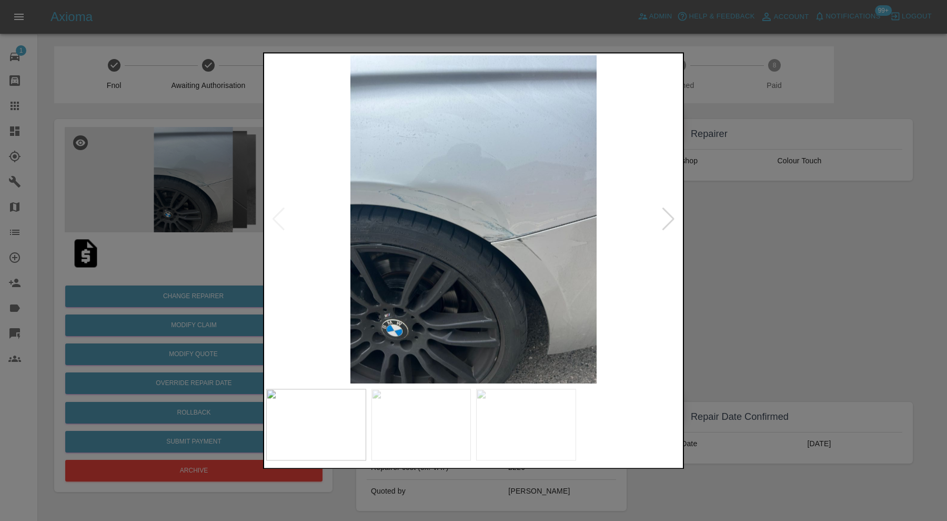
click at [668, 215] on div at bounding box center [669, 219] width 14 height 23
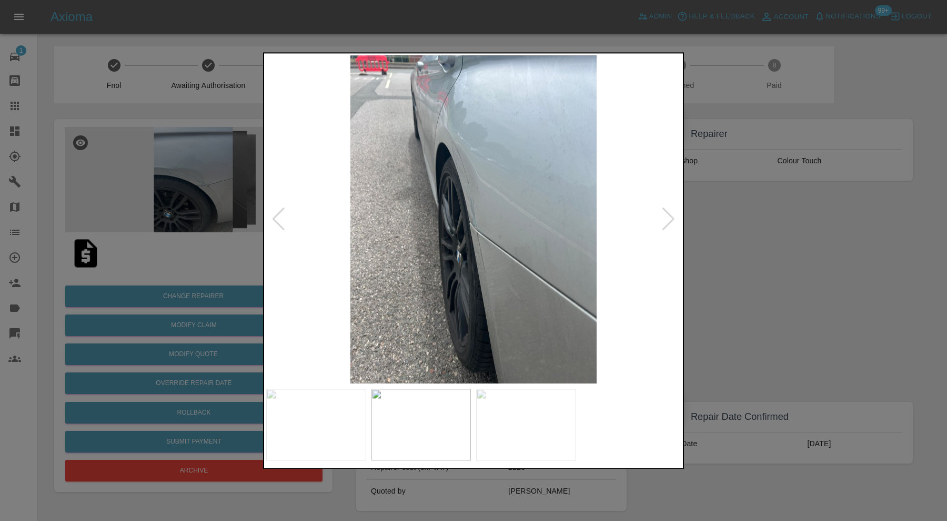
click at [668, 215] on div at bounding box center [669, 219] width 14 height 23
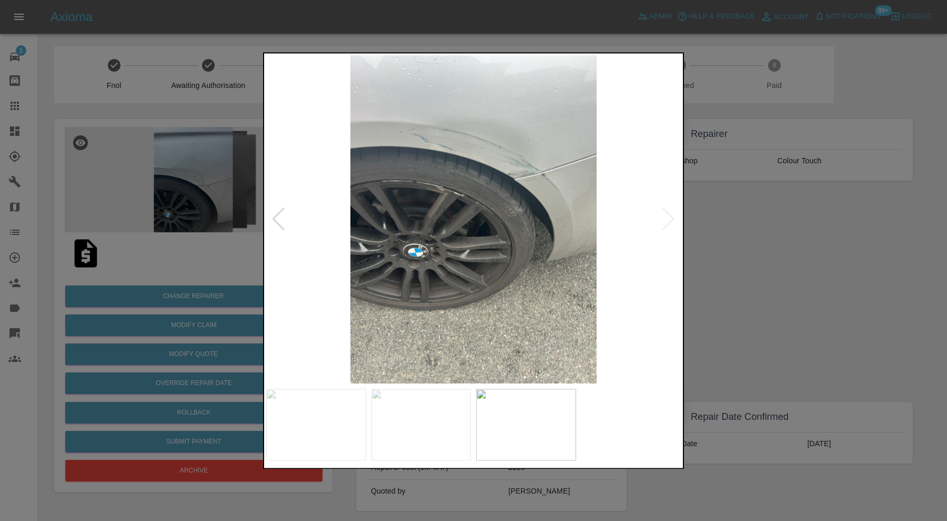
click at [774, 223] on div at bounding box center [473, 260] width 947 height 521
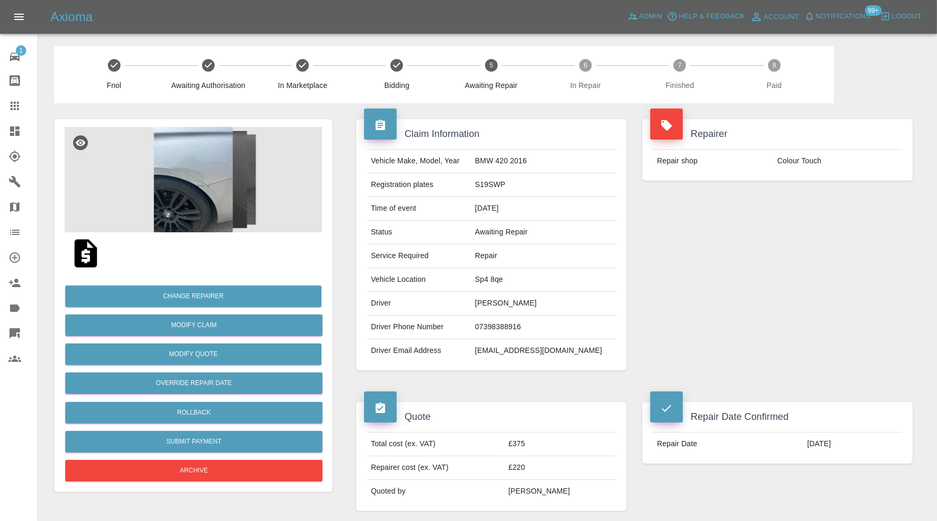
click at [513, 285] on td "Sp4 8qe" at bounding box center [543, 280] width 145 height 24
click at [511, 275] on td "Sp4 8qe" at bounding box center [543, 280] width 145 height 24
copy td "Sp4 8qe"
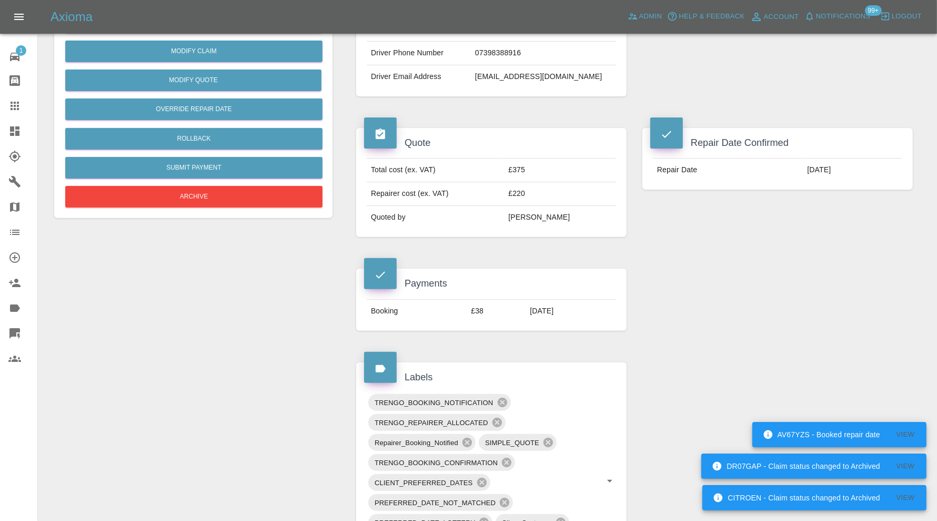
scroll to position [386, 0]
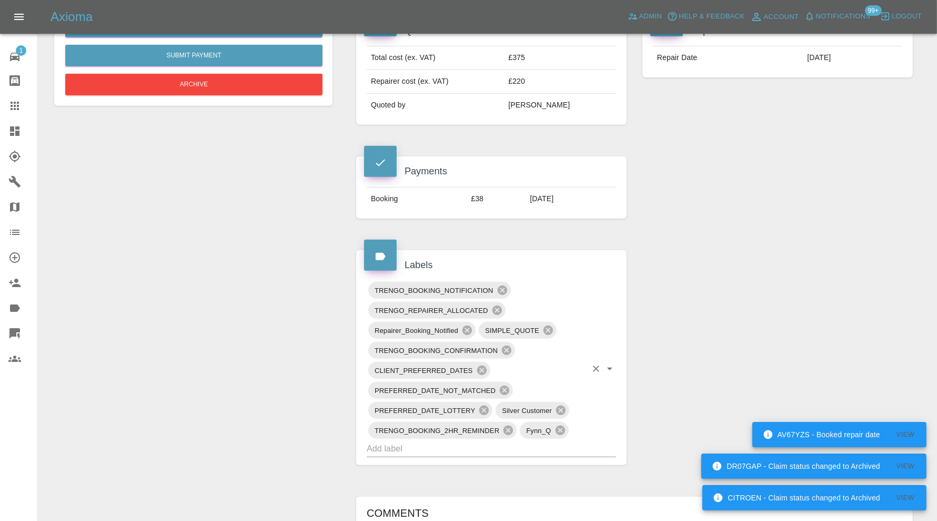
click at [501, 448] on input "text" at bounding box center [477, 448] width 220 height 16
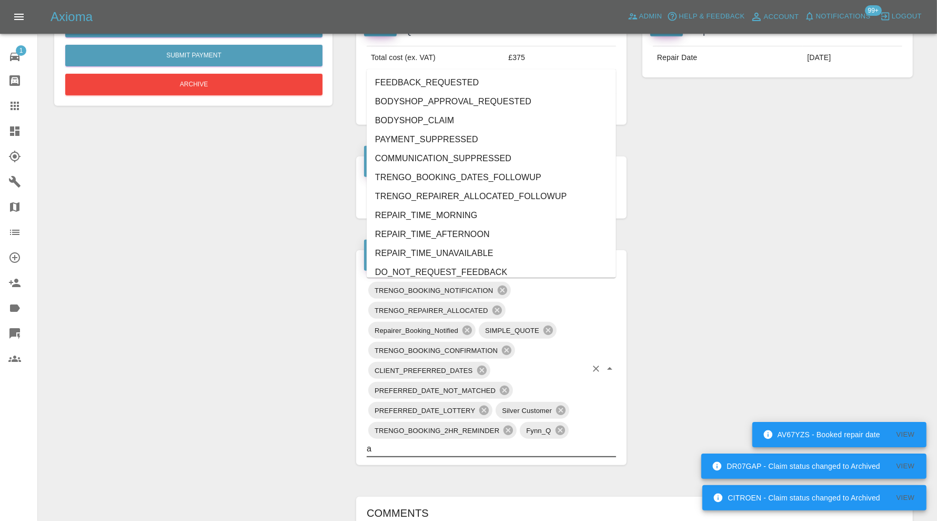
type input "au"
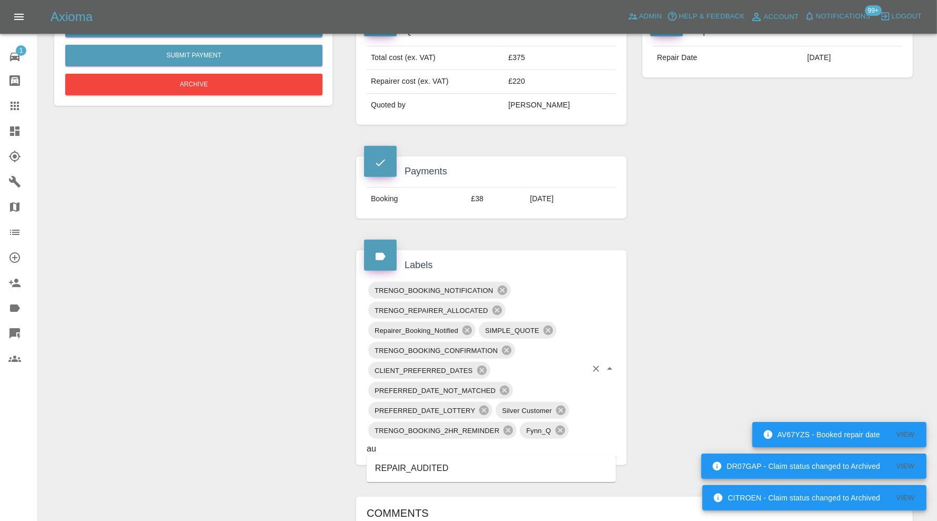
click at [416, 461] on li "REPAIR_AUDITED" at bounding box center [491, 467] width 249 height 19
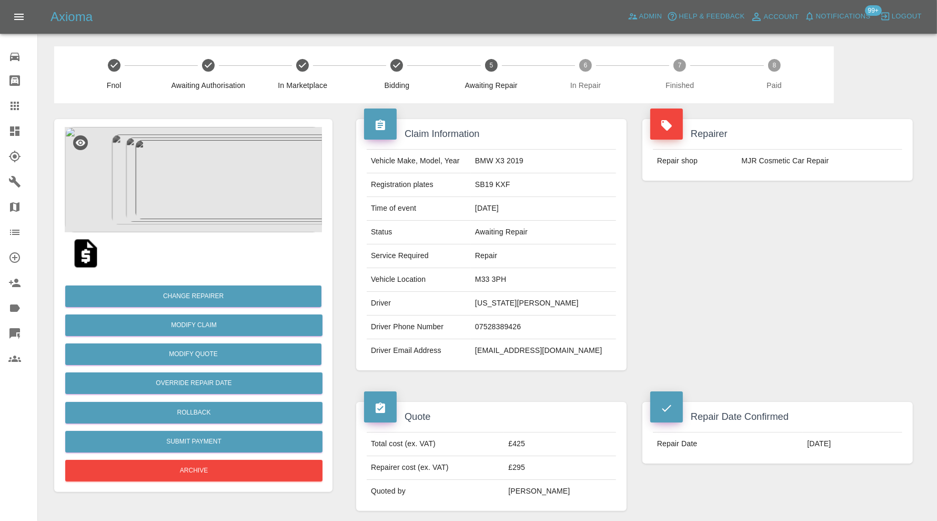
click at [196, 166] on img at bounding box center [193, 179] width 257 height 105
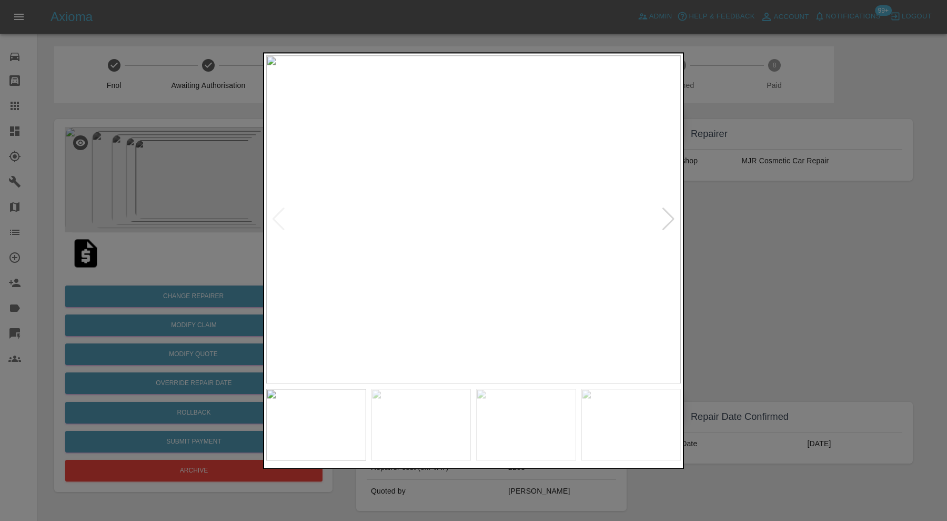
click at [671, 221] on div at bounding box center [669, 219] width 14 height 23
click at [672, 219] on div at bounding box center [669, 219] width 14 height 23
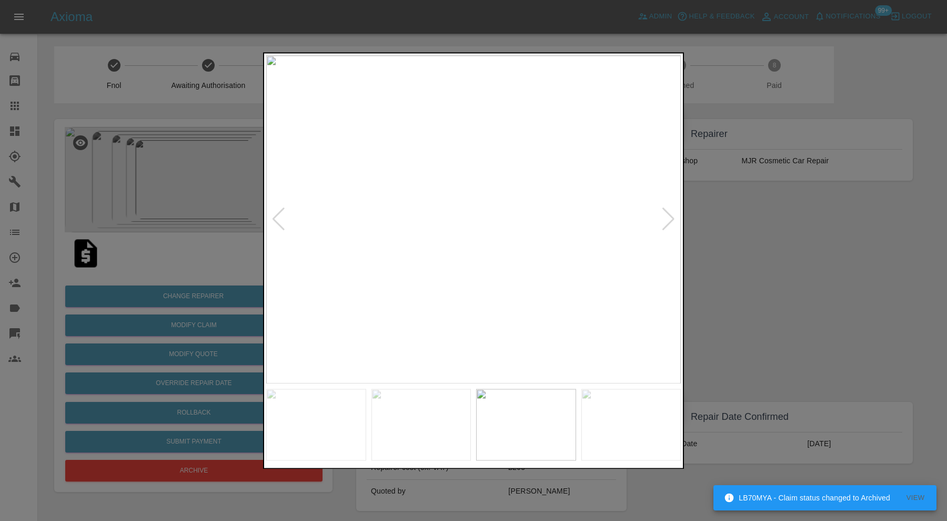
click at [672, 219] on div at bounding box center [669, 219] width 14 height 23
click at [732, 223] on div at bounding box center [473, 260] width 947 height 521
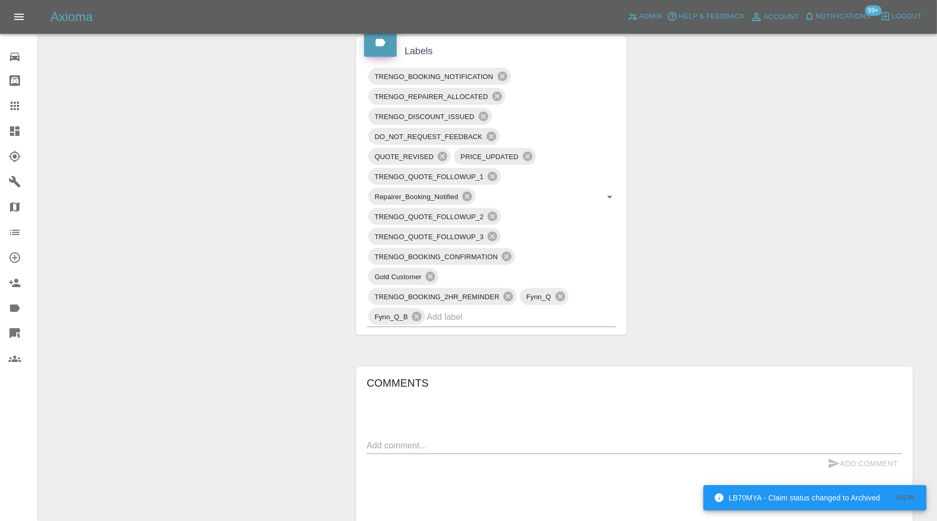
scroll to position [614, 0]
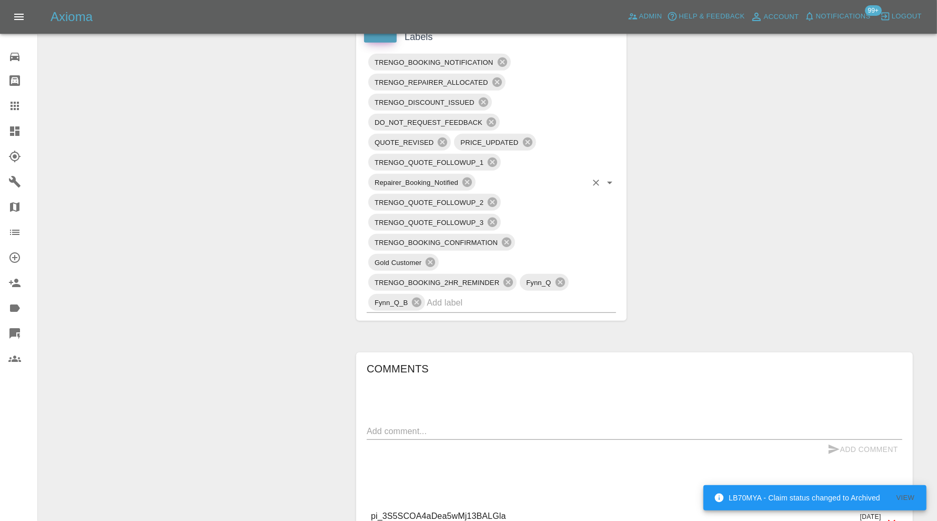
click at [534, 299] on input "text" at bounding box center [507, 302] width 160 height 16
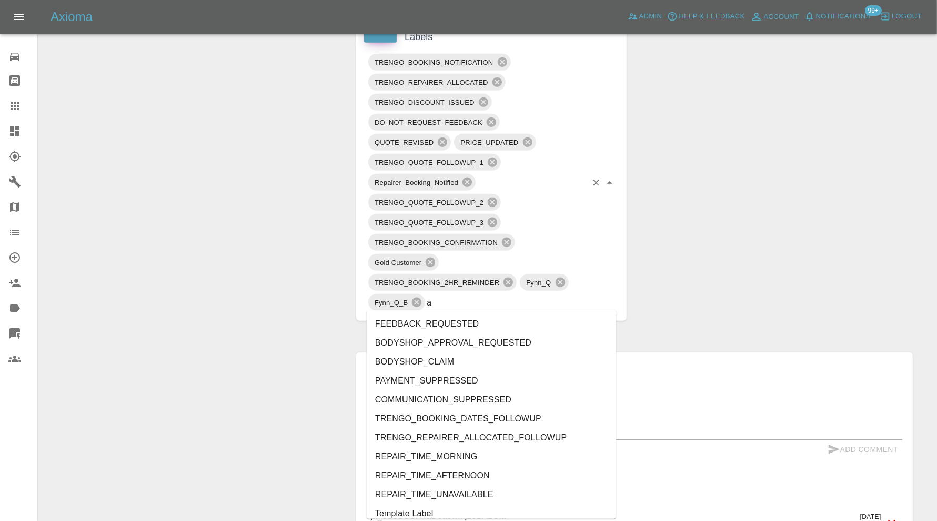
type input "au"
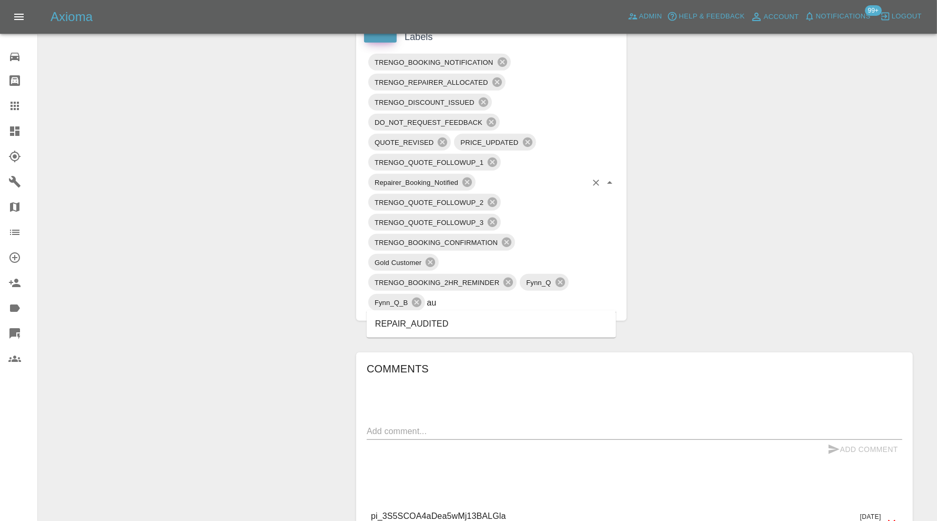
click at [432, 322] on li "REPAIR_AUDITED" at bounding box center [491, 323] width 249 height 19
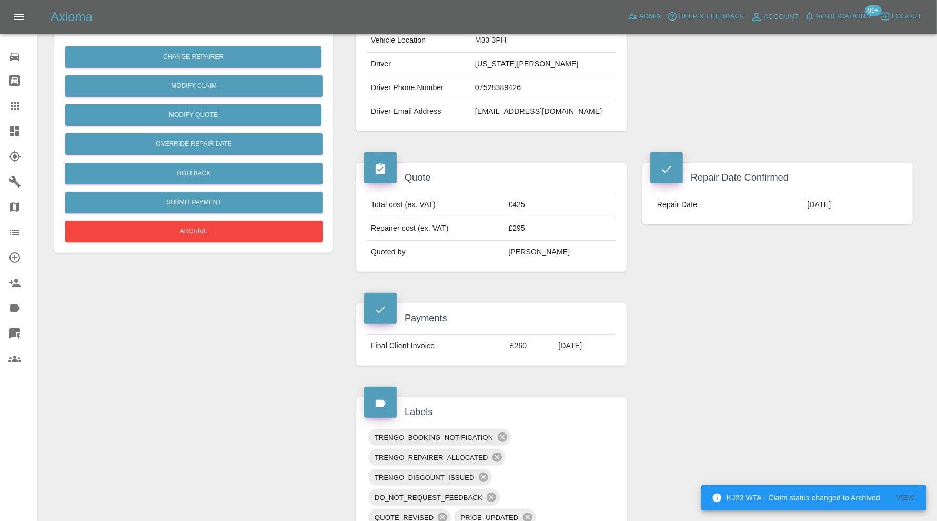
scroll to position [0, 0]
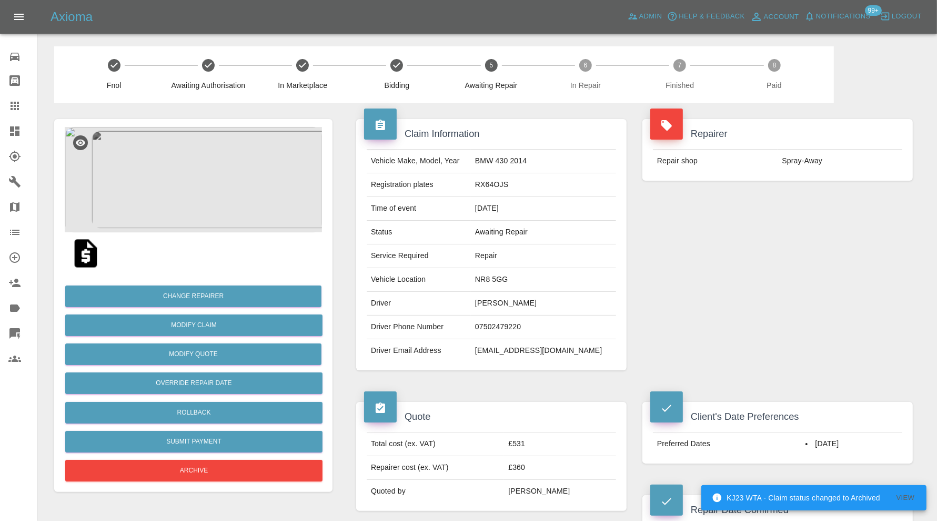
click at [237, 129] on img at bounding box center [193, 179] width 257 height 105
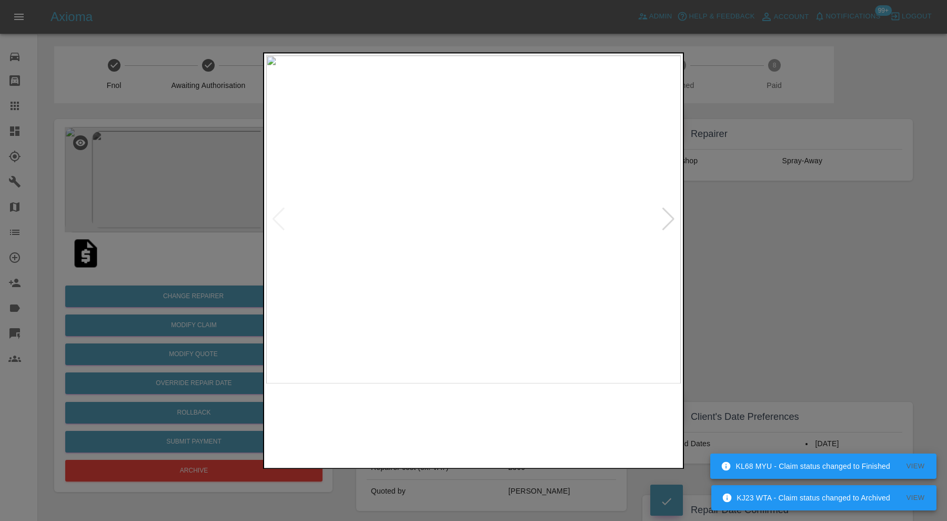
click at [429, 429] on img at bounding box center [422, 424] width 100 height 72
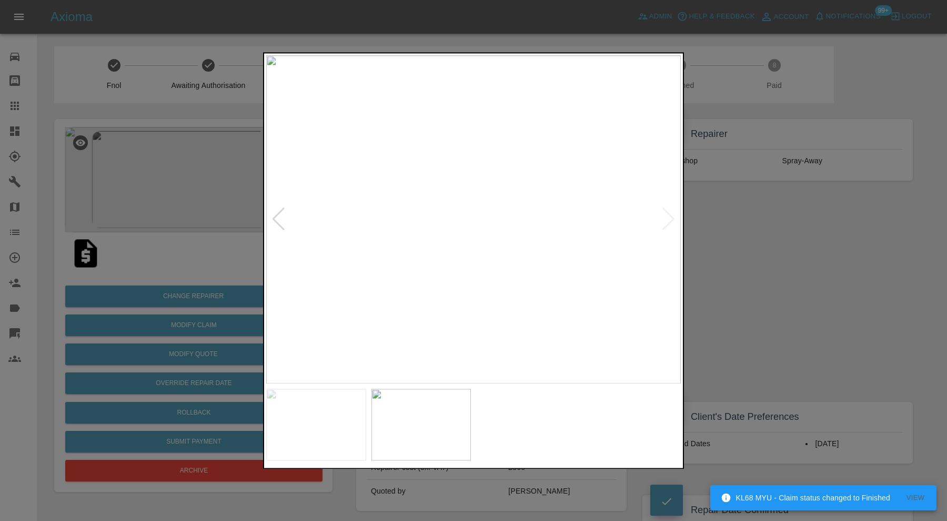
click at [758, 219] on div at bounding box center [473, 260] width 947 height 521
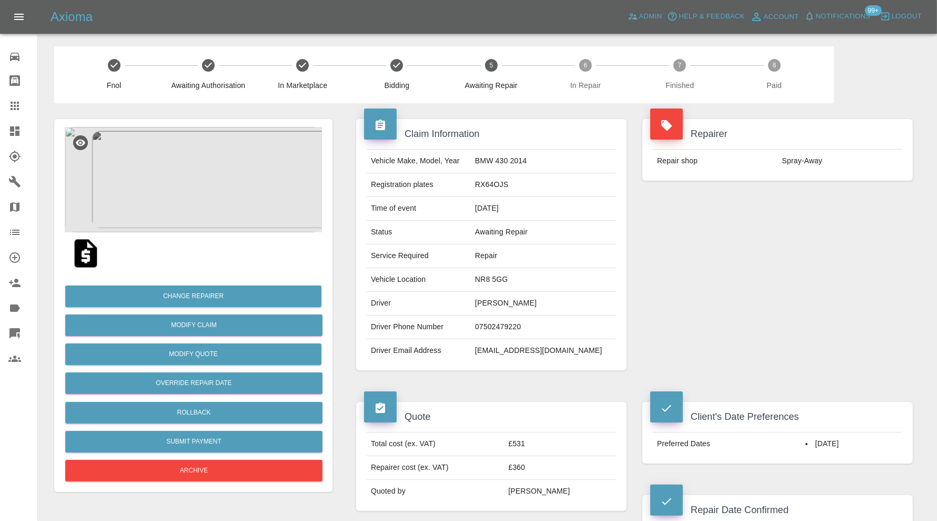
click at [223, 183] on img at bounding box center [193, 179] width 257 height 105
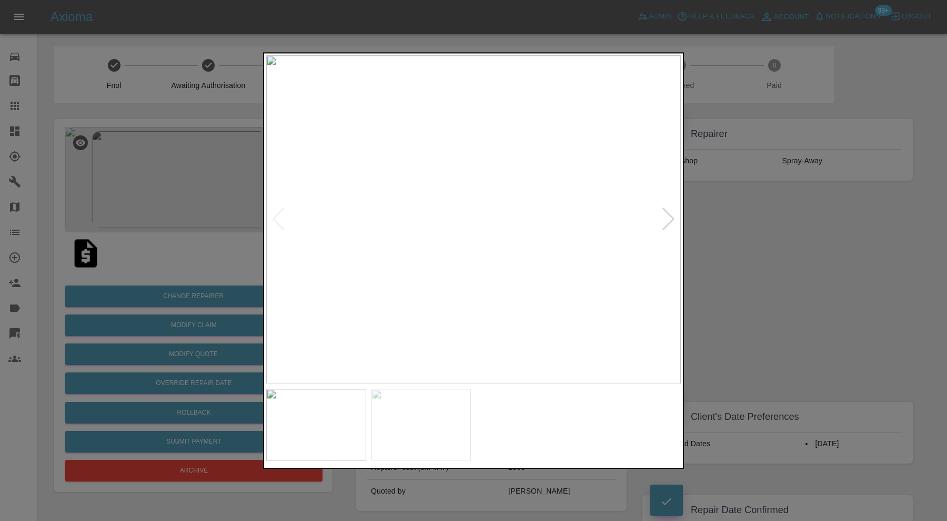
click at [410, 438] on img at bounding box center [422, 424] width 100 height 72
click at [579, 225] on img at bounding box center [473, 219] width 415 height 328
click at [591, 245] on img at bounding box center [350, 222] width 1244 height 984
click at [655, 273] on img at bounding box center [650, 231] width 1244 height 984
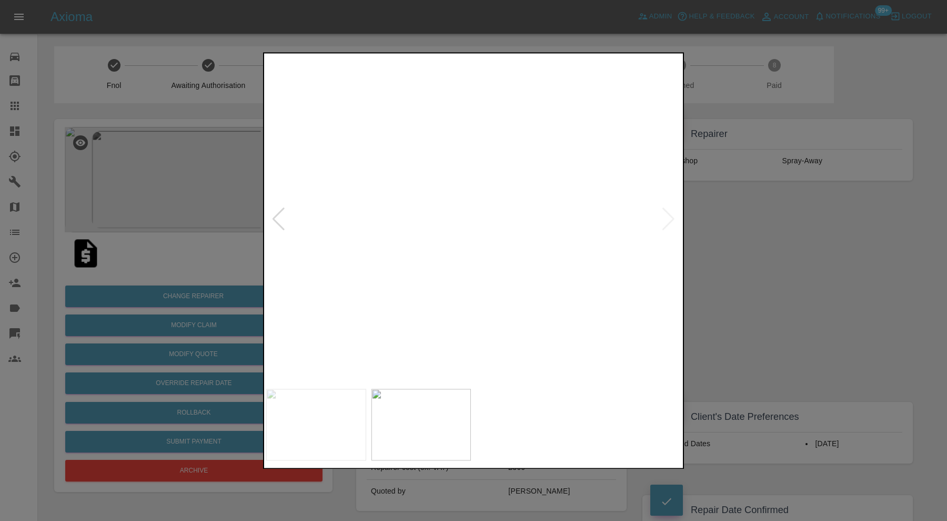
click at [579, 283] on img at bounding box center [786, 238] width 1244 height 984
click at [822, 267] on div at bounding box center [473, 260] width 947 height 521
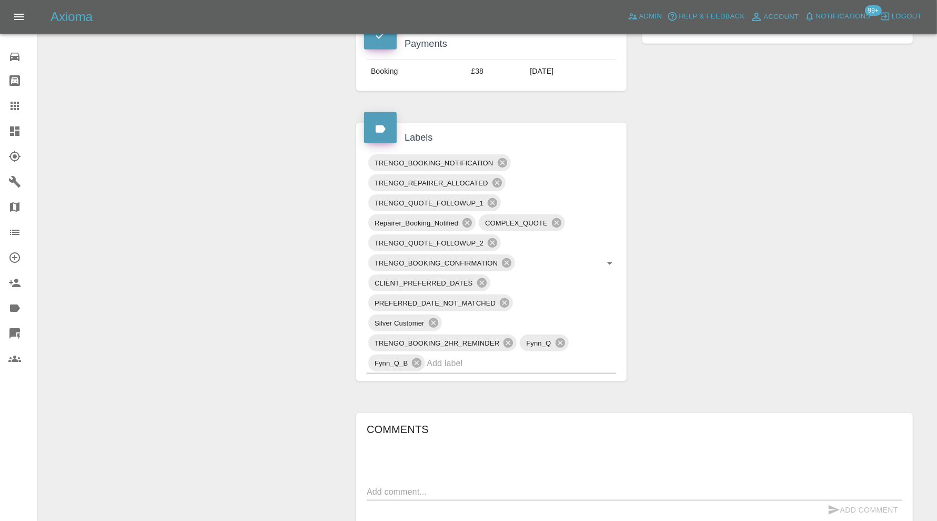
scroll to position [690, 0]
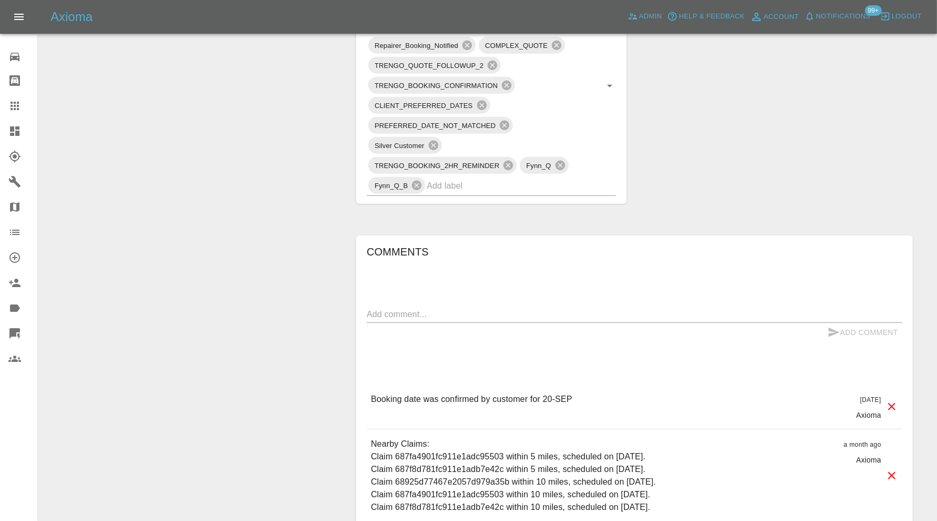
click at [453, 317] on div "x" at bounding box center [635, 314] width 536 height 17
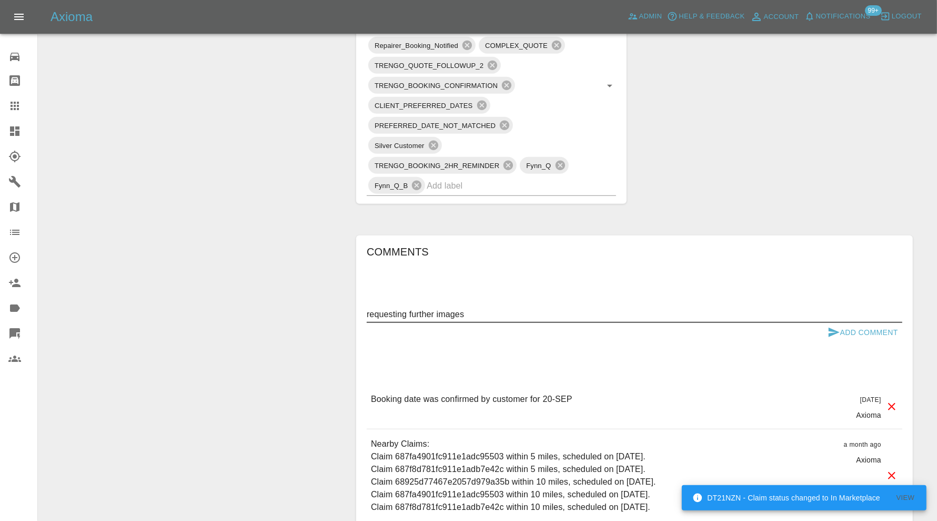
type textarea "requesting further images"
click at [872, 328] on button "Add Comment" at bounding box center [863, 332] width 79 height 19
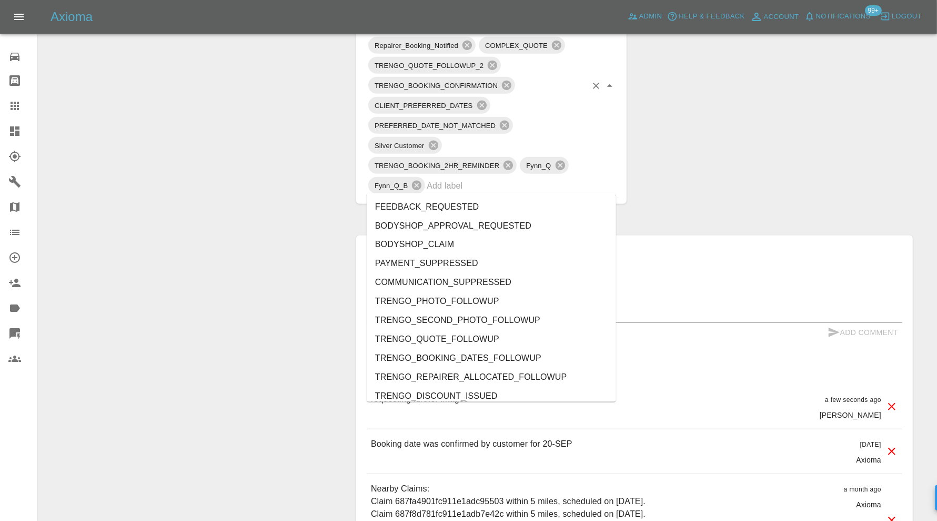
click at [522, 180] on input "text" at bounding box center [507, 185] width 160 height 16
type input "au"
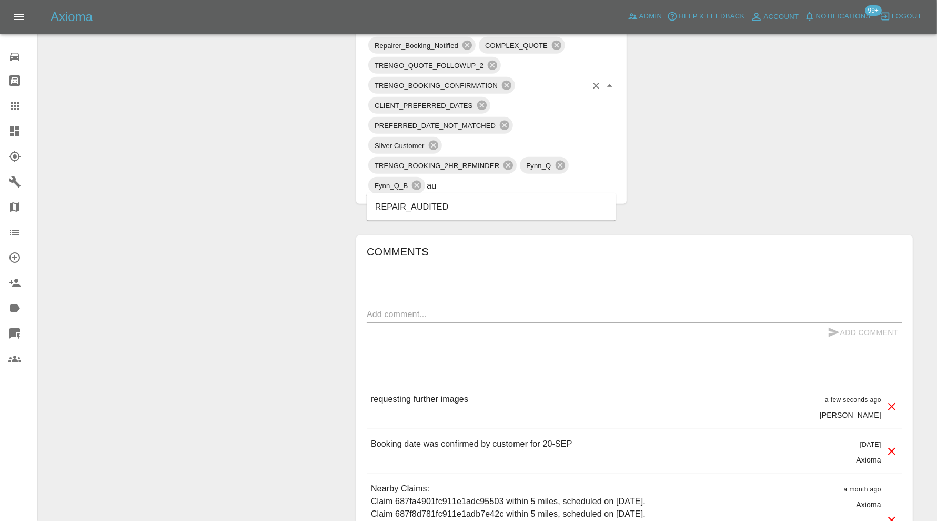
click at [426, 203] on li "REPAIR_AUDITED" at bounding box center [491, 206] width 249 height 19
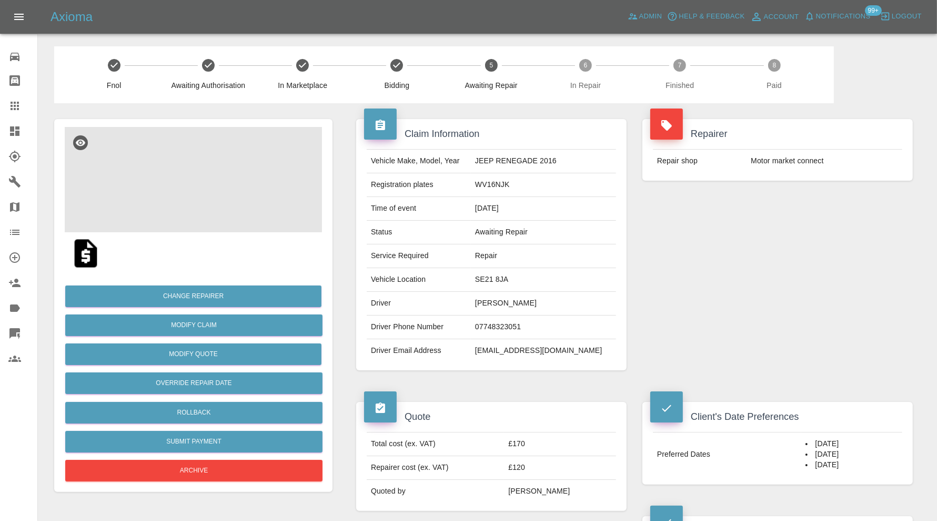
click at [214, 176] on img at bounding box center [193, 179] width 257 height 105
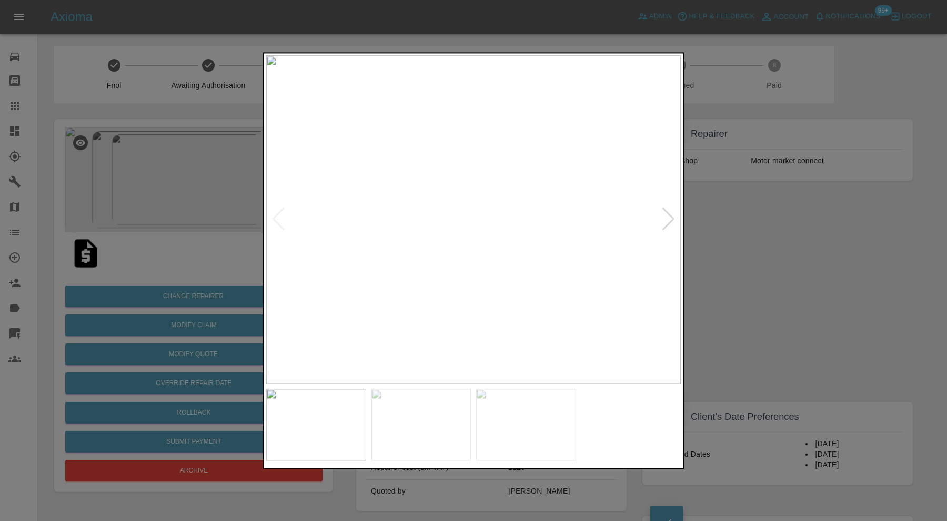
click at [663, 217] on div at bounding box center [669, 219] width 14 height 23
click at [665, 216] on div at bounding box center [669, 219] width 14 height 23
click at [767, 208] on div at bounding box center [473, 260] width 947 height 521
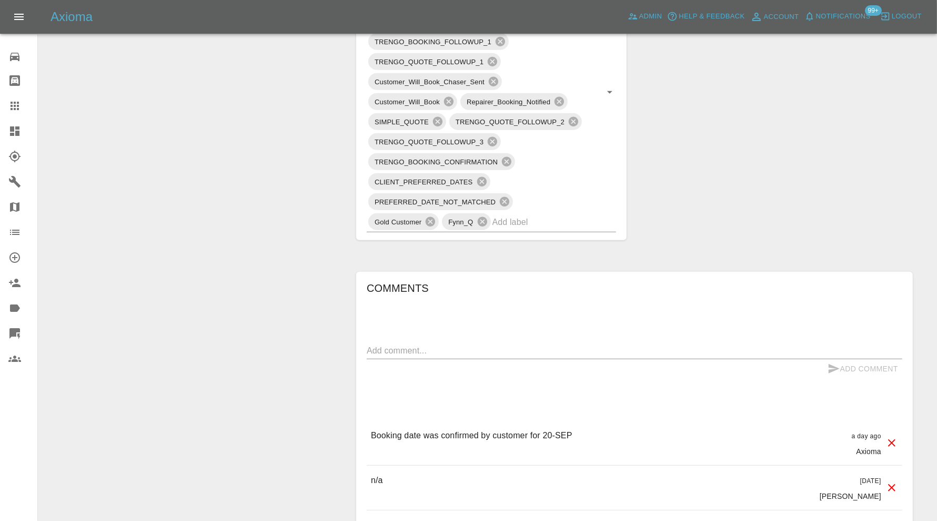
scroll to position [789, 0]
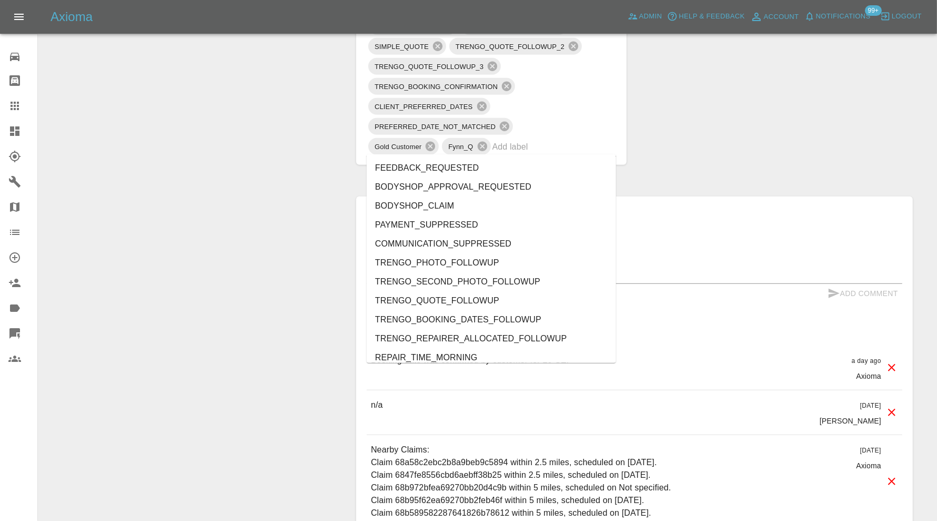
click at [520, 140] on input "text" at bounding box center [540, 146] width 94 height 16
type input "au"
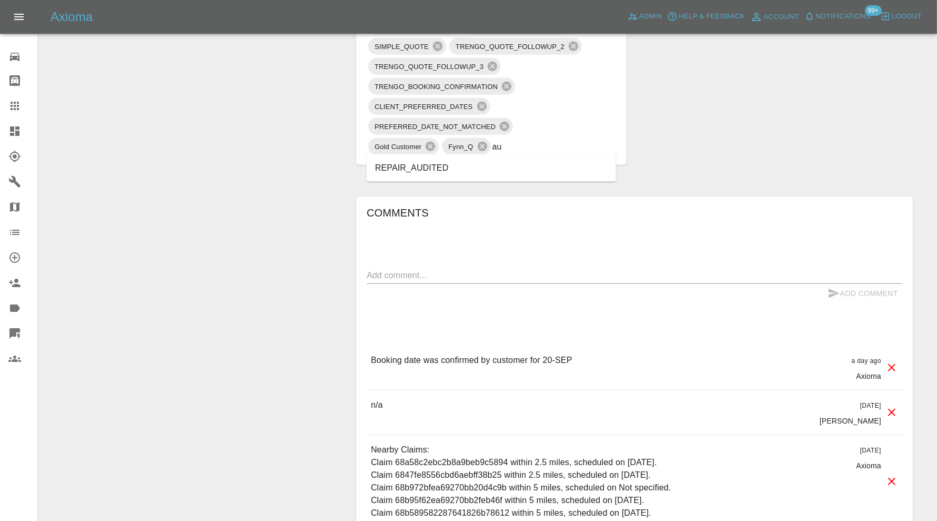
click at [442, 160] on li "REPAIR_AUDITED" at bounding box center [491, 167] width 249 height 19
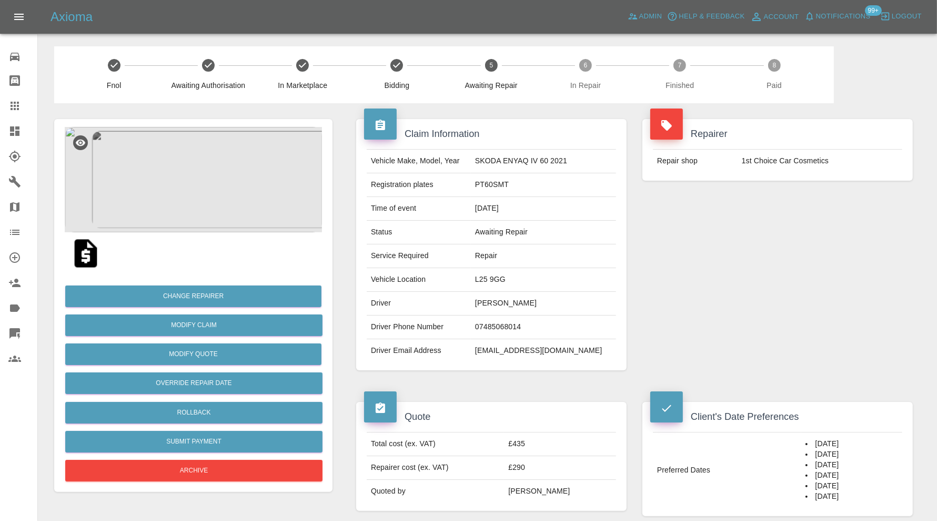
click at [191, 206] on img at bounding box center [193, 179] width 257 height 105
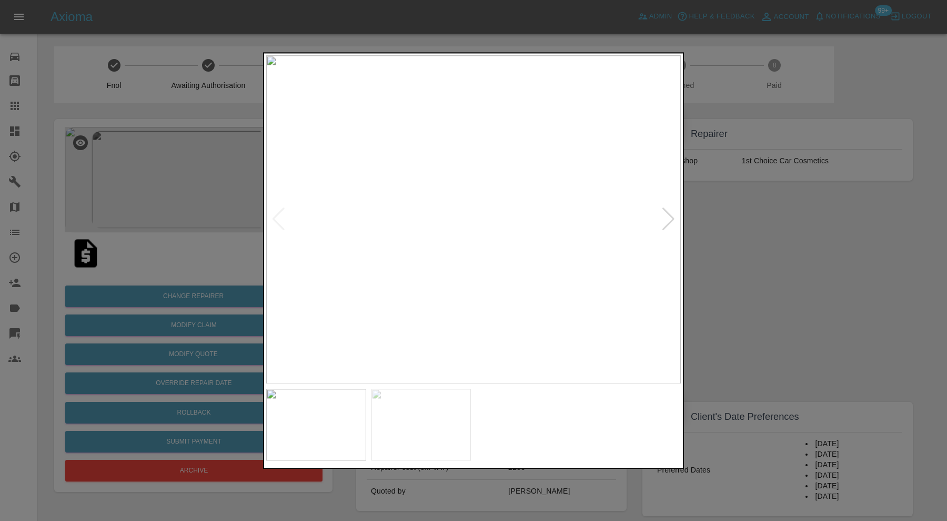
click at [668, 214] on div at bounding box center [669, 219] width 14 height 23
click at [278, 213] on div at bounding box center [279, 219] width 14 height 23
click at [278, 213] on img at bounding box center [473, 219] width 415 height 328
click at [784, 235] on div at bounding box center [473, 260] width 947 height 521
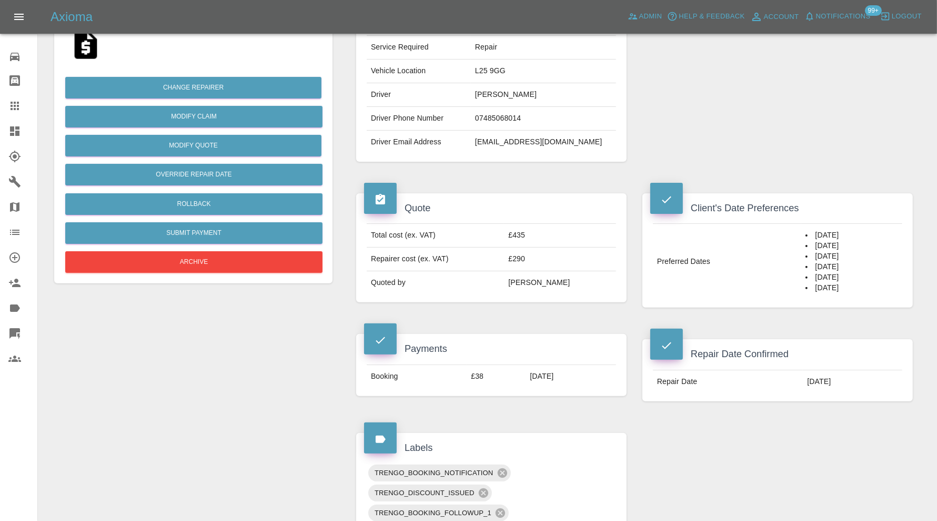
scroll to position [614, 0]
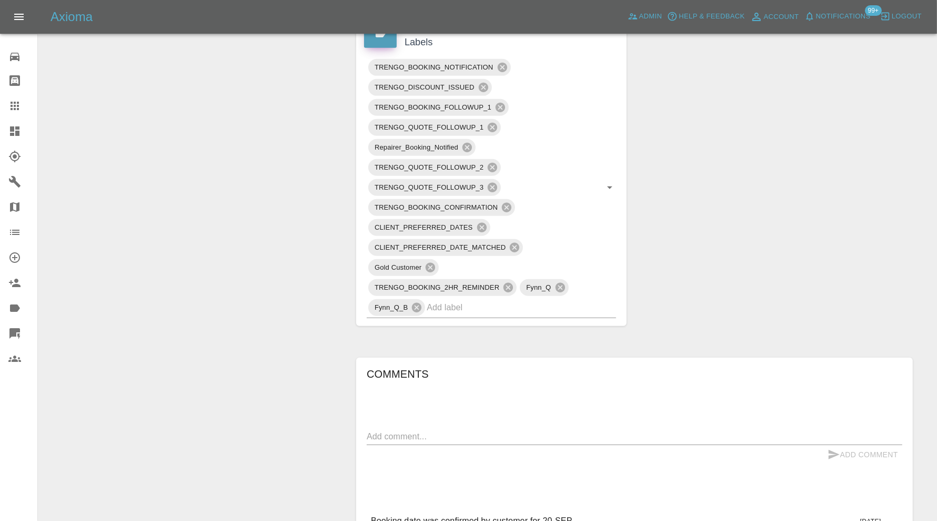
click at [437, 428] on div "x" at bounding box center [635, 436] width 536 height 17
type textarea "requesting further images"
click at [889, 451] on button "Add Comment" at bounding box center [863, 454] width 79 height 19
click at [499, 310] on input "text" at bounding box center [507, 307] width 160 height 16
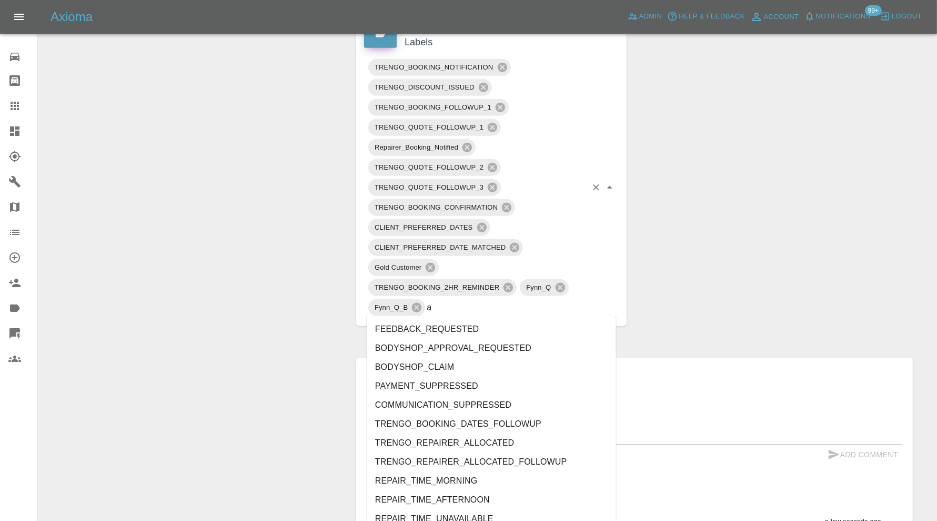
type input "au"
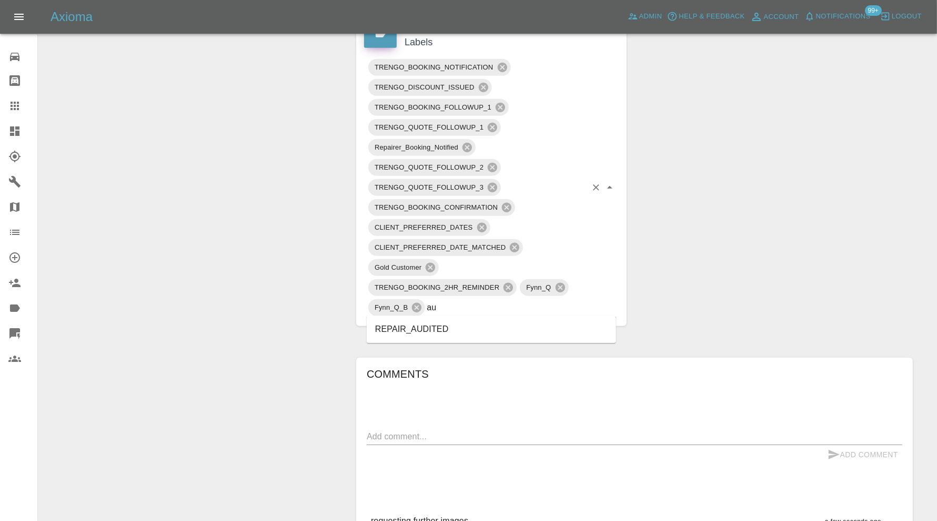
click at [437, 326] on li "REPAIR_AUDITED" at bounding box center [491, 329] width 249 height 19
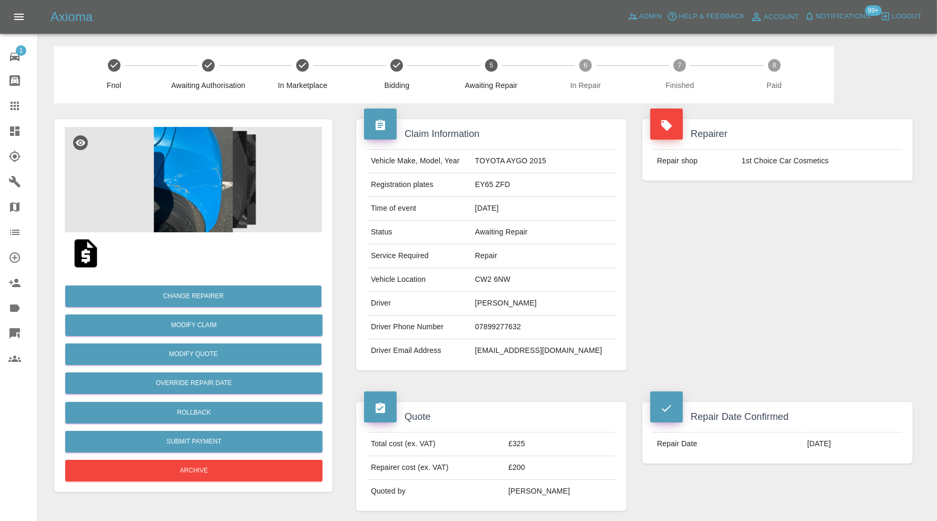
click at [159, 192] on img at bounding box center [193, 179] width 257 height 105
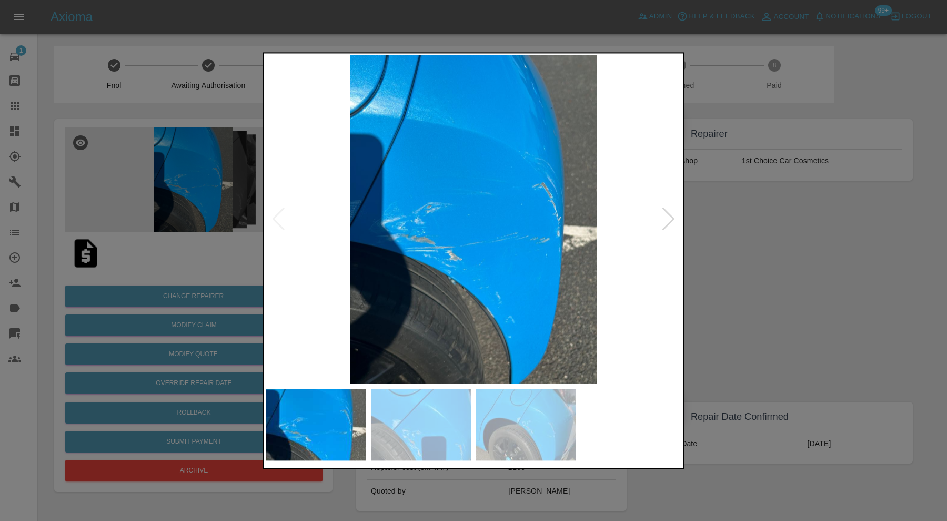
click at [666, 214] on div at bounding box center [669, 219] width 14 height 23
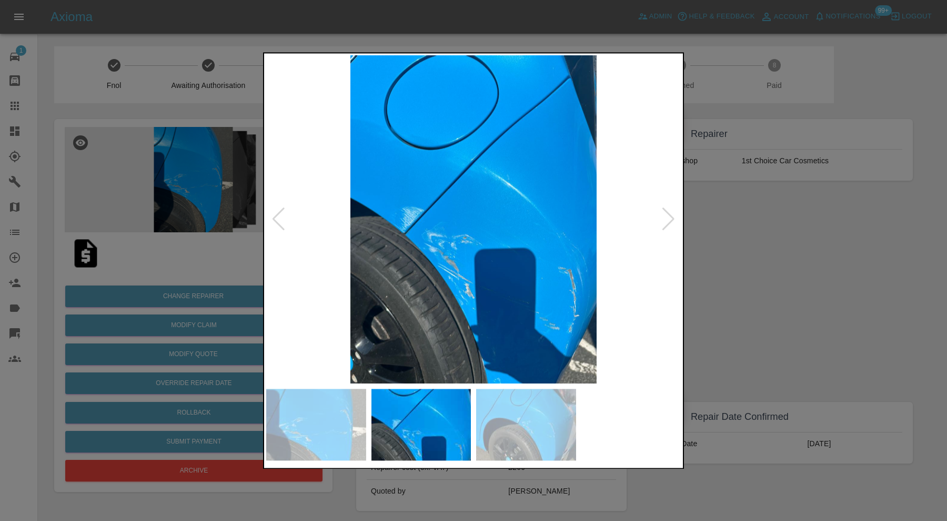
click at [666, 214] on div at bounding box center [669, 219] width 14 height 23
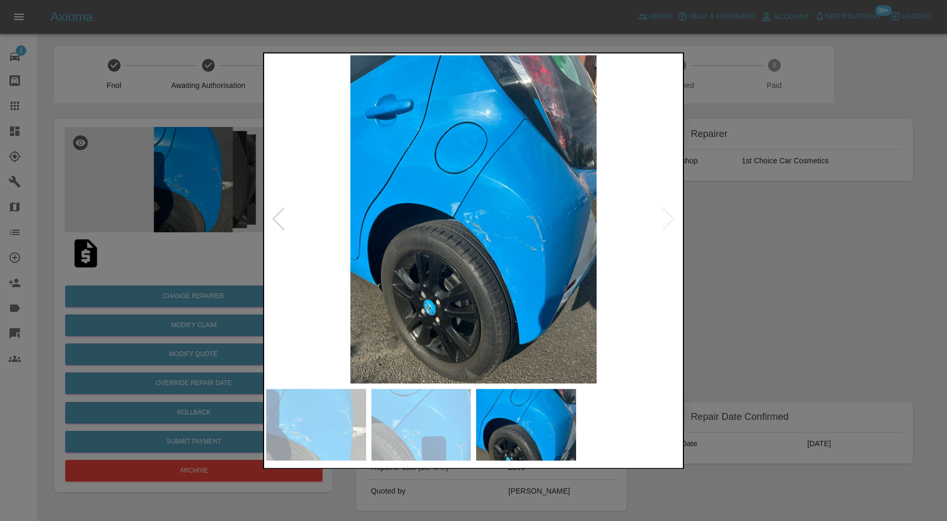
click at [666, 214] on img at bounding box center [473, 219] width 415 height 328
click at [764, 243] on div at bounding box center [473, 260] width 947 height 521
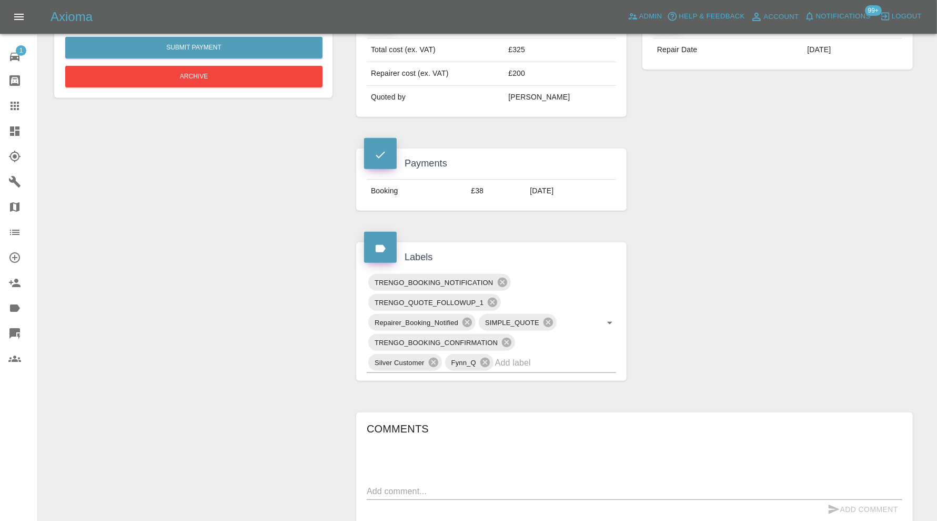
scroll to position [438, 0]
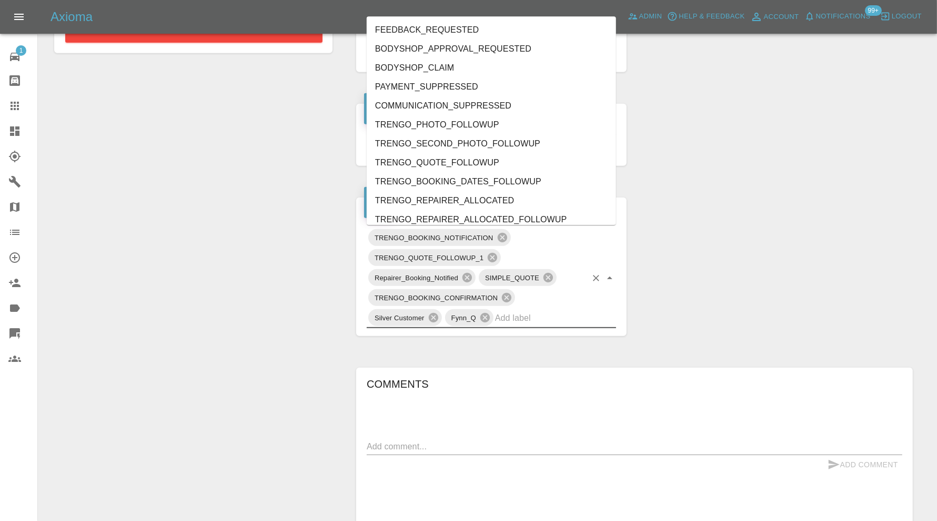
click at [573, 322] on input "text" at bounding box center [541, 317] width 92 height 16
type input "au"
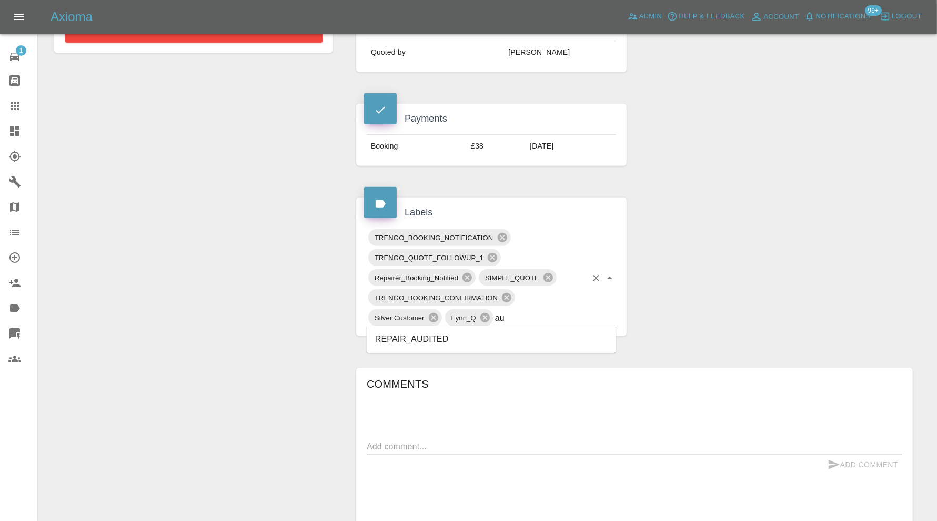
click at [447, 334] on li "REPAIR_AUDITED" at bounding box center [491, 338] width 249 height 19
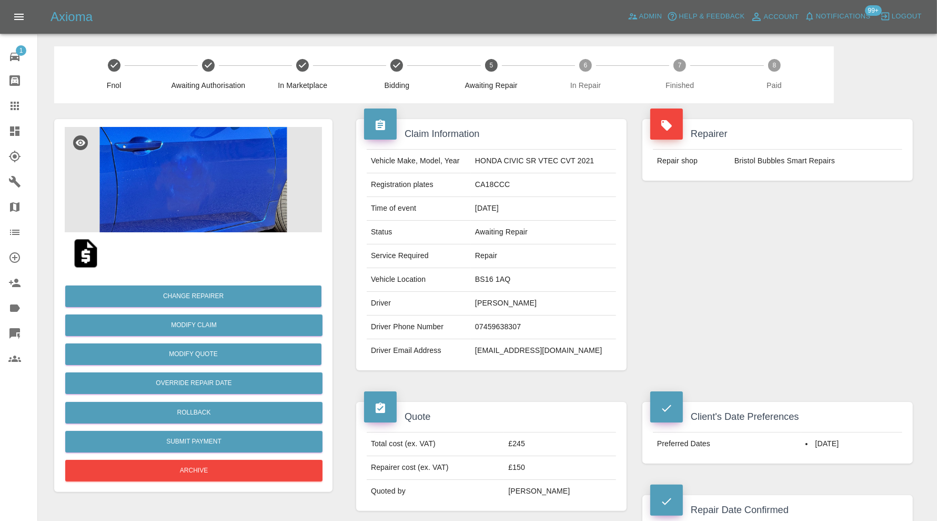
click at [208, 205] on img at bounding box center [193, 179] width 257 height 105
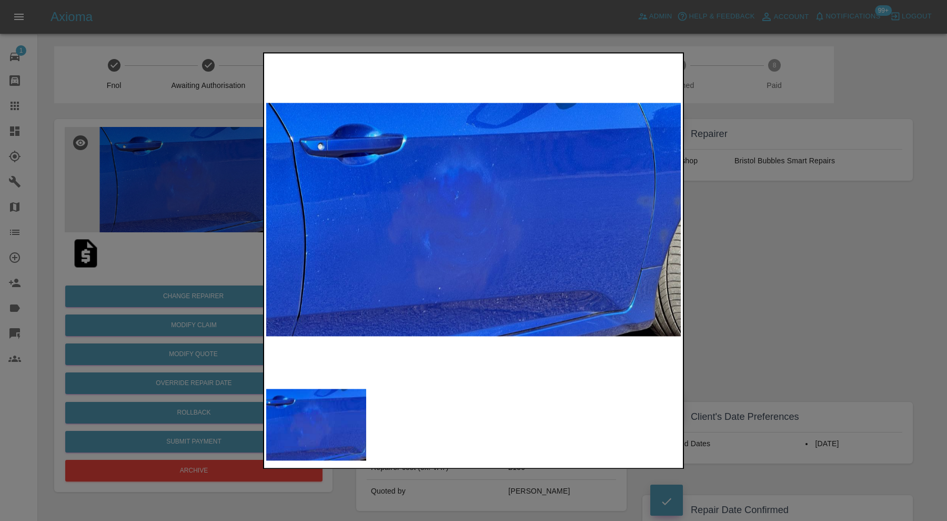
click at [767, 244] on div at bounding box center [473, 260] width 947 height 521
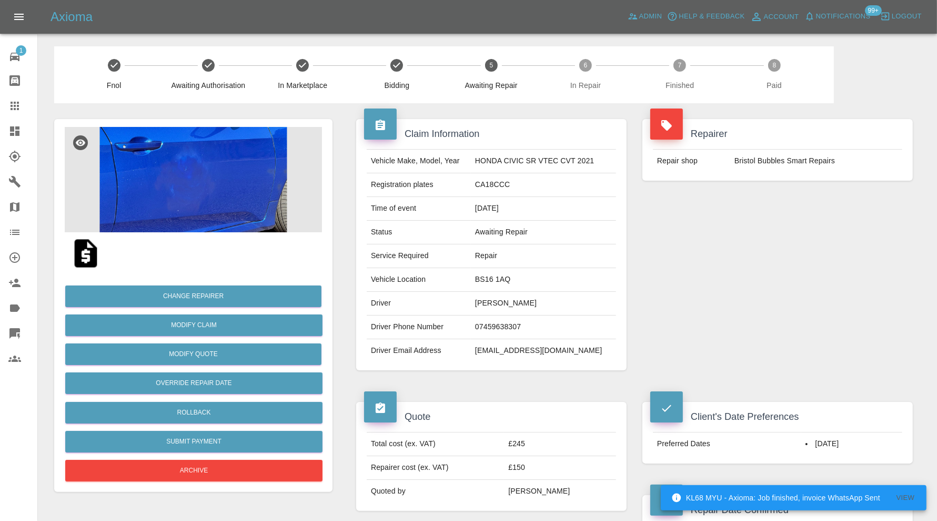
click at [196, 162] on img at bounding box center [193, 179] width 257 height 105
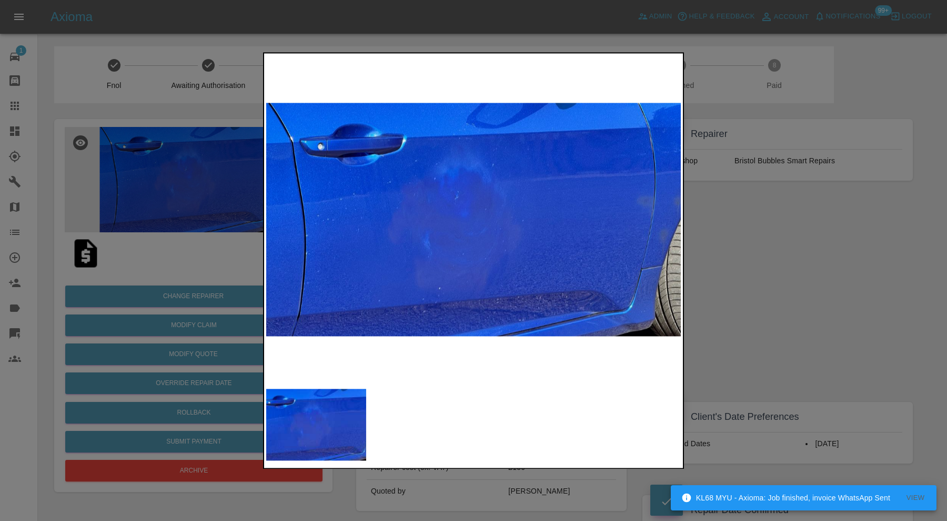
click at [897, 263] on div at bounding box center [473, 260] width 947 height 521
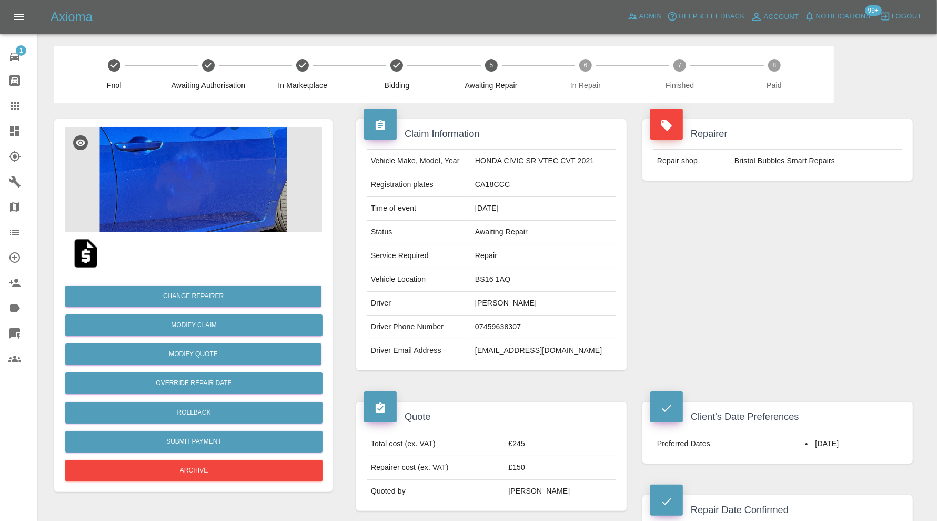
click at [498, 278] on td "BS16 1AQ" at bounding box center [543, 280] width 145 height 24
copy td "BS16 1AQ"
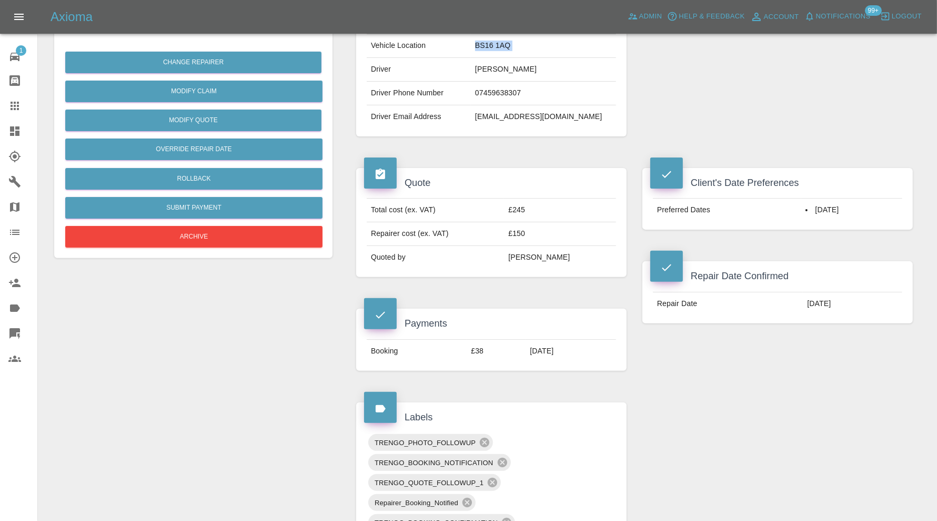
scroll to position [526, 0]
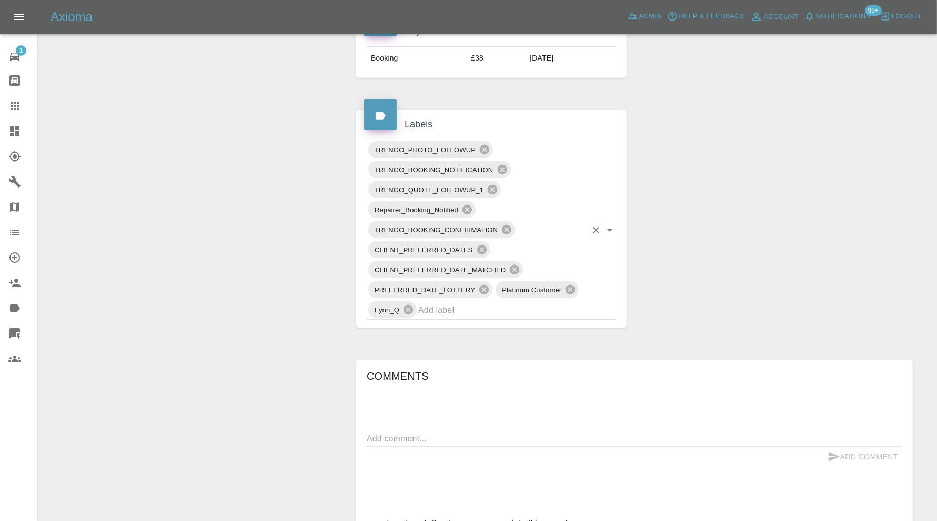
click at [507, 311] on input "text" at bounding box center [502, 310] width 168 height 16
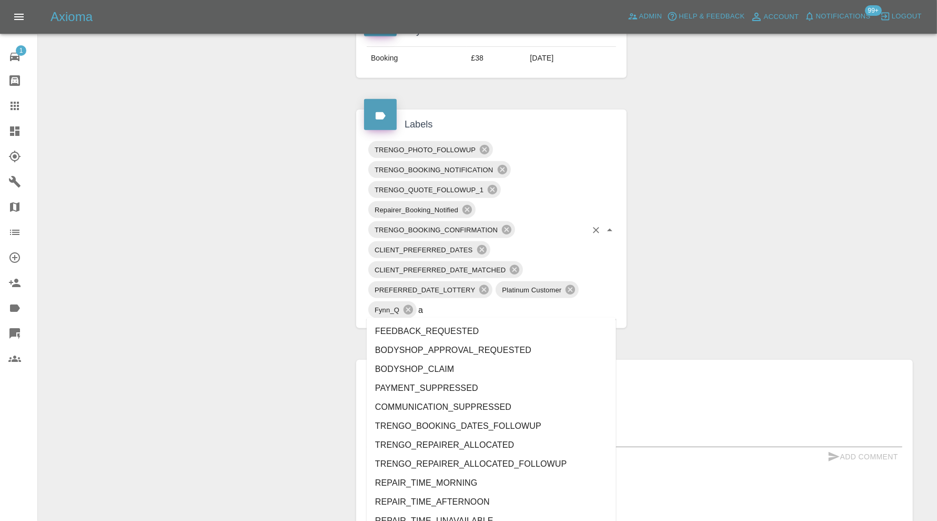
type input "au"
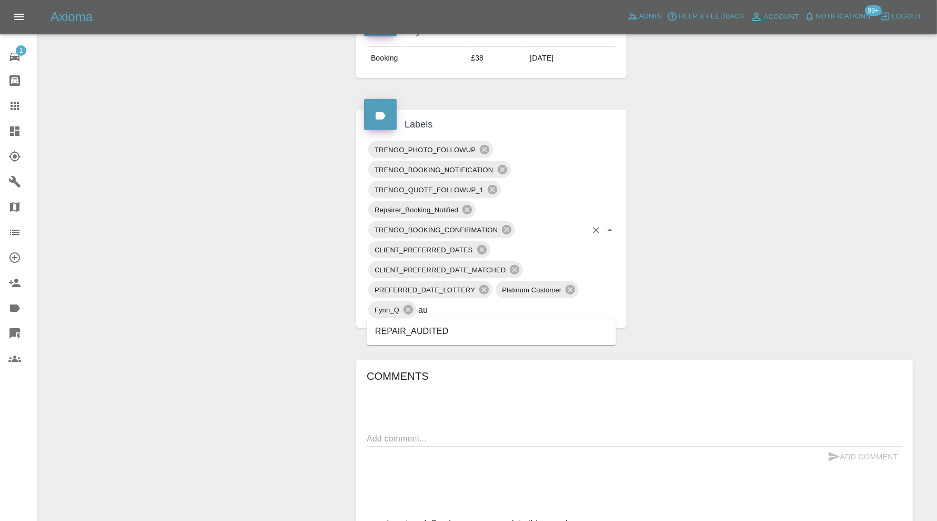
click at [408, 332] on li "REPAIR_AUDITED" at bounding box center [491, 331] width 249 height 19
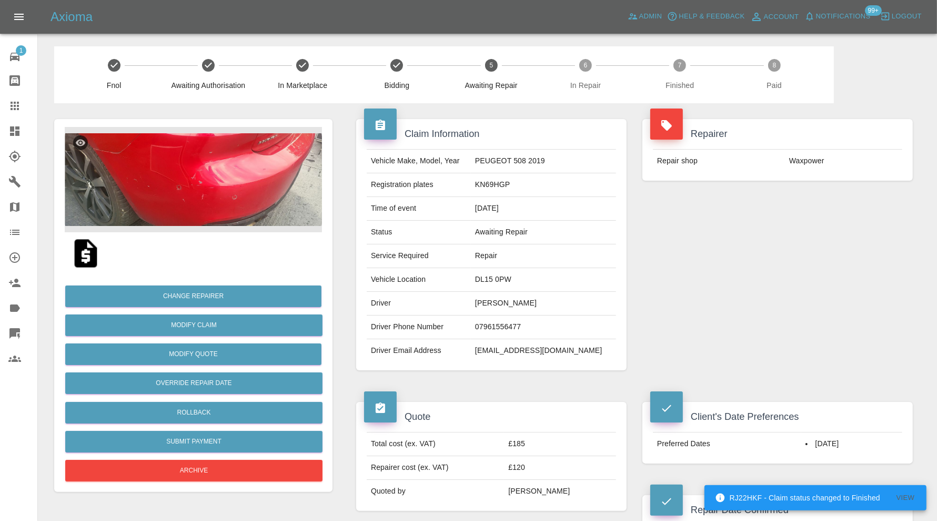
click at [233, 159] on img at bounding box center [193, 179] width 257 height 105
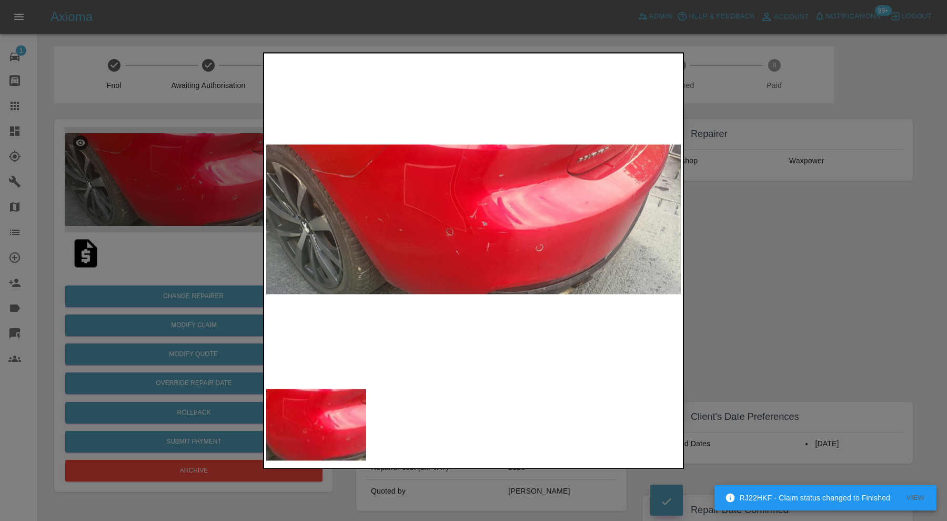
click at [764, 256] on div at bounding box center [473, 260] width 947 height 521
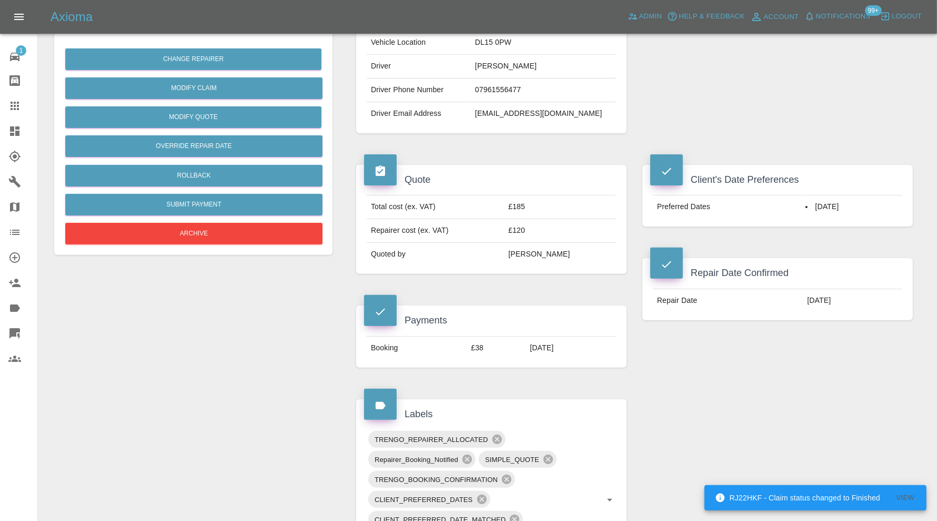
scroll to position [526, 0]
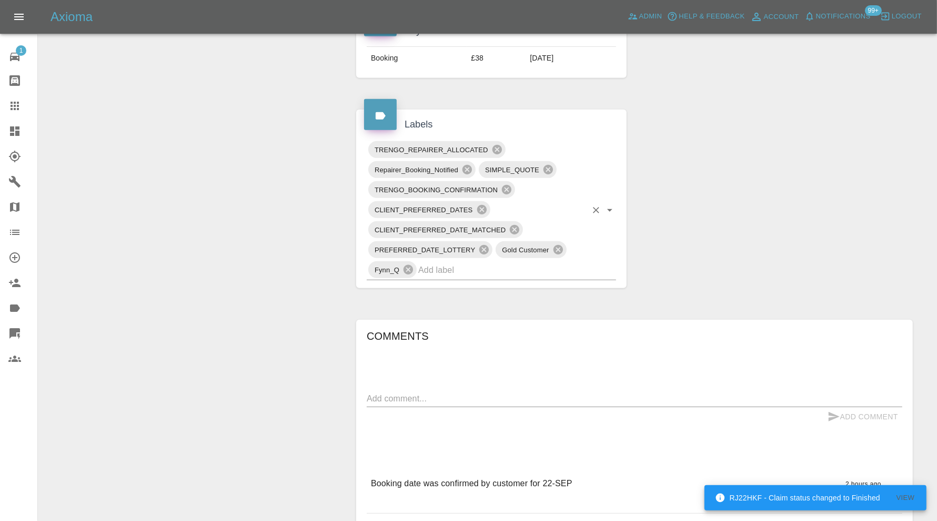
click at [481, 267] on input "text" at bounding box center [502, 270] width 168 height 16
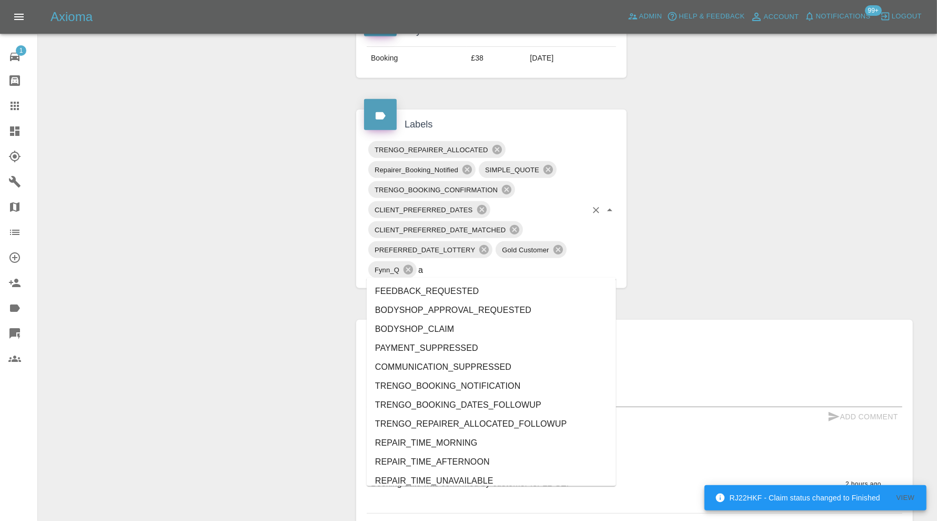
type input "au"
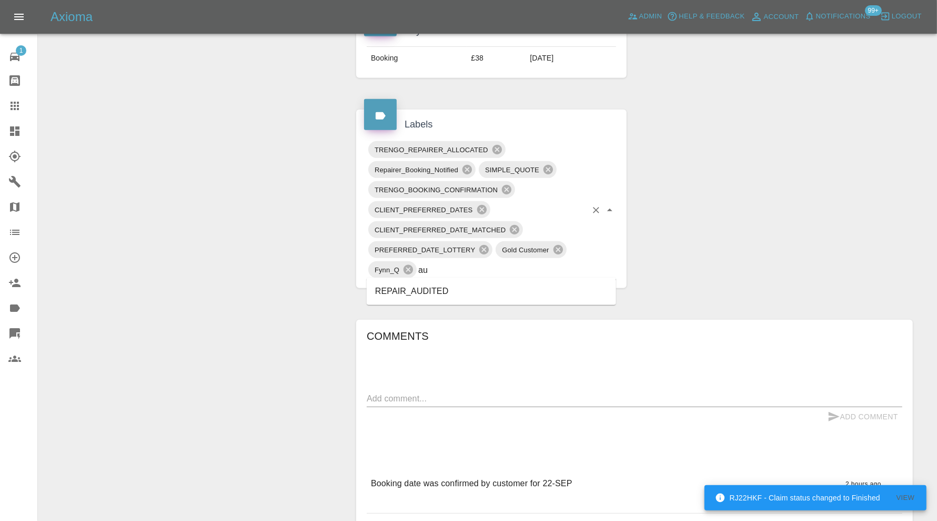
click at [409, 292] on li "REPAIR_AUDITED" at bounding box center [491, 291] width 249 height 19
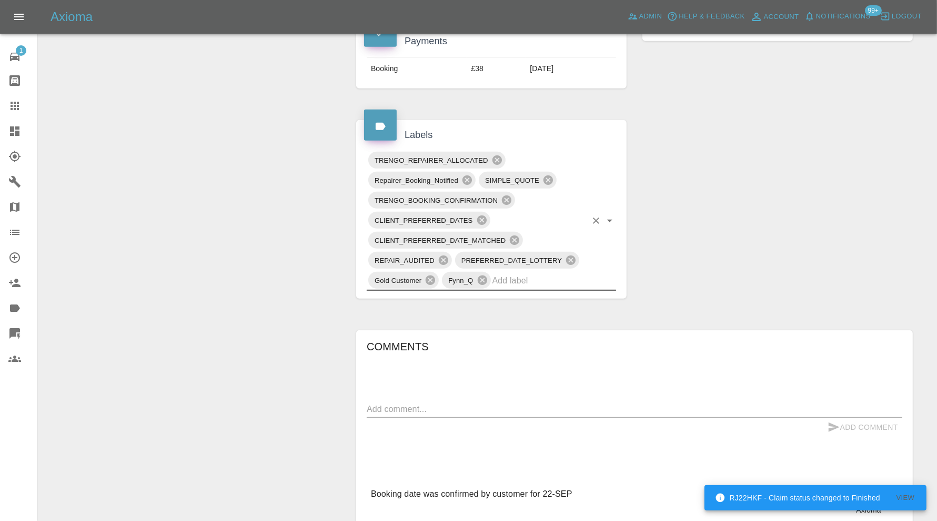
scroll to position [263, 0]
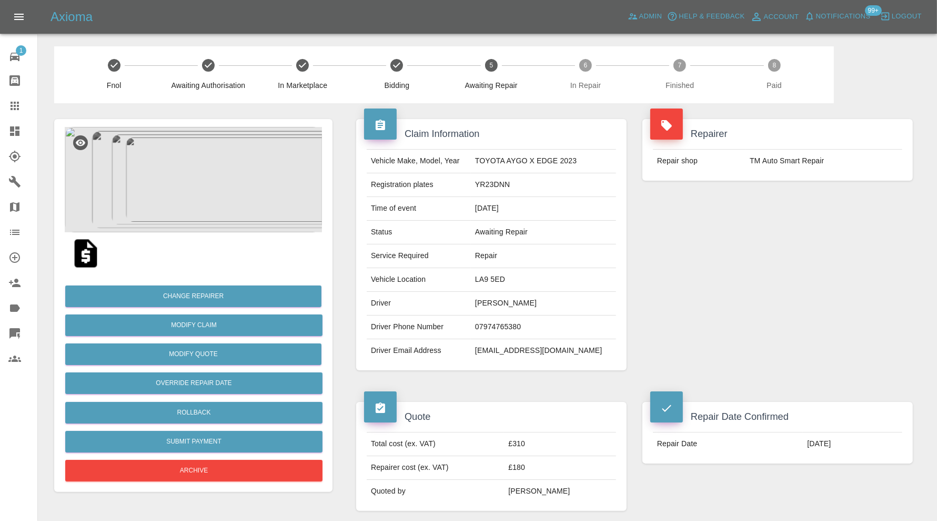
click at [185, 208] on img at bounding box center [193, 179] width 257 height 105
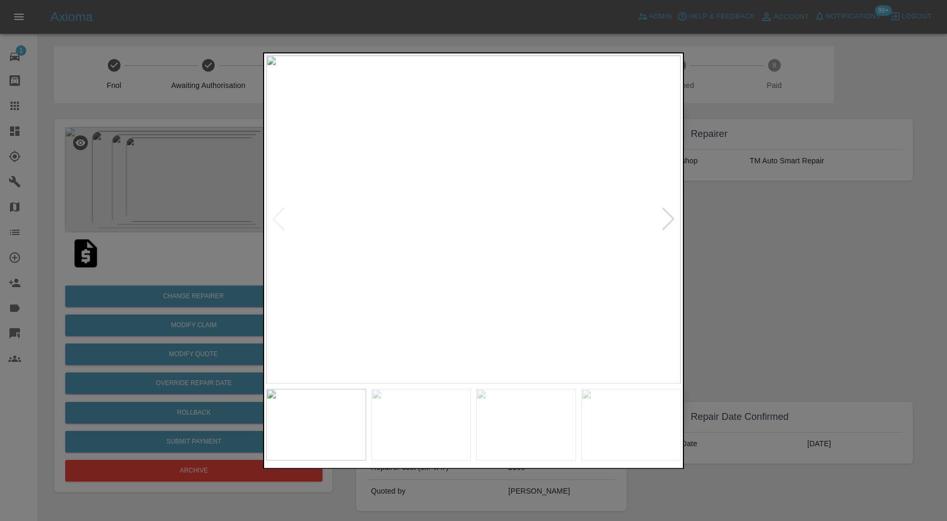
click at [664, 221] on div at bounding box center [669, 219] width 14 height 23
click at [665, 221] on div at bounding box center [669, 219] width 14 height 23
click at [666, 221] on div at bounding box center [669, 219] width 14 height 23
click at [666, 220] on img at bounding box center [473, 219] width 415 height 328
click at [737, 227] on div at bounding box center [473, 260] width 947 height 521
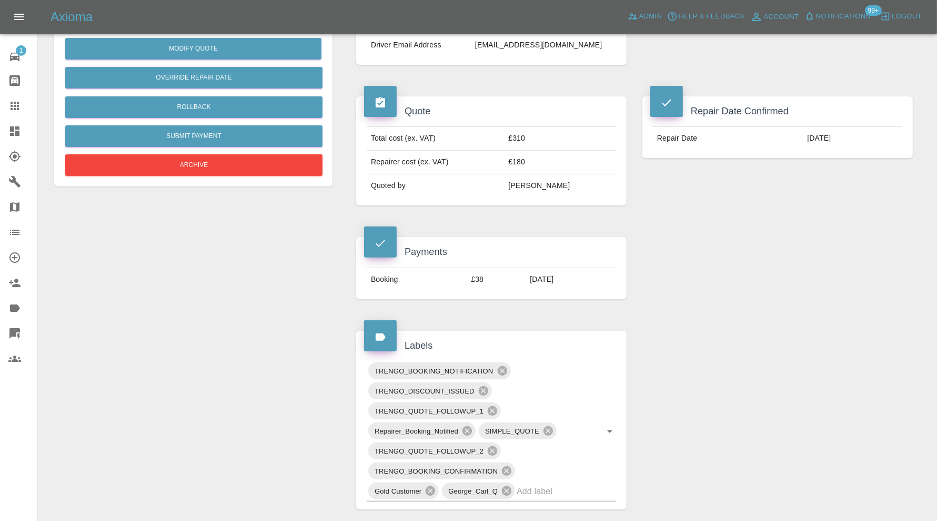
scroll to position [351, 0]
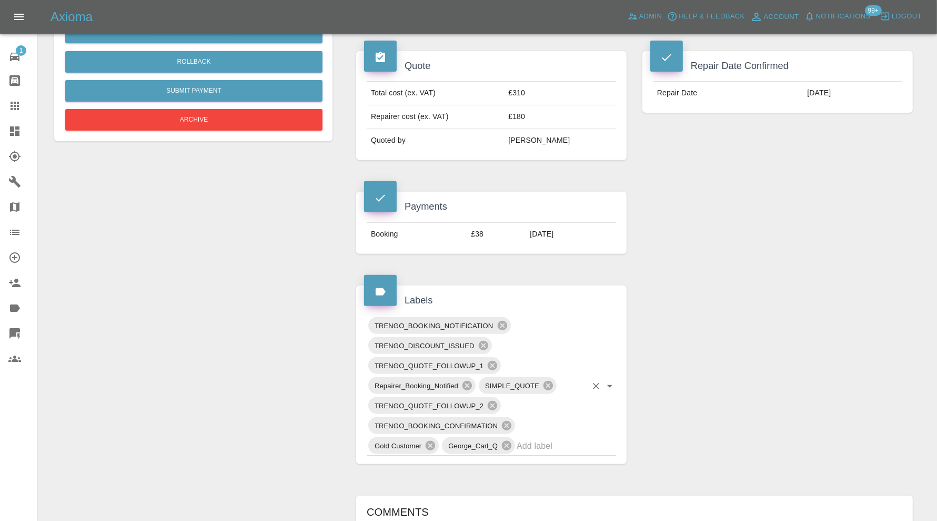
click at [547, 442] on input "text" at bounding box center [552, 445] width 70 height 16
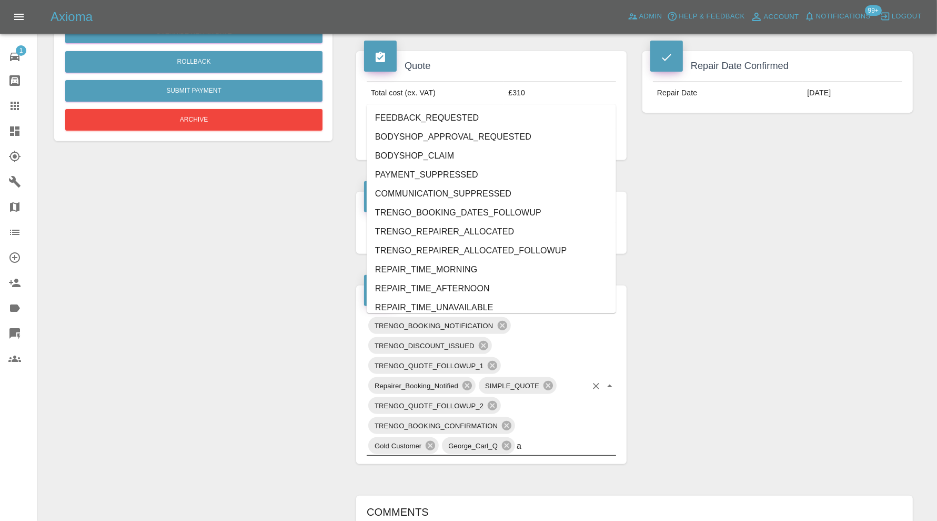
type input "au"
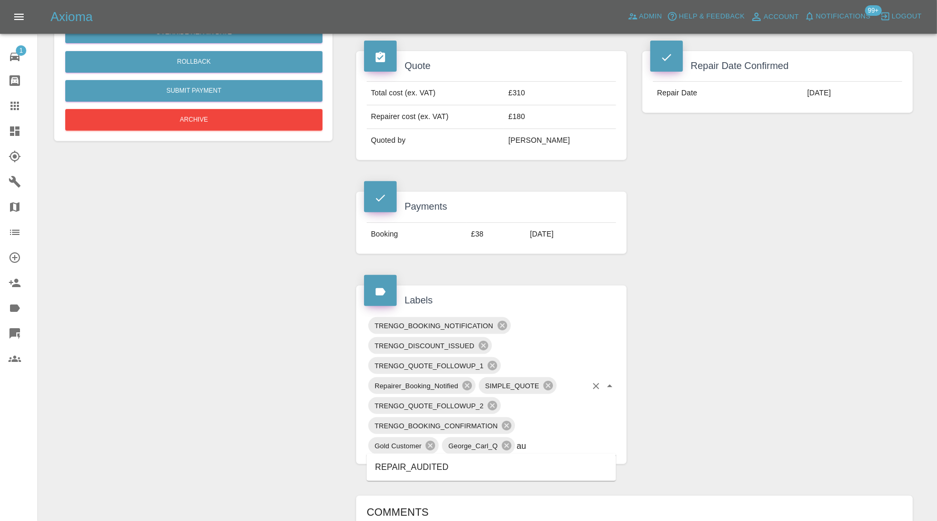
click at [454, 462] on li "REPAIR_AUDITED" at bounding box center [491, 466] width 249 height 19
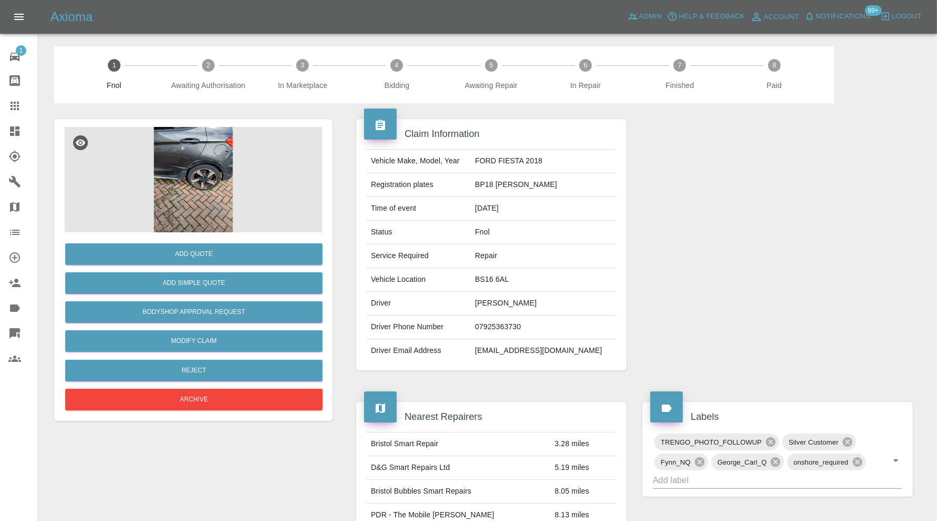
click at [162, 162] on img at bounding box center [193, 179] width 257 height 105
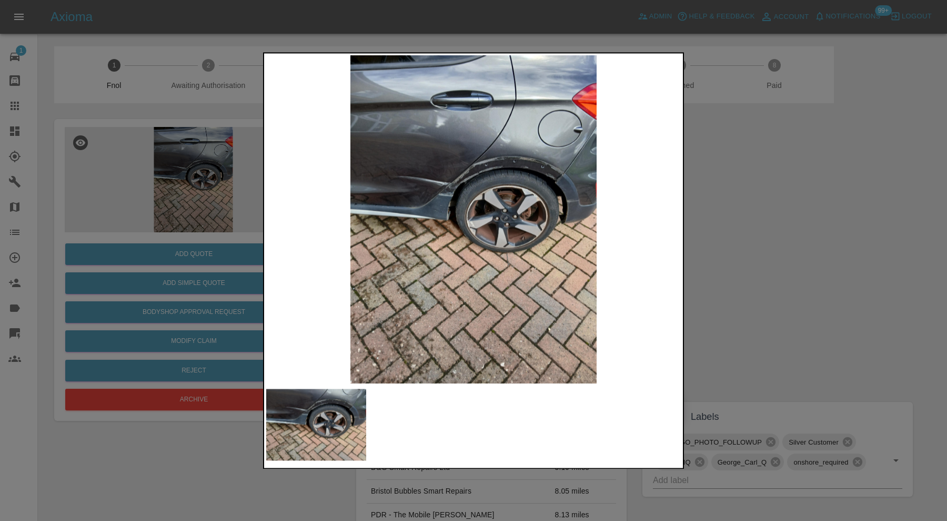
click at [458, 194] on img at bounding box center [473, 219] width 415 height 328
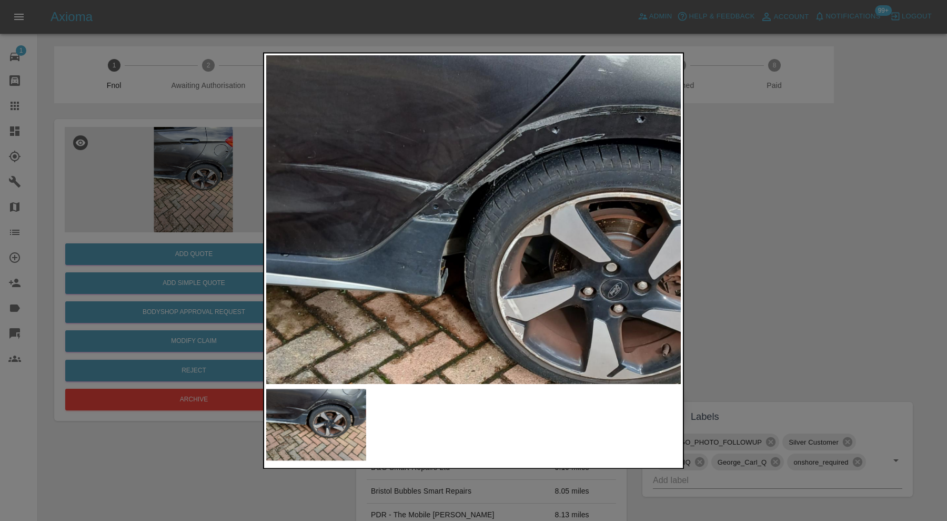
click at [790, 190] on div at bounding box center [473, 260] width 947 height 521
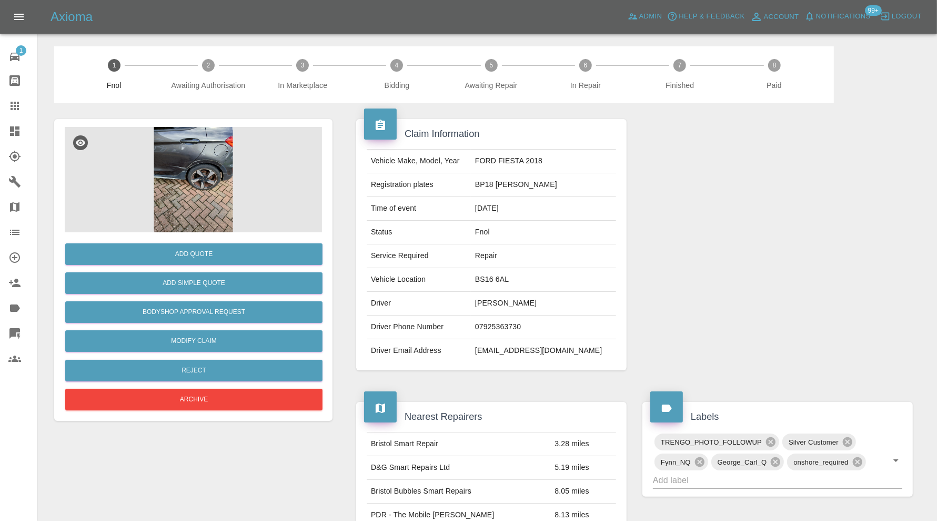
click at [193, 155] on img at bounding box center [193, 179] width 257 height 105
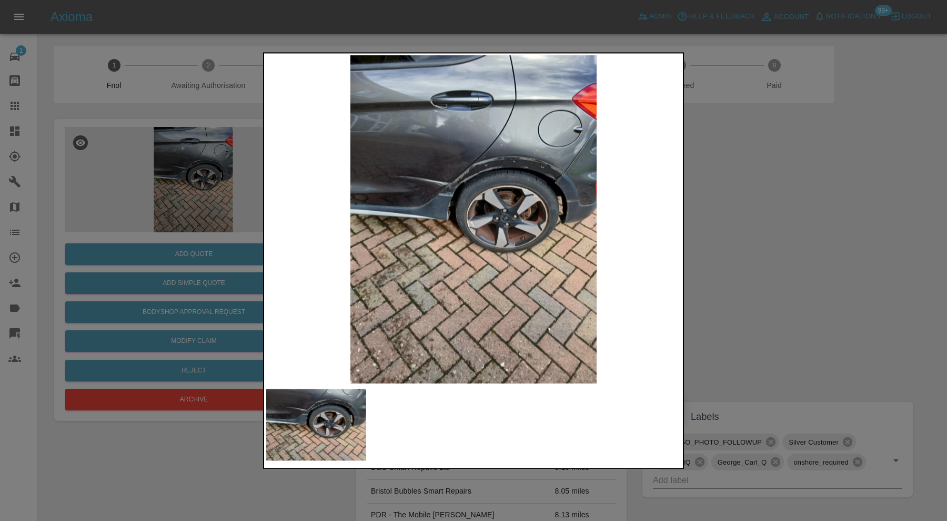
click at [507, 151] on img at bounding box center [473, 219] width 415 height 328
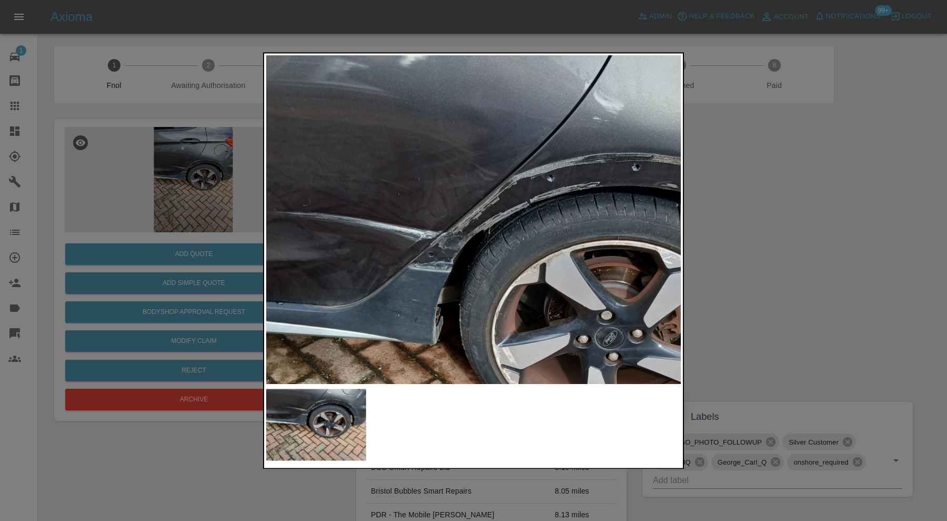
click at [567, 200] on img at bounding box center [513, 342] width 1244 height 984
click at [811, 223] on div at bounding box center [473, 260] width 947 height 521
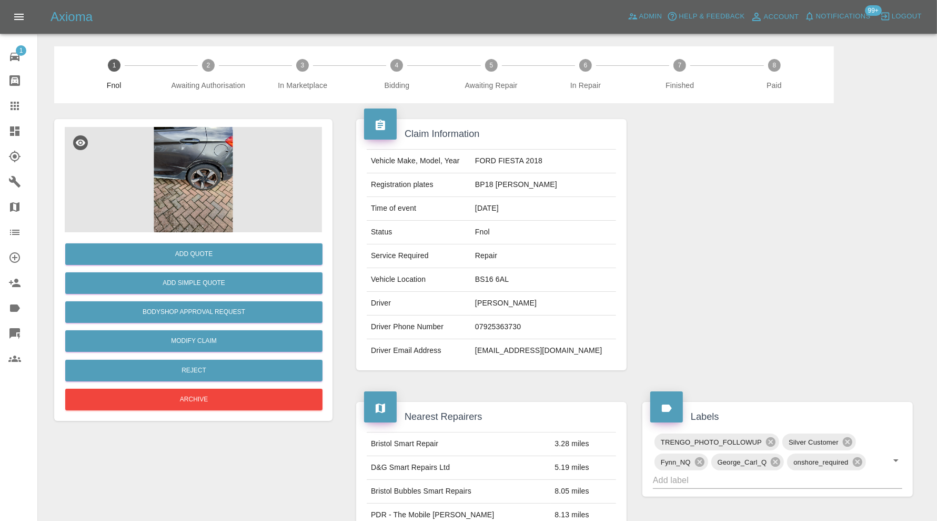
click at [211, 188] on img at bounding box center [193, 179] width 257 height 105
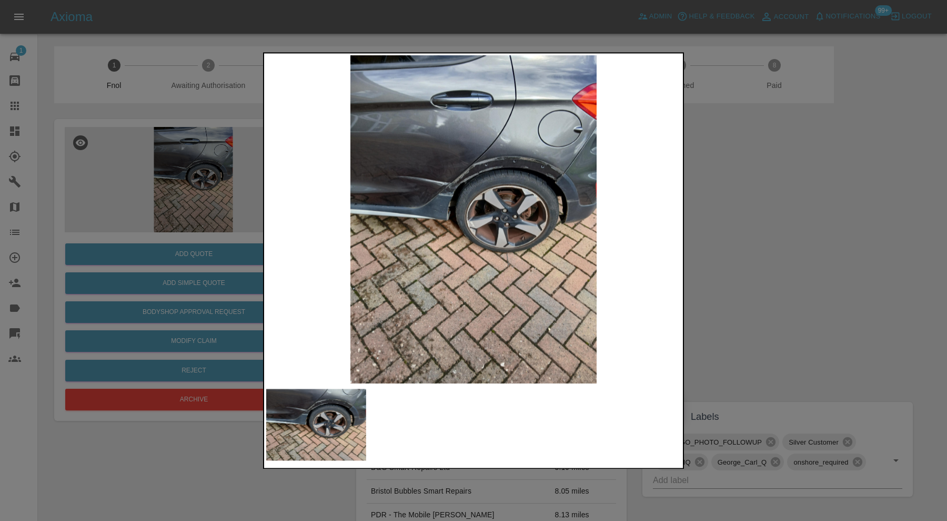
click at [447, 146] on img at bounding box center [473, 219] width 415 height 328
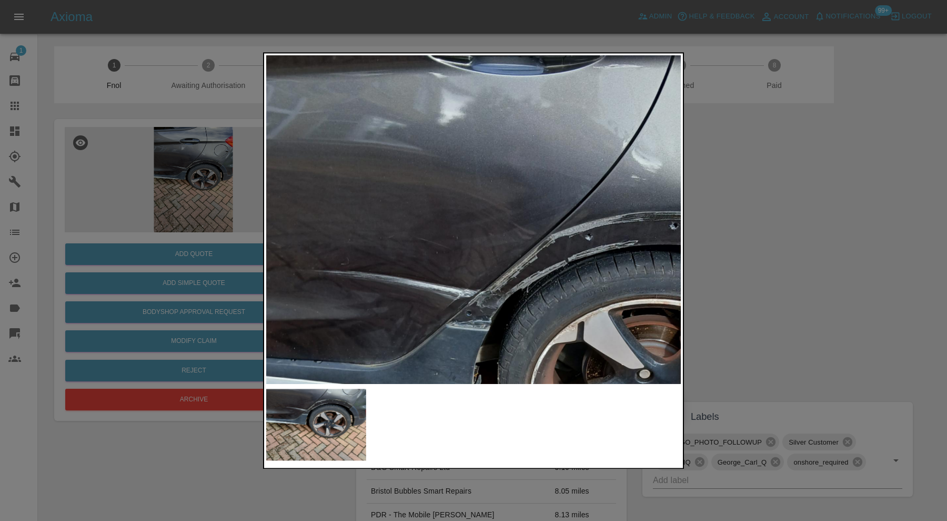
click at [410, 204] on img at bounding box center [551, 401] width 1244 height 984
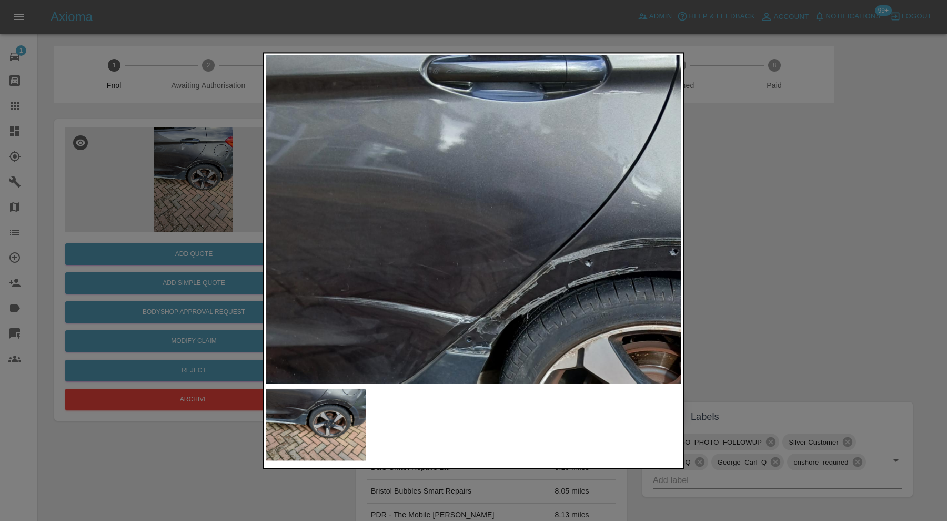
click at [856, 235] on div at bounding box center [473, 260] width 947 height 521
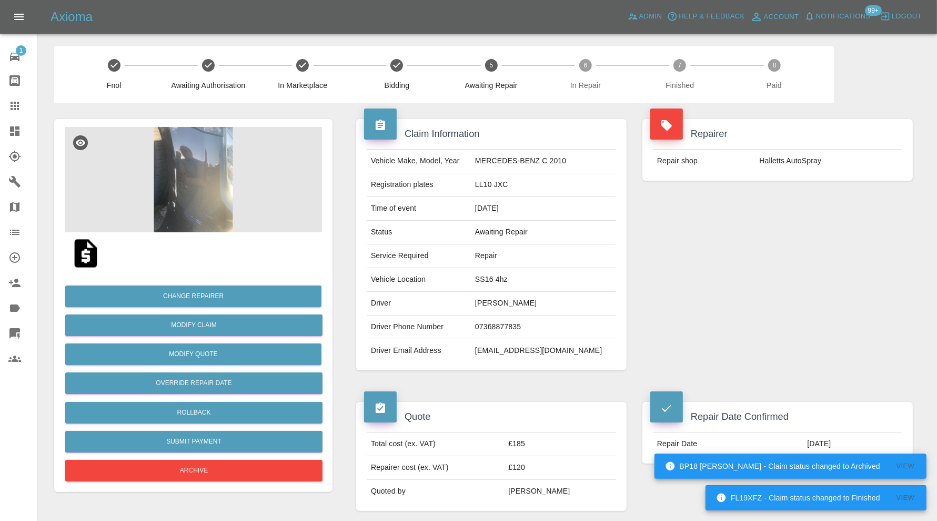
click at [197, 189] on img at bounding box center [193, 179] width 257 height 105
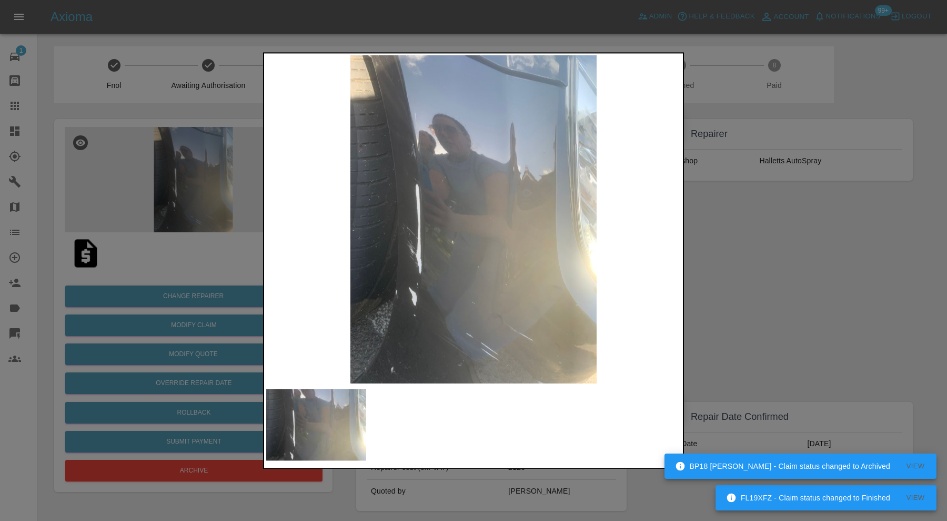
click at [753, 282] on div at bounding box center [473, 260] width 947 height 521
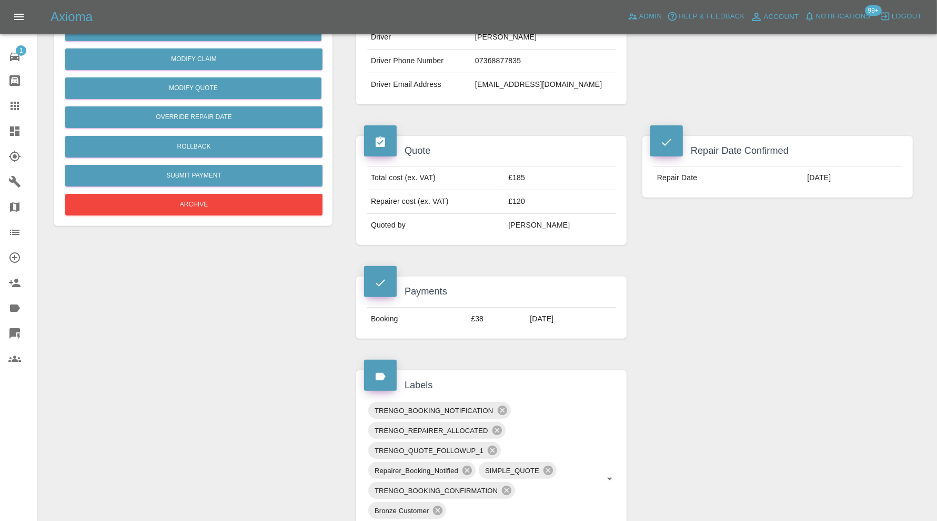
scroll to position [438, 0]
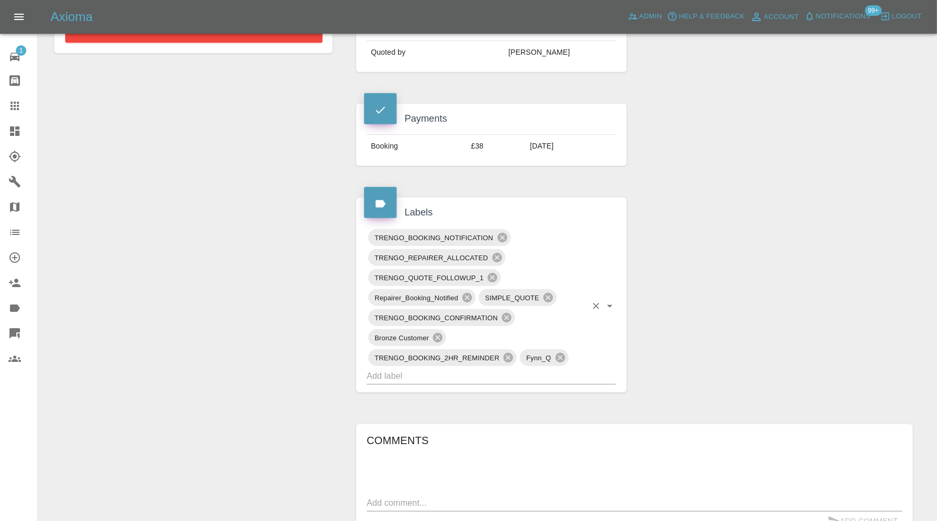
click at [516, 378] on input "text" at bounding box center [477, 375] width 220 height 16
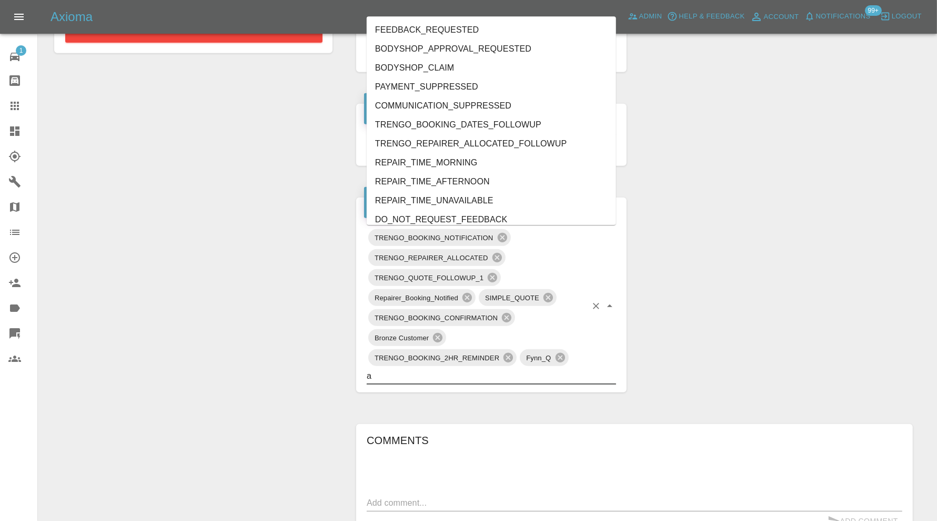
type input "au"
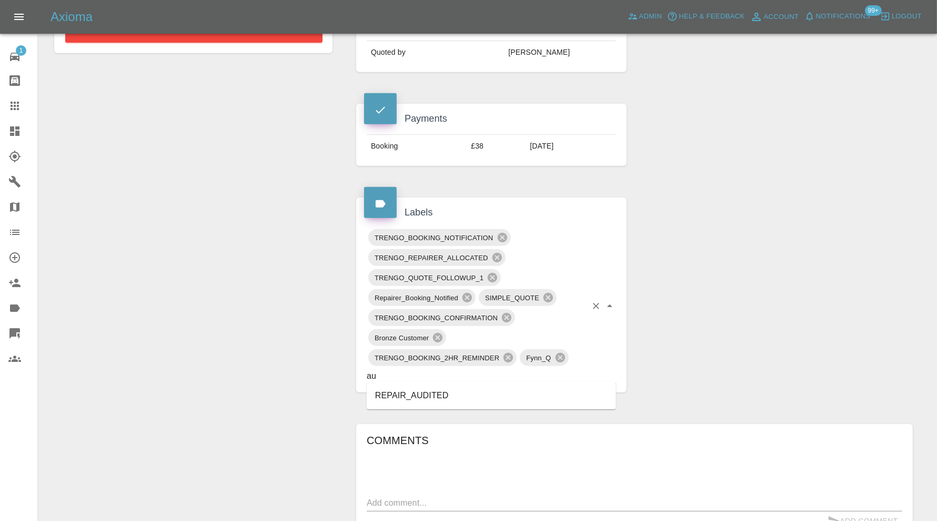
click at [443, 394] on li "REPAIR_AUDITED" at bounding box center [491, 395] width 249 height 19
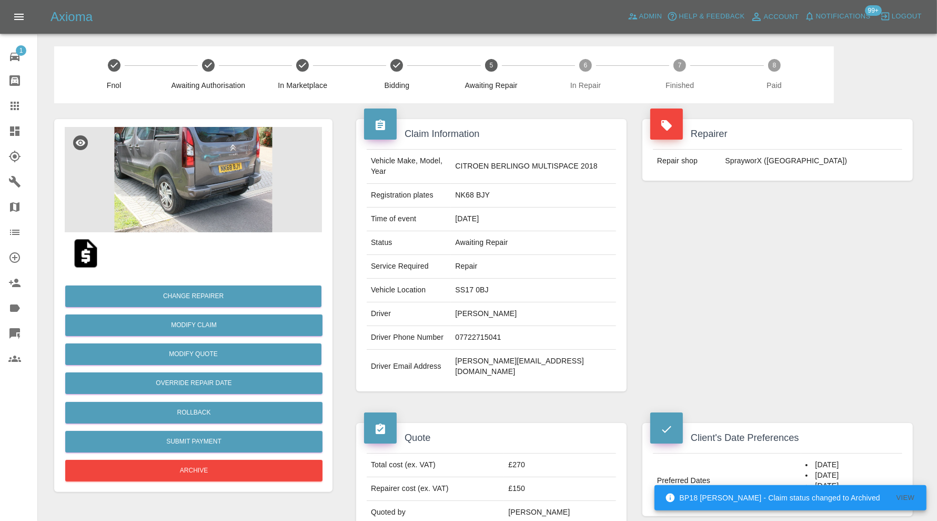
click at [198, 157] on img at bounding box center [193, 179] width 257 height 105
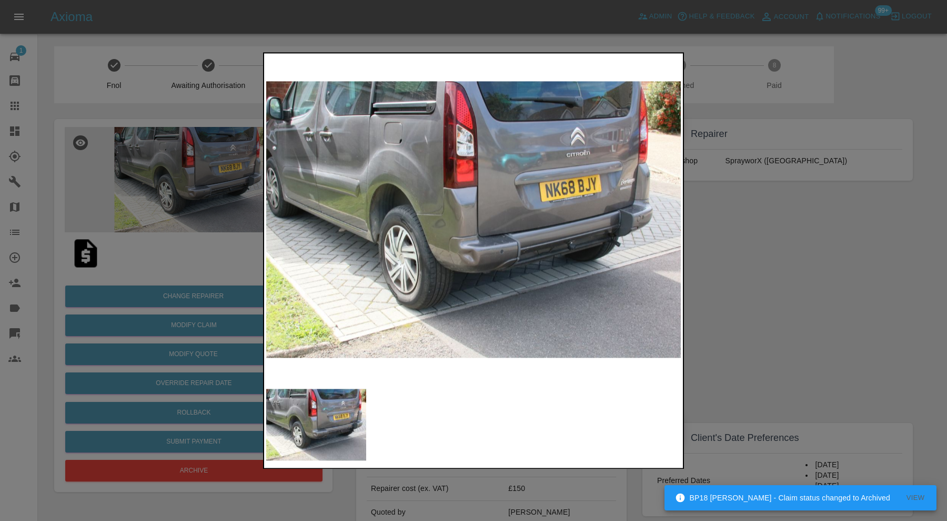
click at [782, 232] on div at bounding box center [473, 260] width 947 height 521
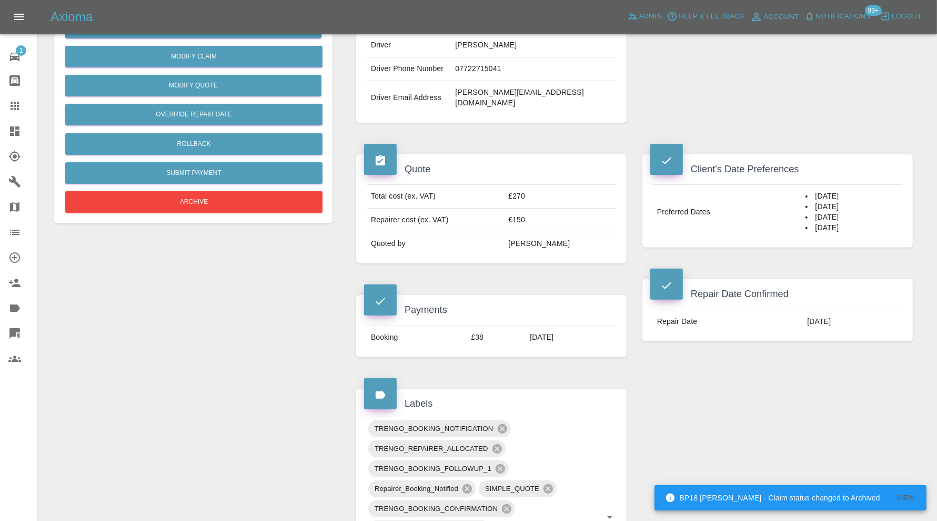
scroll to position [438, 0]
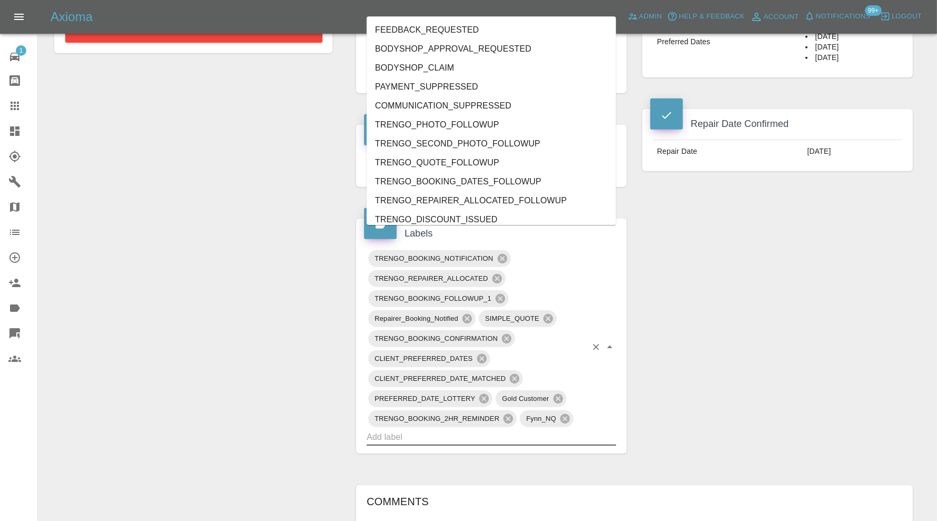
click at [525, 428] on input "text" at bounding box center [477, 436] width 220 height 16
type input "au"
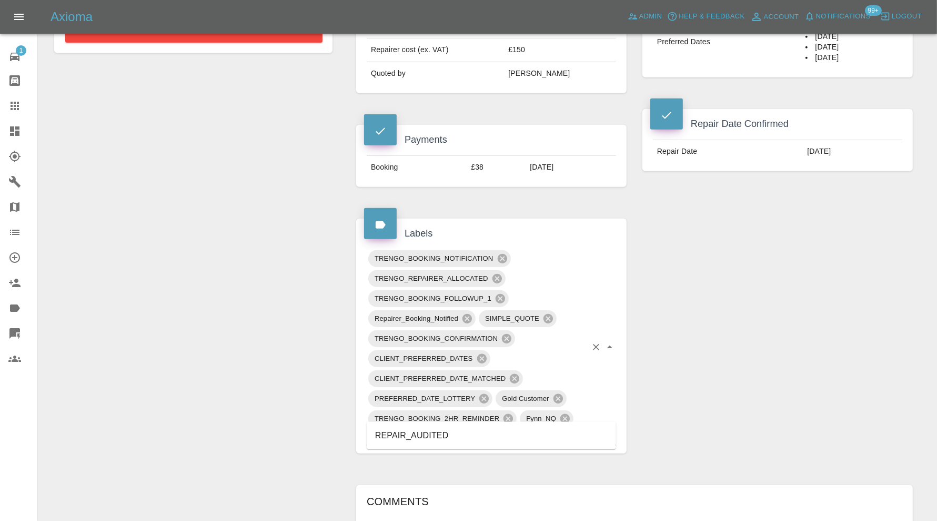
click at [448, 437] on li "REPAIR_AUDITED" at bounding box center [491, 435] width 249 height 19
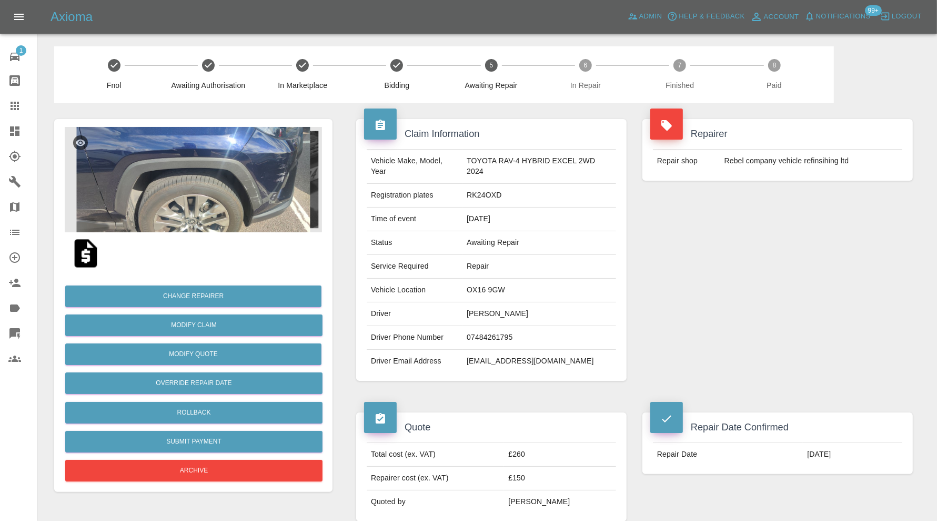
click at [240, 214] on img at bounding box center [193, 179] width 257 height 105
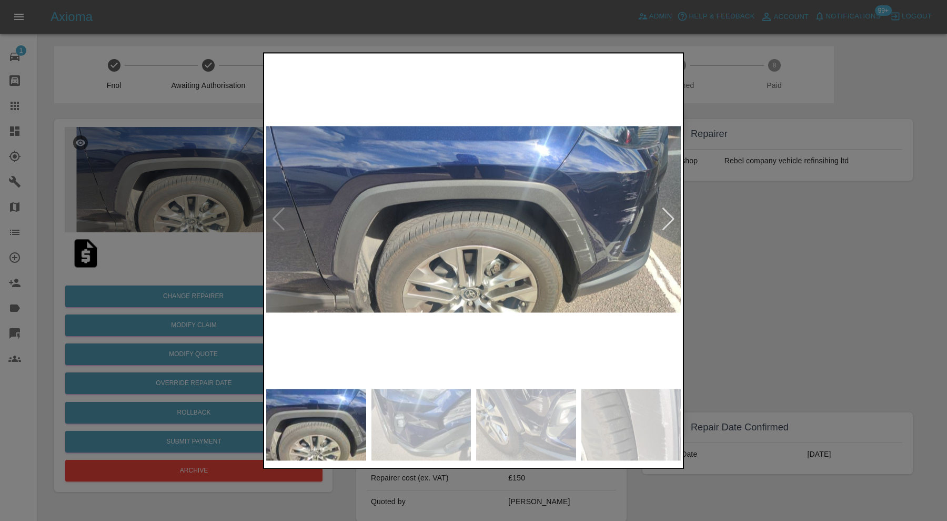
click at [781, 229] on div at bounding box center [473, 260] width 947 height 521
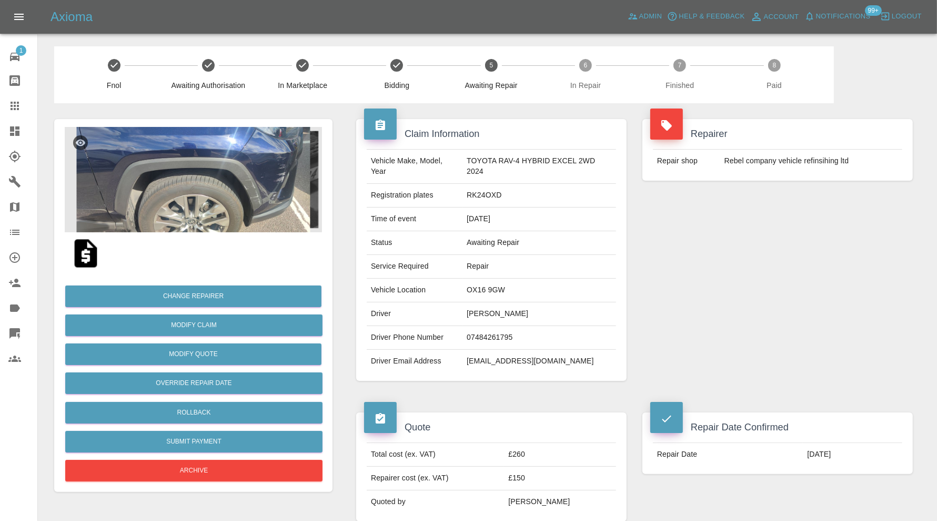
click at [233, 165] on img at bounding box center [193, 179] width 257 height 105
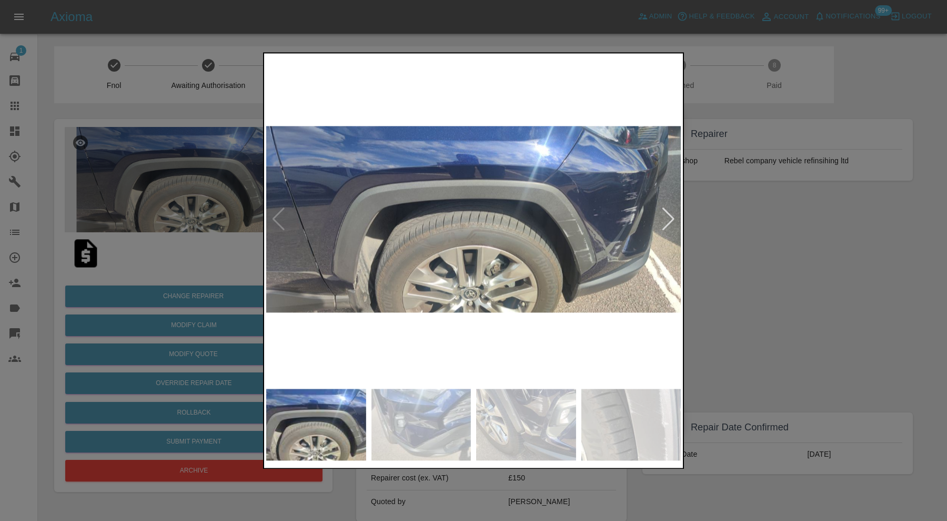
click at [524, 412] on img at bounding box center [526, 424] width 100 height 72
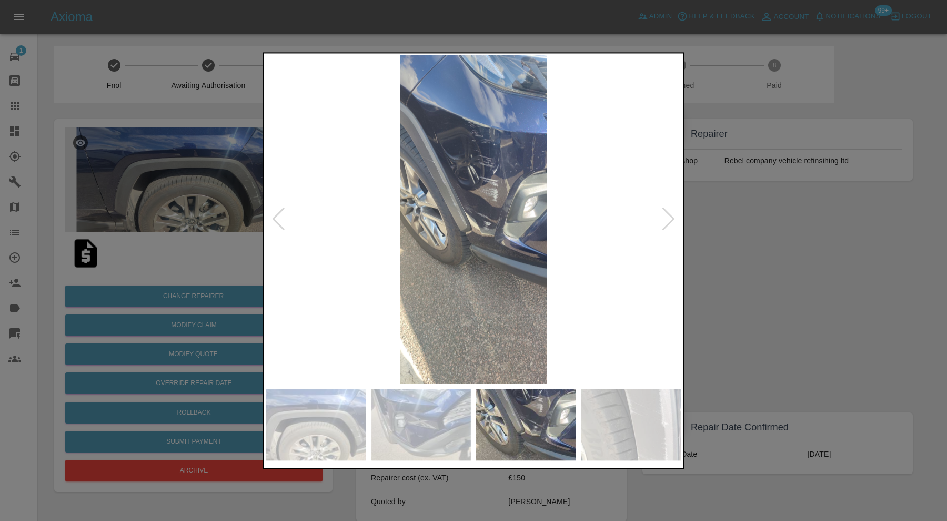
click at [632, 418] on img at bounding box center [632, 424] width 100 height 72
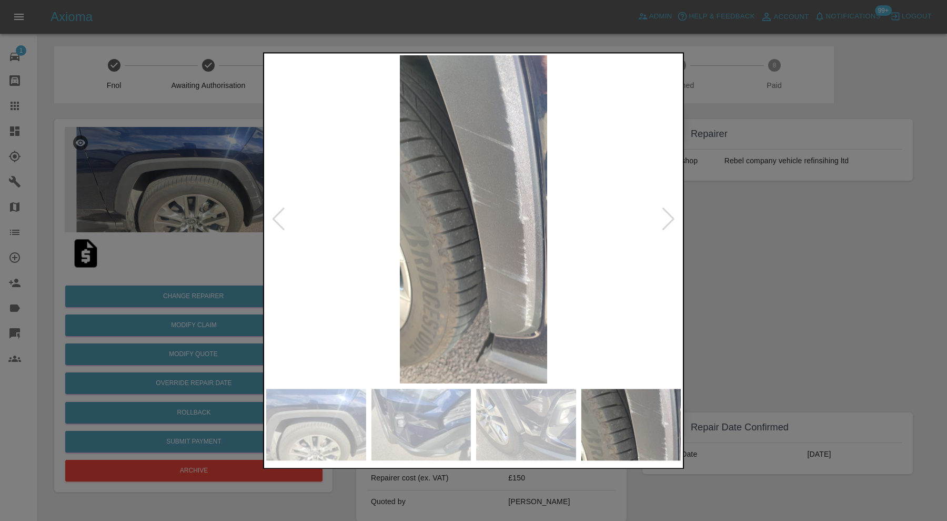
click at [771, 336] on div at bounding box center [473, 260] width 947 height 521
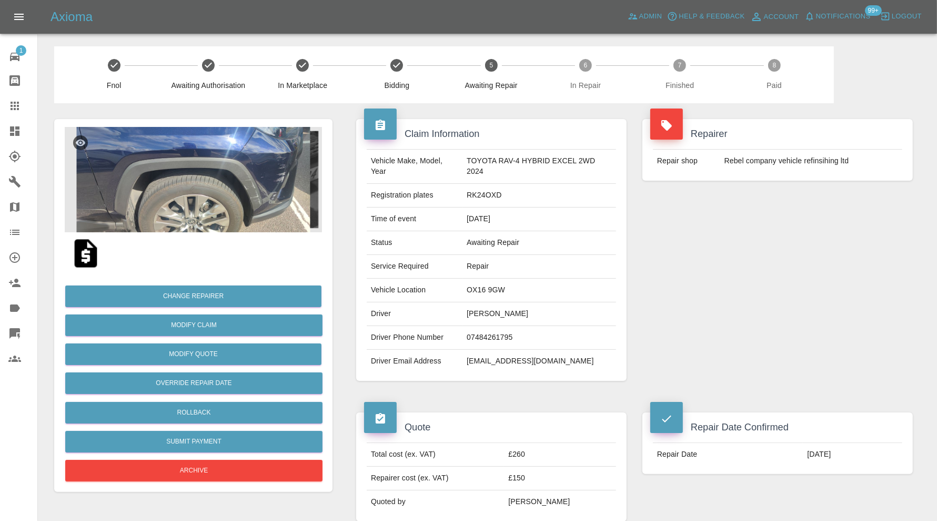
scroll to position [702, 0]
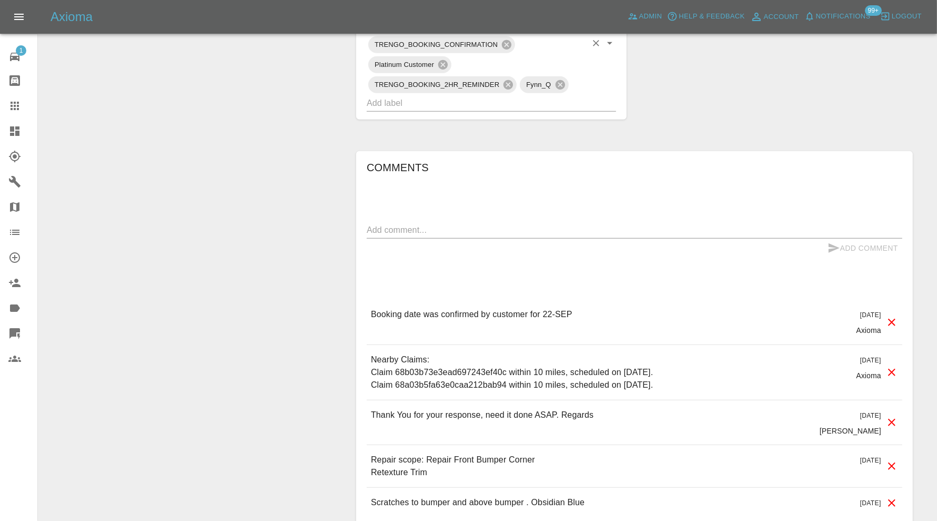
click at [526, 103] on input "text" at bounding box center [477, 103] width 220 height 16
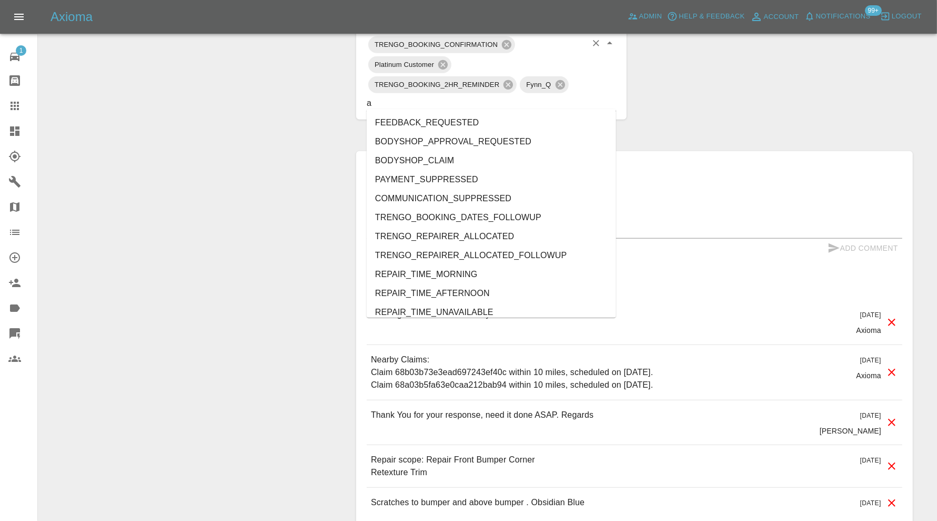
type input "au"
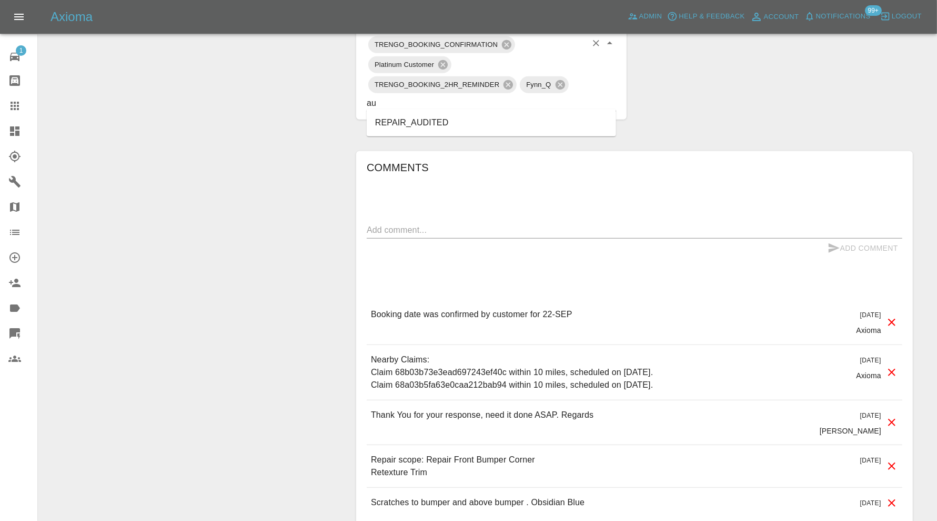
click at [444, 129] on li "REPAIR_AUDITED" at bounding box center [491, 122] width 249 height 19
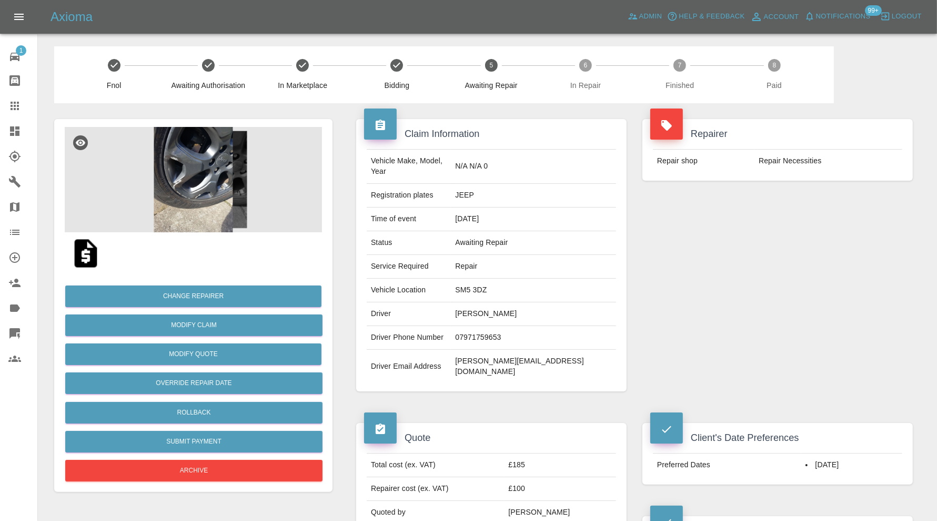
click at [226, 167] on img at bounding box center [193, 179] width 257 height 105
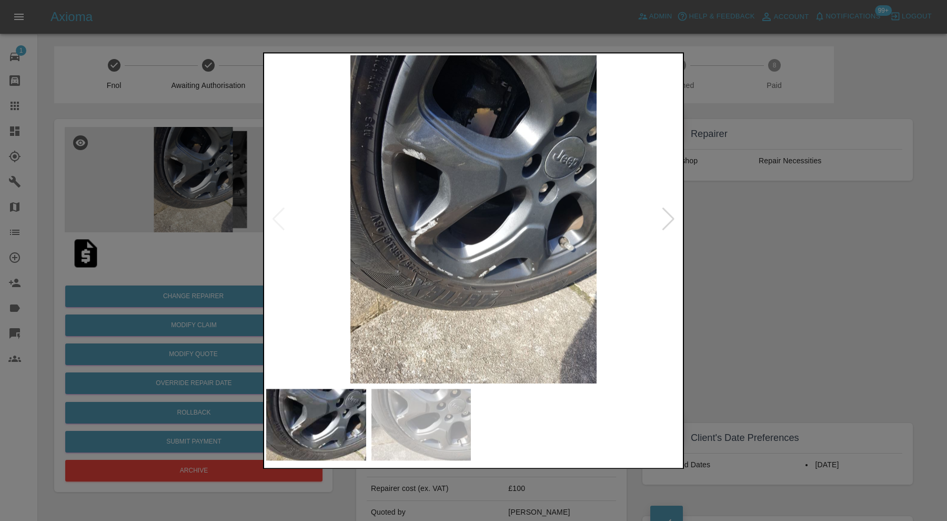
click at [758, 247] on div at bounding box center [473, 260] width 947 height 521
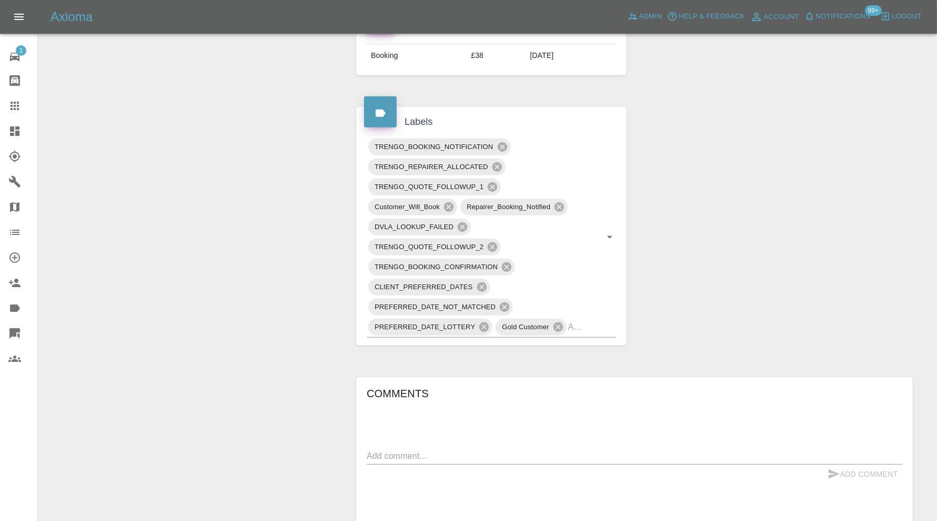
scroll to position [702, 0]
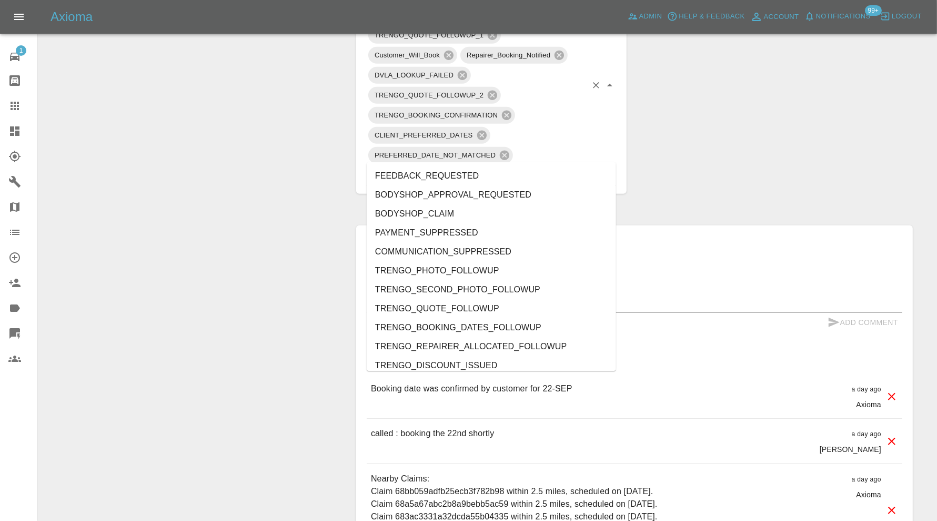
click at [595, 157] on div "TRENGO_BOOKING_NOTIFICATION TRENGO_REPAIRER_ALLOCATED TRENGO_QUOTE_FOLLOWUP_1 C…" at bounding box center [491, 85] width 249 height 201
type input "au"
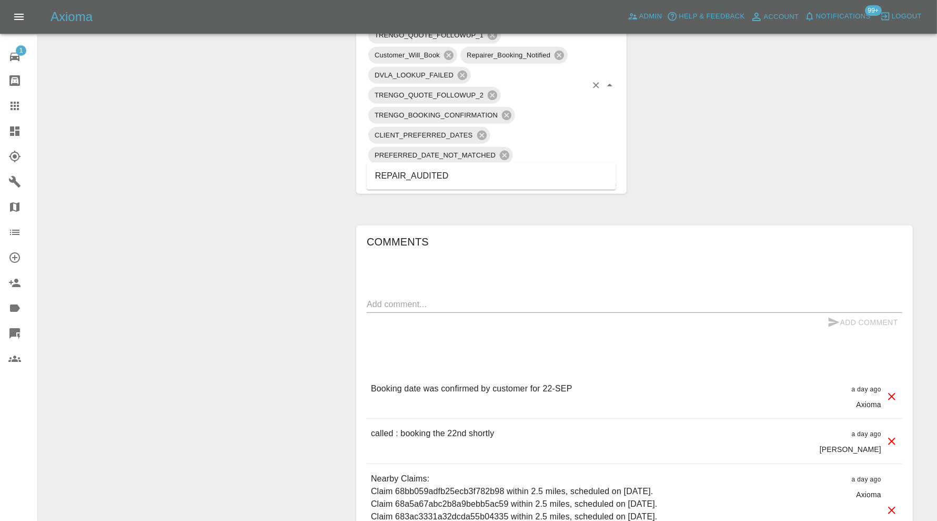
click at [447, 175] on li "REPAIR_AUDITED" at bounding box center [491, 175] width 249 height 19
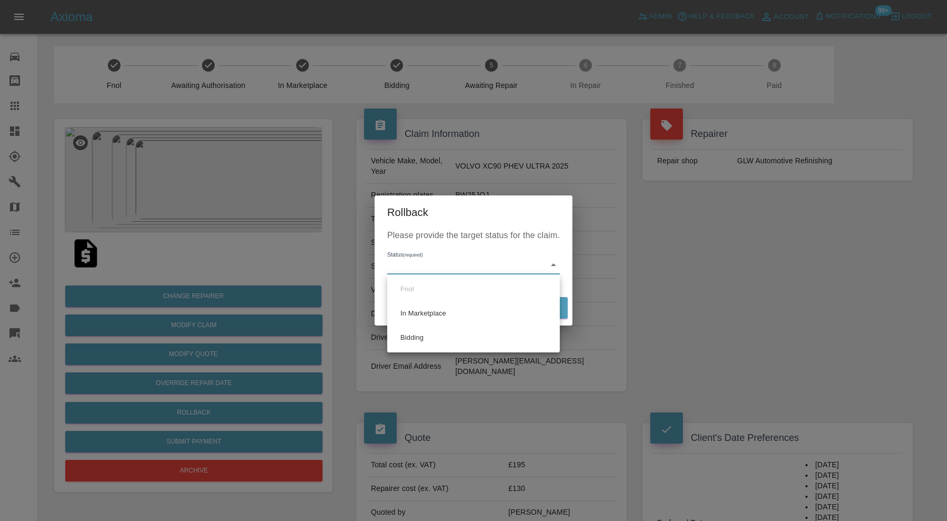
click at [424, 332] on li "Bidding" at bounding box center [473, 337] width 167 height 24
type input "bidding"
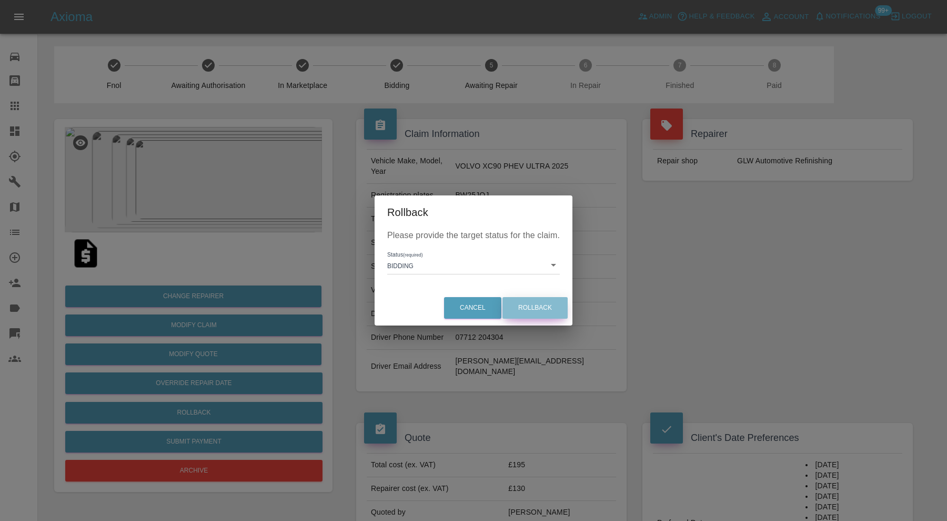
click at [542, 305] on button "Rollback" at bounding box center [535, 308] width 65 height 22
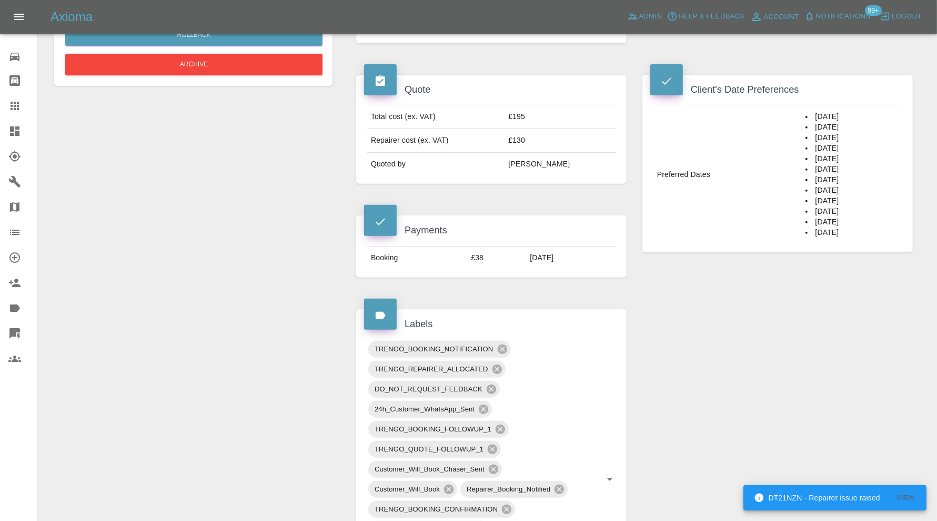
scroll to position [438, 0]
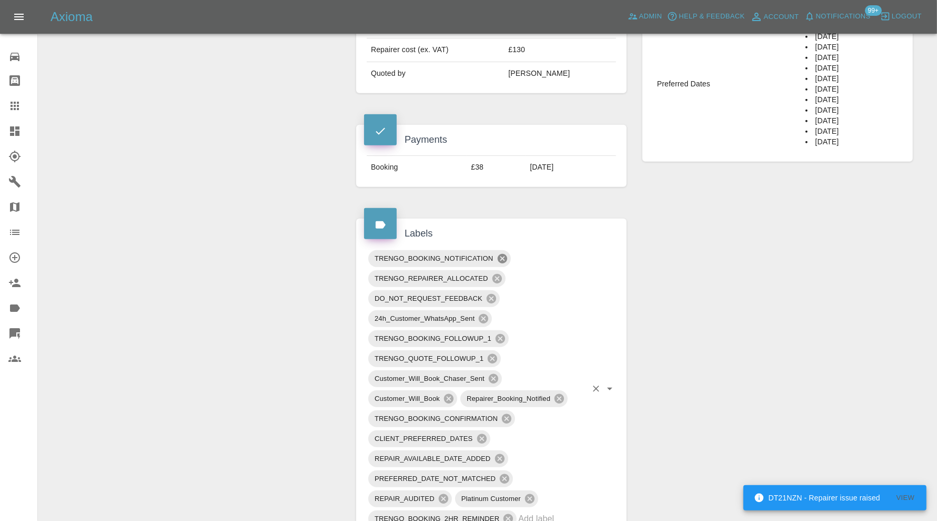
click at [504, 253] on icon at bounding box center [503, 259] width 12 height 12
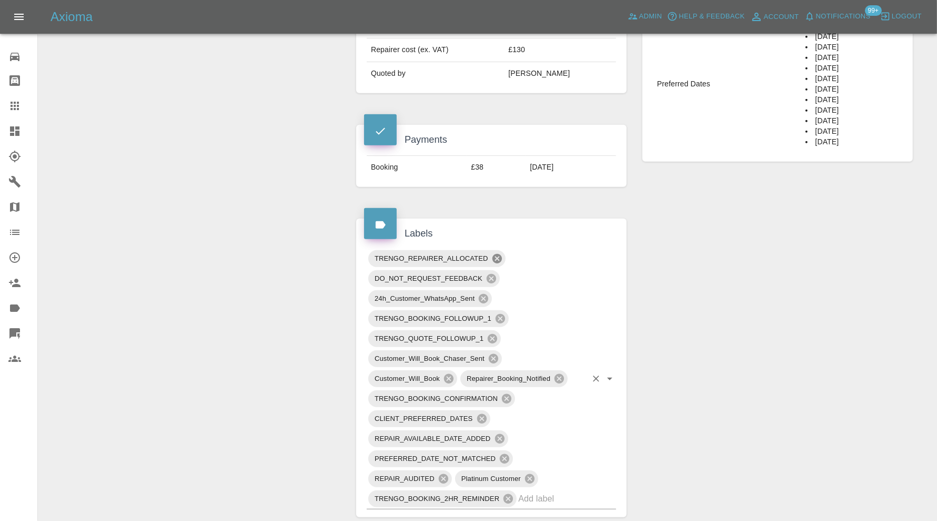
click at [496, 253] on icon at bounding box center [498, 259] width 12 height 12
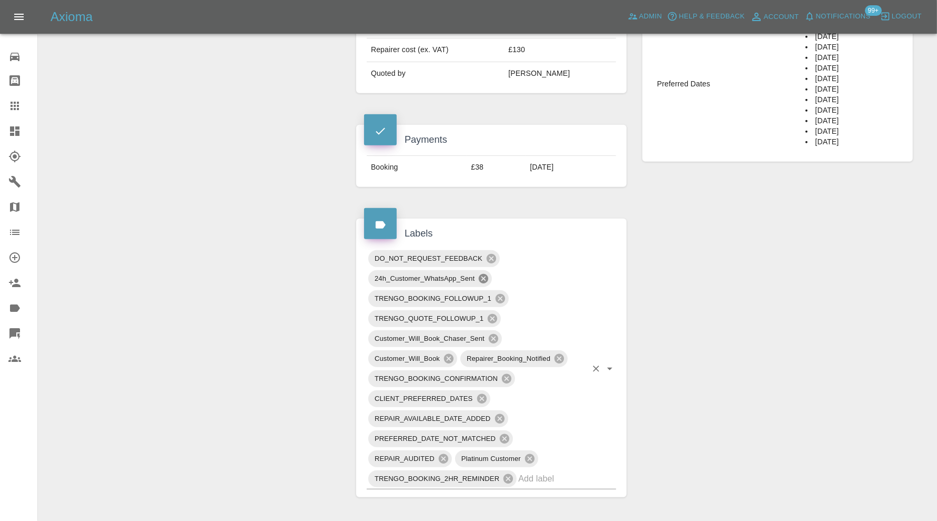
click at [483, 274] on icon at bounding box center [483, 278] width 9 height 9
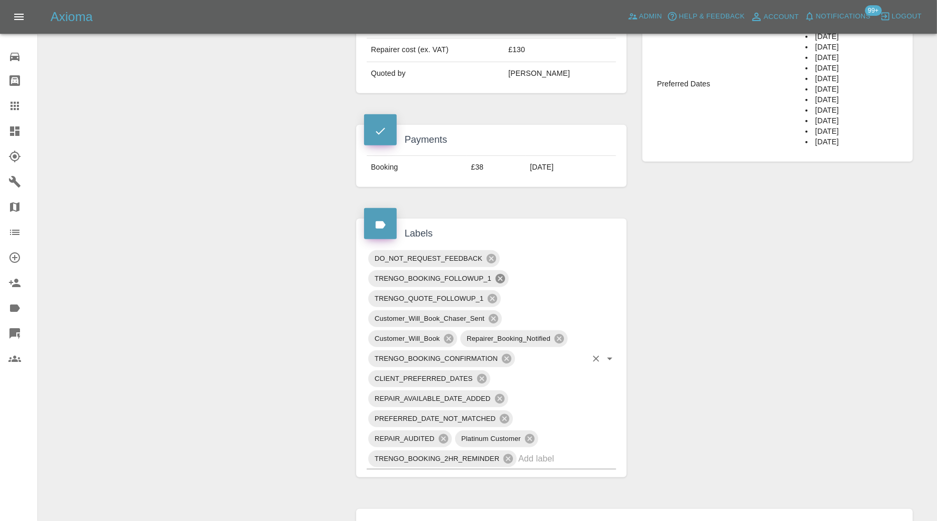
click at [503, 274] on icon at bounding box center [500, 278] width 9 height 9
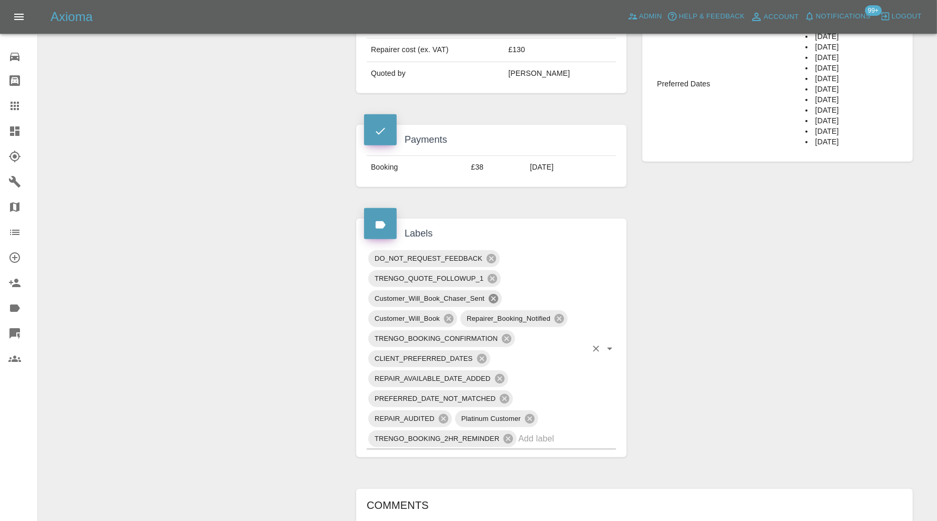
click at [496, 294] on icon at bounding box center [493, 298] width 9 height 9
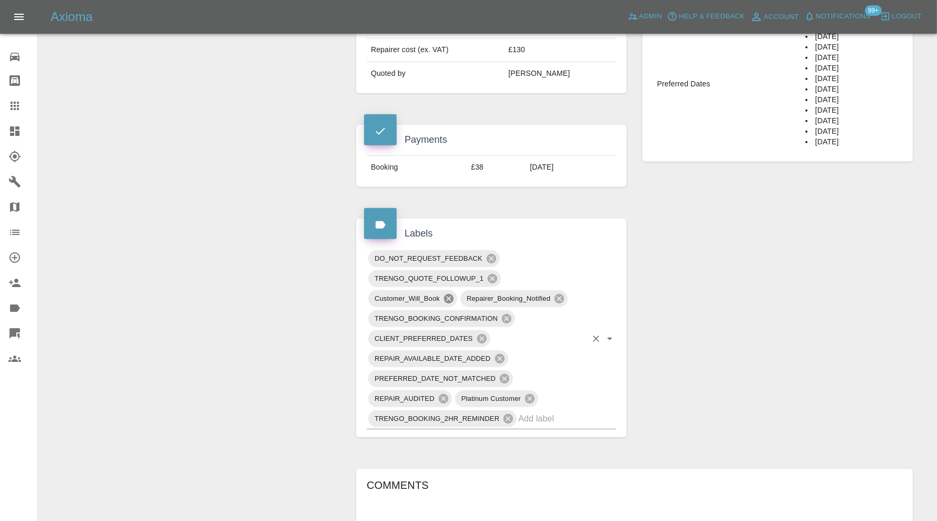
click at [449, 293] on icon at bounding box center [449, 299] width 12 height 12
click at [467, 293] on icon at bounding box center [468, 299] width 12 height 12
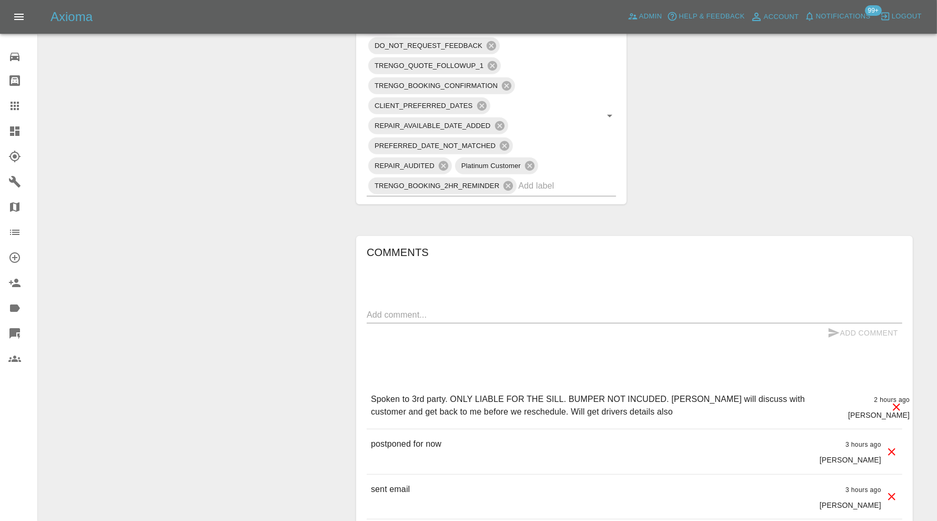
scroll to position [789, 0]
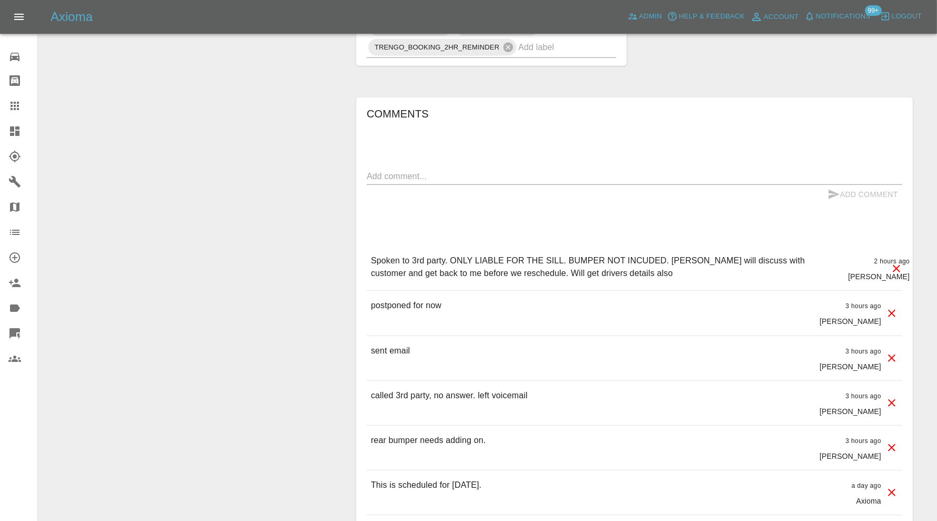
click at [444, 168] on div "x" at bounding box center [635, 176] width 536 height 17
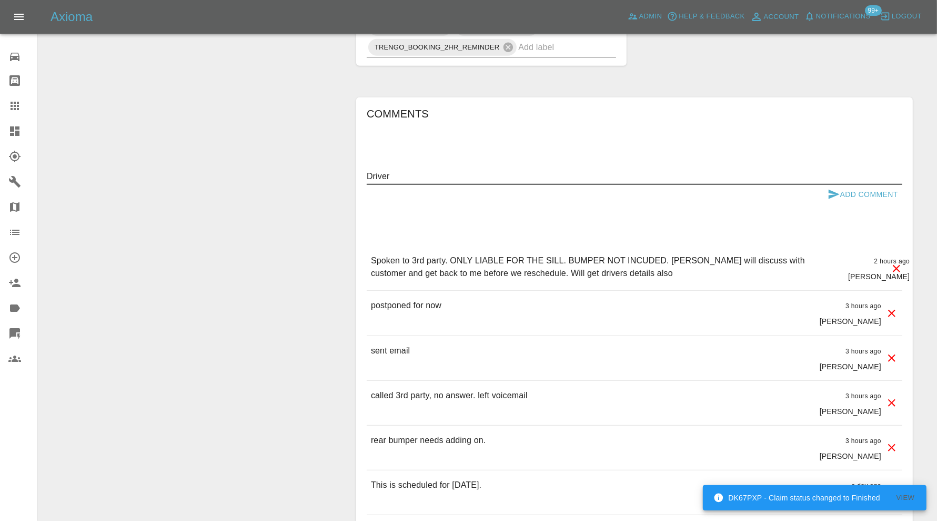
paste textarea "07712 204304 - Taz"
click at [391, 170] on textarea "Driver 07712 204304 - Taz" at bounding box center [635, 176] width 536 height 12
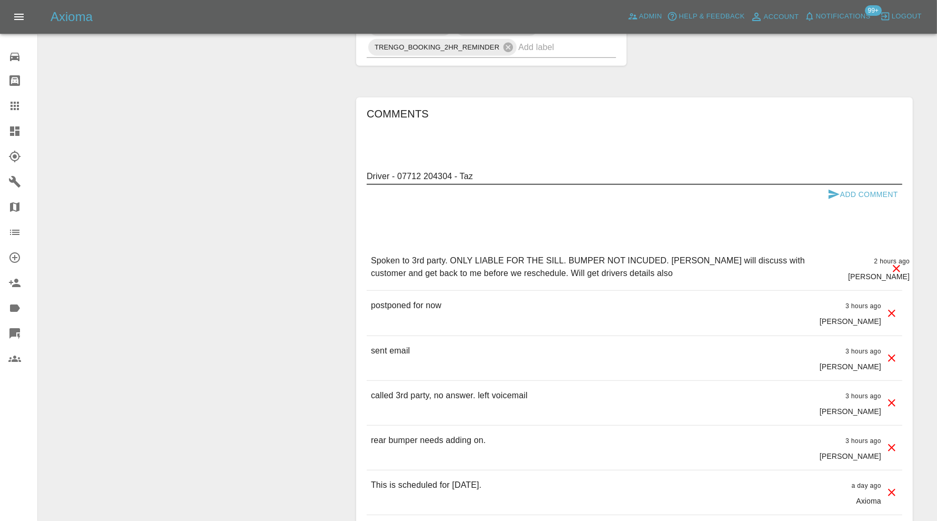
type textarea "Driver - 07712 204304 - Taz"
click at [849, 185] on button "Add Comment" at bounding box center [863, 194] width 79 height 19
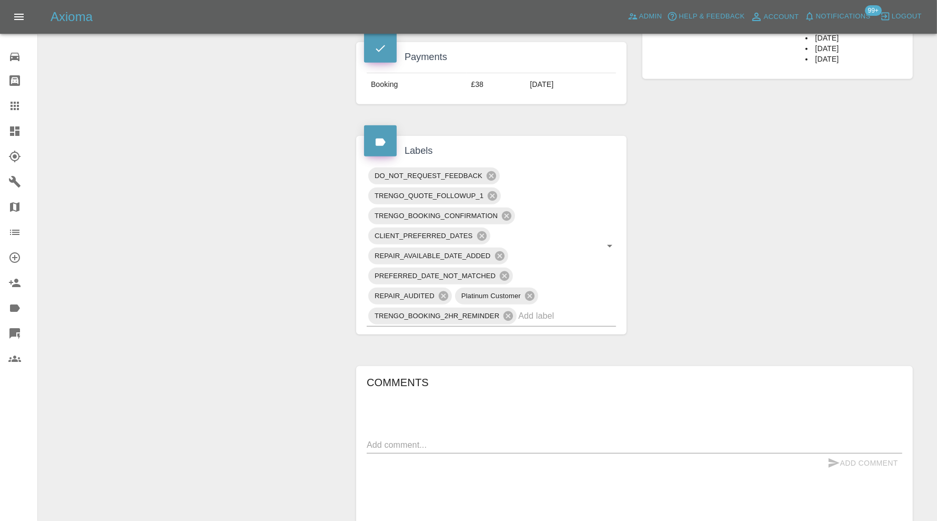
scroll to position [526, 0]
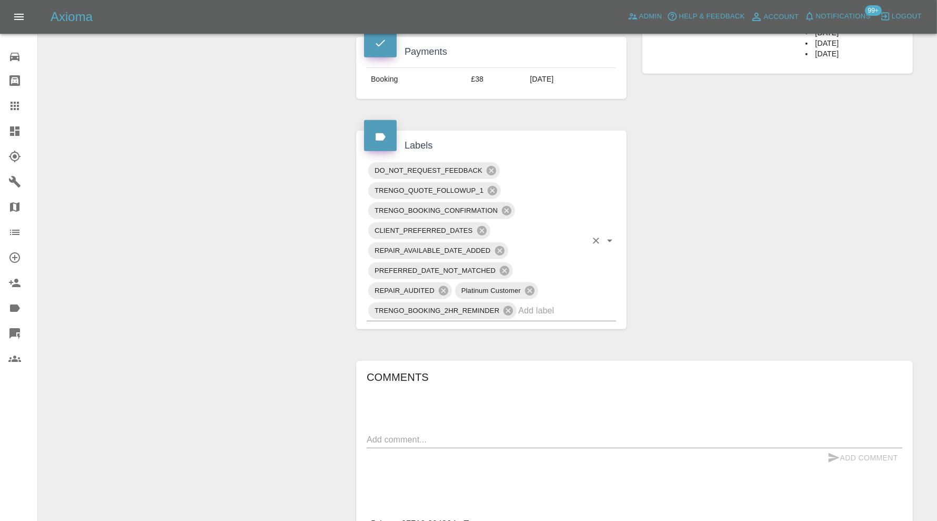
click at [508, 302] on div "TRENGO_BOOKING_2HR_REMINDER" at bounding box center [442, 310] width 148 height 17
click at [509, 306] on icon at bounding box center [508, 310] width 9 height 9
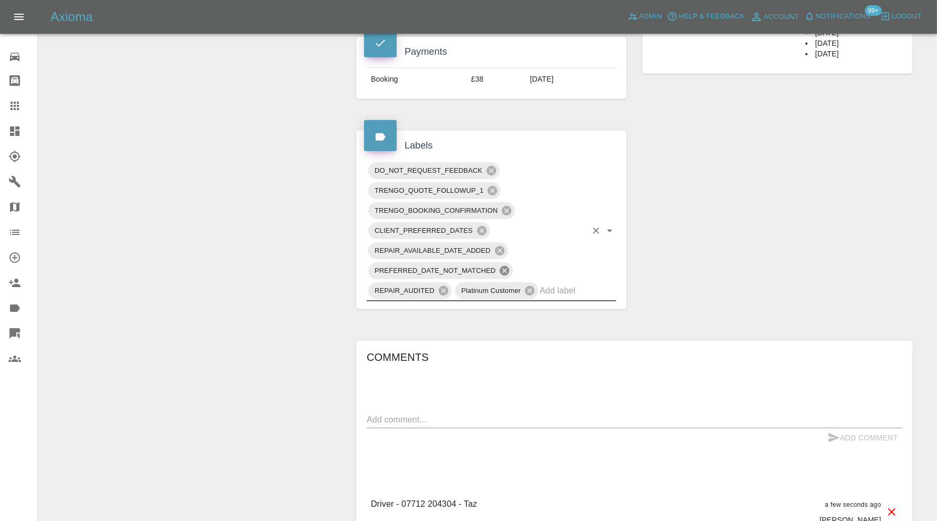
click at [505, 266] on icon at bounding box center [504, 270] width 9 height 9
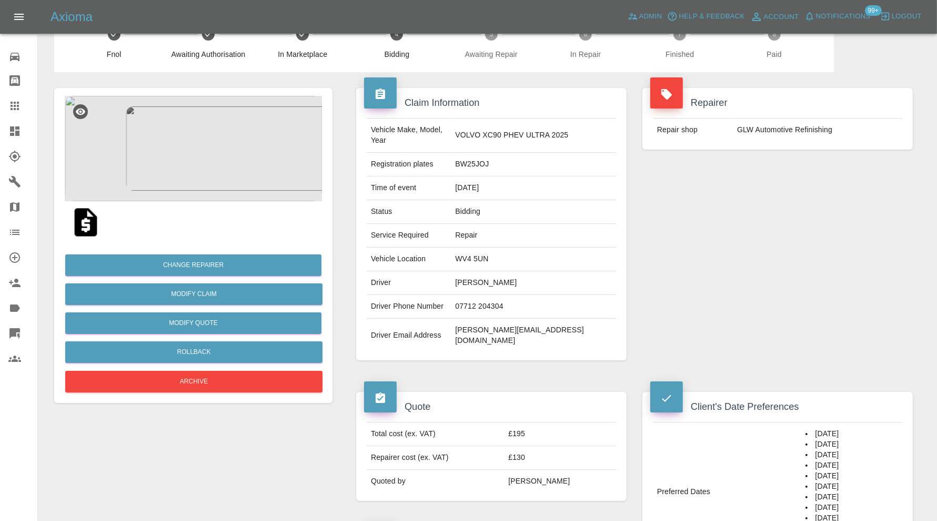
scroll to position [0, 0]
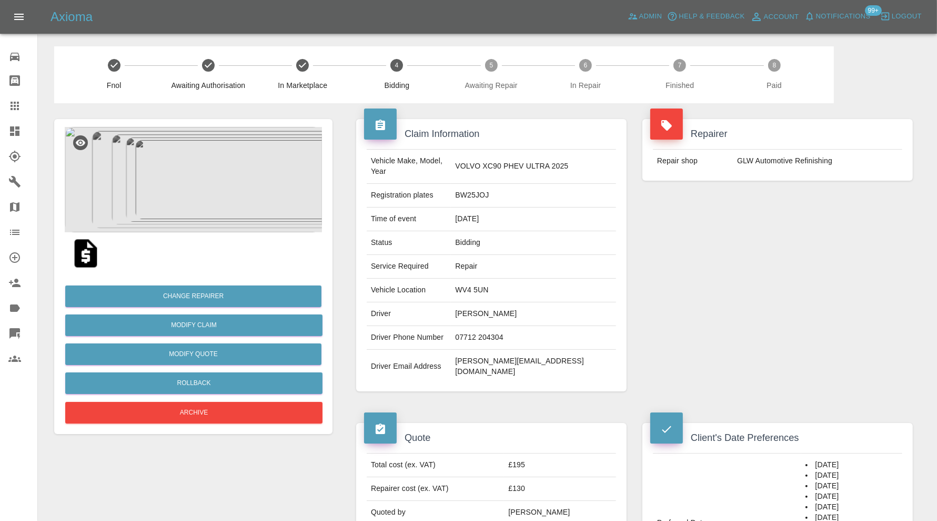
click at [202, 188] on img at bounding box center [193, 179] width 257 height 105
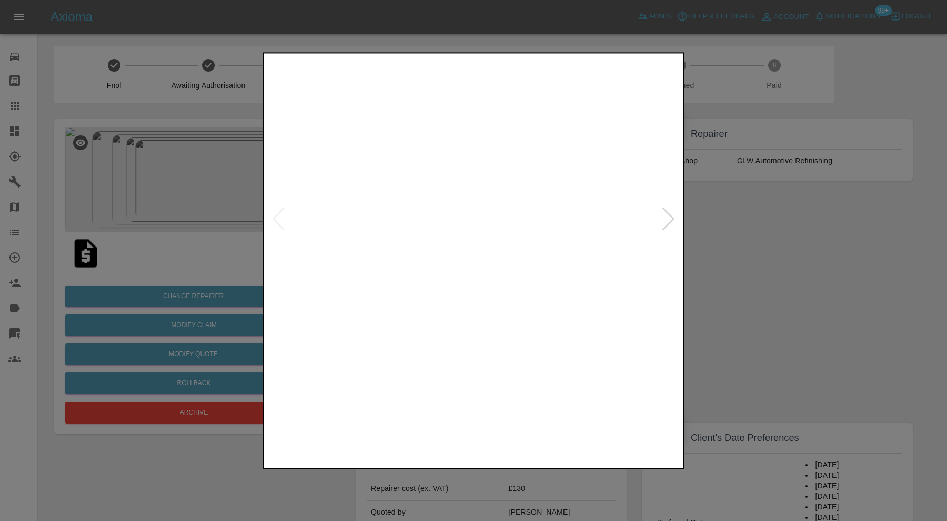
click at [666, 219] on div at bounding box center [669, 219] width 14 height 23
click at [668, 218] on div at bounding box center [669, 219] width 14 height 23
click at [438, 423] on img at bounding box center [422, 424] width 100 height 72
click at [750, 208] on div at bounding box center [473, 260] width 947 height 521
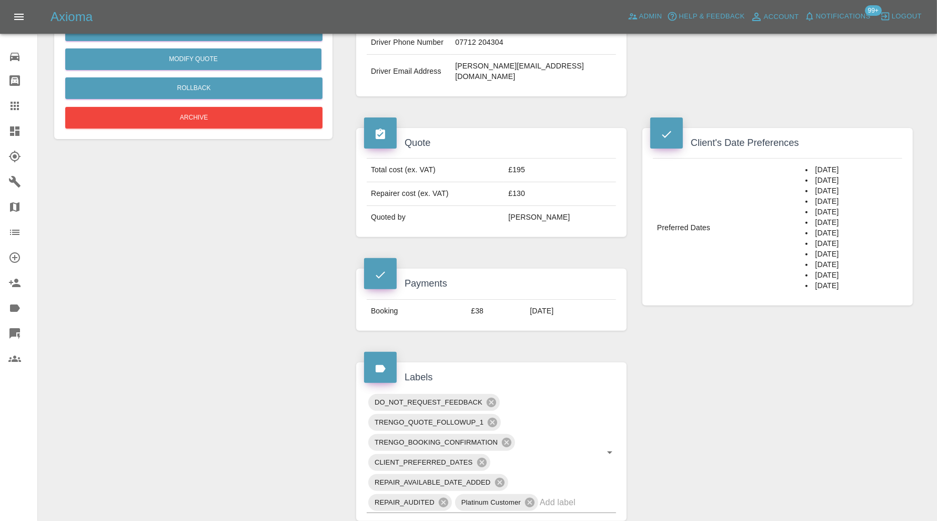
scroll to position [614, 0]
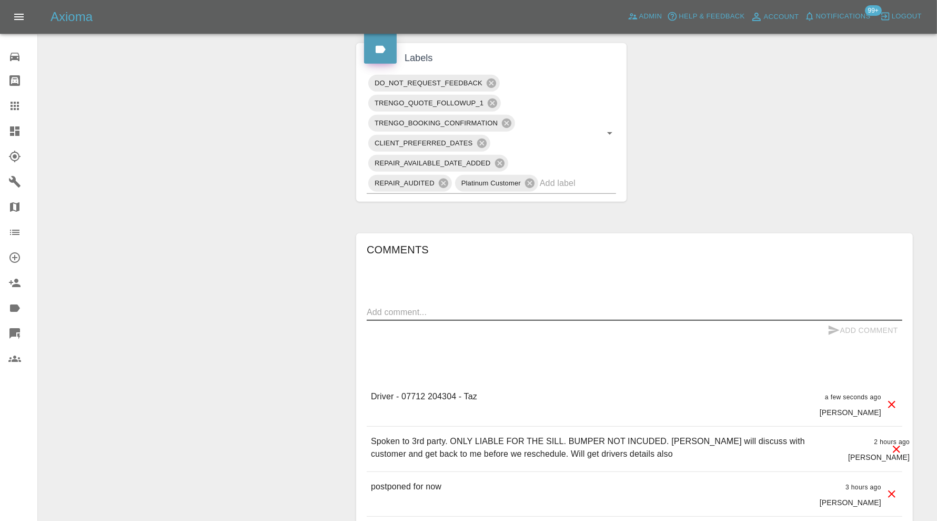
click at [507, 306] on textarea at bounding box center [635, 312] width 536 height 12
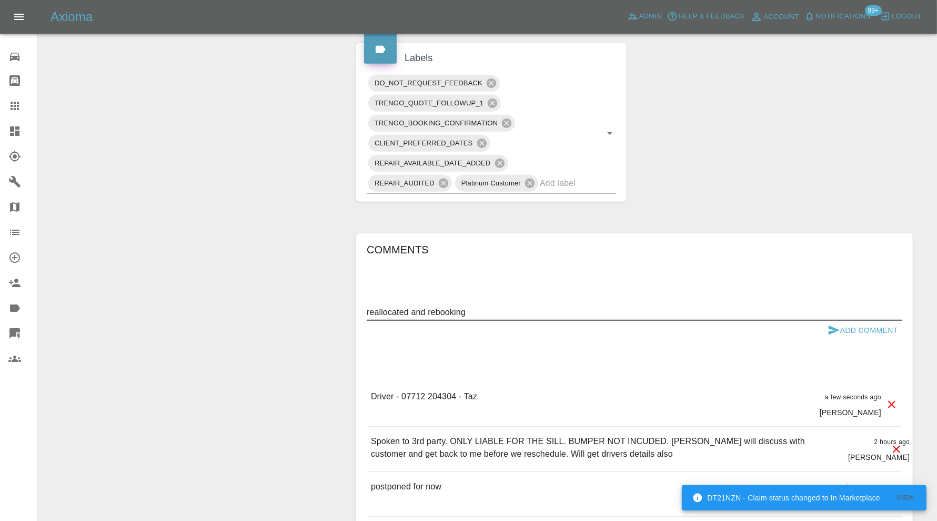
type textarea "reallocated and rebooking"
click at [878, 321] on button "Add Comment" at bounding box center [863, 330] width 79 height 19
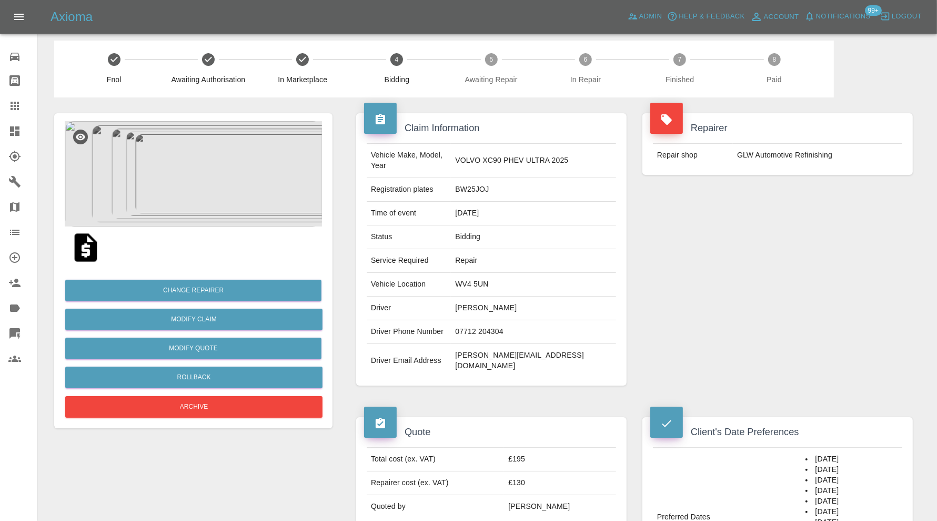
scroll to position [0, 0]
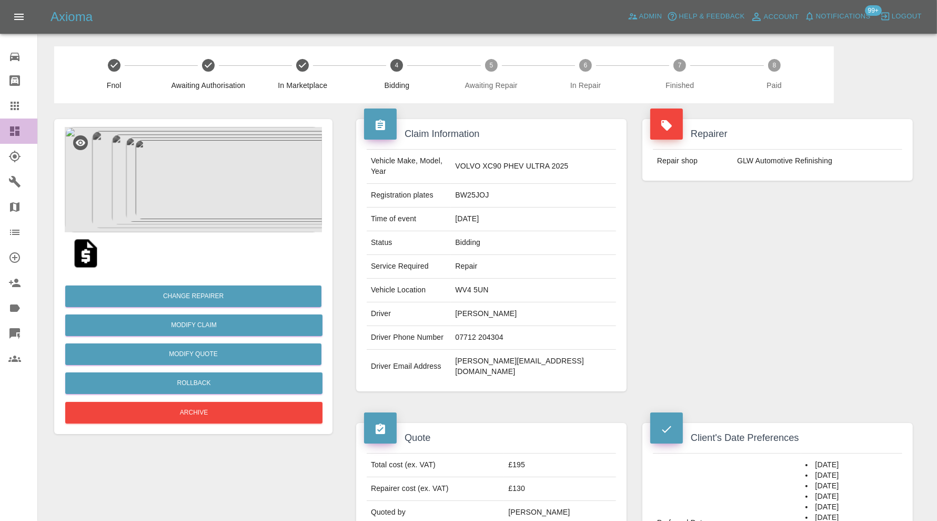
click at [23, 125] on div at bounding box center [22, 131] width 29 height 13
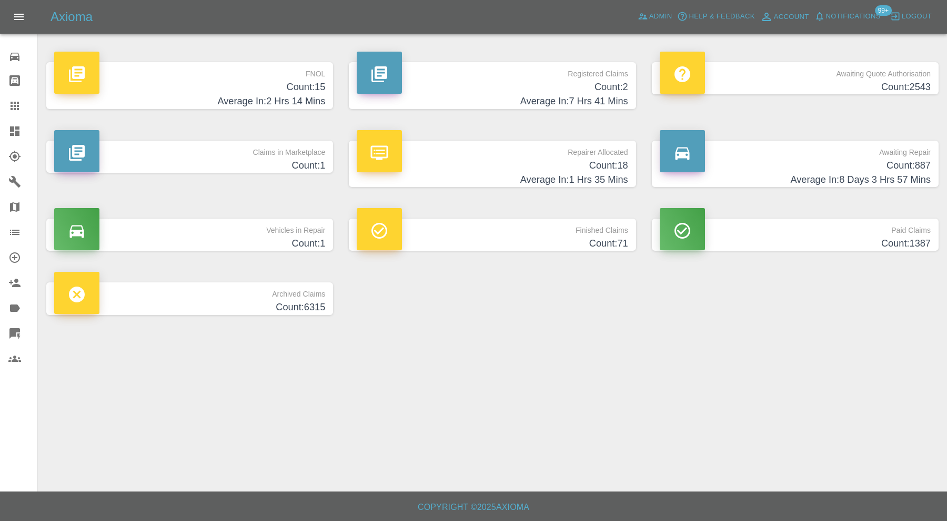
click at [300, 159] on h4 "Count: 1" at bounding box center [189, 165] width 271 height 14
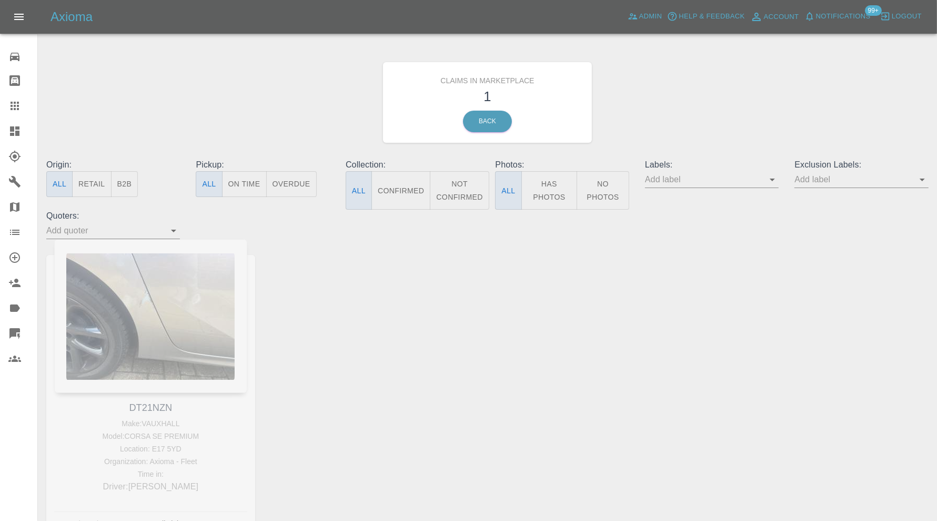
click at [16, 128] on icon at bounding box center [14, 130] width 9 height 9
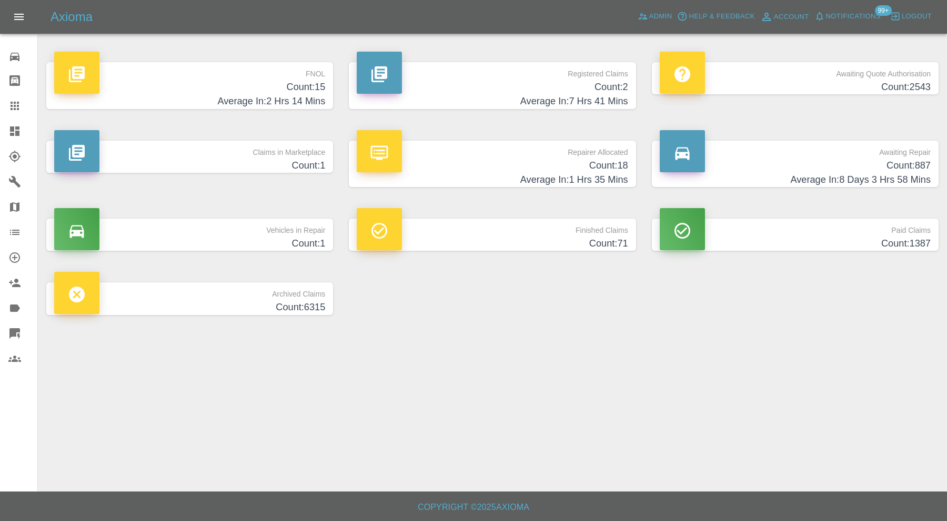
click at [277, 103] on h4 "Average In: 2 Hrs 14 Mins" at bounding box center [189, 101] width 271 height 14
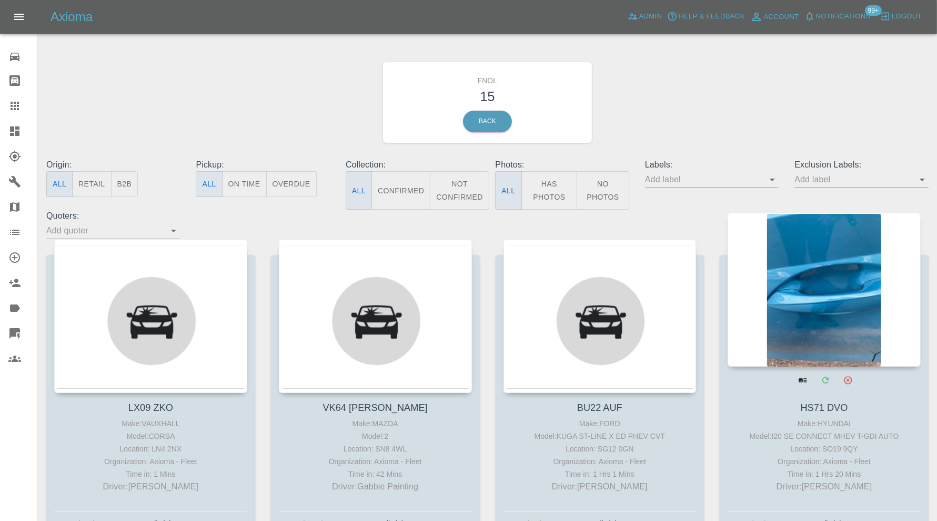
click at [791, 297] on div at bounding box center [824, 290] width 193 height 154
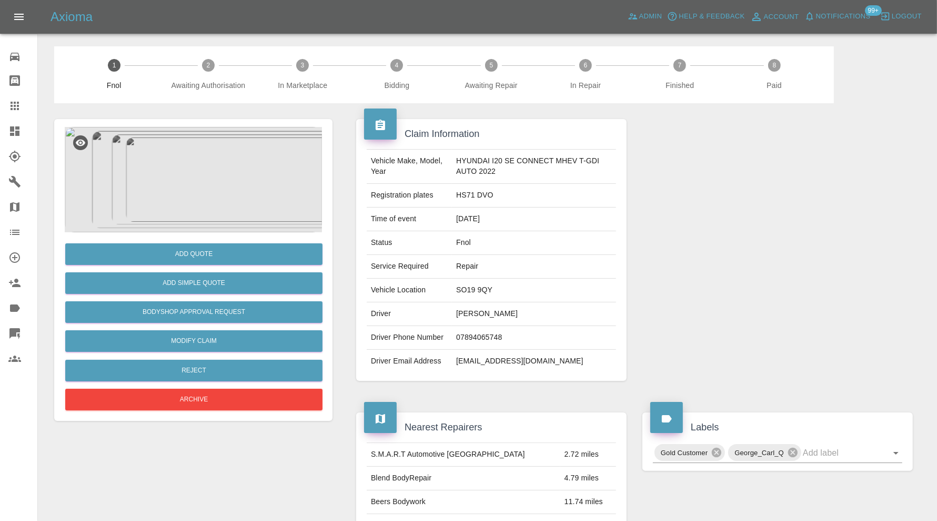
click at [219, 201] on img at bounding box center [193, 179] width 257 height 105
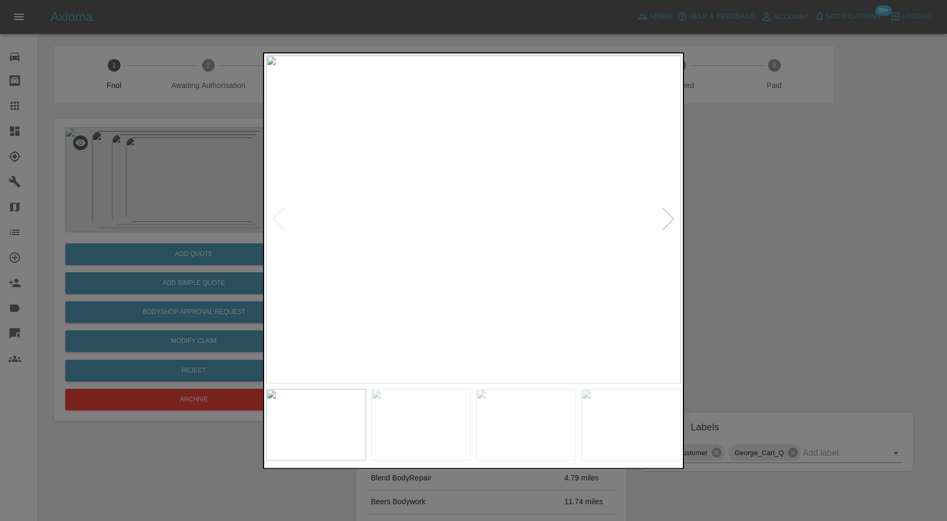
click at [673, 218] on div at bounding box center [669, 219] width 14 height 23
click at [673, 218] on img at bounding box center [473, 219] width 415 height 328
click at [277, 212] on div at bounding box center [279, 219] width 14 height 23
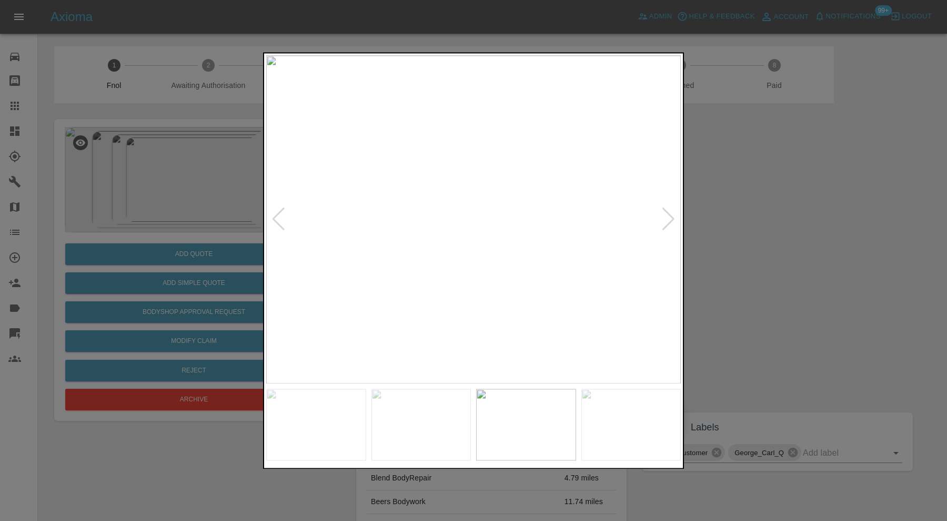
click at [277, 212] on div at bounding box center [279, 219] width 14 height 23
click at [282, 219] on div at bounding box center [279, 219] width 14 height 23
click at [272, 221] on img at bounding box center [473, 219] width 415 height 328
click at [740, 228] on div at bounding box center [473, 260] width 947 height 521
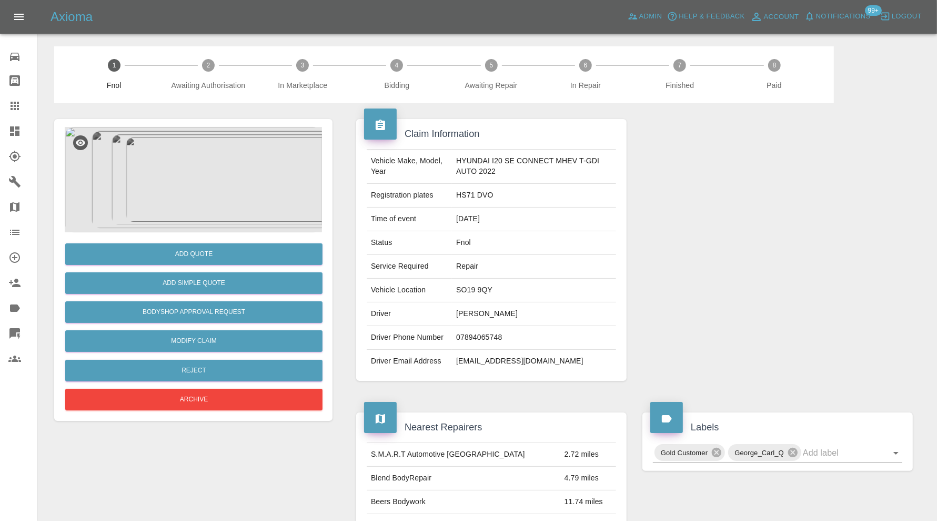
click at [23, 134] on div at bounding box center [22, 131] width 29 height 13
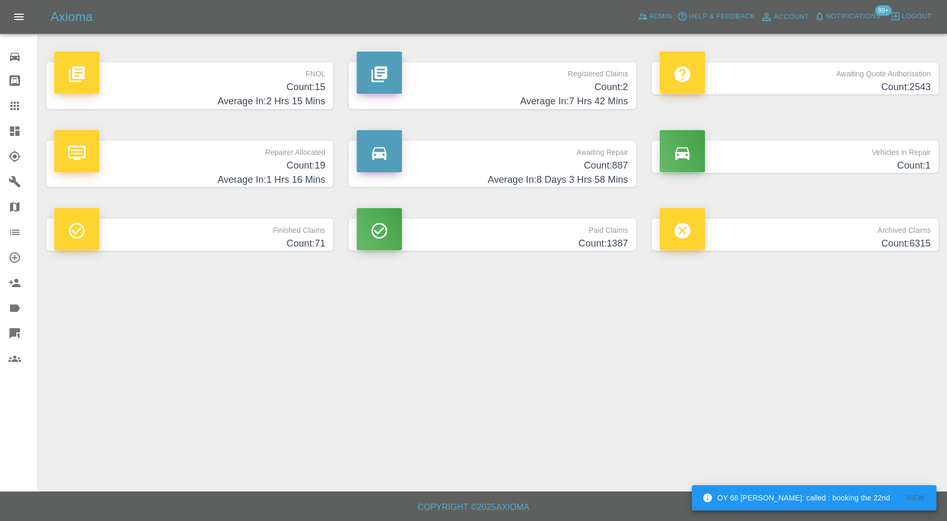
click at [277, 158] on p "Repairer Allocated" at bounding box center [189, 150] width 271 height 18
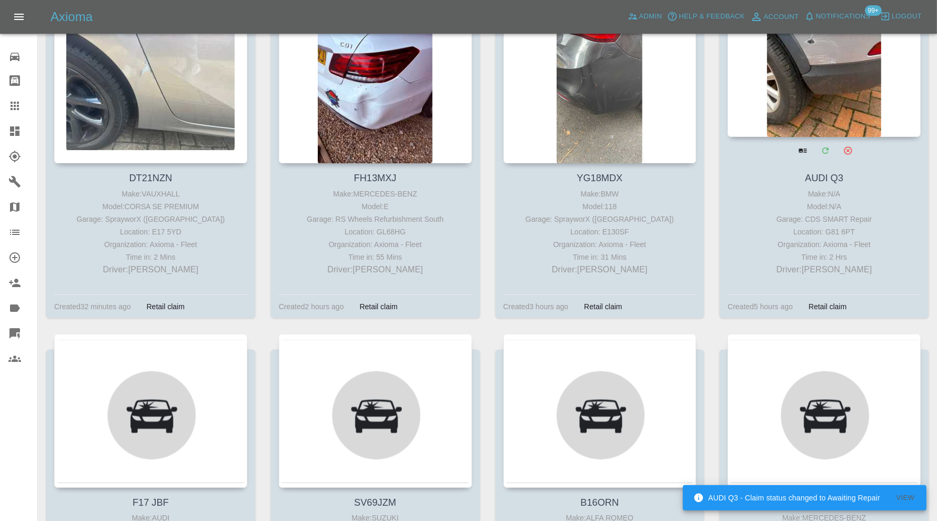
scroll to position [351, 0]
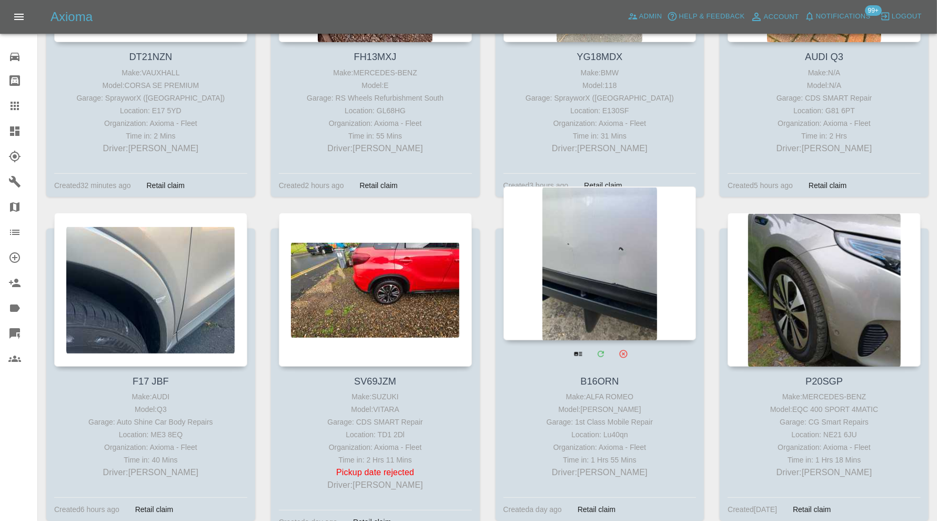
click at [626, 273] on div at bounding box center [600, 263] width 193 height 154
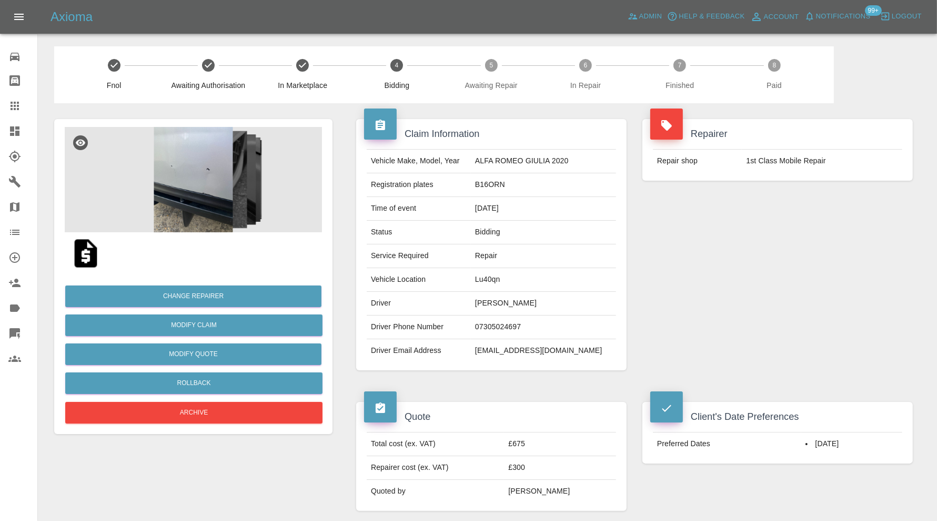
click at [15, 125] on icon at bounding box center [14, 131] width 13 height 13
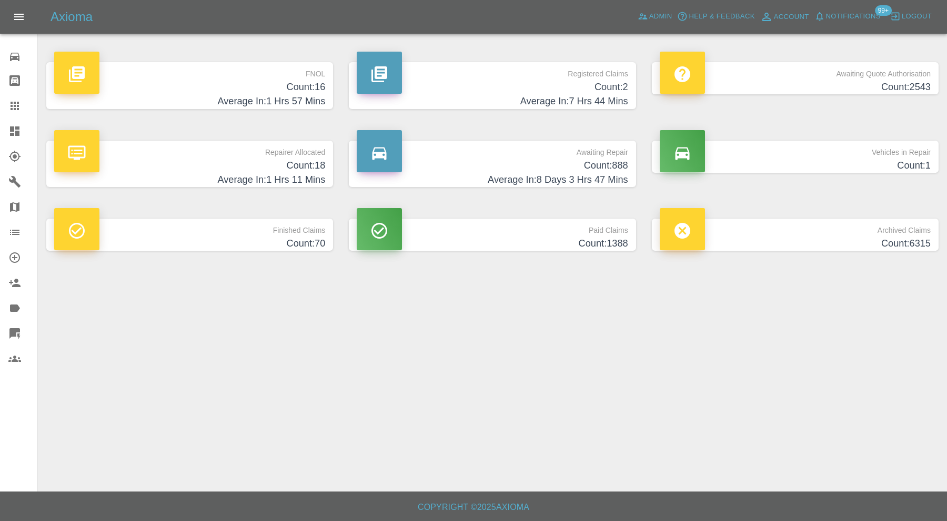
click at [487, 178] on h4 "Average In: 8 Days 3 Hrs 47 Mins" at bounding box center [492, 180] width 271 height 14
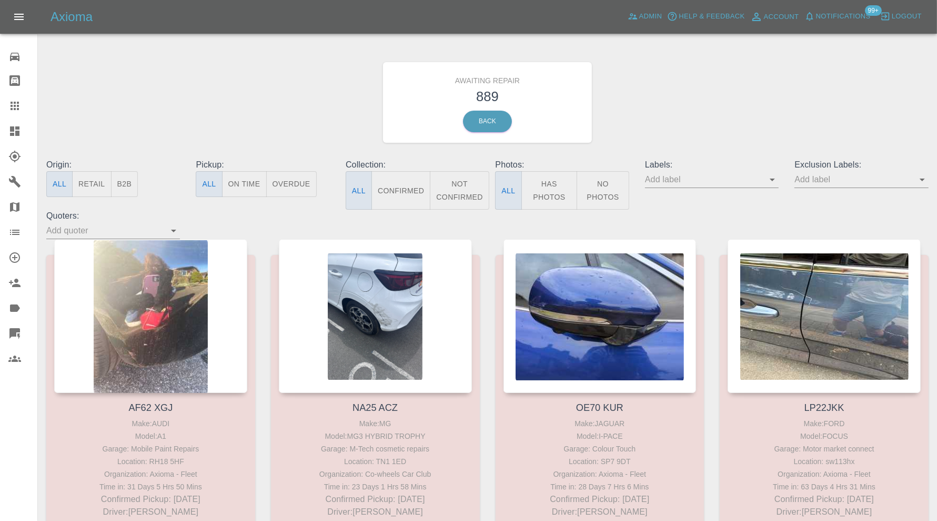
click at [461, 184] on button "Not Confirmed" at bounding box center [459, 190] width 59 height 38
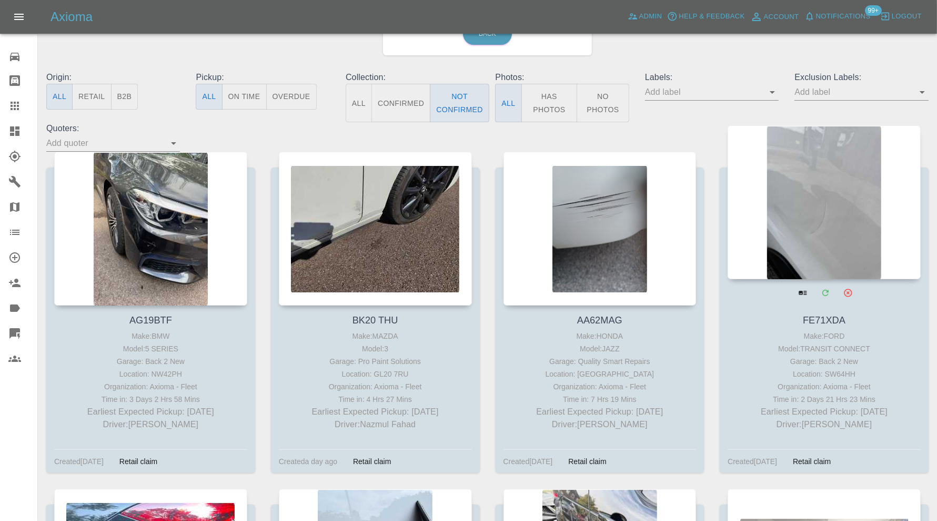
scroll to position [438, 0]
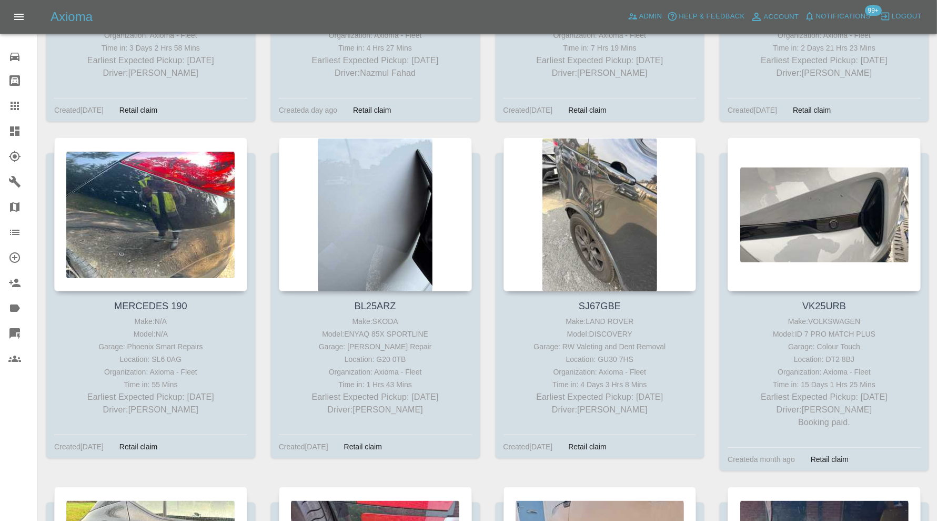
click at [16, 121] on link "Dashboard" at bounding box center [18, 130] width 37 height 25
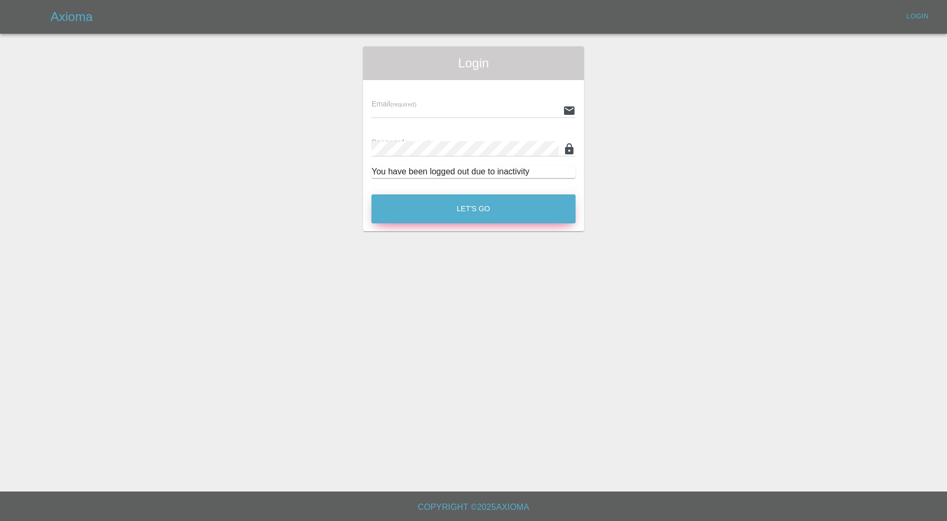
type input "carl.ainsworth@axioma.co.uk"
click at [512, 212] on button "Let's Go" at bounding box center [474, 208] width 204 height 29
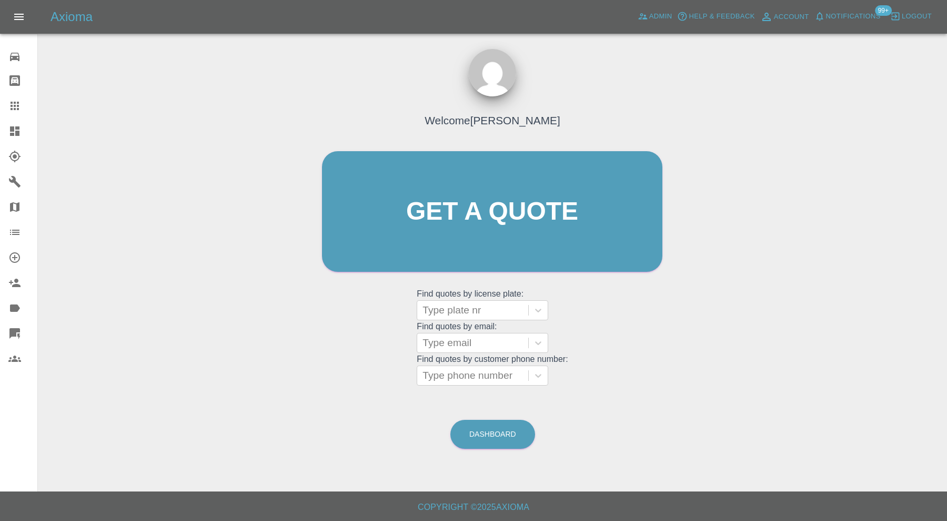
click at [15, 134] on icon at bounding box center [14, 131] width 13 height 13
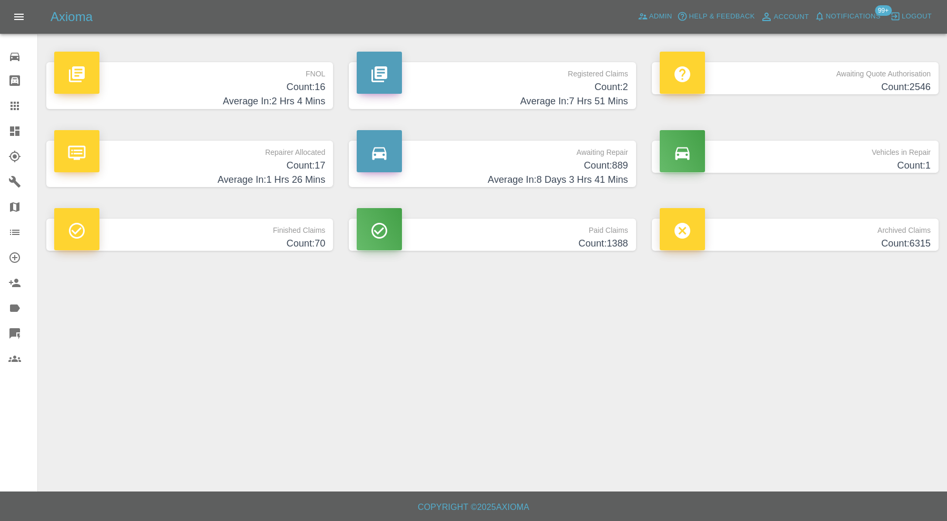
click at [227, 83] on h4 "Count: 16" at bounding box center [189, 87] width 271 height 14
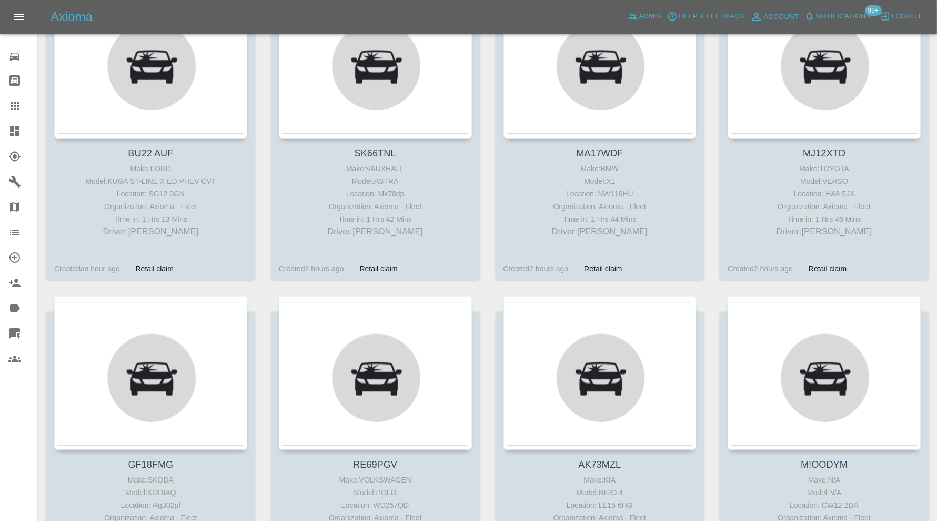
scroll to position [1004, 0]
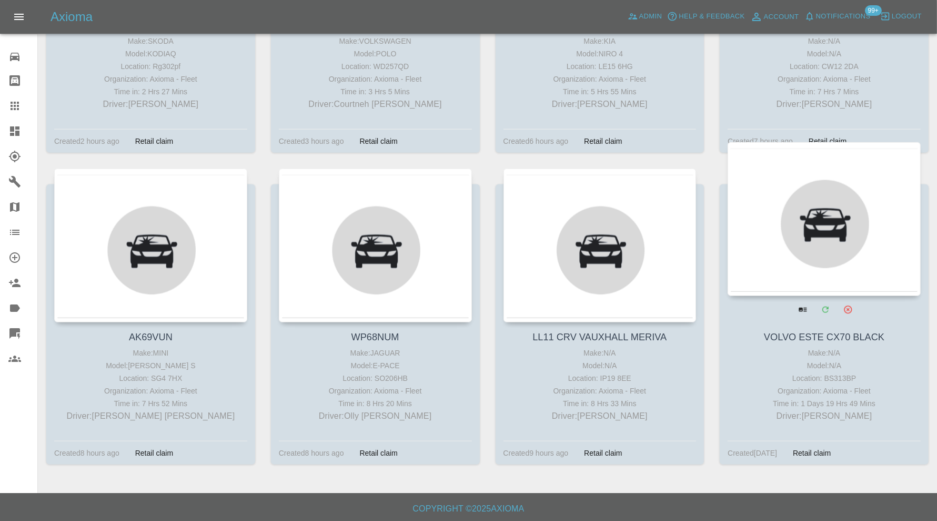
click at [854, 268] on div at bounding box center [824, 219] width 193 height 154
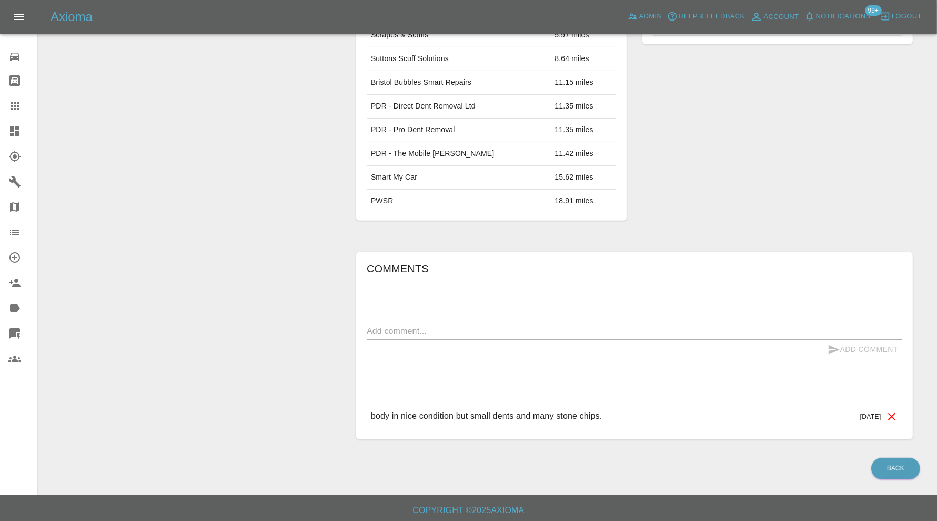
scroll to position [105, 0]
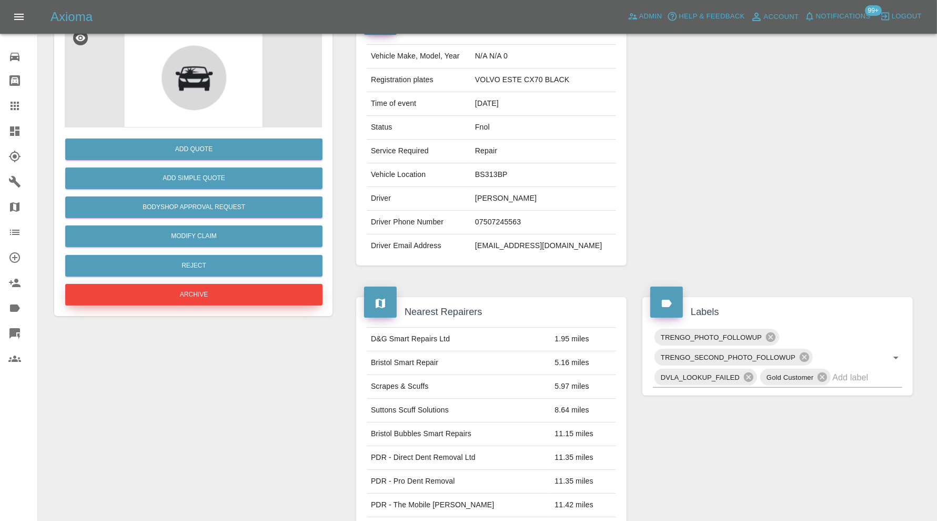
click at [294, 295] on button "Archive" at bounding box center [193, 295] width 257 height 22
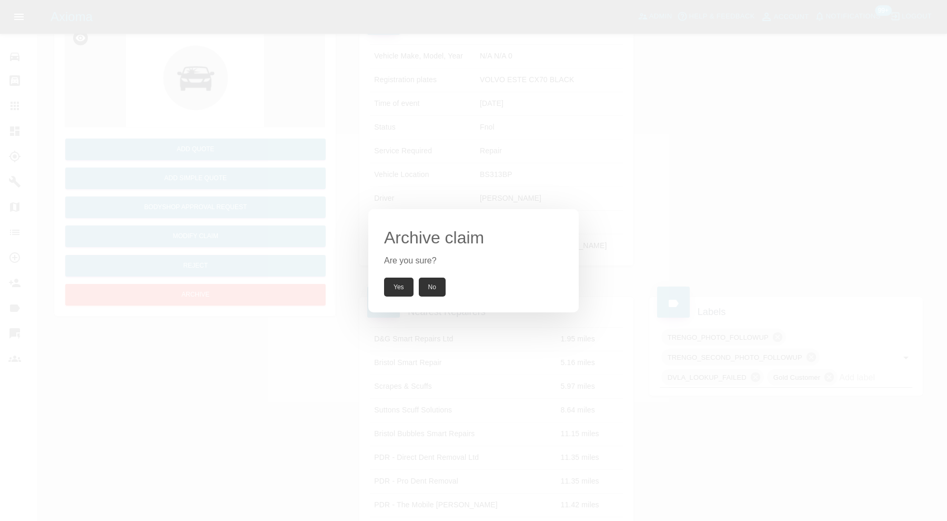
click at [385, 283] on button "Yes" at bounding box center [398, 286] width 29 height 19
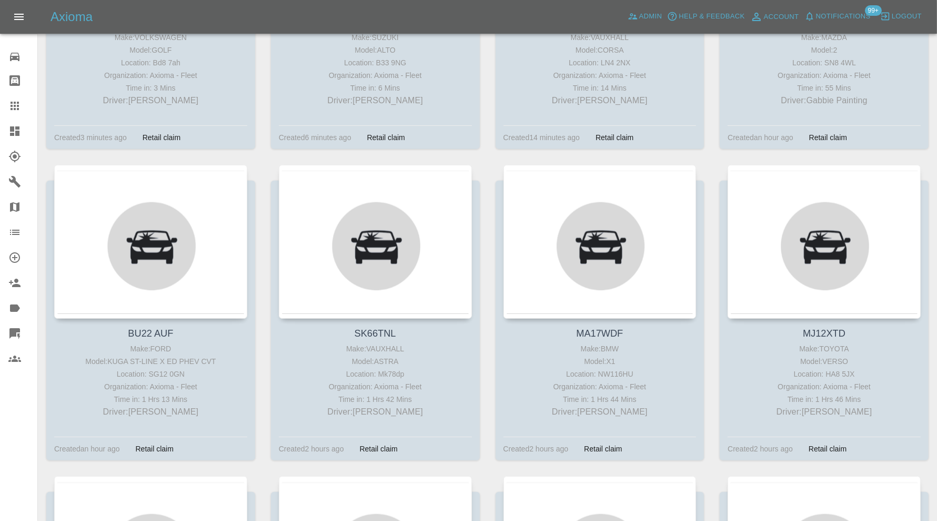
scroll to position [614, 0]
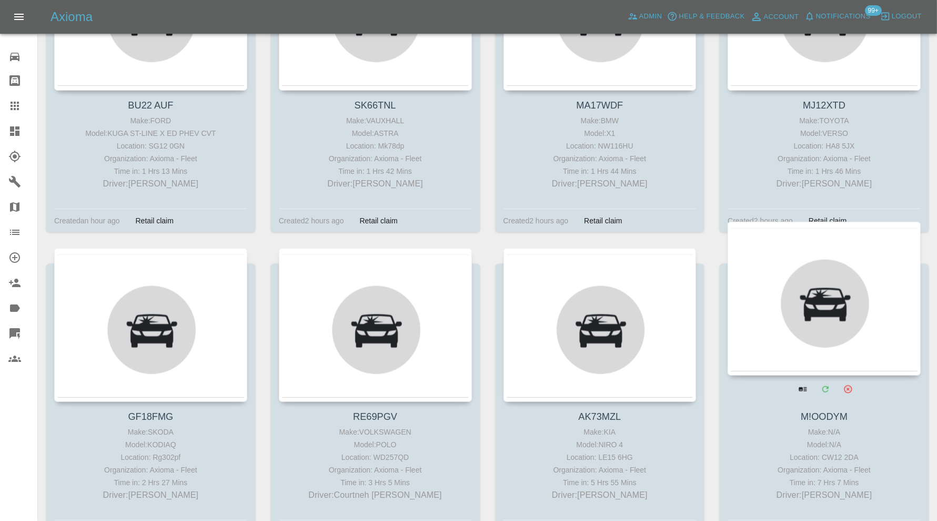
click at [795, 303] on div at bounding box center [824, 299] width 193 height 154
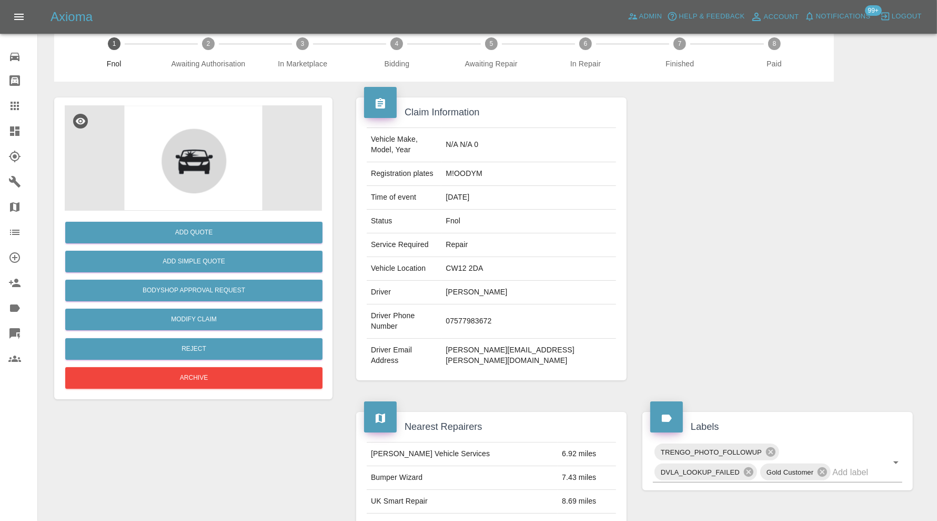
scroll to position [17, 0]
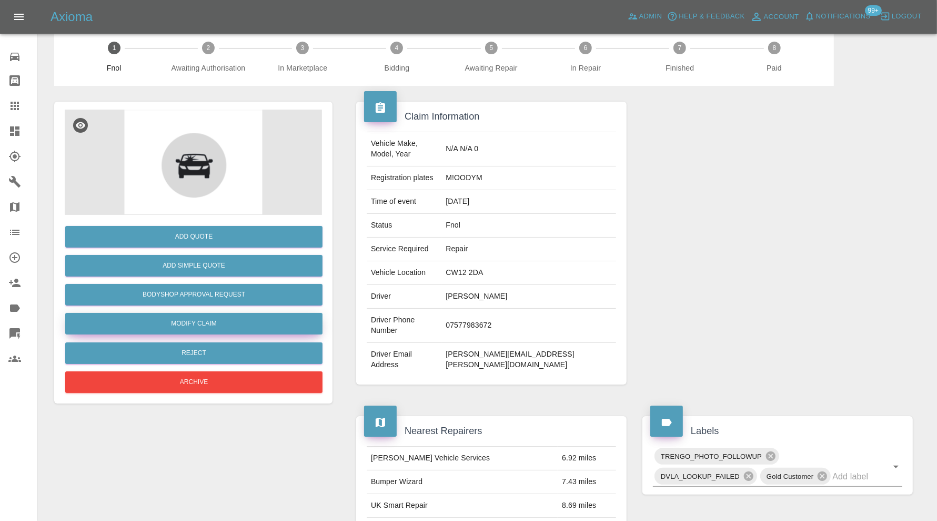
click at [223, 323] on link "Modify Claim" at bounding box center [193, 324] width 257 height 22
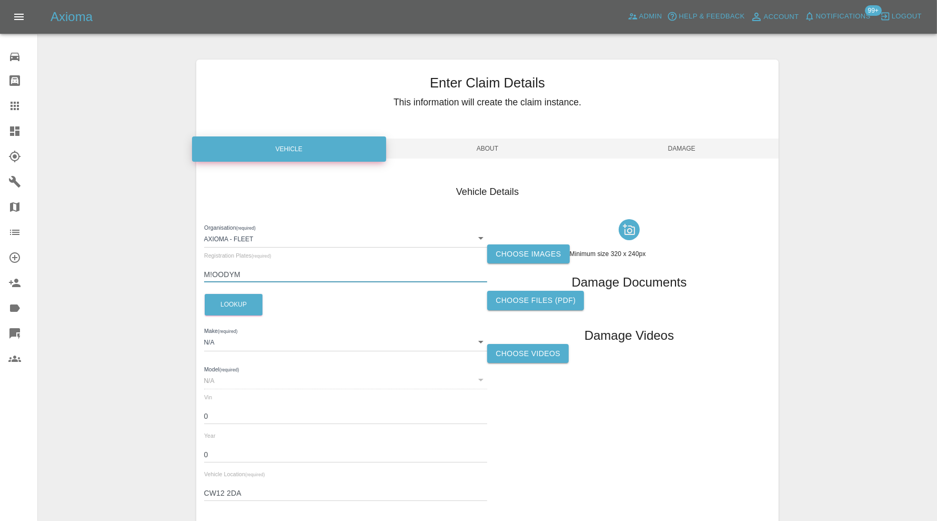
click at [212, 274] on input "M!OODYM" at bounding box center [346, 274] width 284 height 15
type input "MOODYM"
click at [249, 300] on button "Lookup" at bounding box center [234, 305] width 58 height 22
click at [674, 147] on span "Damage" at bounding box center [682, 148] width 194 height 20
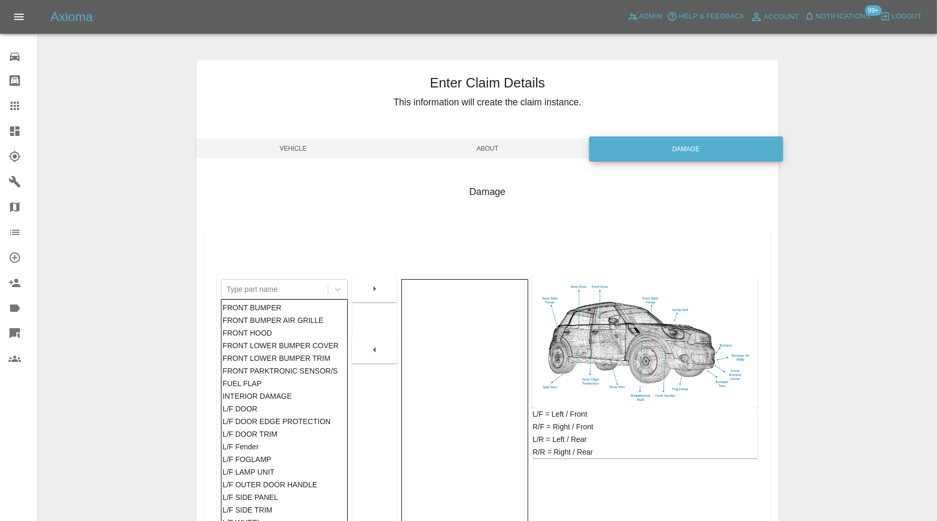
scroll to position [131, 0]
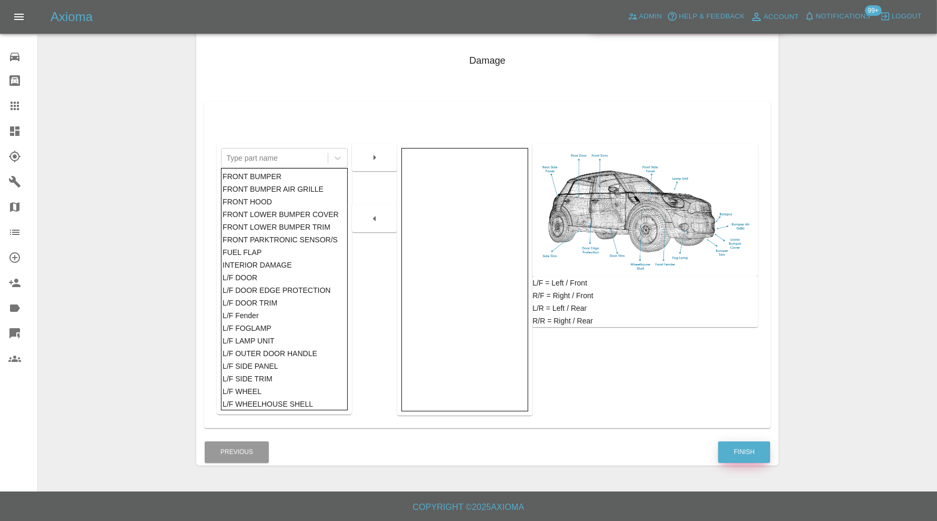
click at [749, 453] on button "Finish" at bounding box center [744, 452] width 52 height 22
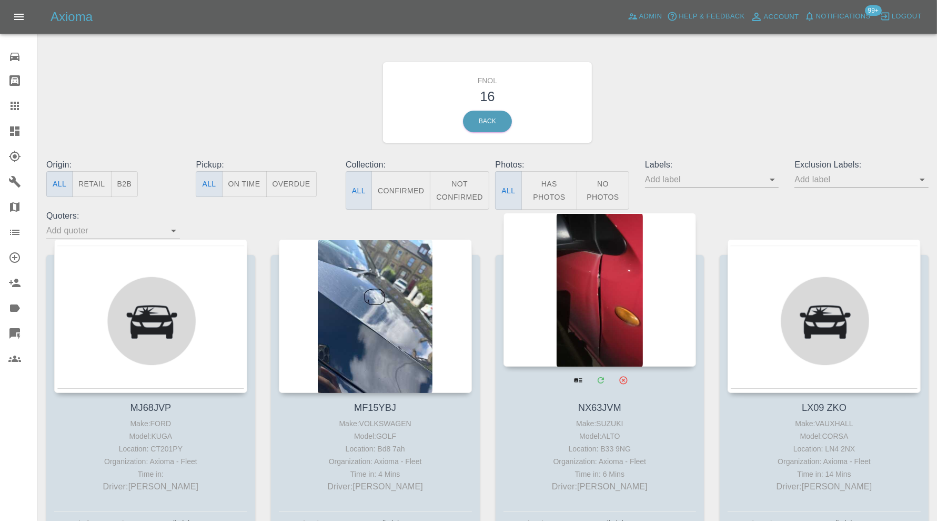
click at [631, 297] on div at bounding box center [600, 290] width 193 height 154
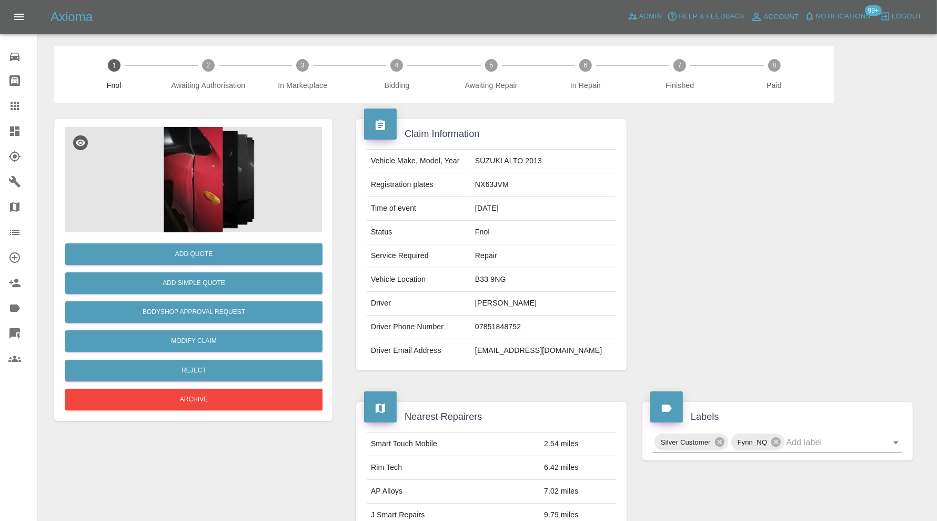
click at [172, 196] on img at bounding box center [193, 179] width 257 height 105
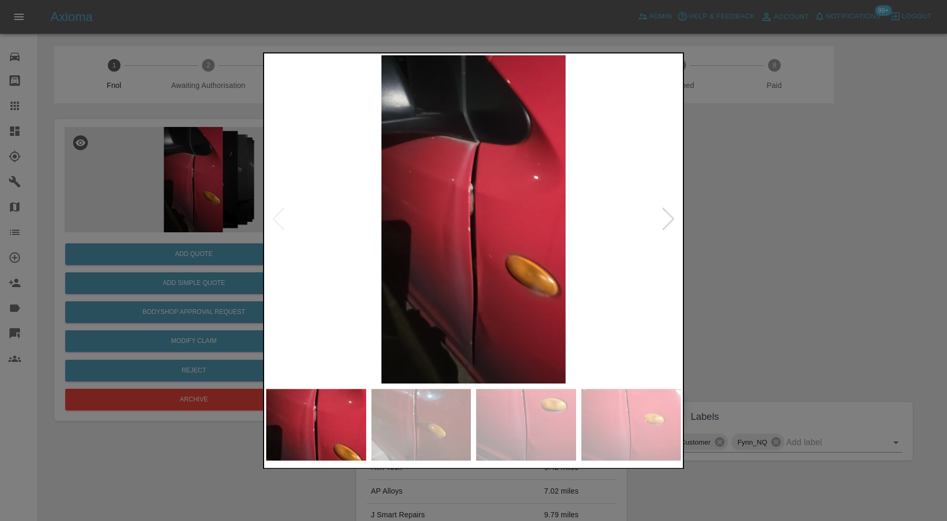
click at [669, 219] on div at bounding box center [669, 219] width 14 height 23
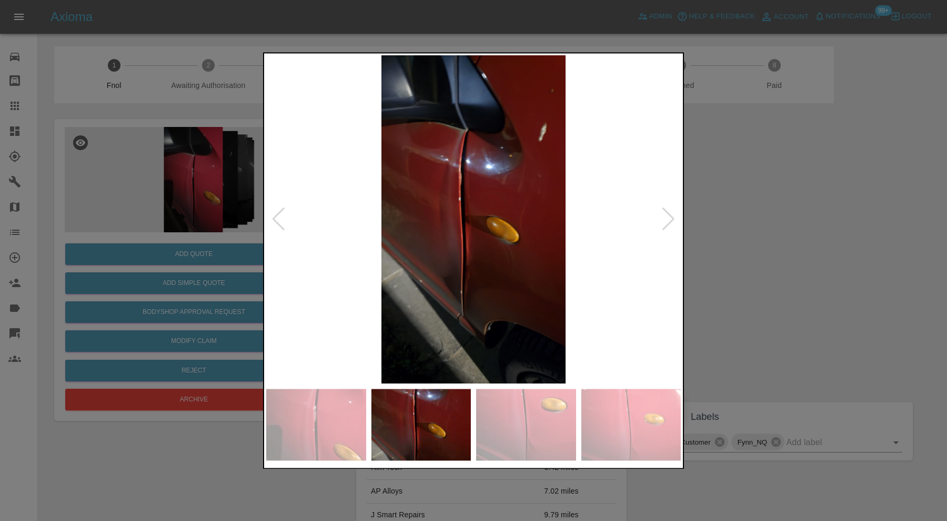
click at [669, 219] on div at bounding box center [669, 219] width 14 height 23
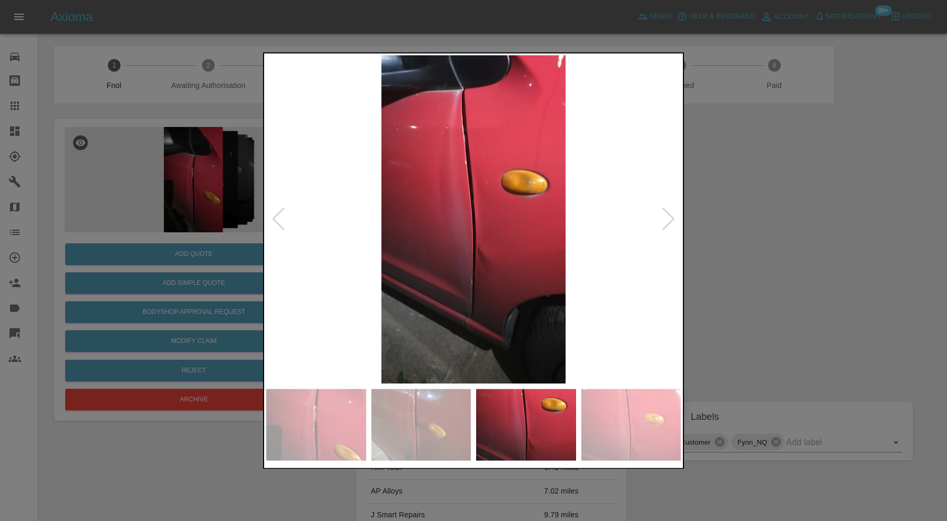
click at [692, 222] on div at bounding box center [473, 260] width 947 height 521
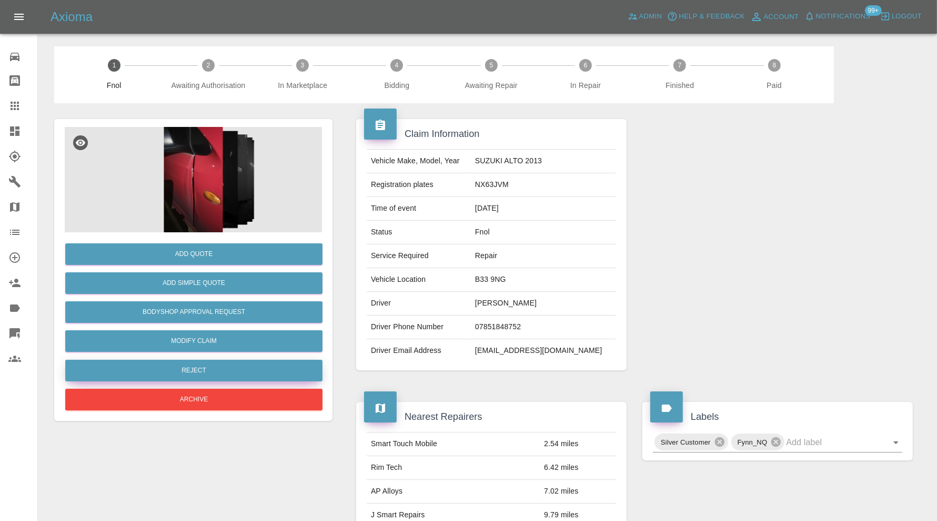
click at [239, 372] on button "Reject" at bounding box center [193, 370] width 257 height 22
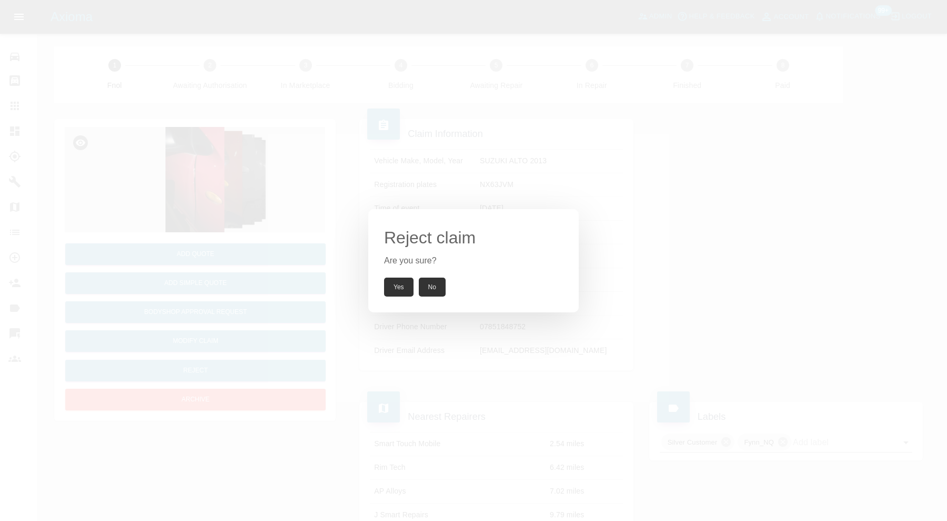
click at [403, 285] on button "Yes" at bounding box center [398, 286] width 29 height 19
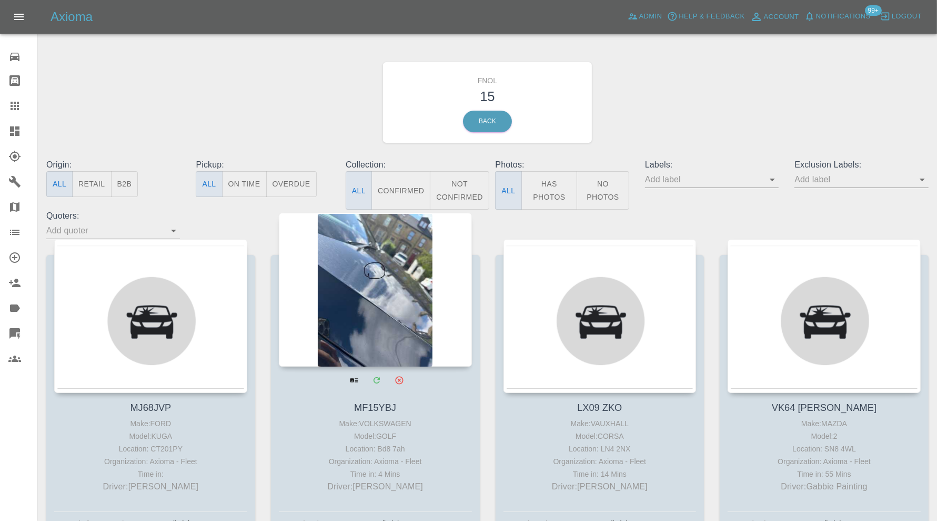
click at [406, 308] on div at bounding box center [375, 290] width 193 height 154
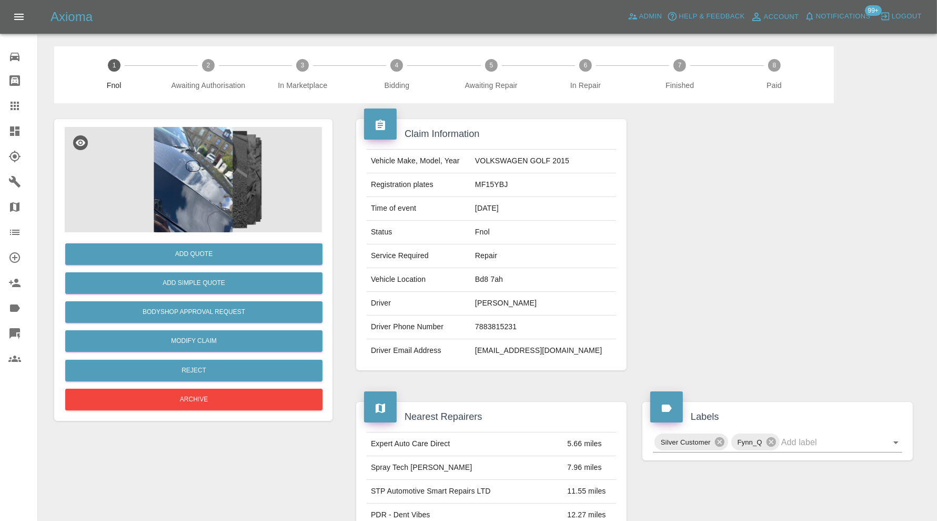
click at [164, 192] on img at bounding box center [193, 179] width 257 height 105
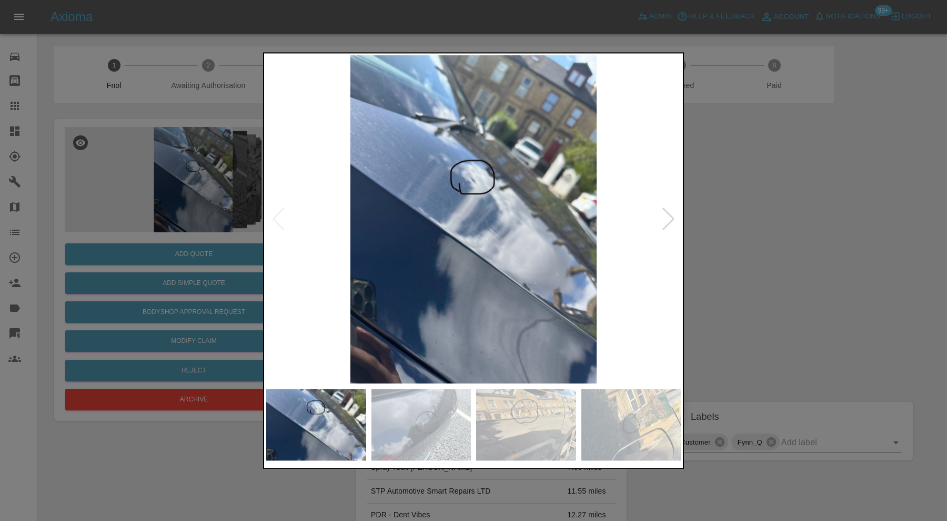
click at [672, 214] on div at bounding box center [669, 219] width 14 height 23
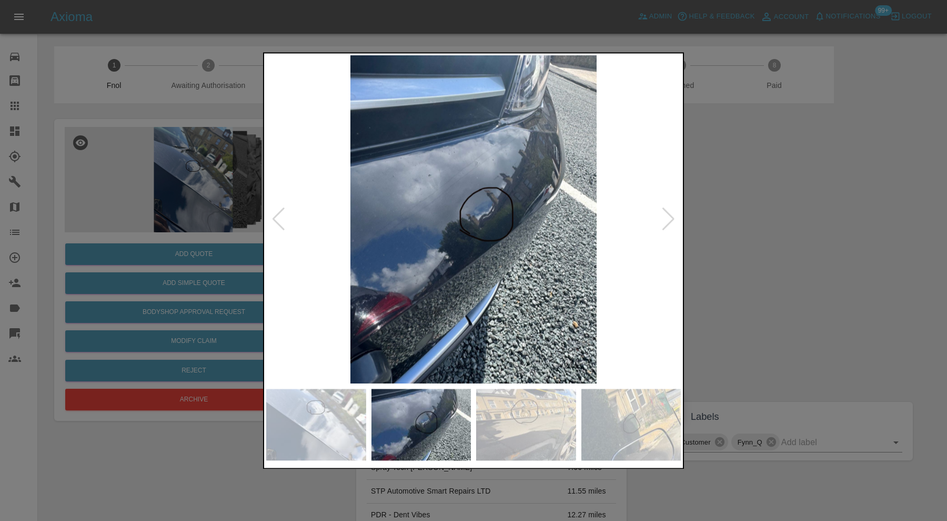
click at [672, 214] on div at bounding box center [669, 219] width 14 height 23
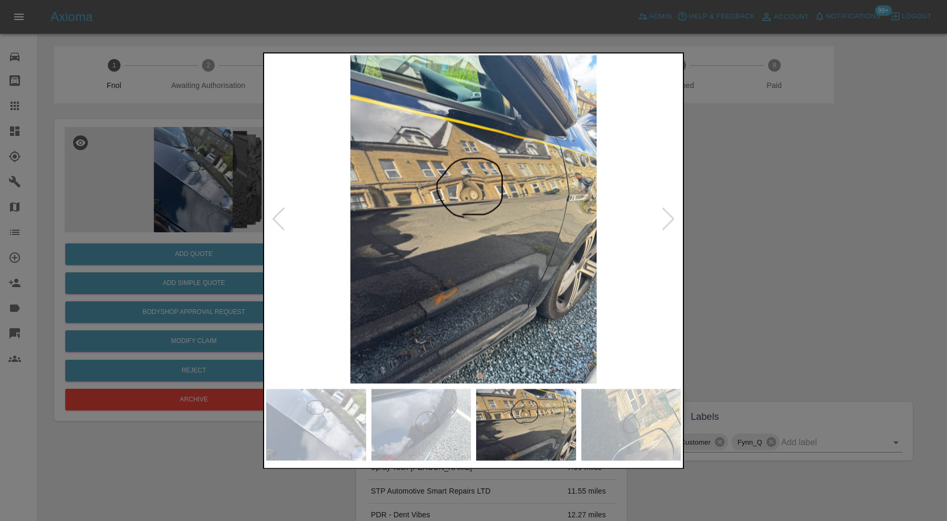
click at [672, 214] on div at bounding box center [669, 219] width 14 height 23
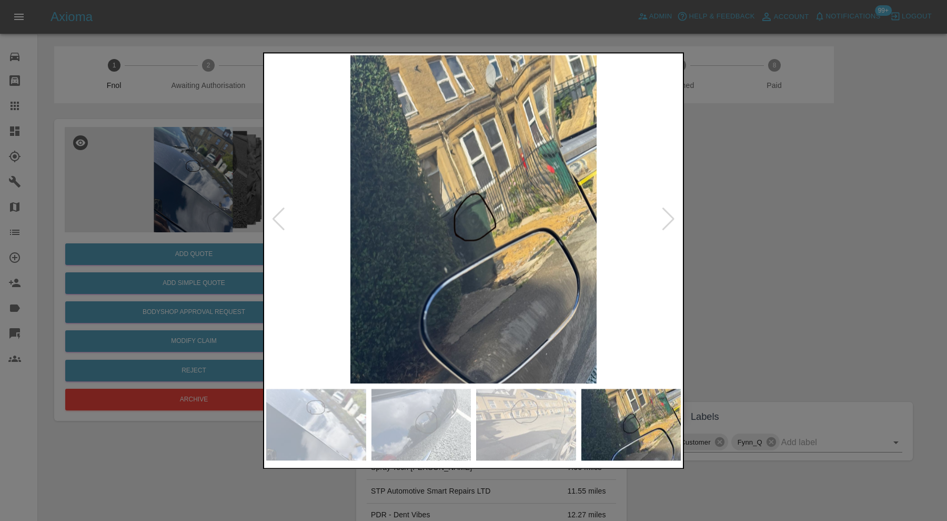
click at [672, 214] on div at bounding box center [669, 219] width 14 height 23
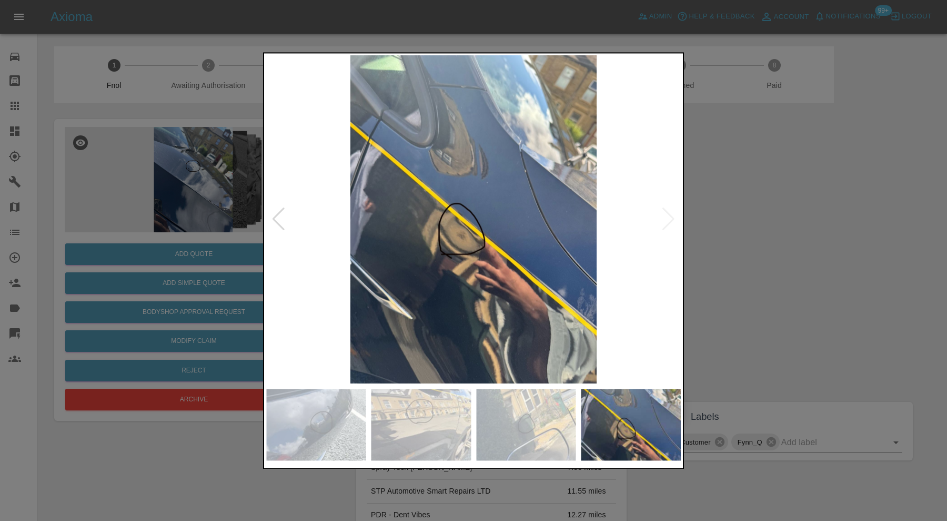
click at [672, 214] on img at bounding box center [473, 219] width 415 height 328
click at [749, 207] on div at bounding box center [473, 260] width 947 height 521
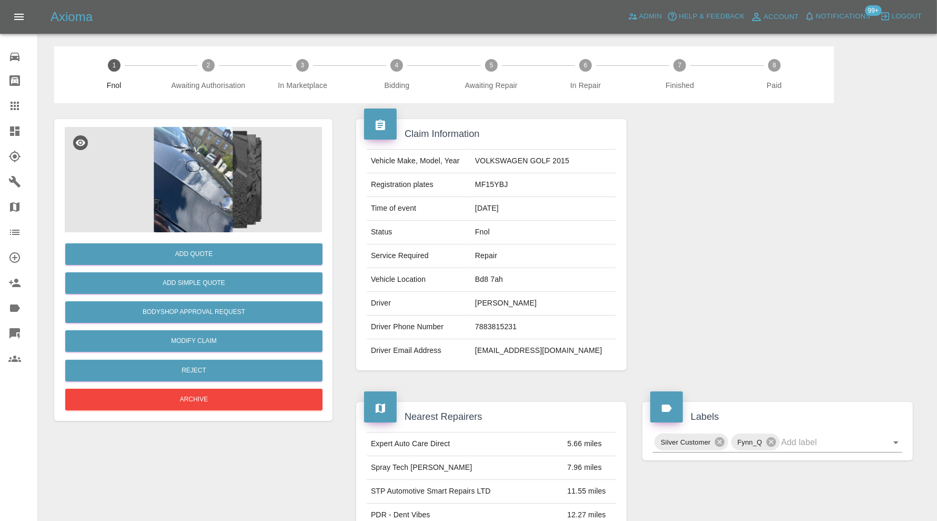
click at [19, 130] on icon at bounding box center [14, 131] width 13 height 13
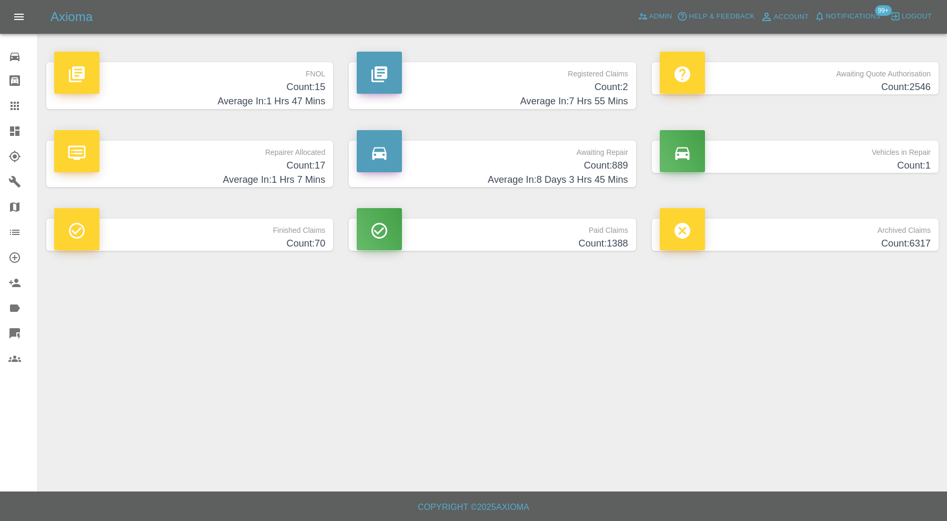
click at [470, 171] on h4 "Count: 889" at bounding box center [492, 165] width 271 height 14
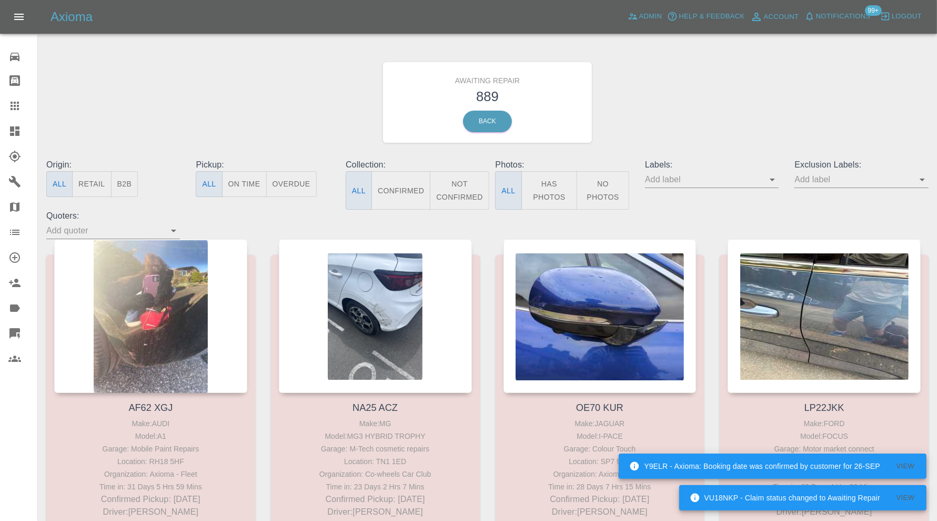
click at [456, 193] on button "Not Confirmed" at bounding box center [459, 190] width 59 height 38
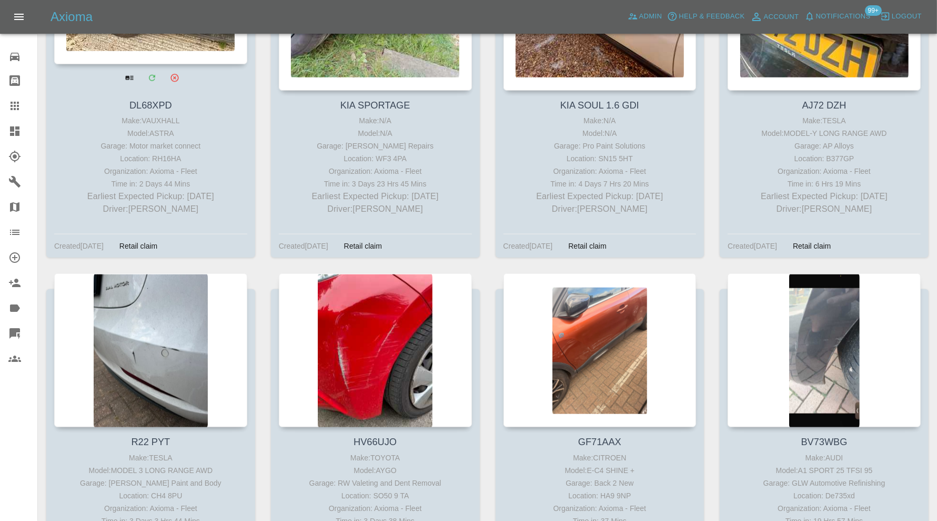
scroll to position [1140, 0]
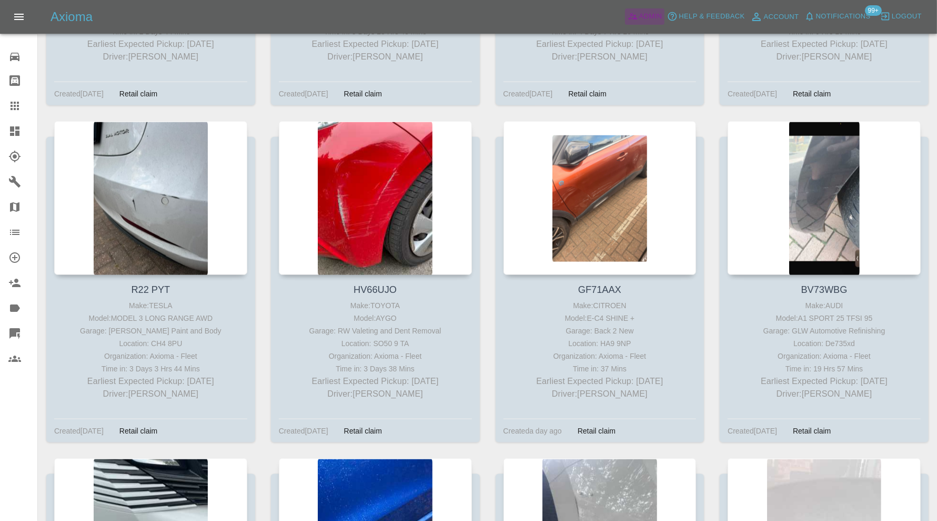
click at [649, 12] on span "Admin" at bounding box center [650, 17] width 23 height 12
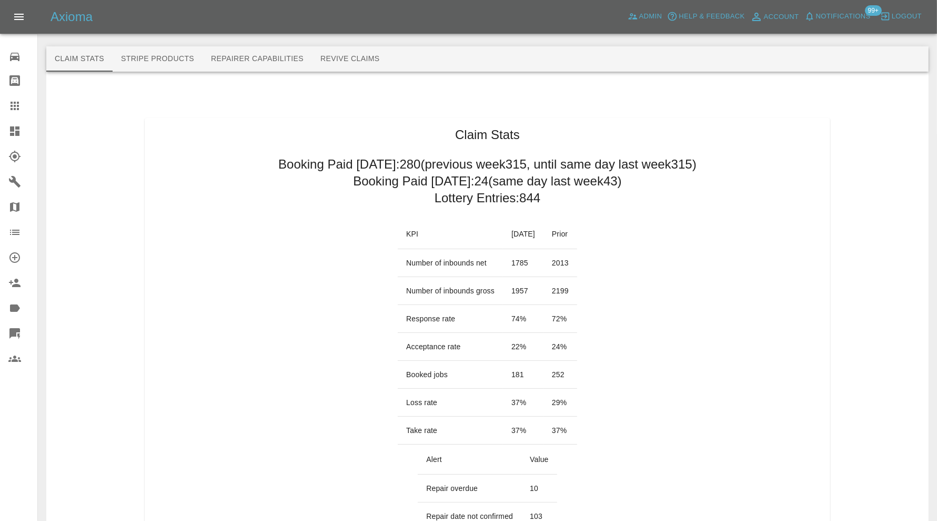
click at [22, 126] on div at bounding box center [22, 131] width 29 height 13
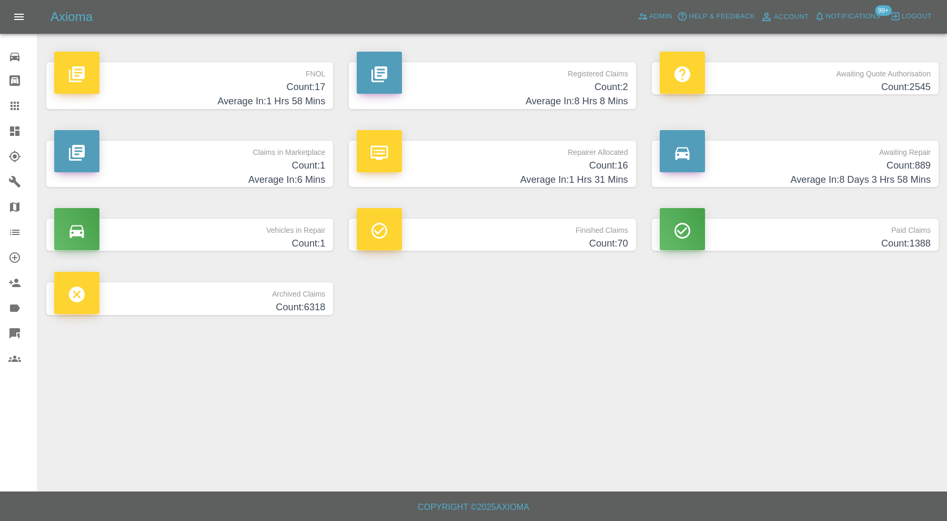
click at [247, 165] on h4 "Count: 1" at bounding box center [189, 165] width 271 height 14
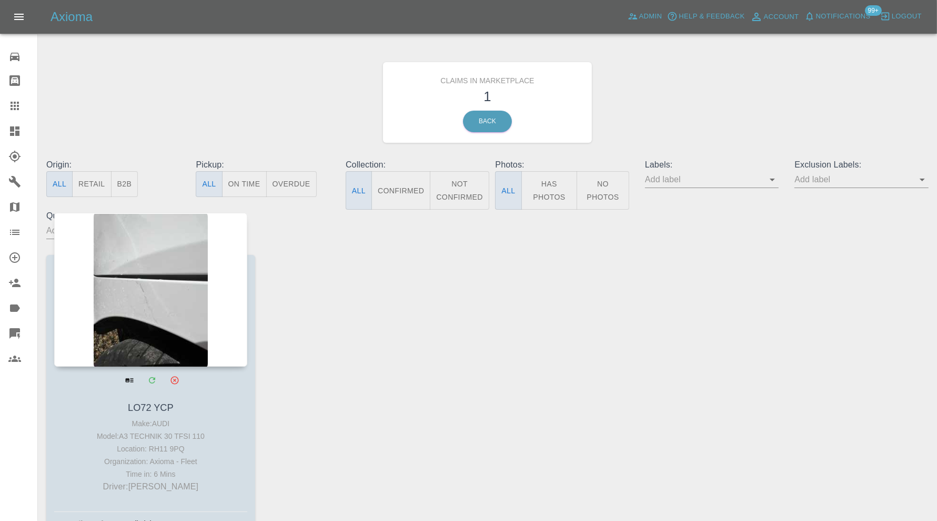
click at [131, 304] on div at bounding box center [150, 290] width 193 height 154
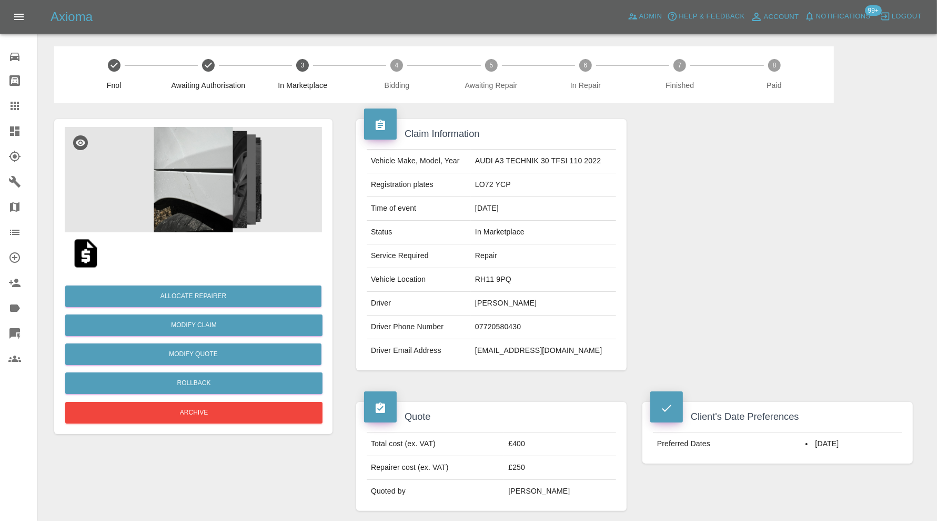
click at [183, 194] on img at bounding box center [193, 179] width 257 height 105
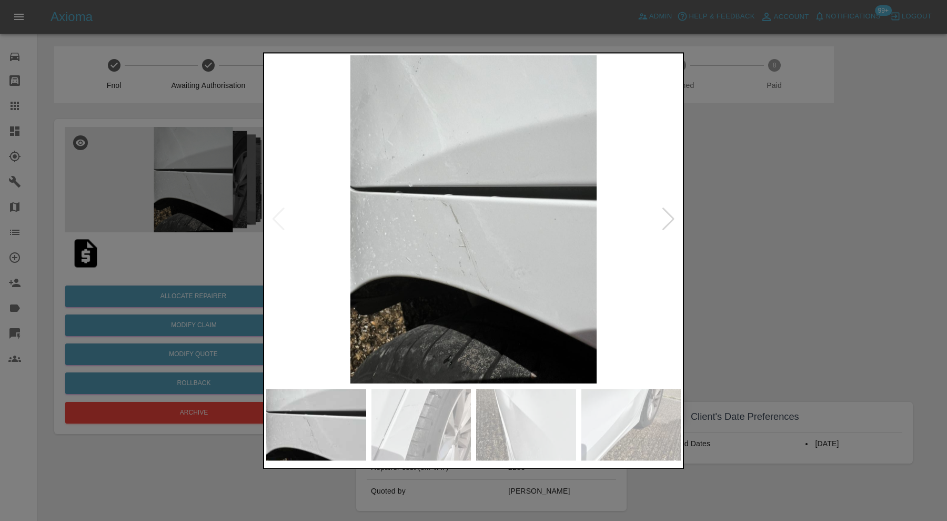
click at [424, 422] on img at bounding box center [422, 424] width 100 height 72
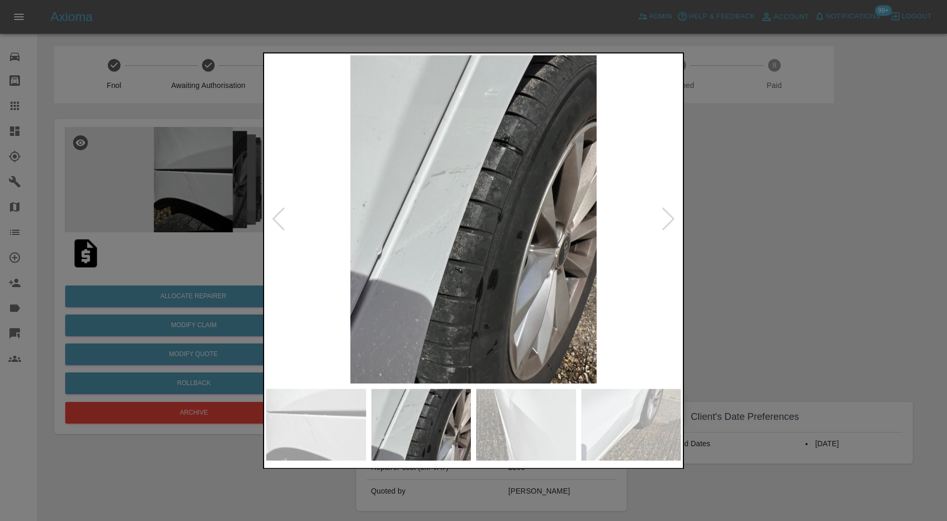
click at [507, 414] on img at bounding box center [526, 424] width 100 height 72
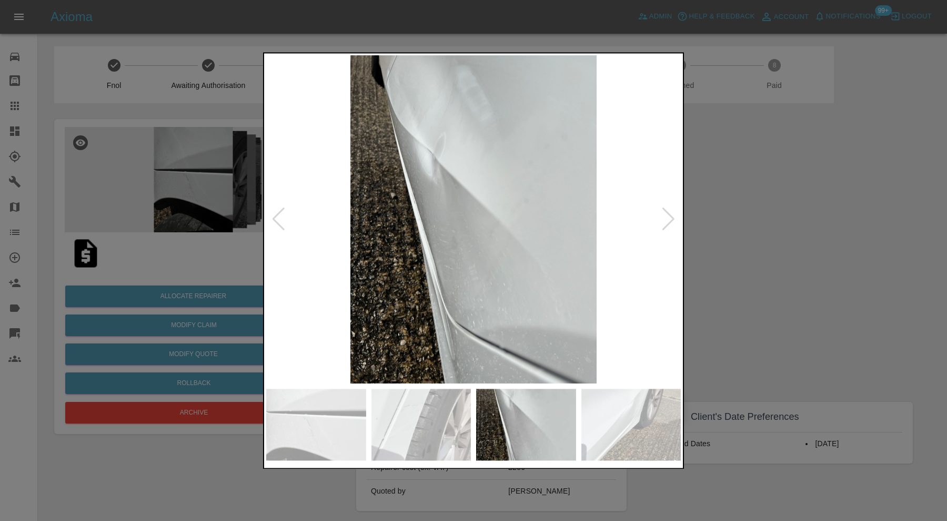
click at [599, 411] on img at bounding box center [632, 424] width 100 height 72
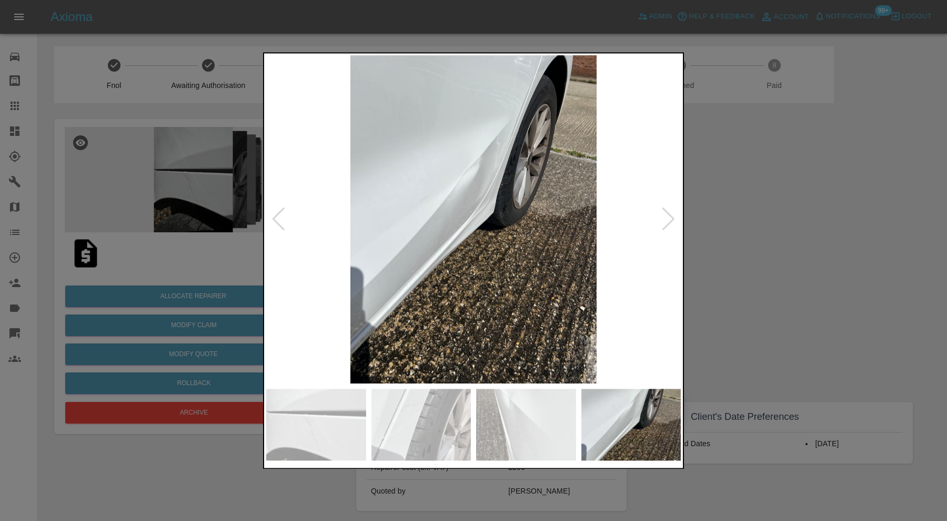
click at [666, 216] on div at bounding box center [669, 219] width 14 height 23
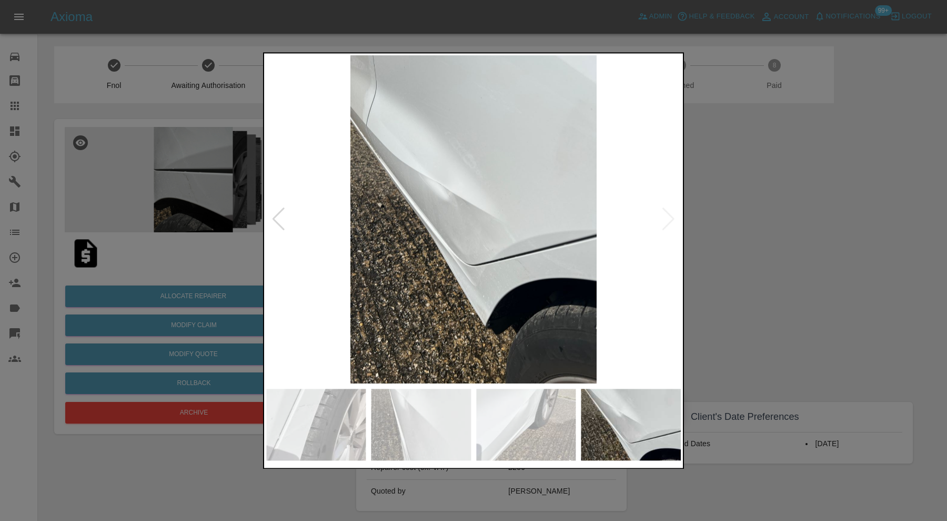
click at [666, 216] on img at bounding box center [473, 219] width 415 height 328
click at [805, 224] on div at bounding box center [473, 260] width 947 height 521
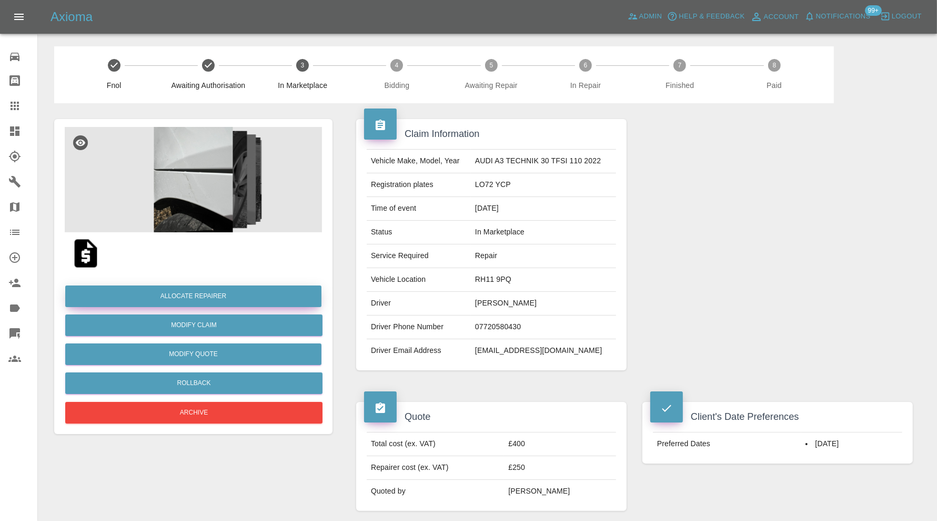
click at [237, 297] on button "Allocate Repairer" at bounding box center [193, 296] width 256 height 22
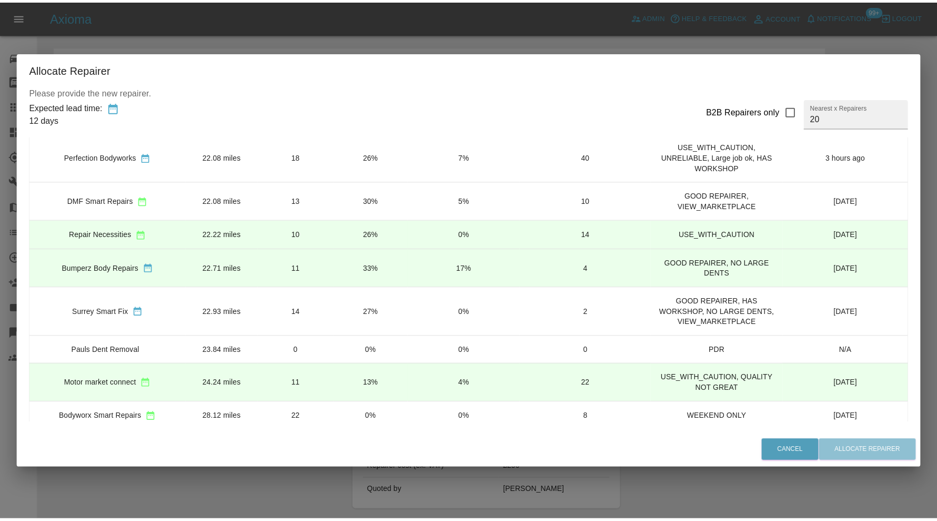
scroll to position [448, 0]
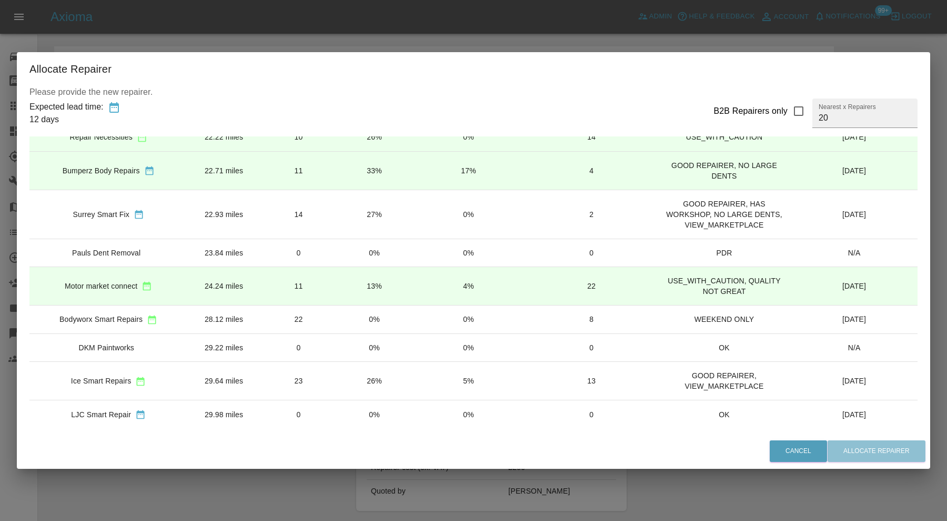
click at [231, 374] on td "29.64 miles" at bounding box center [223, 381] width 73 height 38
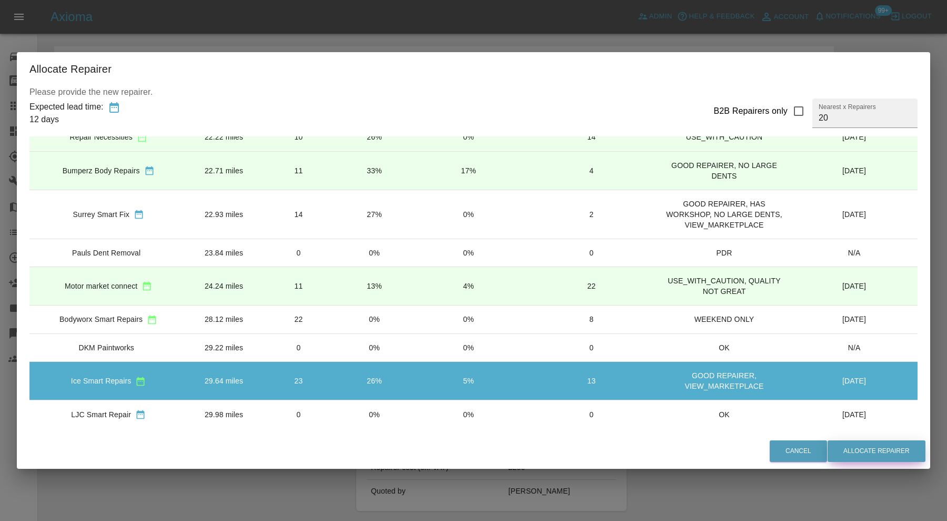
click at [857, 454] on button "Allocate Repairer" at bounding box center [877, 451] width 98 height 22
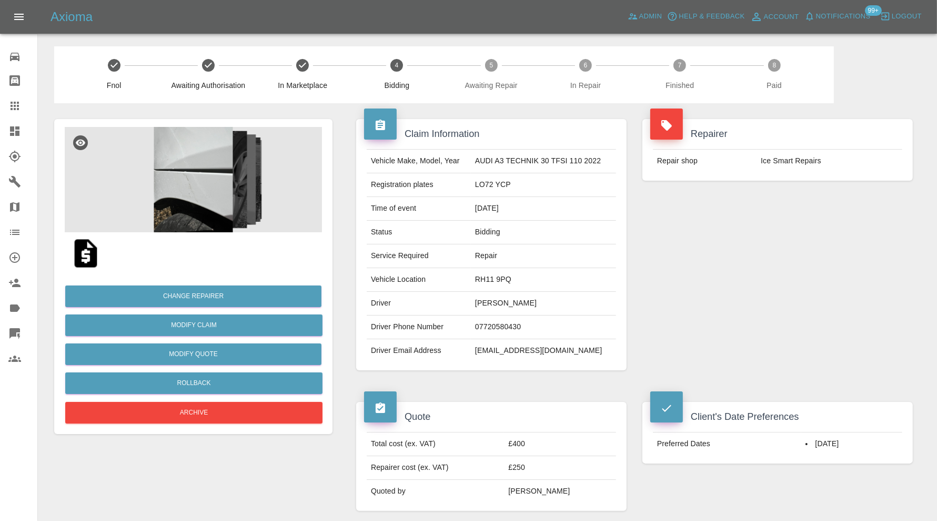
click at [14, 135] on icon at bounding box center [14, 130] width 9 height 9
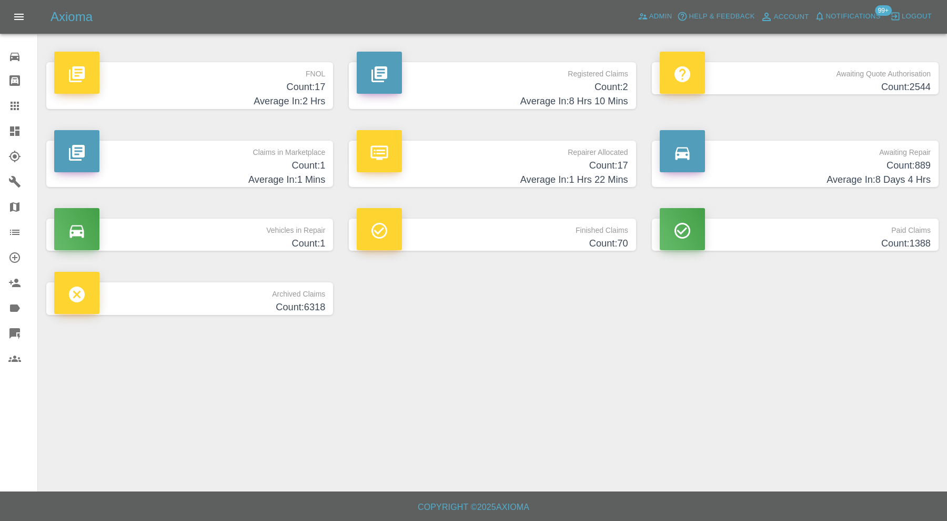
click at [260, 158] on p "Claims in Marketplace" at bounding box center [189, 150] width 271 height 18
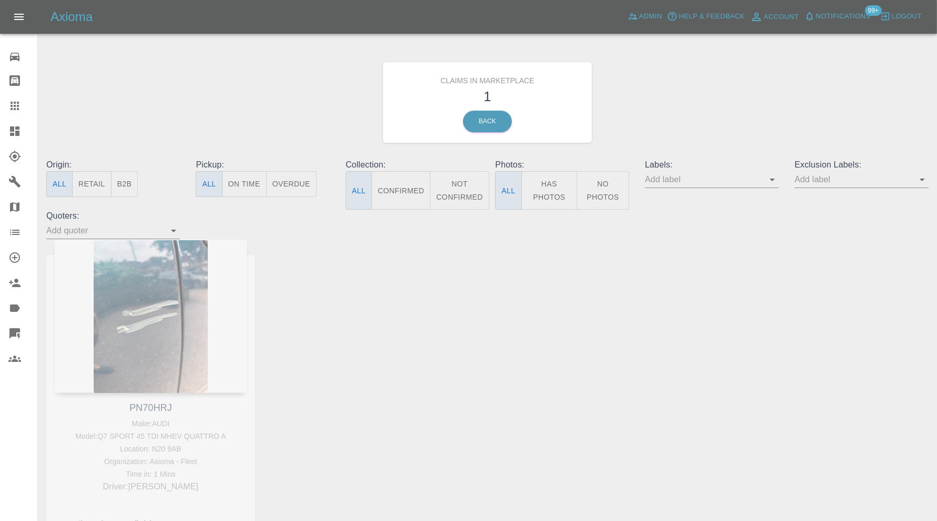
click at [161, 406] on div "PN70HRJ Make: AUDI Model: Q7 SPORT 45 TDI MHEV QUATTRO A Location: N20 9AB Orga…" at bounding box center [150, 394] width 225 height 311
copy link "PN70HRJ"
click at [9, 97] on link "Claims" at bounding box center [18, 105] width 37 height 25
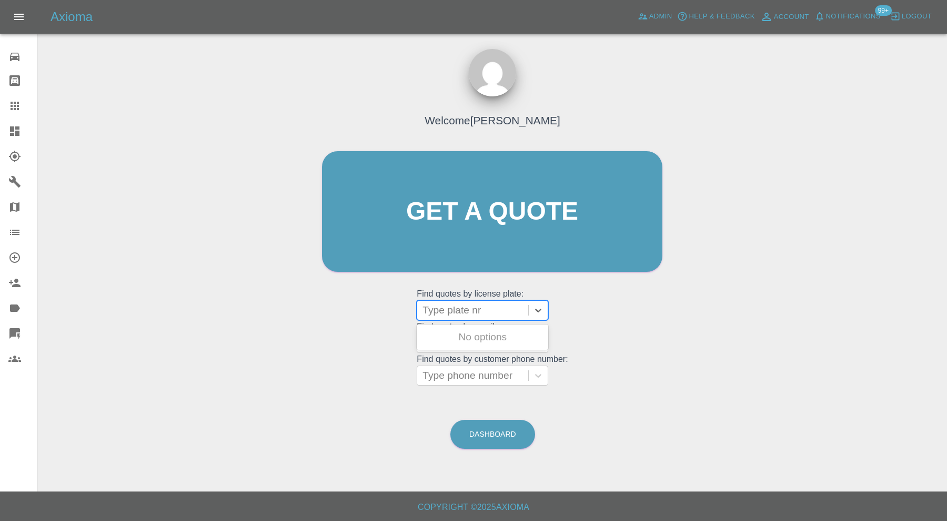
click at [437, 308] on div at bounding box center [473, 310] width 101 height 15
paste input "PN70HRJ"
type input "PN70HRJ"
click at [522, 341] on div "PN70HRJ, In Marketplace" at bounding box center [483, 336] width 132 height 21
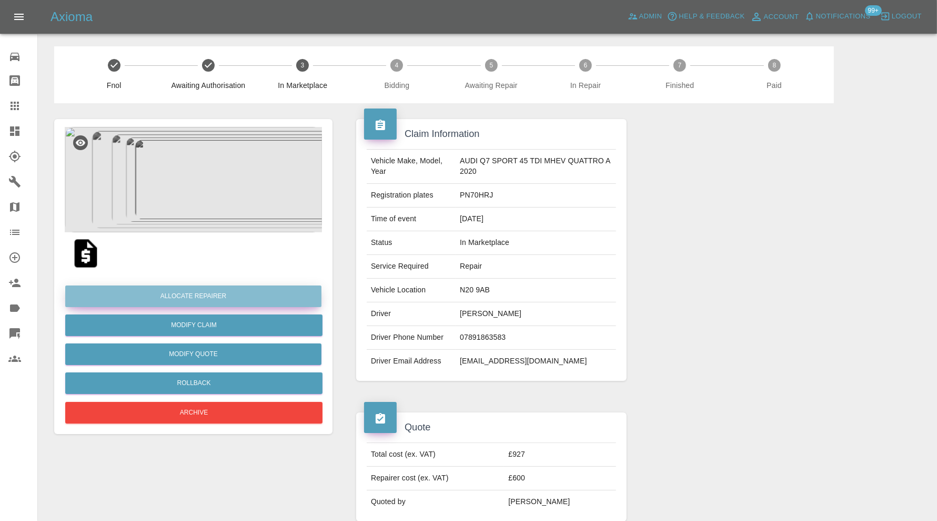
click at [284, 294] on button "Allocate Repairer" at bounding box center [193, 296] width 256 height 22
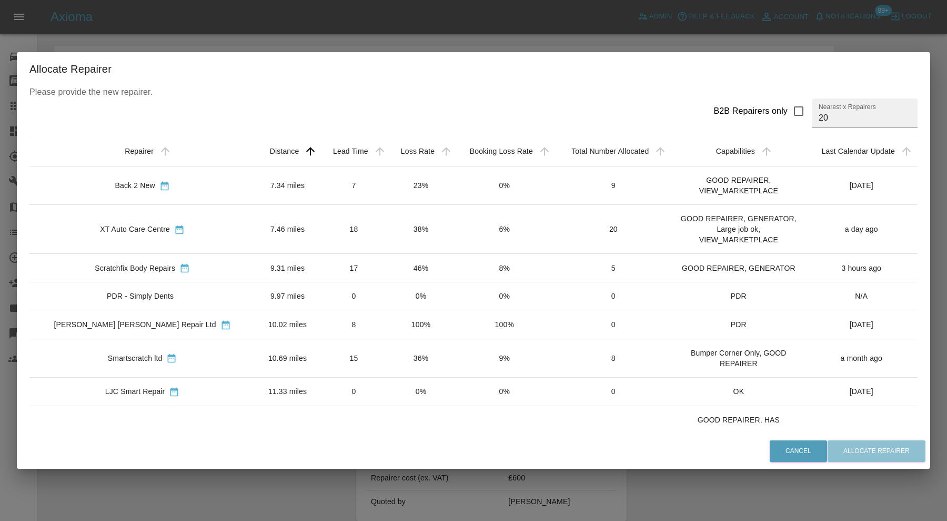
click at [320, 226] on td "18" at bounding box center [354, 228] width 68 height 49
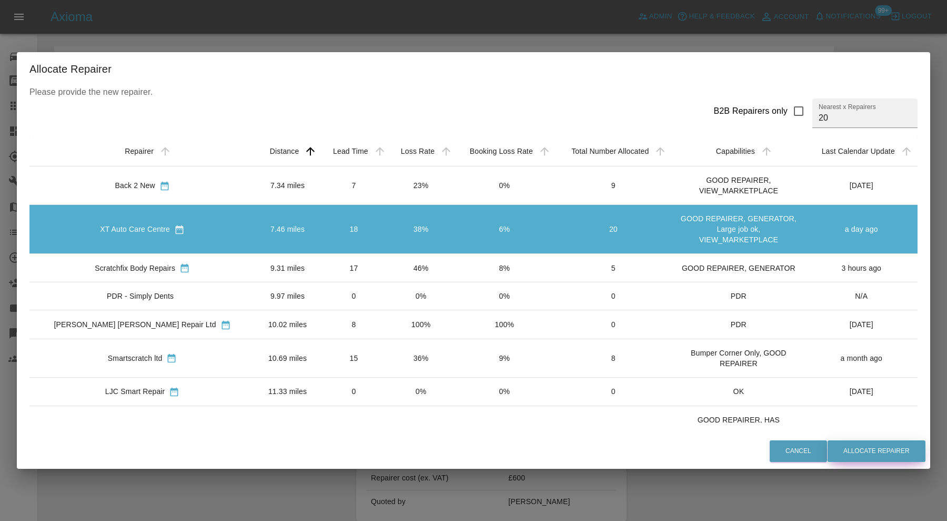
click at [834, 448] on button "Allocate Repairer" at bounding box center [877, 451] width 98 height 22
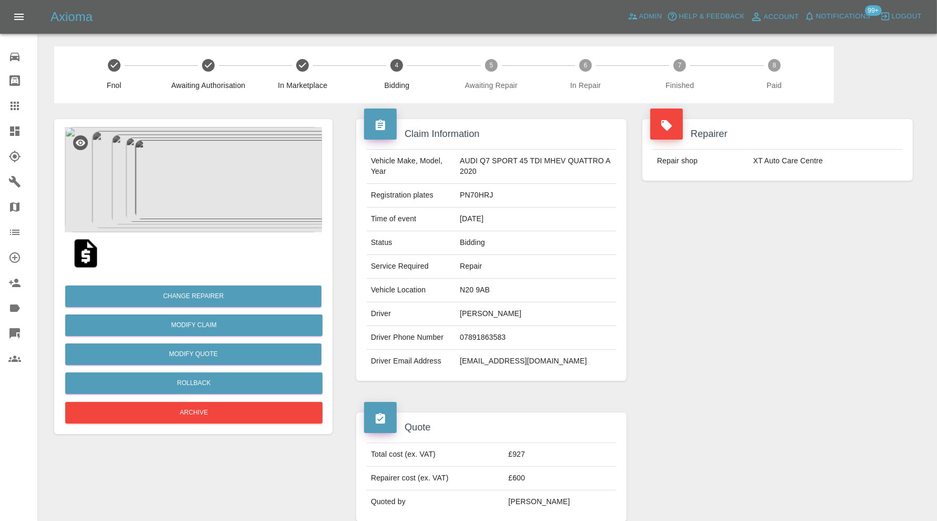
click at [12, 125] on icon at bounding box center [14, 131] width 13 height 13
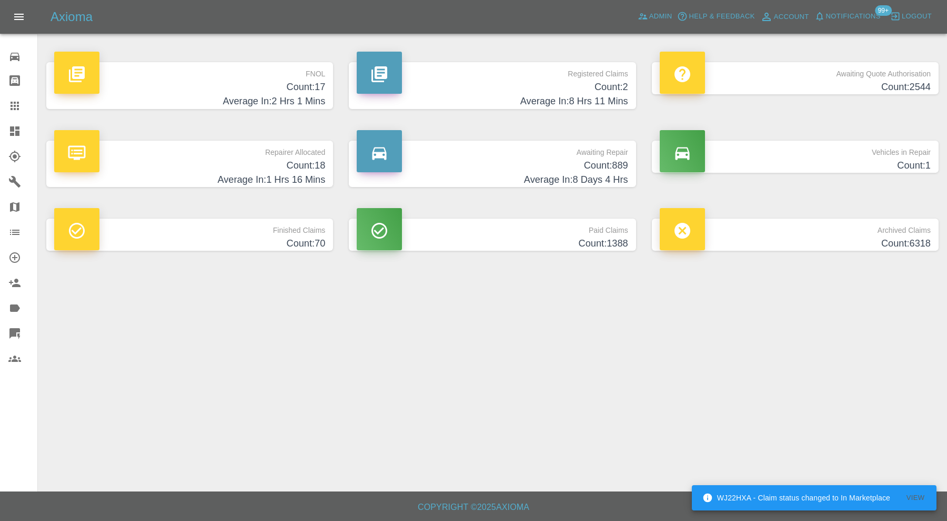
click at [840, 2] on div "Axioma Admin Help & Feedback Account Notifications 99+ Logout" at bounding box center [473, 17] width 947 height 34
click at [840, 12] on span "Notifications" at bounding box center [853, 17] width 55 height 12
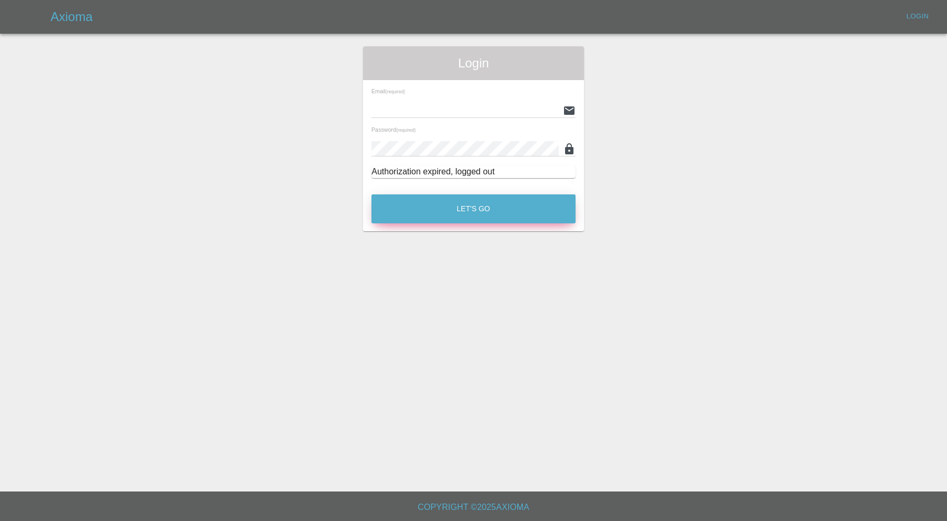
type input "[PERSON_NAME][EMAIL_ADDRESS][PERSON_NAME][DOMAIN_NAME]"
click at [422, 216] on button "Let's Go" at bounding box center [474, 208] width 204 height 29
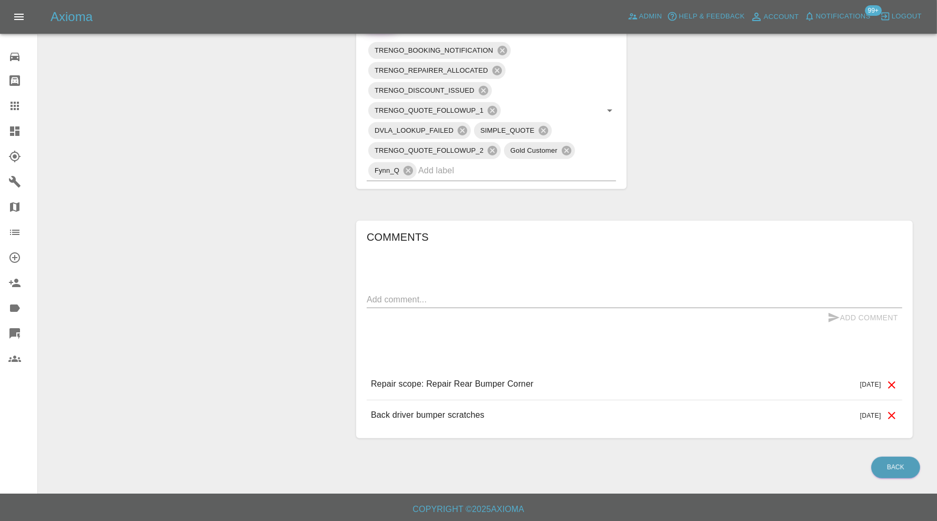
scroll to position [6, 0]
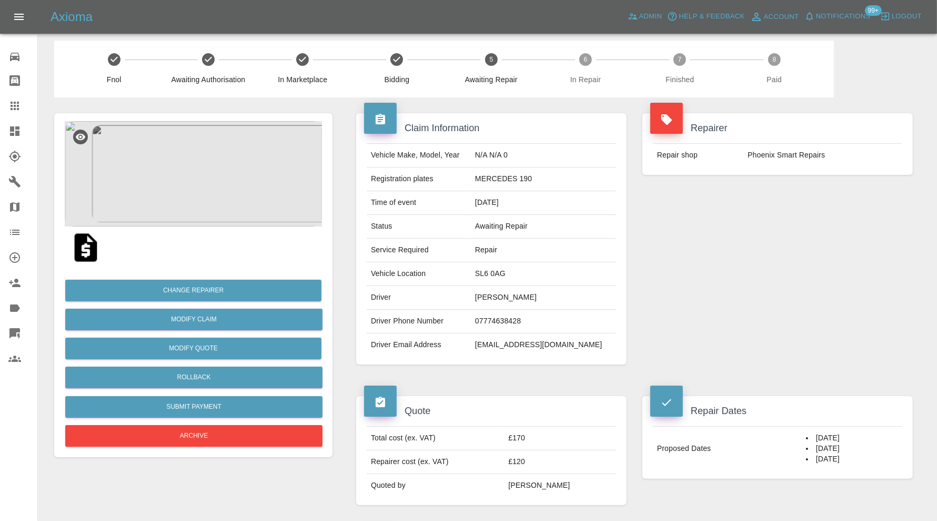
click at [230, 174] on img at bounding box center [193, 173] width 257 height 105
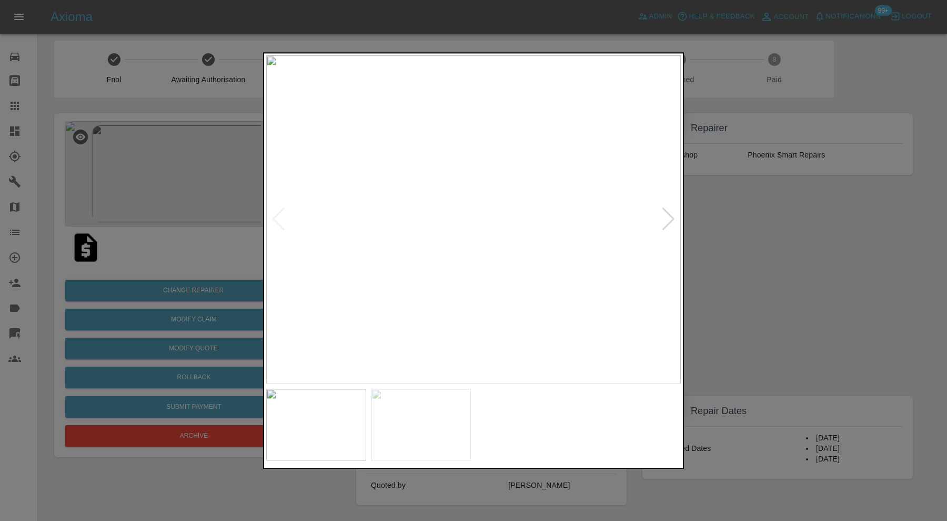
click at [810, 237] on div at bounding box center [473, 260] width 947 height 521
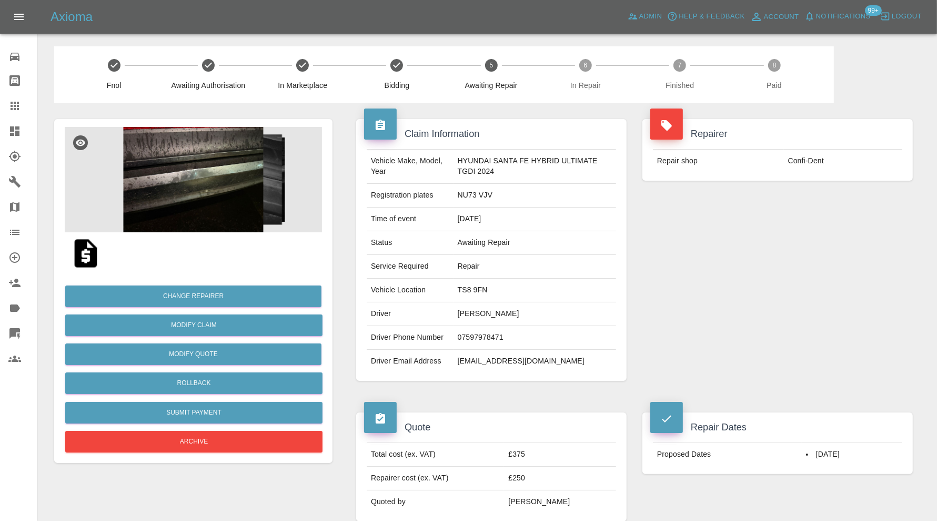
click at [187, 178] on img at bounding box center [193, 179] width 257 height 105
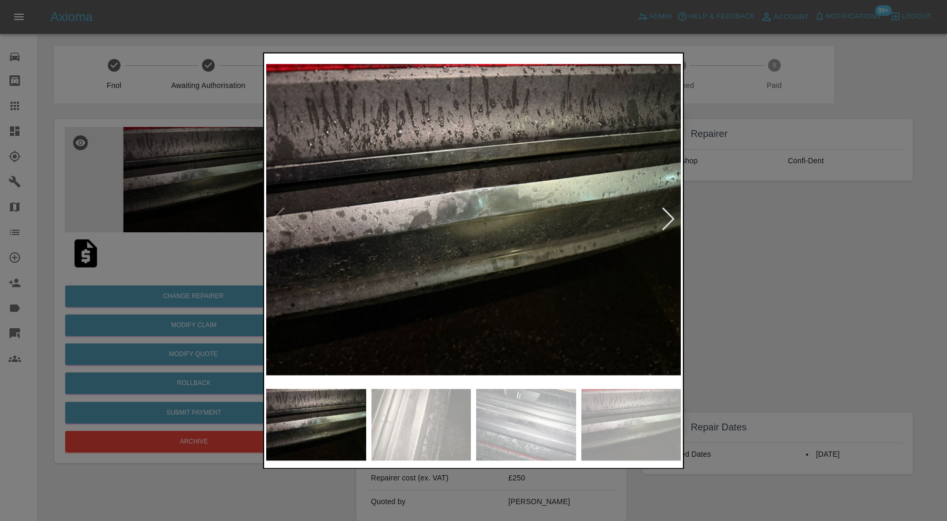
click at [668, 219] on div at bounding box center [669, 219] width 14 height 23
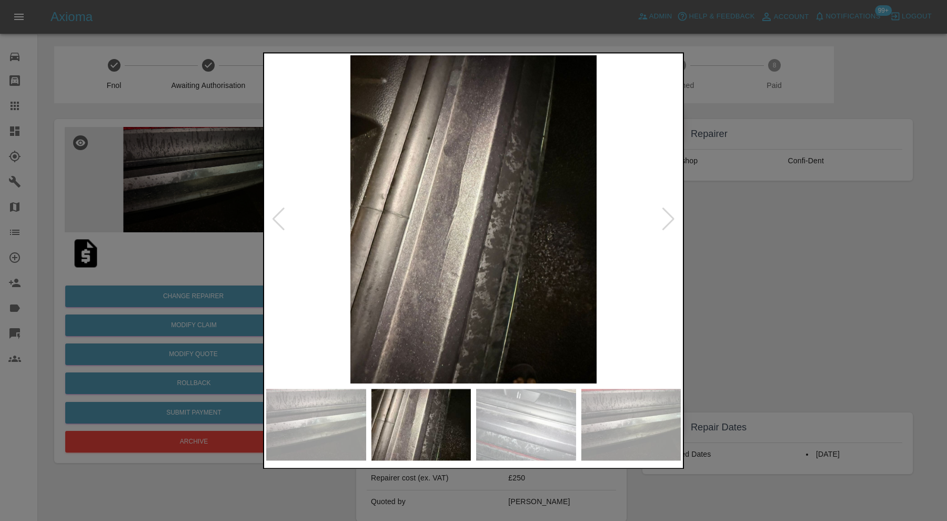
click at [668, 219] on div at bounding box center [669, 219] width 14 height 23
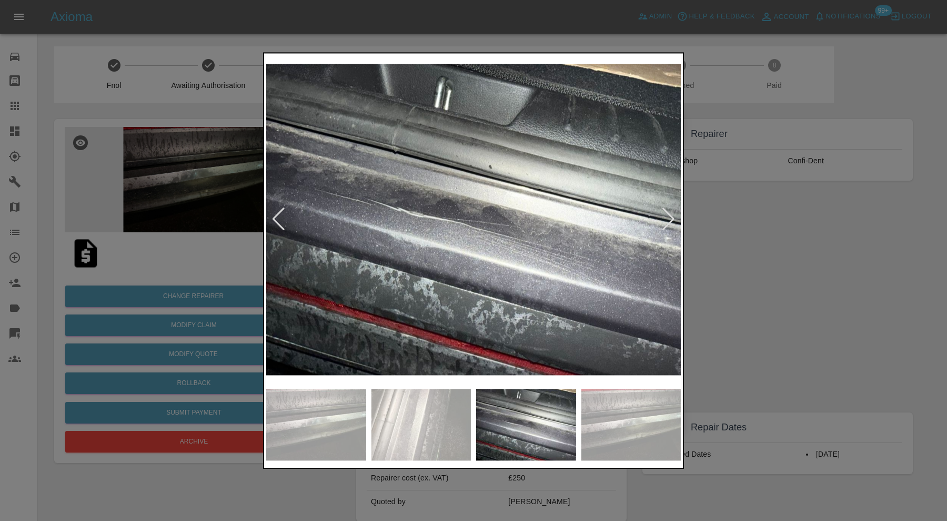
click at [668, 219] on div at bounding box center [669, 219] width 14 height 23
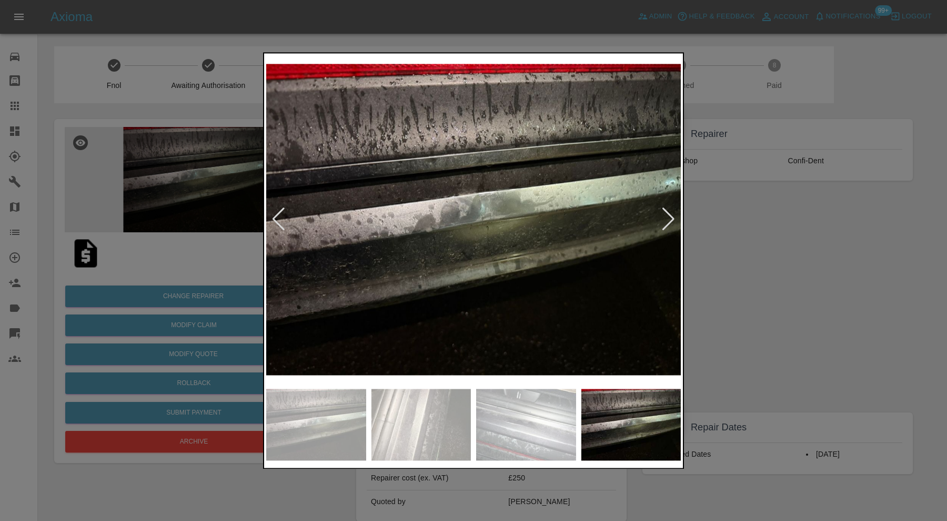
click at [668, 219] on div at bounding box center [669, 219] width 14 height 23
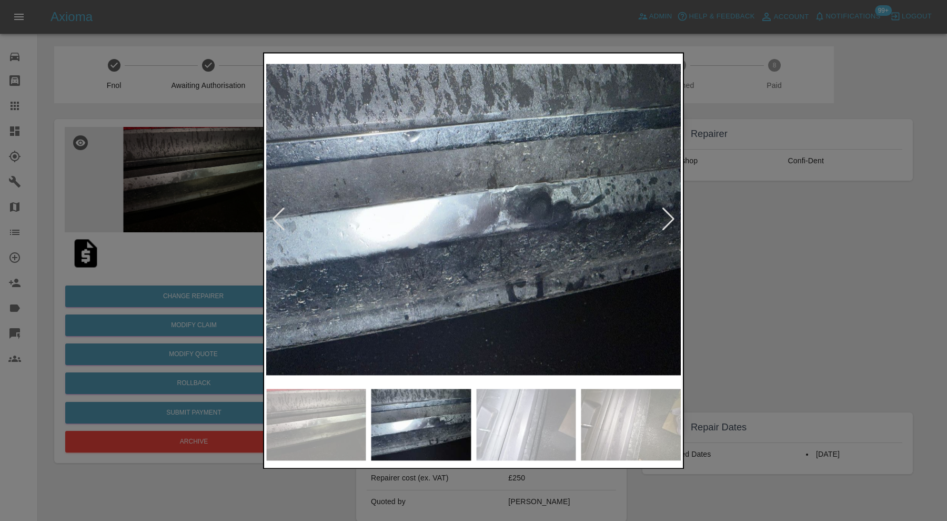
click at [668, 219] on div at bounding box center [669, 219] width 14 height 23
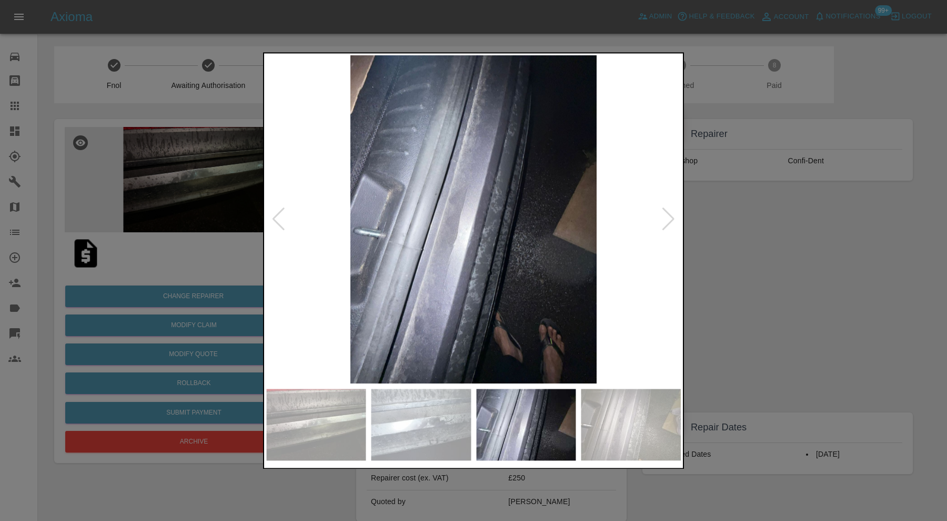
click at [789, 228] on div at bounding box center [473, 260] width 947 height 521
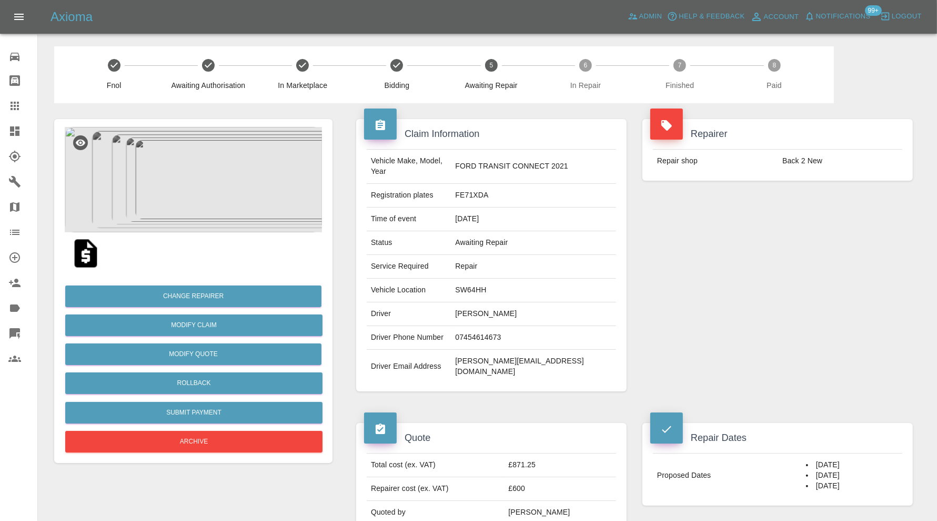
click at [212, 182] on img at bounding box center [193, 179] width 257 height 105
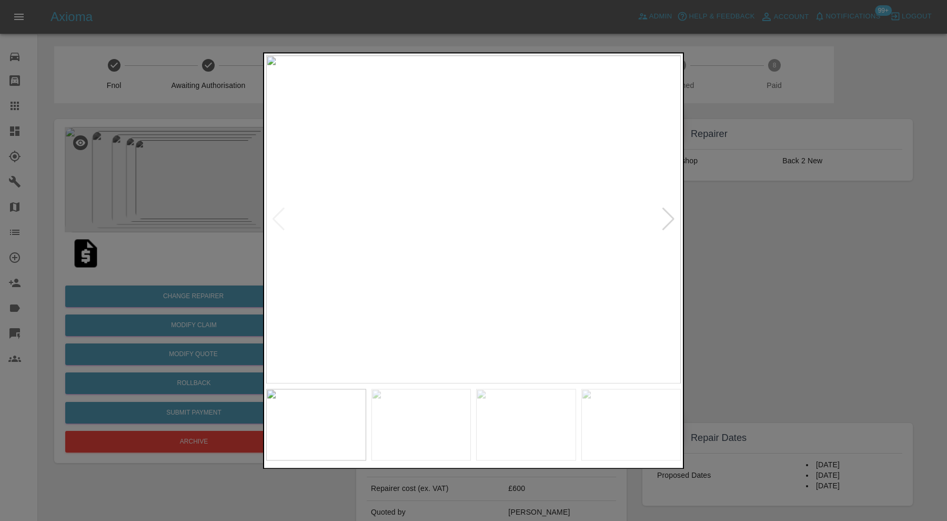
click at [517, 397] on img at bounding box center [526, 424] width 100 height 72
click at [704, 275] on div at bounding box center [473, 260] width 947 height 521
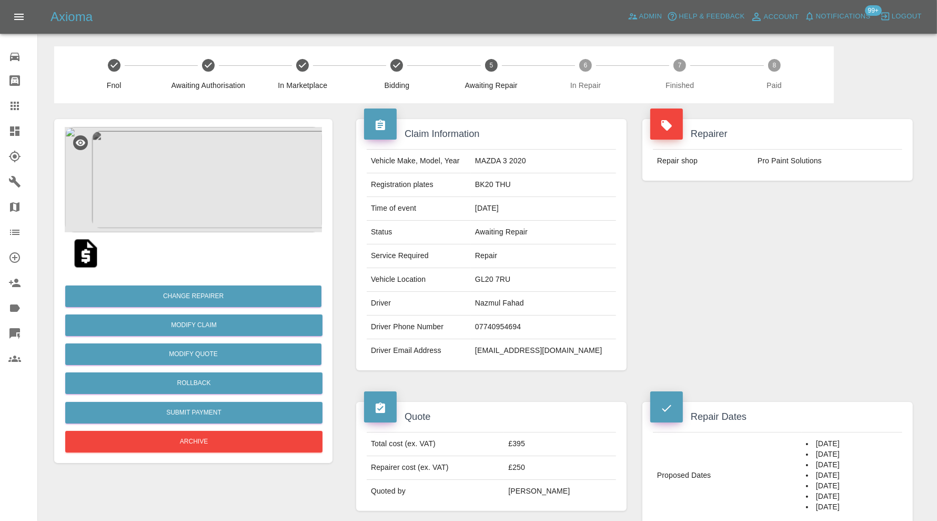
click at [187, 189] on img at bounding box center [193, 179] width 257 height 105
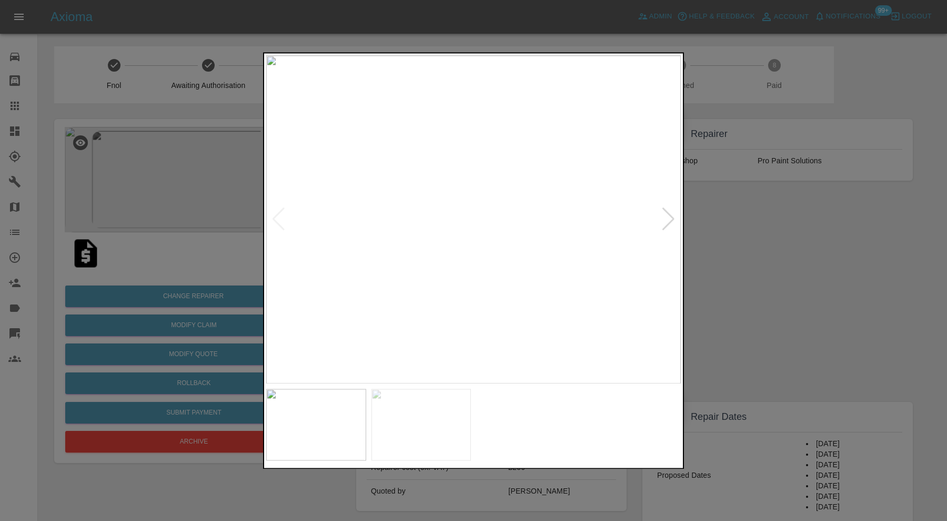
click at [713, 223] on div at bounding box center [473, 260] width 947 height 521
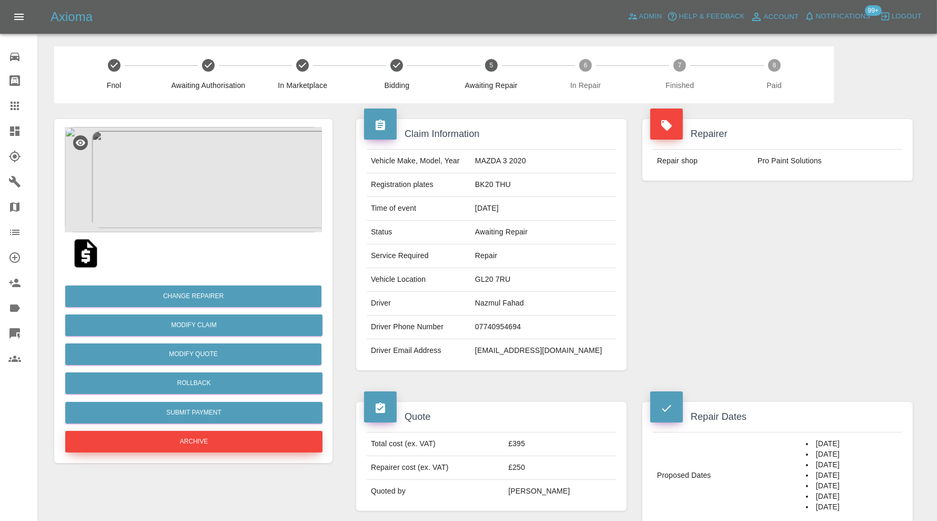
click at [242, 442] on button "Archive" at bounding box center [193, 442] width 257 height 22
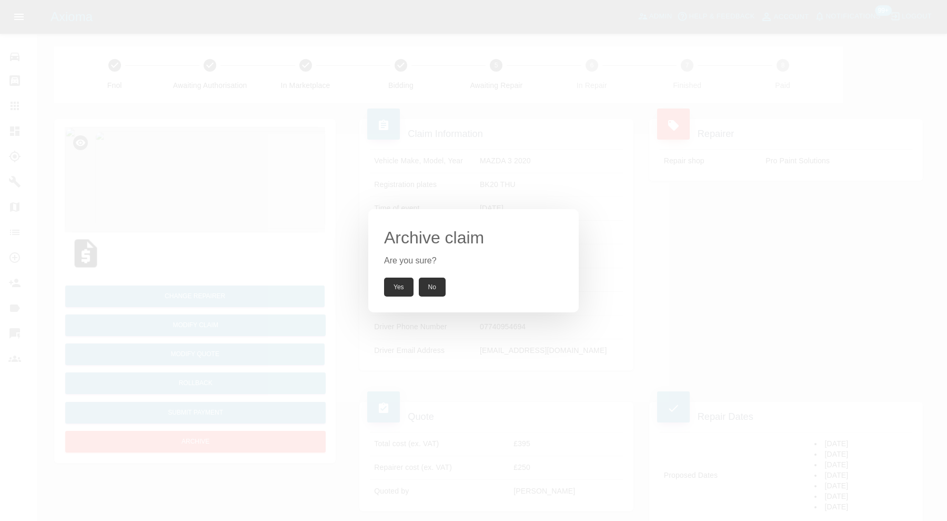
click at [406, 291] on button "Yes" at bounding box center [398, 286] width 29 height 19
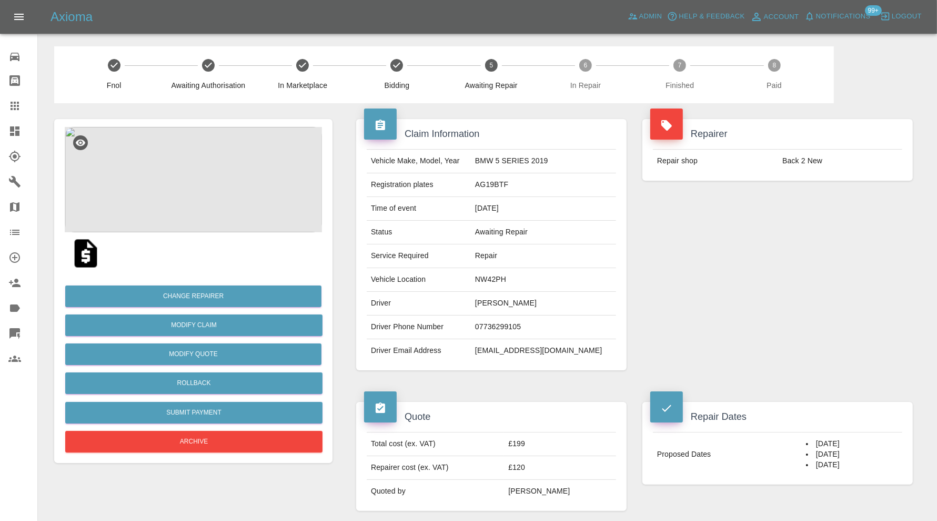
click at [213, 186] on img at bounding box center [193, 179] width 257 height 105
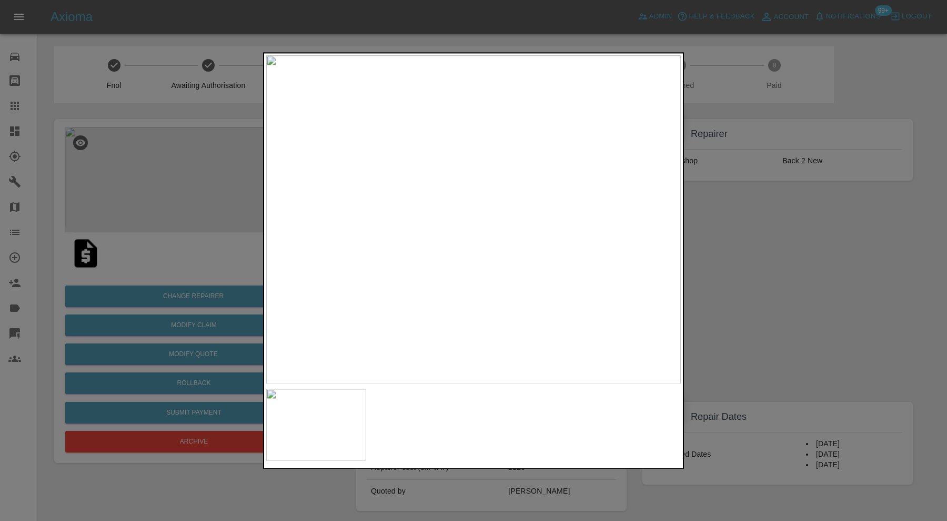
click at [821, 239] on div at bounding box center [473, 260] width 947 height 521
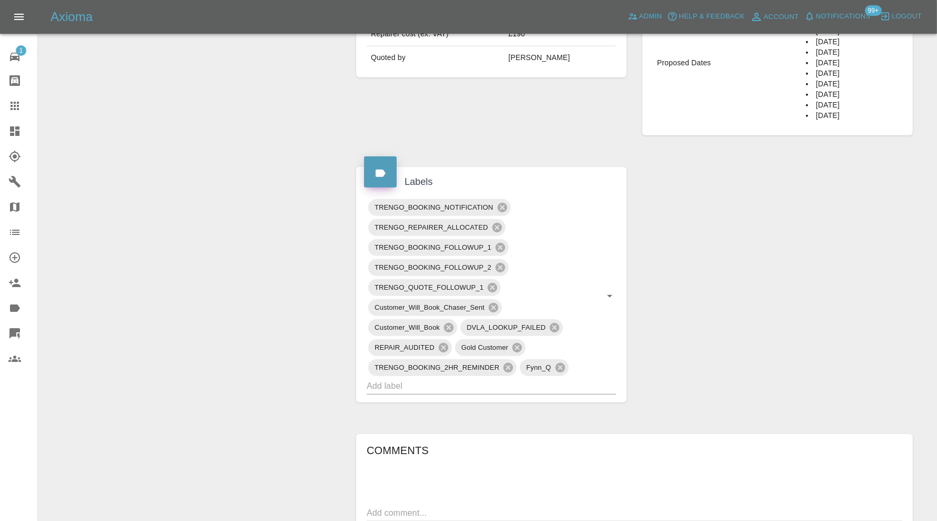
scroll to position [526, 0]
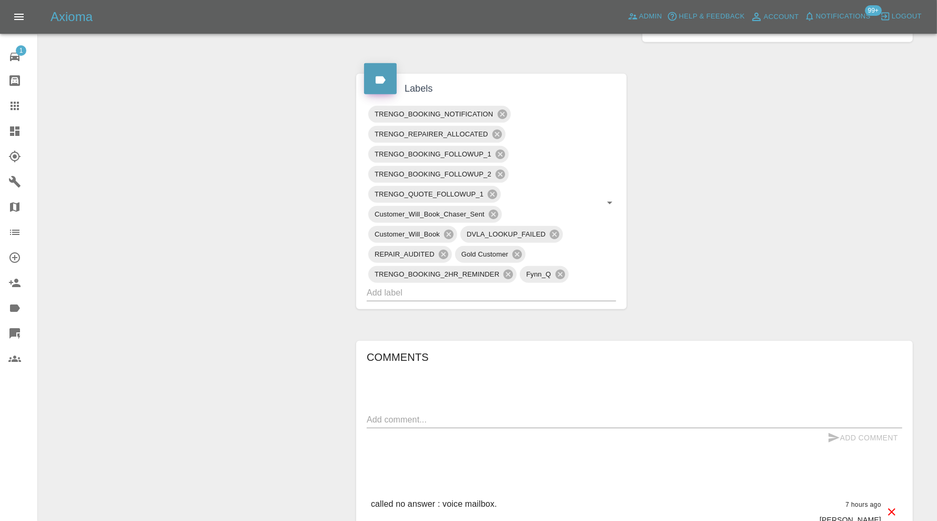
click at [451, 416] on textarea at bounding box center [635, 419] width 536 height 12
type textarea "called, no answer"
click at [853, 432] on button "Add Comment" at bounding box center [863, 437] width 79 height 19
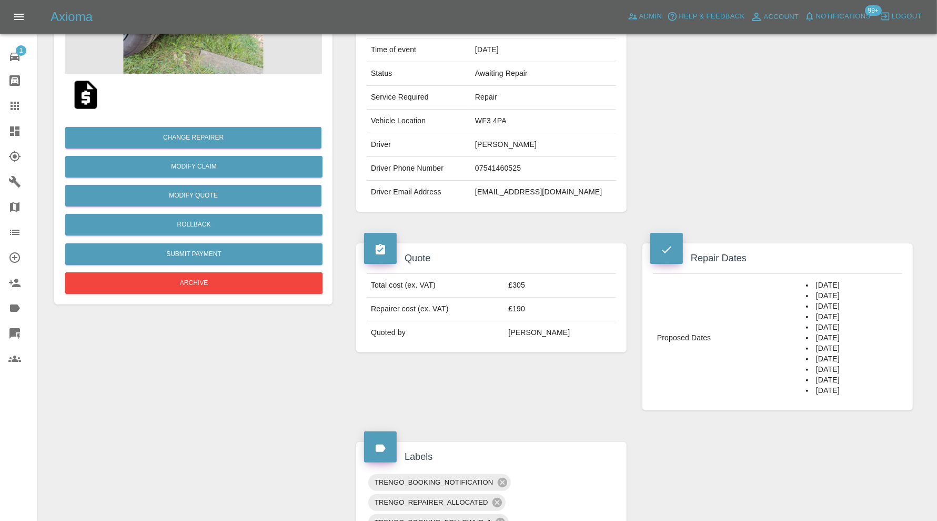
scroll to position [0, 0]
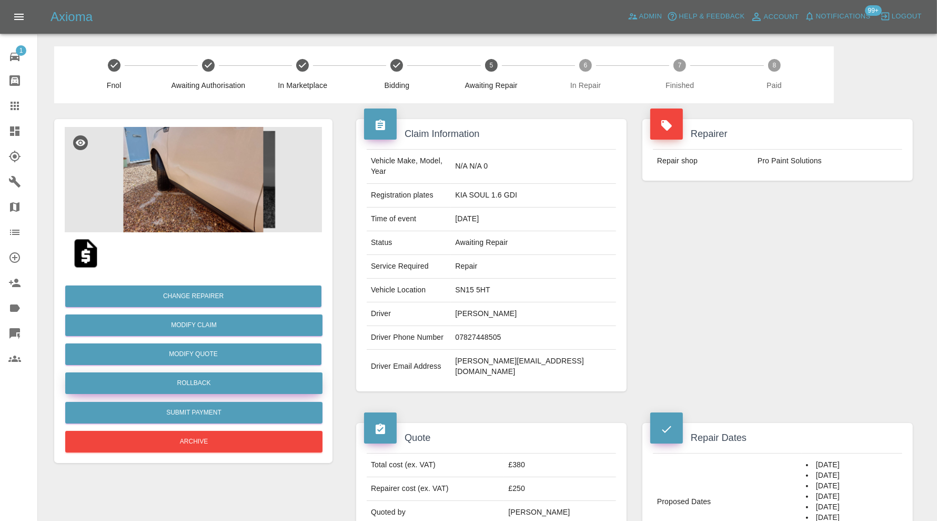
click at [231, 383] on button "Rollback" at bounding box center [193, 383] width 257 height 22
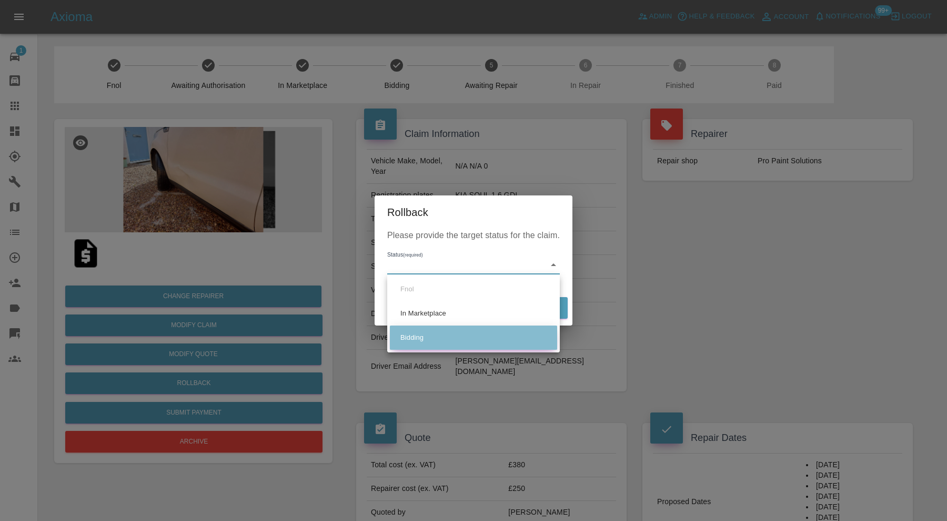
click at [487, 333] on li "Bidding" at bounding box center [473, 337] width 167 height 24
type input "bidding"
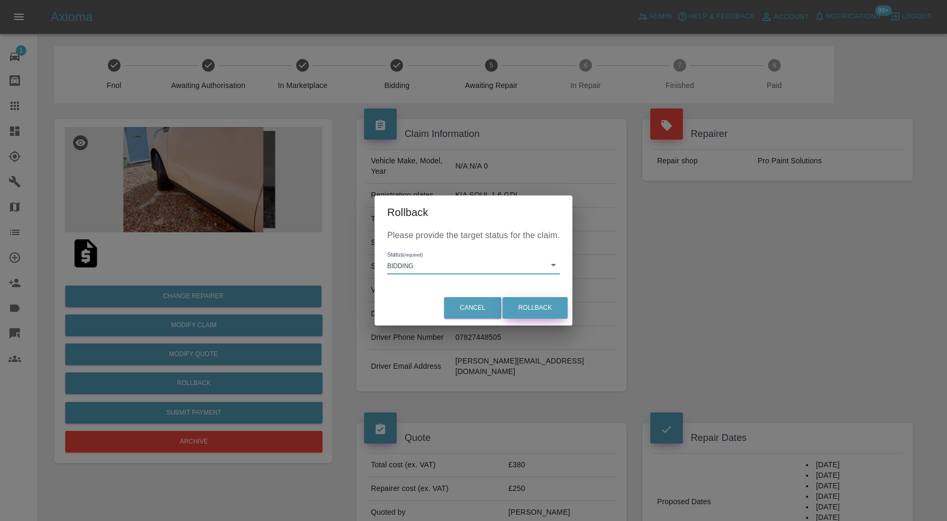
click at [528, 302] on button "Rollback" at bounding box center [535, 308] width 65 height 22
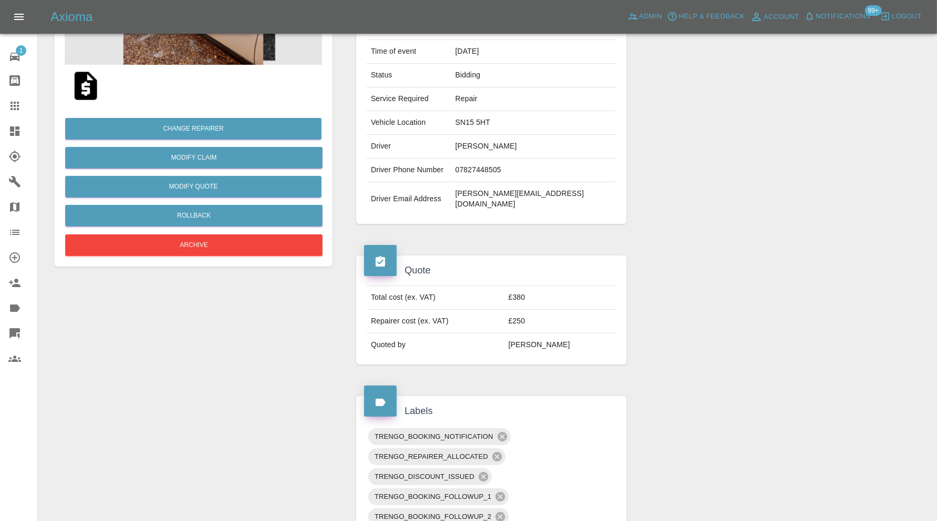
scroll to position [351, 0]
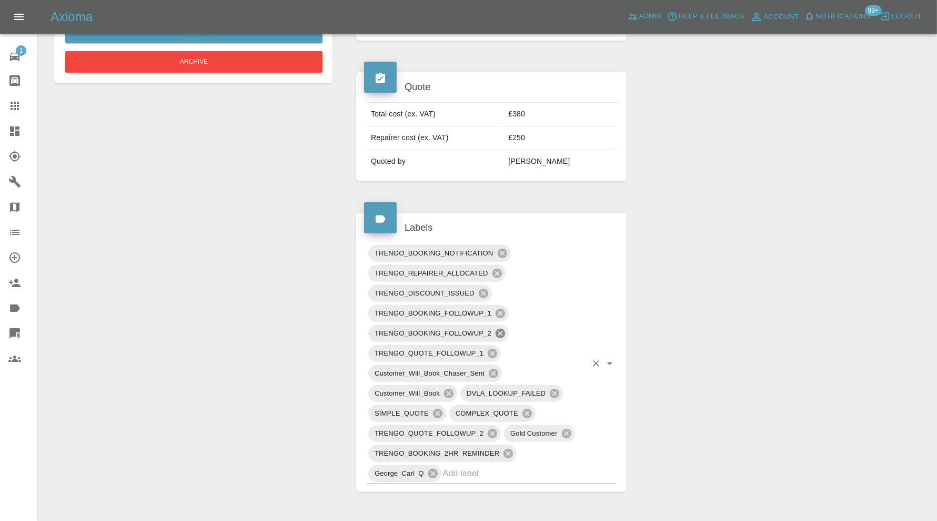
click at [499, 328] on icon at bounding box center [500, 332] width 9 height 9
click at [503, 278] on div "TRENGO_BOOKING_NOTIFICATION TRENGO_REPAIRER_ALLOCATED TRENGO_DISCOUNT_ISSUED TR…" at bounding box center [491, 363] width 249 height 241
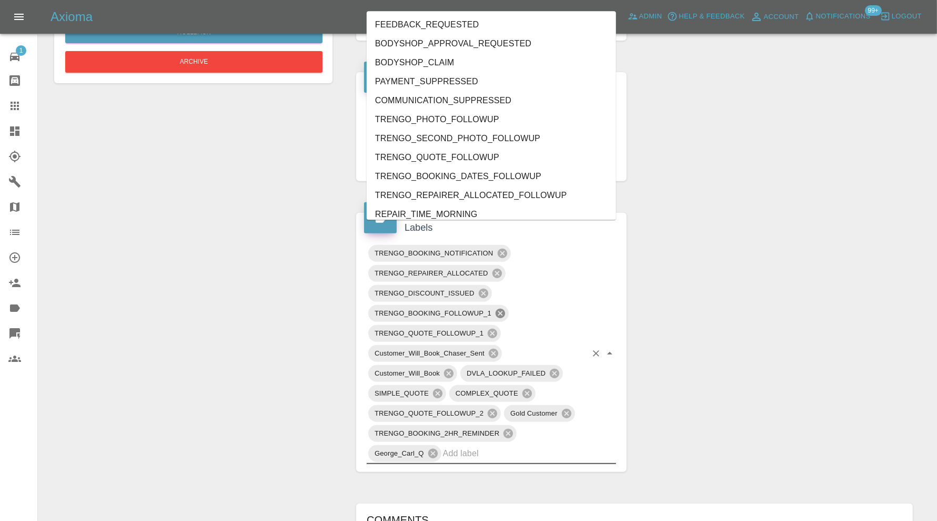
click at [502, 307] on icon at bounding box center [501, 313] width 12 height 12
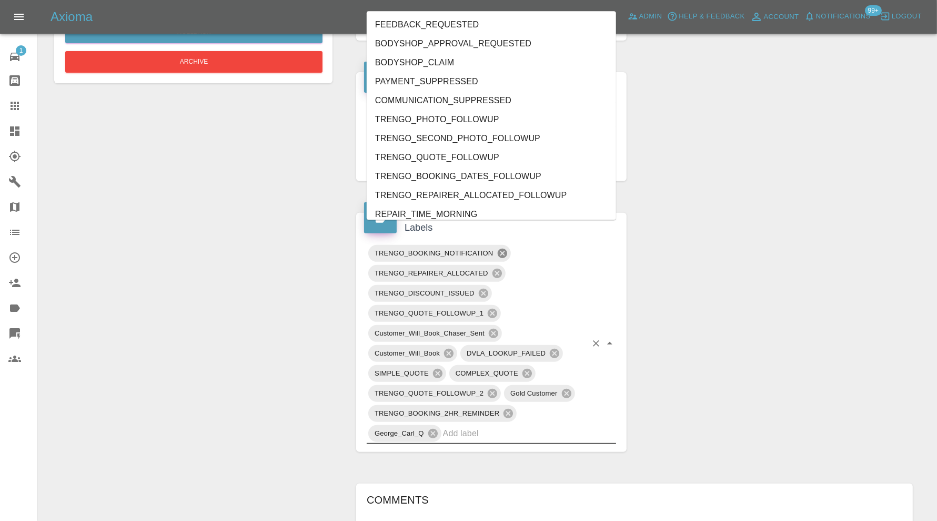
click at [505, 248] on icon at bounding box center [501, 252] width 9 height 9
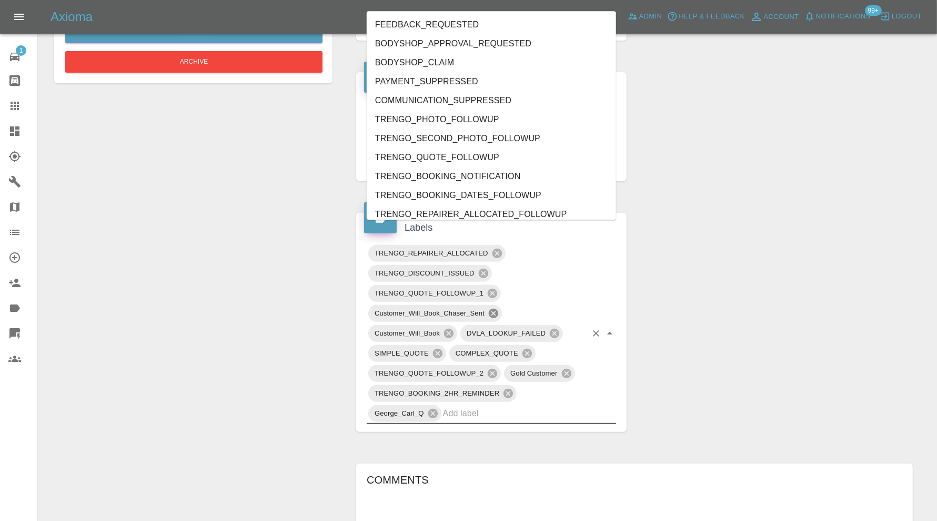
click at [490, 307] on icon at bounding box center [494, 313] width 12 height 12
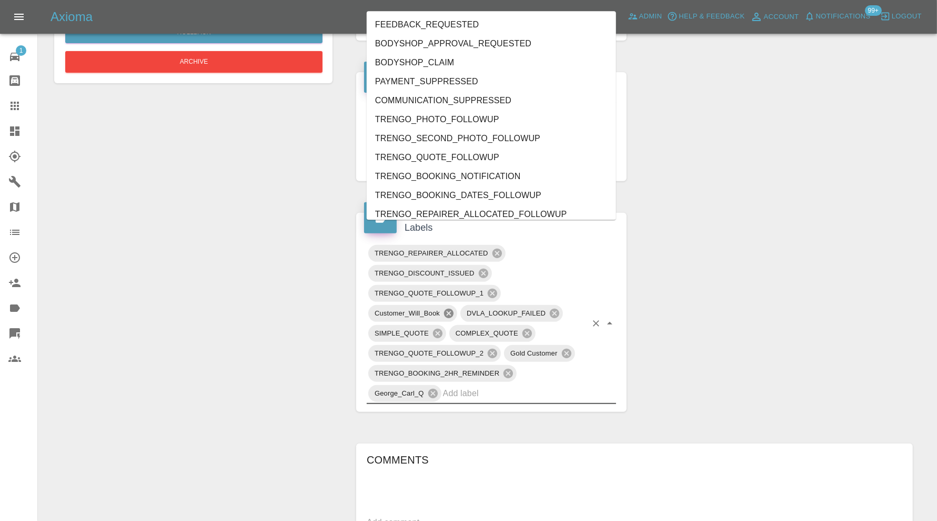
click at [447, 307] on icon at bounding box center [449, 313] width 12 height 12
click at [509, 367] on icon at bounding box center [509, 373] width 12 height 12
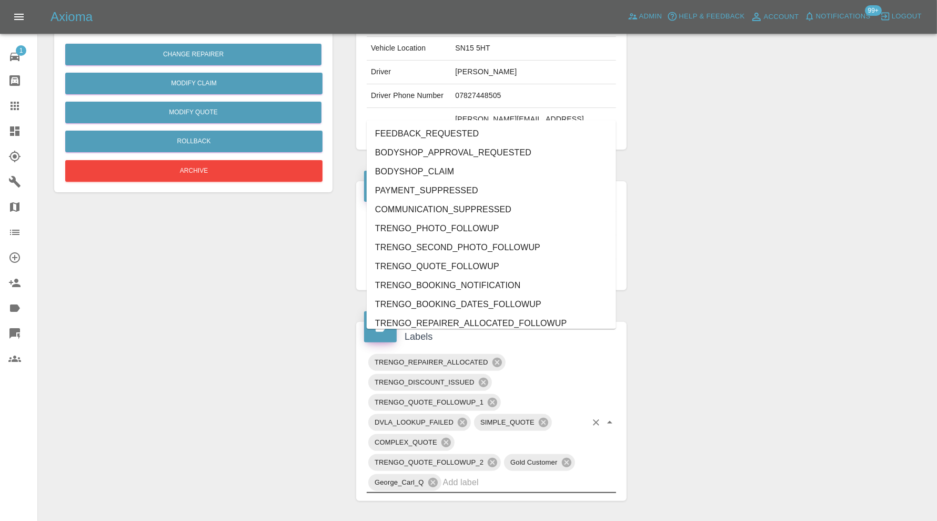
scroll to position [175, 0]
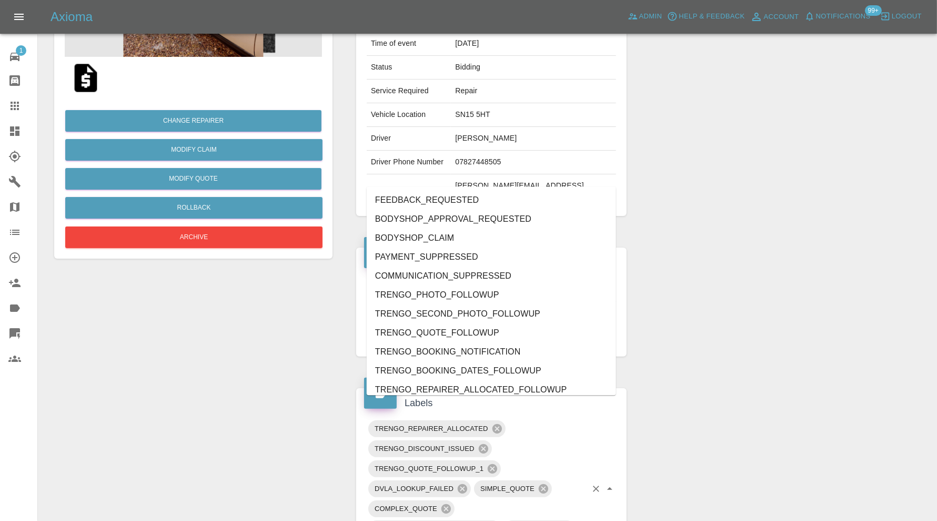
click at [779, 448] on div "Claim Information Vehicle Make, Model, Year N/A N/A 0 Registration plates KIA S…" at bounding box center [634, 497] width 573 height 1138
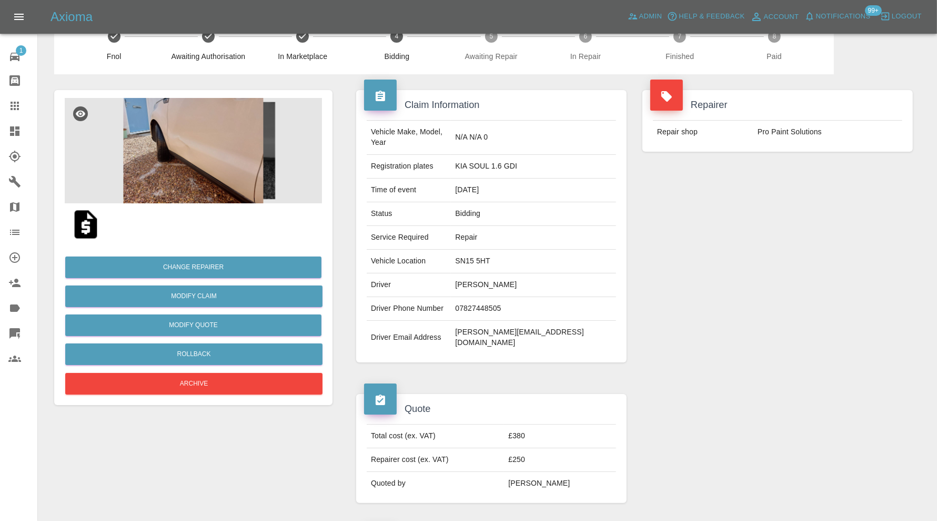
scroll to position [0, 0]
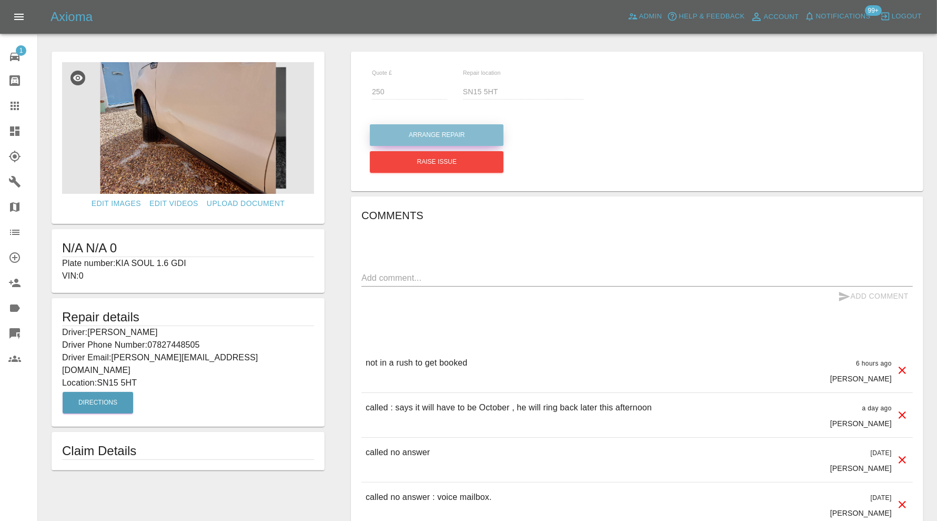
click at [421, 135] on button "Arrange Repair" at bounding box center [437, 135] width 134 height 22
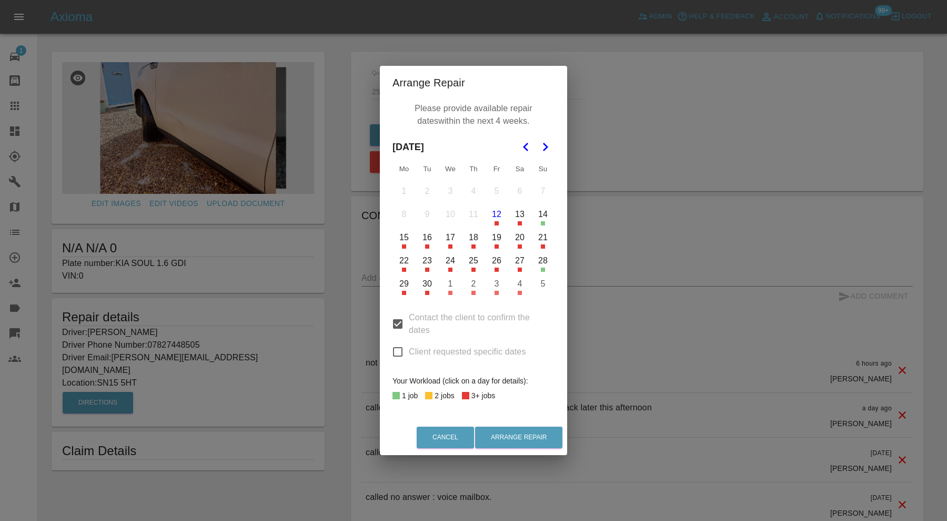
click at [395, 349] on input "Client requested specific dates" at bounding box center [398, 352] width 22 height 22
checkbox input "true"
click at [545, 151] on icon "Go to the Next Month" at bounding box center [545, 147] width 13 height 13
click at [456, 195] on button "1" at bounding box center [450, 191] width 22 height 22
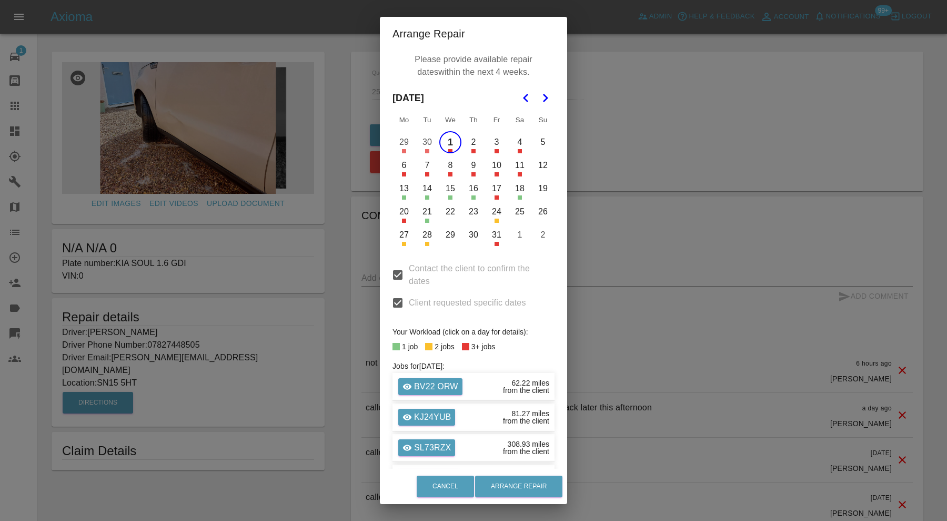
click at [452, 144] on button "1" at bounding box center [450, 142] width 22 height 22
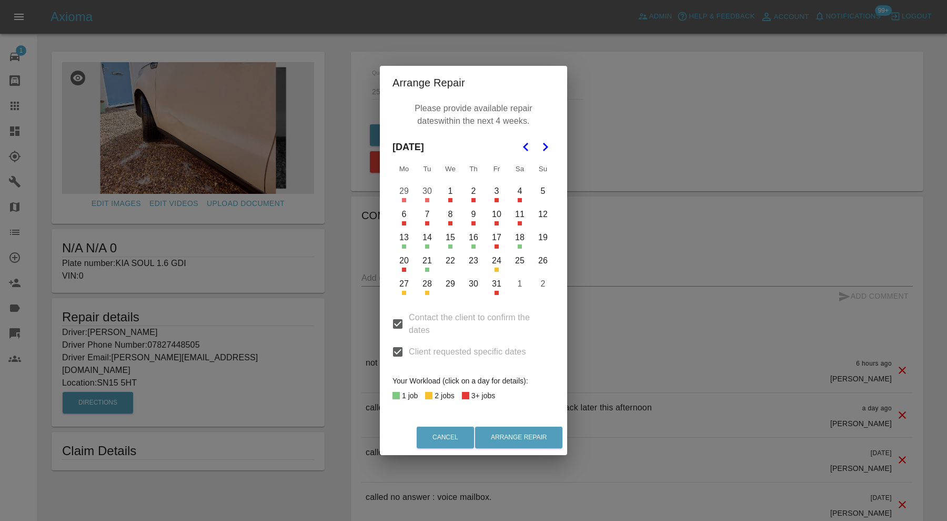
click at [404, 220] on button "6" at bounding box center [404, 214] width 22 height 22
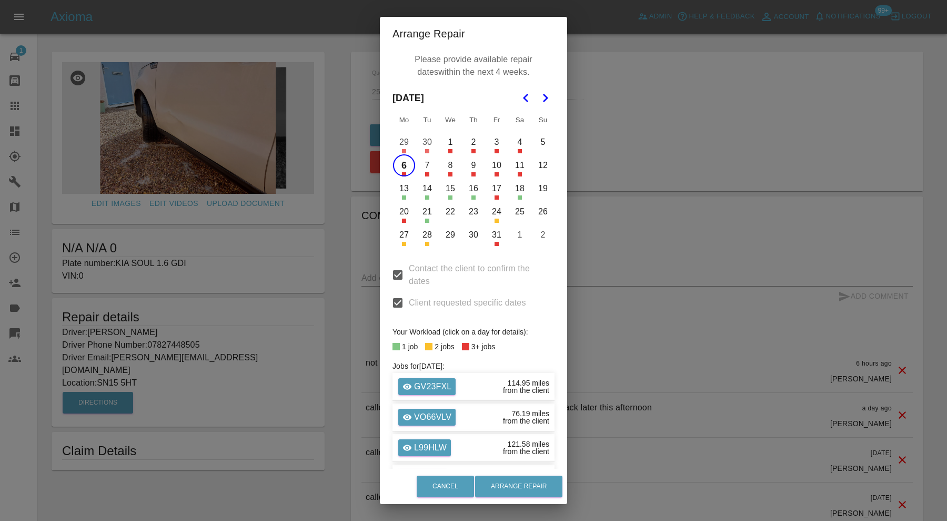
click at [421, 174] on button "7" at bounding box center [427, 165] width 22 height 22
click at [454, 171] on button "8" at bounding box center [450, 165] width 22 height 22
click at [473, 171] on button "9" at bounding box center [474, 165] width 22 height 22
click at [403, 193] on button "13" at bounding box center [404, 188] width 22 height 22
click at [471, 193] on button "16" at bounding box center [474, 188] width 22 height 22
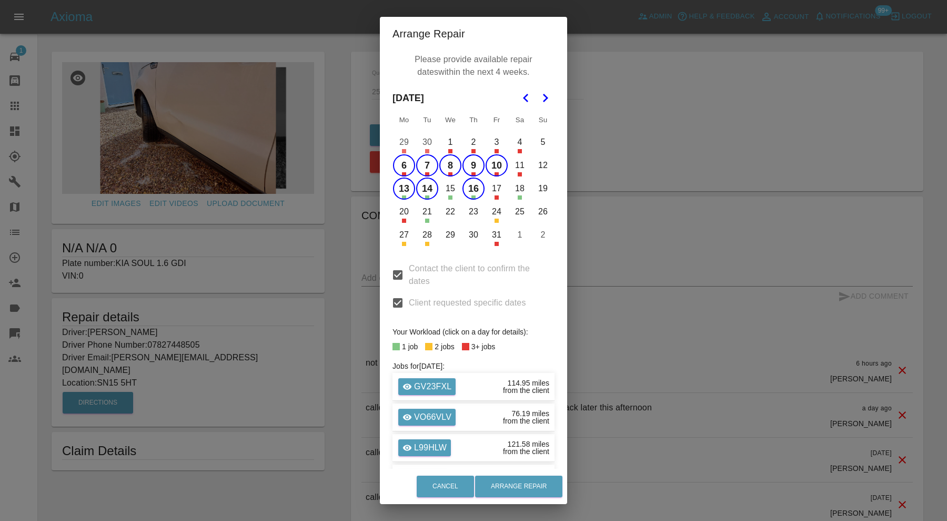
click at [509, 192] on button "18" at bounding box center [520, 188] width 22 height 22
click at [494, 193] on button "17" at bounding box center [497, 188] width 22 height 22
click at [515, 192] on button "18" at bounding box center [520, 188] width 22 height 22
click at [447, 214] on button "22" at bounding box center [450, 212] width 22 height 22
click at [478, 210] on button "23" at bounding box center [474, 212] width 22 height 22
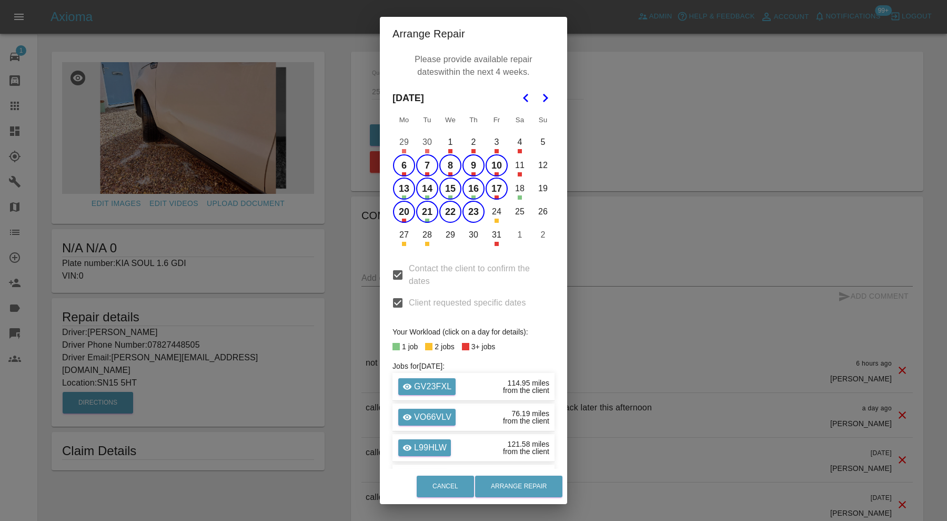
click at [487, 211] on button "24" at bounding box center [497, 212] width 22 height 22
click at [529, 482] on button "Arrange Repair" at bounding box center [518, 486] width 87 height 22
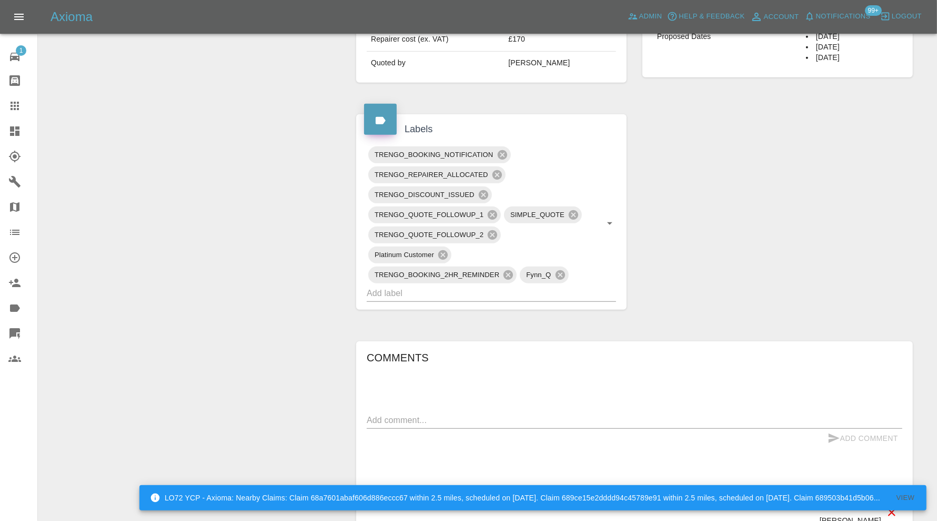
scroll to position [526, 0]
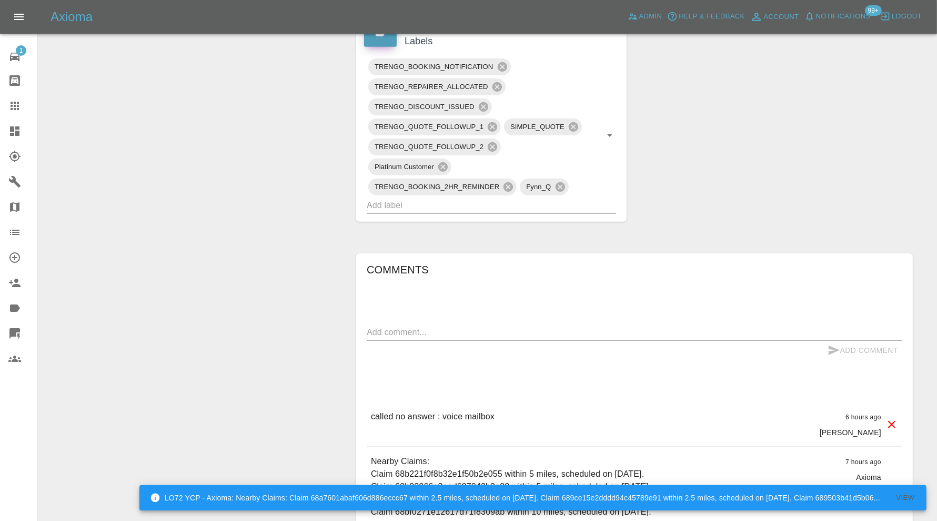
click at [503, 329] on textarea at bounding box center [635, 332] width 536 height 12
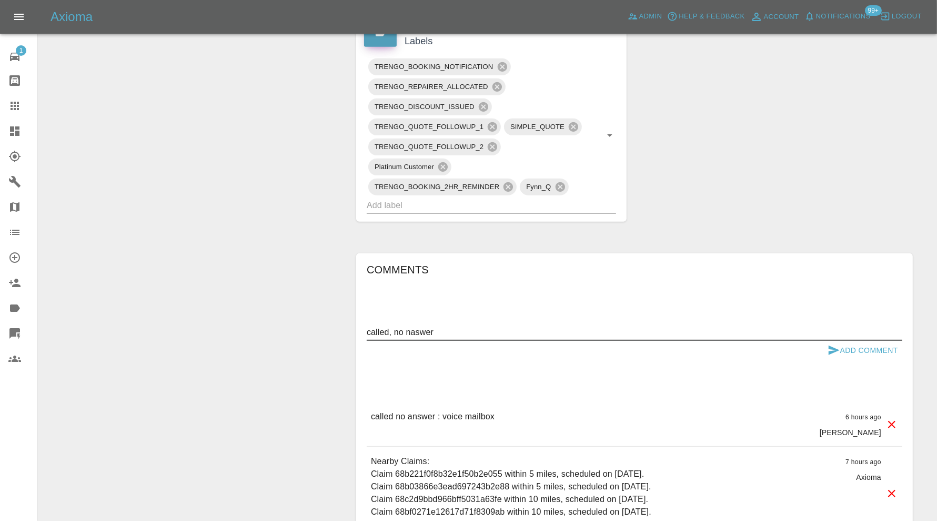
click at [417, 332] on textarea "called, no naswer" at bounding box center [635, 332] width 536 height 12
type textarea "called, no answer"
click at [842, 348] on button "Add Comment" at bounding box center [863, 350] width 79 height 19
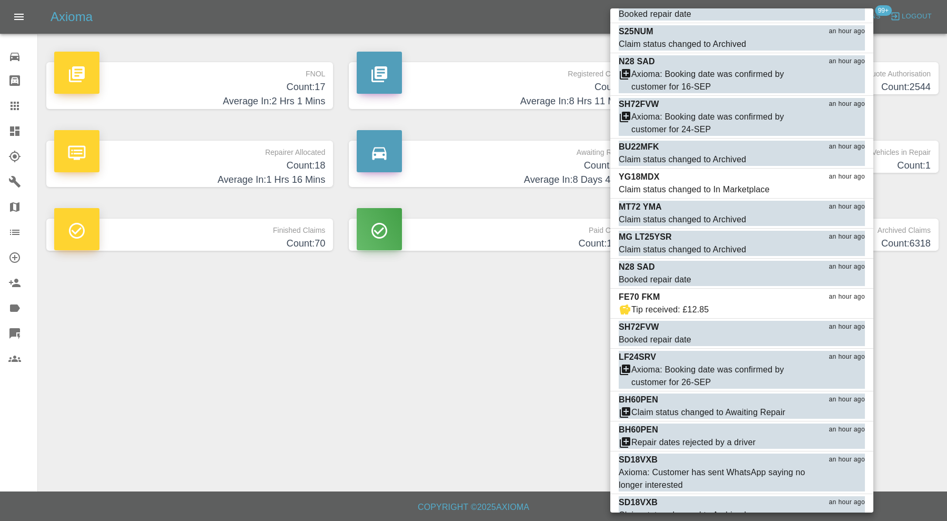
scroll to position [2456, 0]
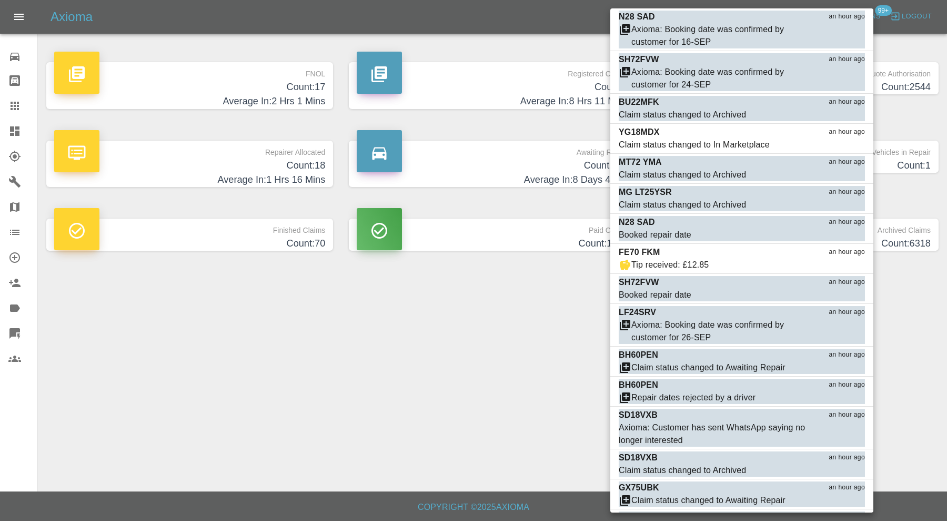
click at [550, 316] on div at bounding box center [473, 260] width 947 height 521
